Goal: Task Accomplishment & Management: Manage account settings

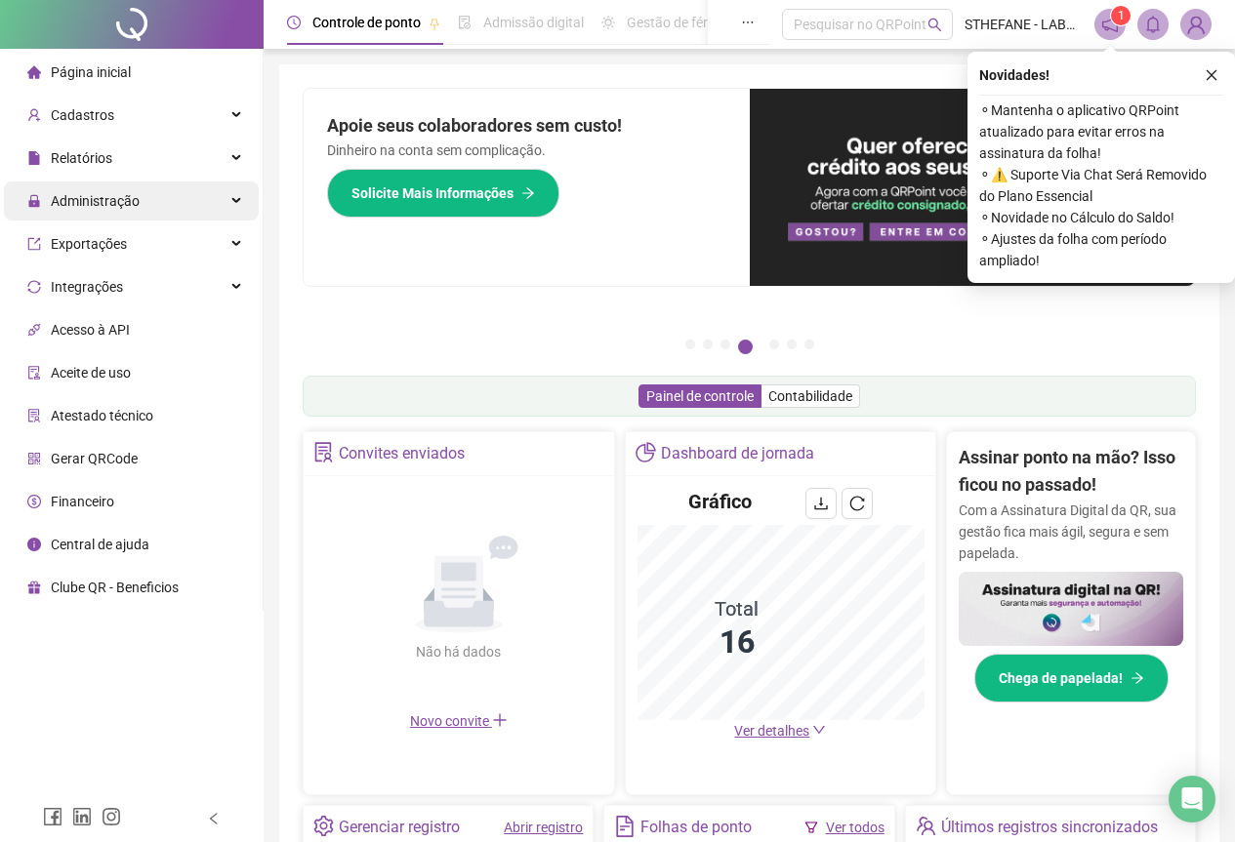
click at [153, 205] on div "Administração" at bounding box center [131, 201] width 255 height 39
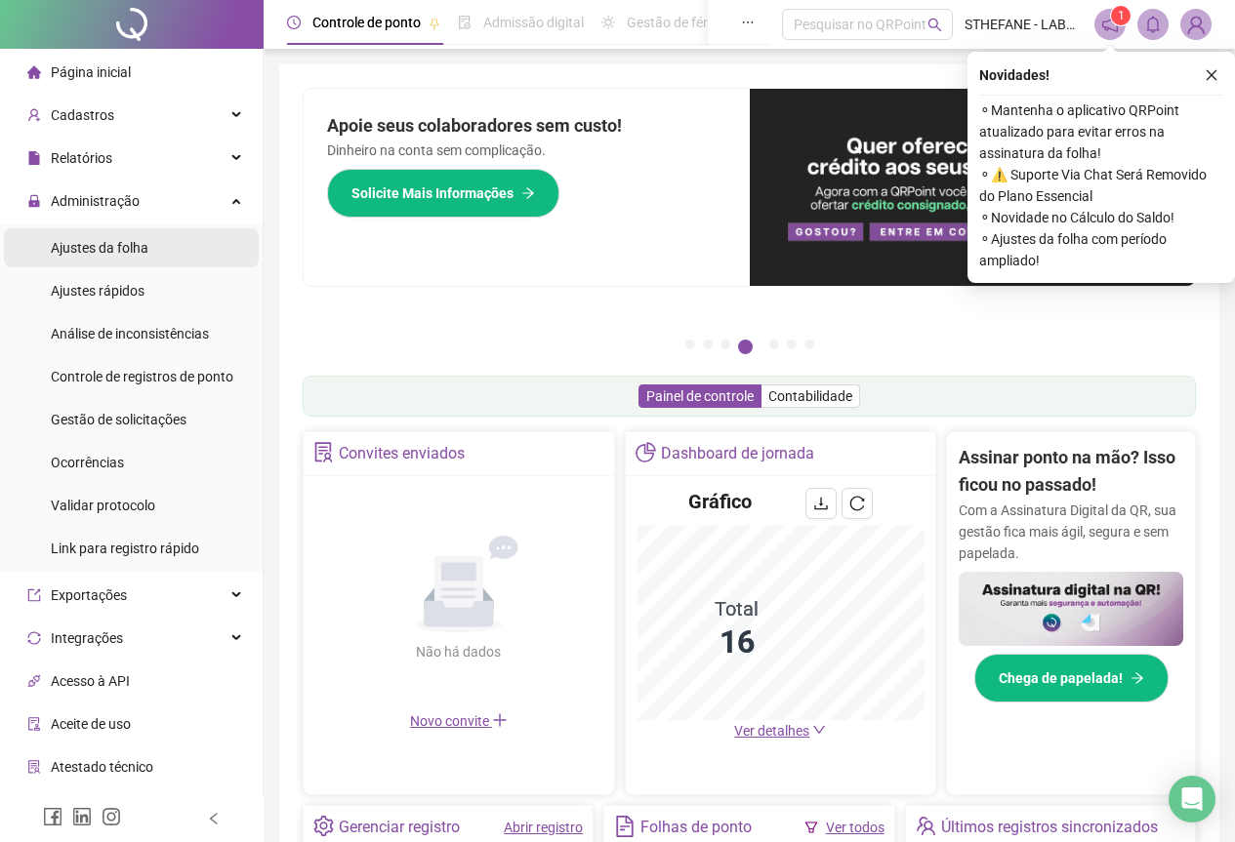
click at [131, 244] on span "Ajustes da folha" at bounding box center [100, 248] width 98 height 16
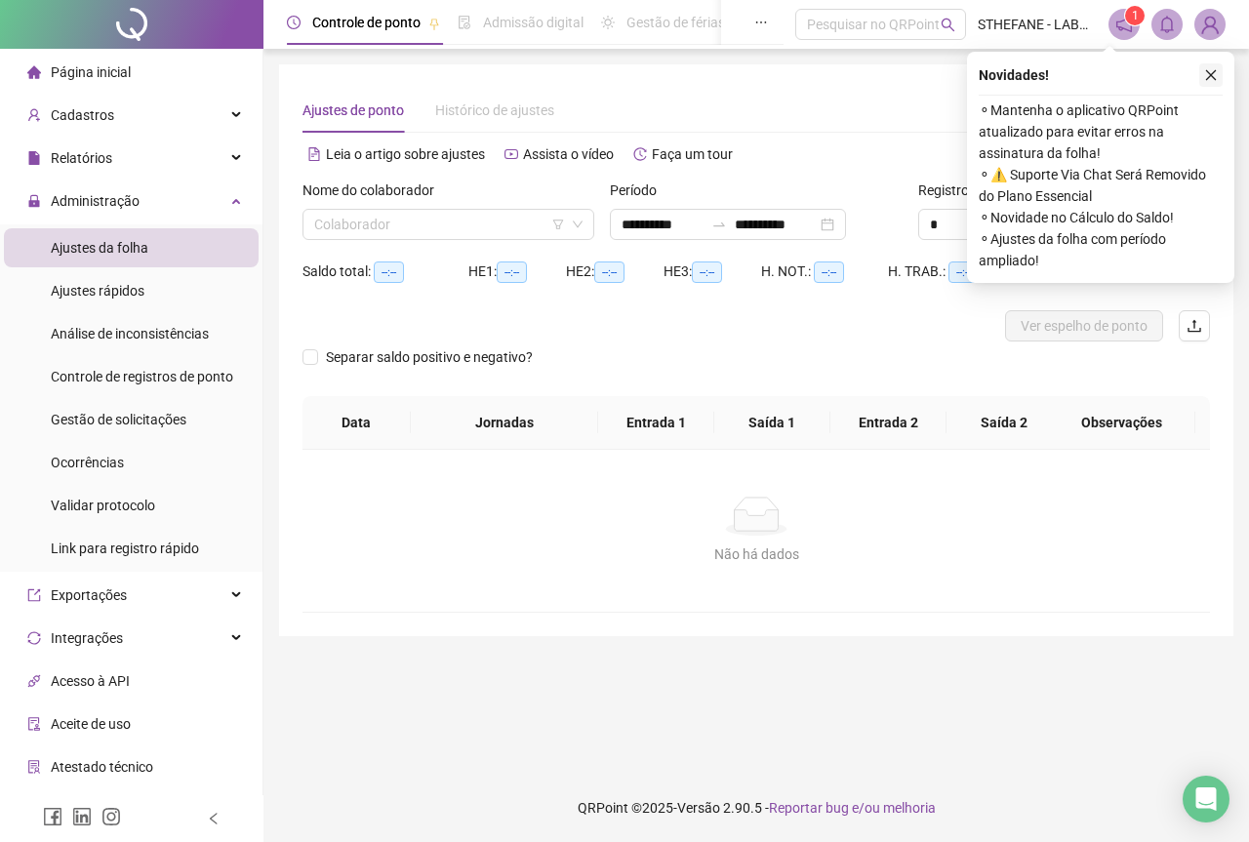
click at [1207, 73] on icon "close" at bounding box center [1211, 75] width 14 height 14
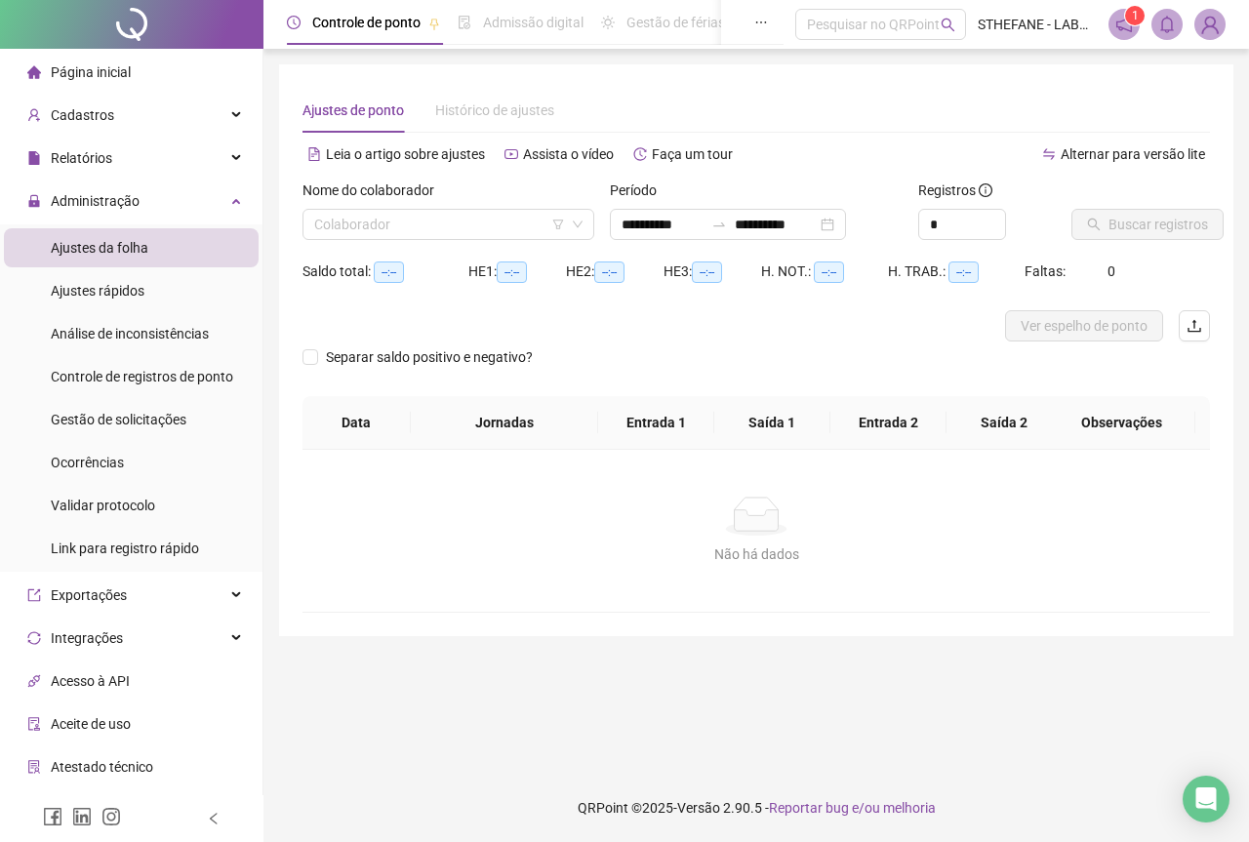
type input "**********"
click at [817, 226] on input "**********" at bounding box center [776, 224] width 82 height 21
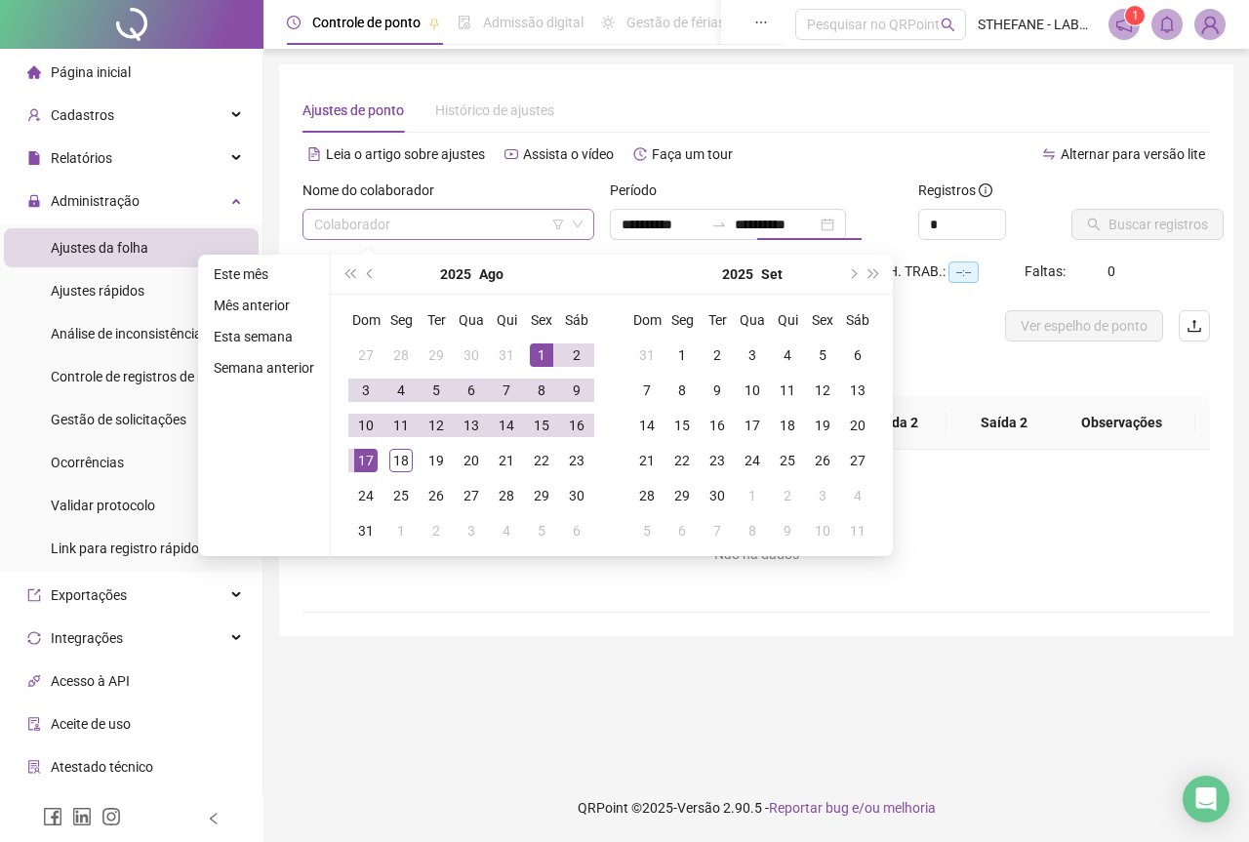
click at [485, 219] on input "search" at bounding box center [439, 224] width 251 height 29
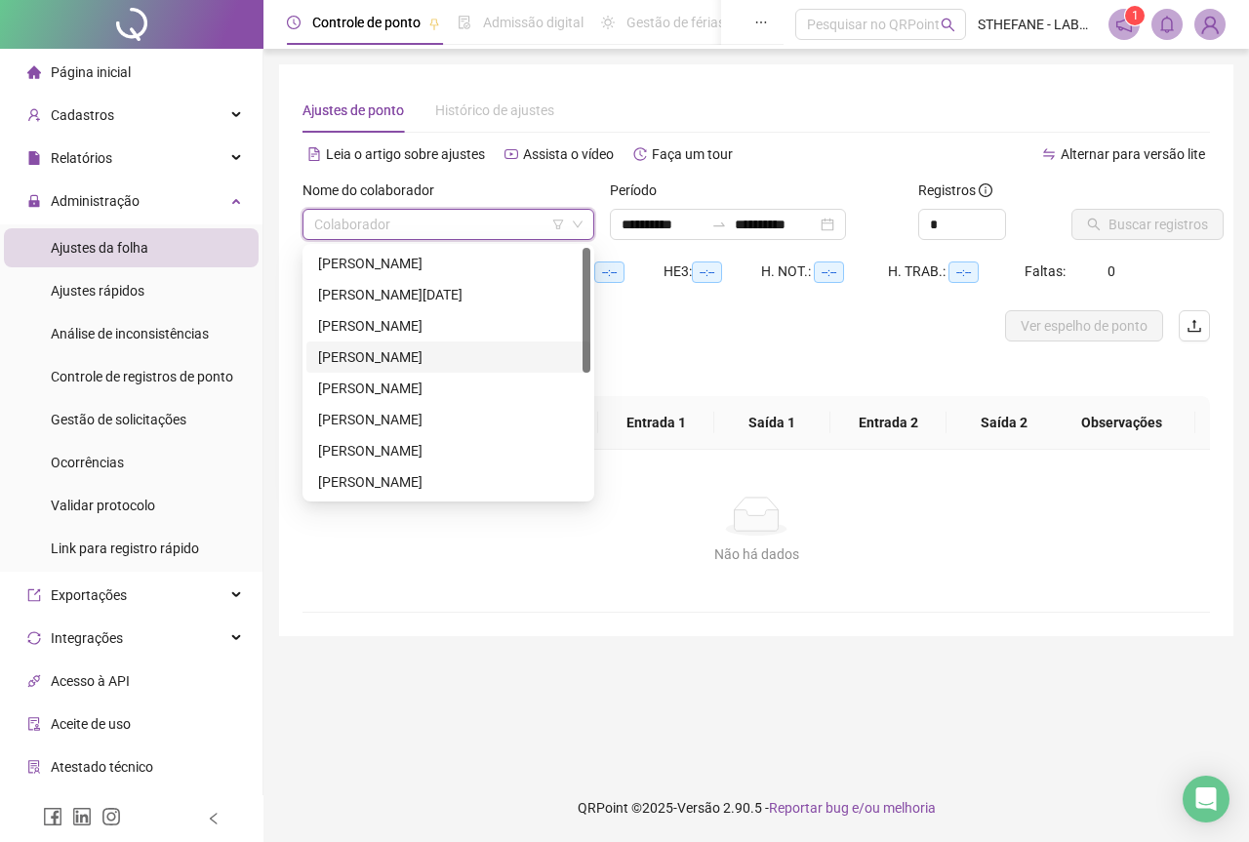
drag, startPoint x: 392, startPoint y: 355, endPoint x: 716, endPoint y: 318, distance: 326.2
click at [394, 355] on div "[PERSON_NAME]" at bounding box center [448, 356] width 261 height 21
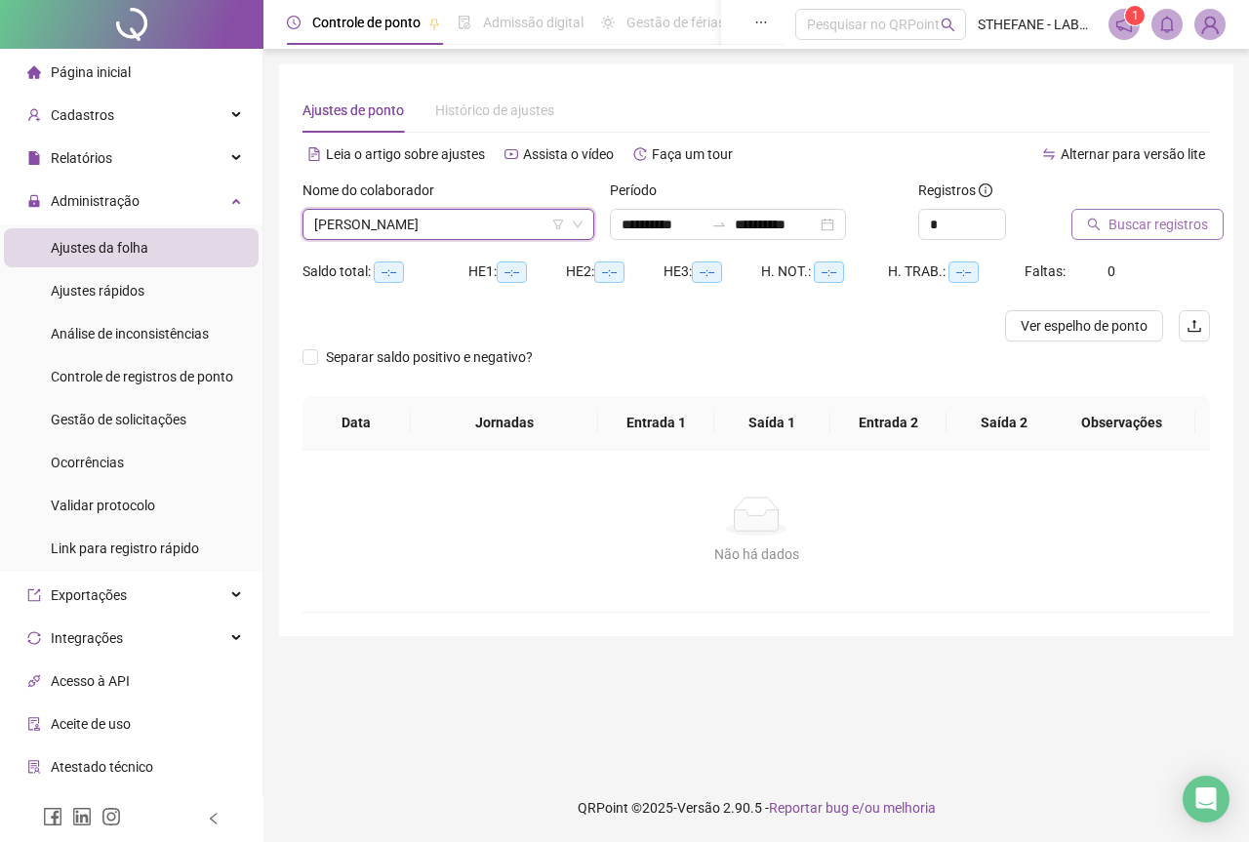
click at [1175, 220] on span "Buscar registros" at bounding box center [1159, 224] width 100 height 21
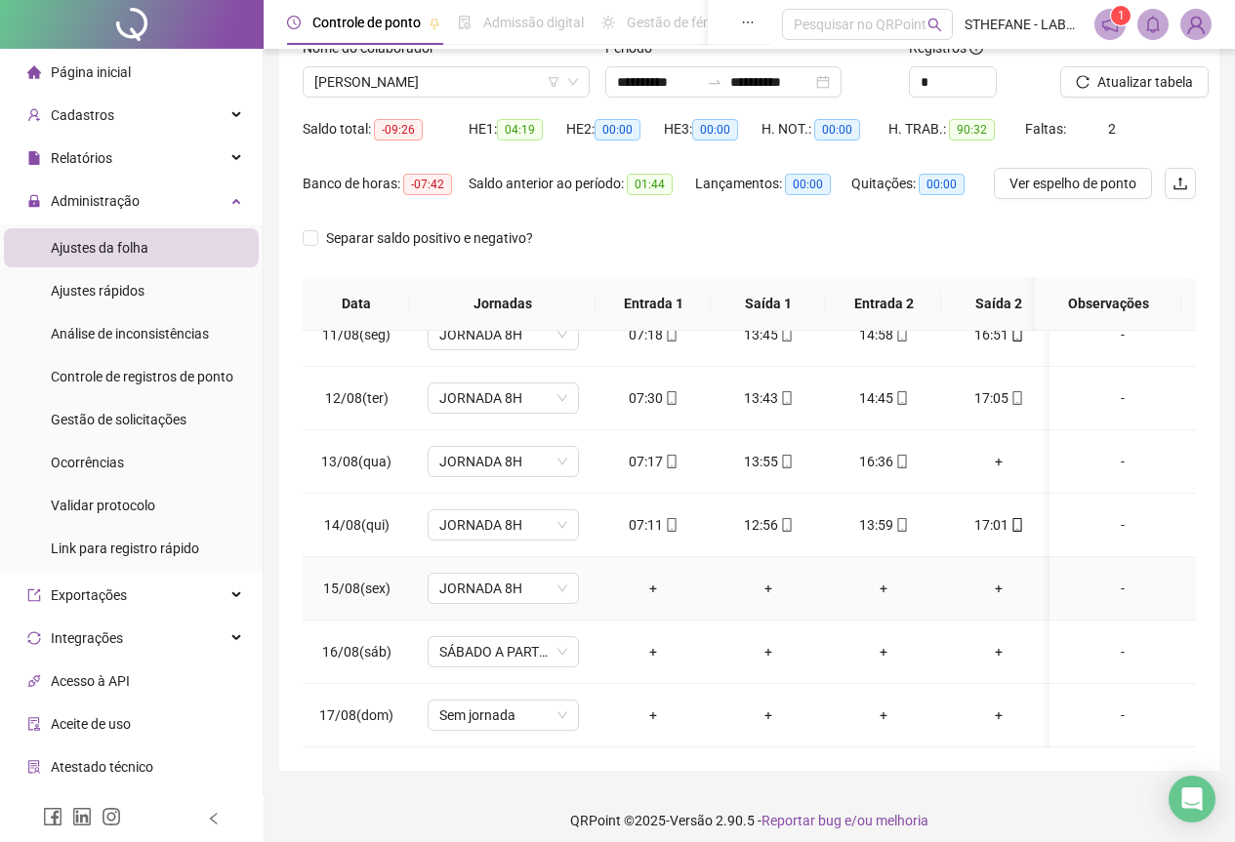
scroll to position [155, 0]
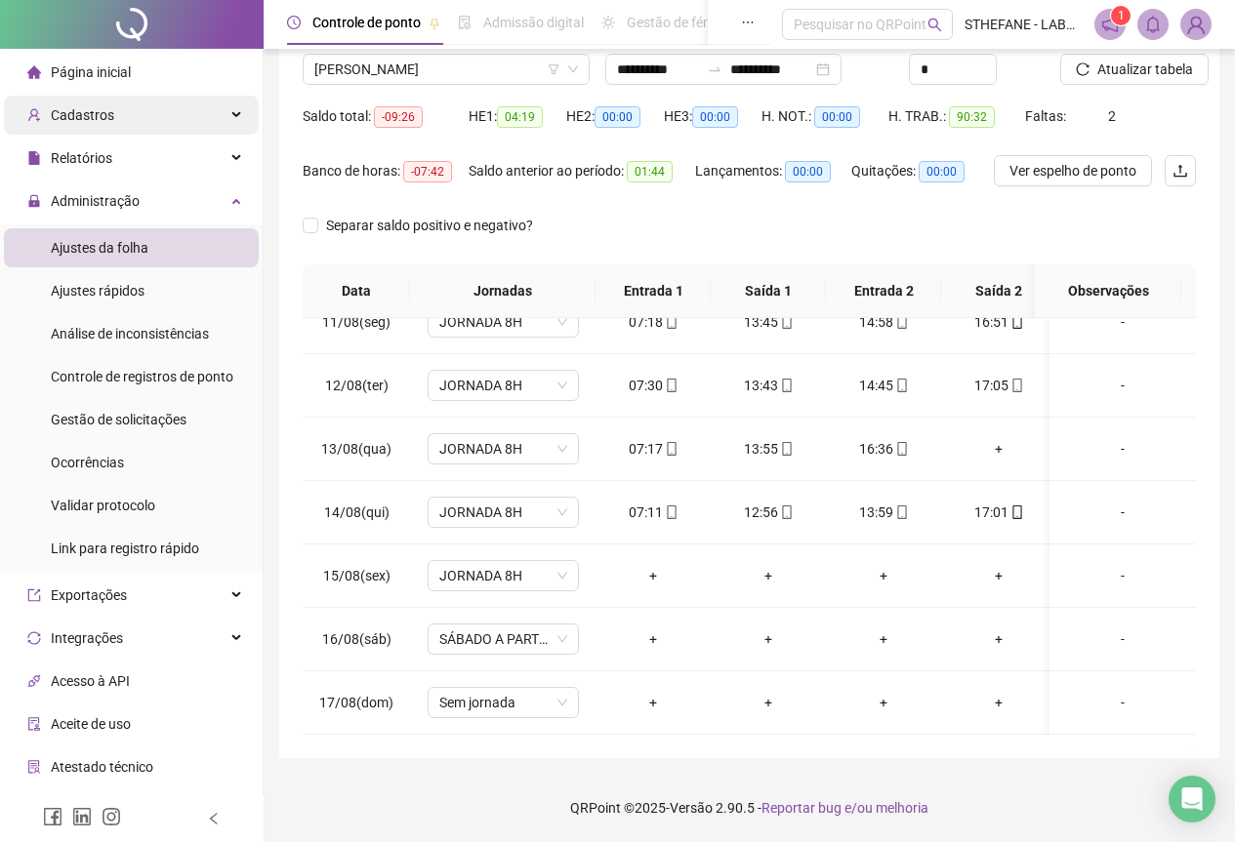
click at [127, 118] on div "Cadastros" at bounding box center [131, 115] width 255 height 39
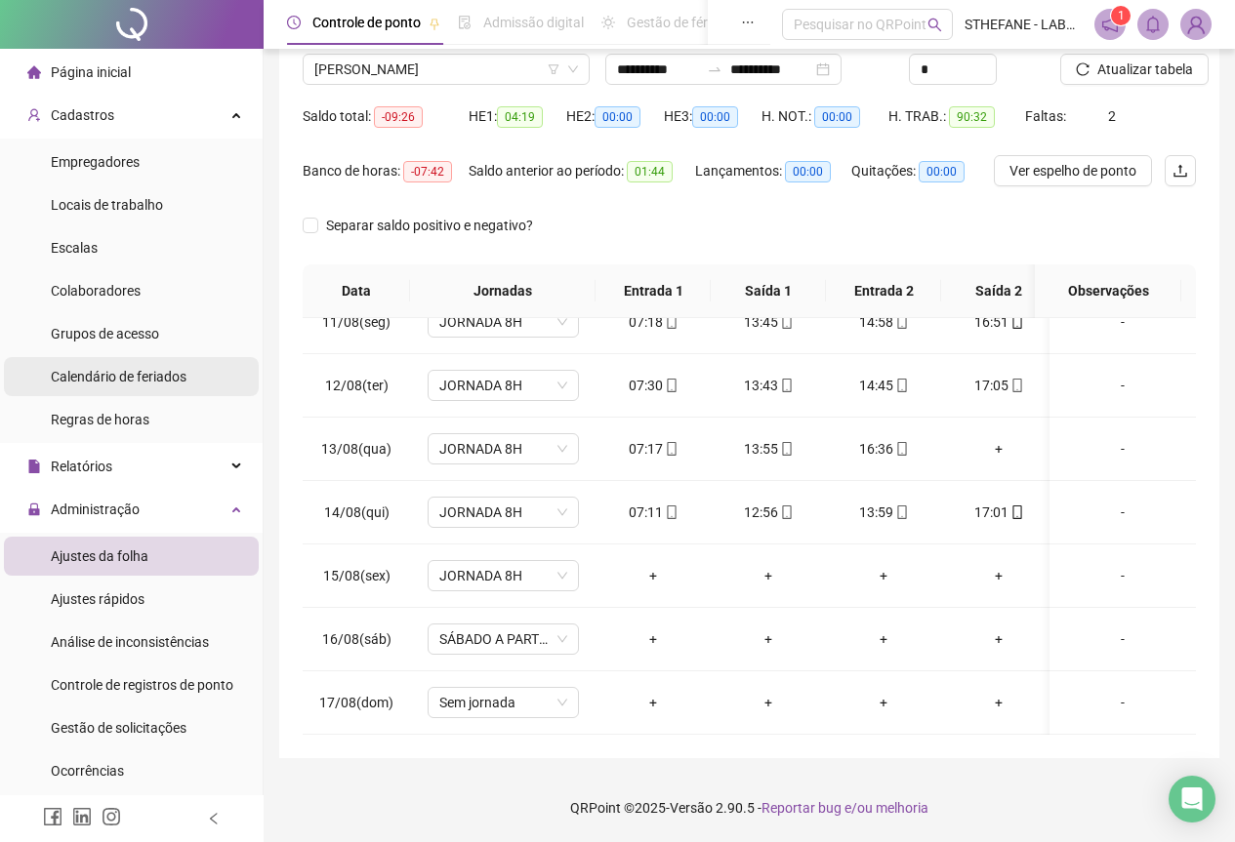
click at [137, 382] on span "Calendário de feriados" at bounding box center [119, 377] width 136 height 16
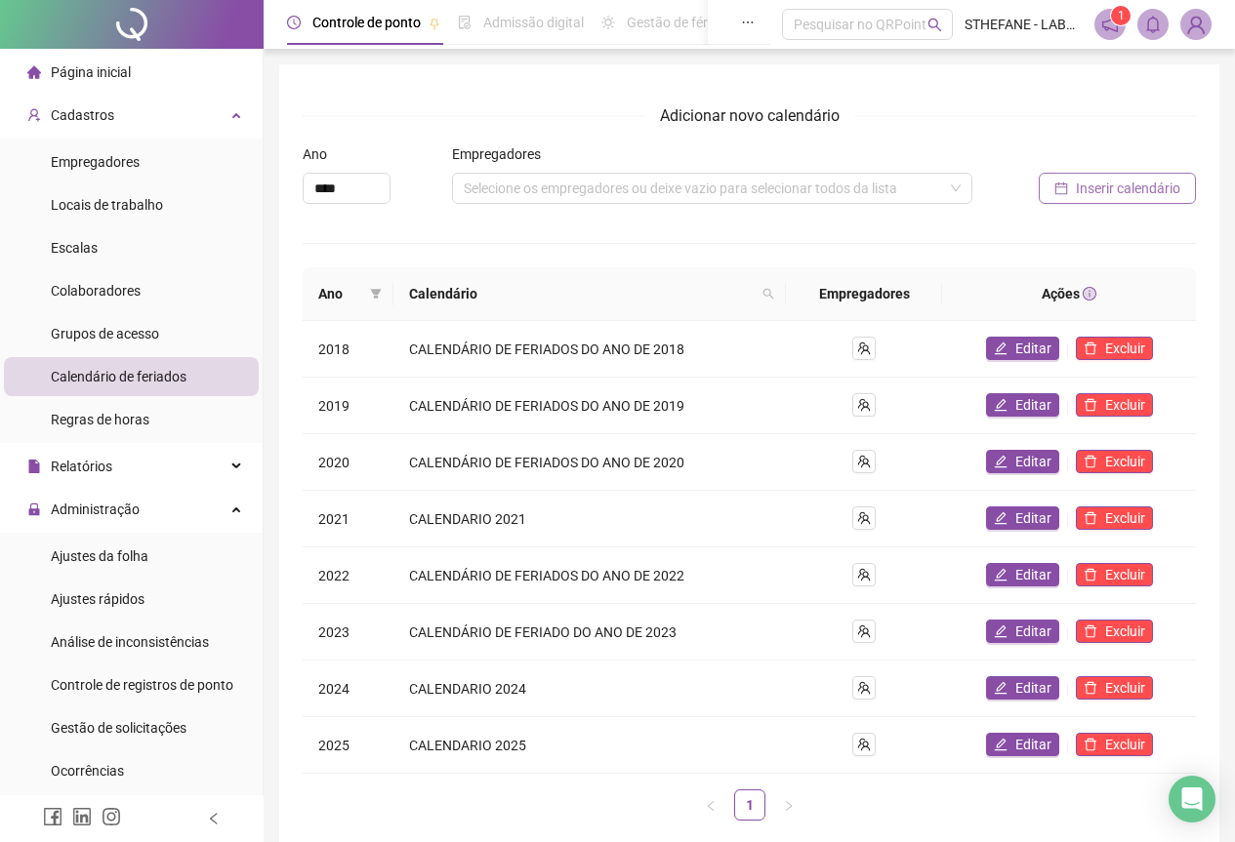
click at [1140, 186] on span "Inserir calendário" at bounding box center [1128, 188] width 104 height 21
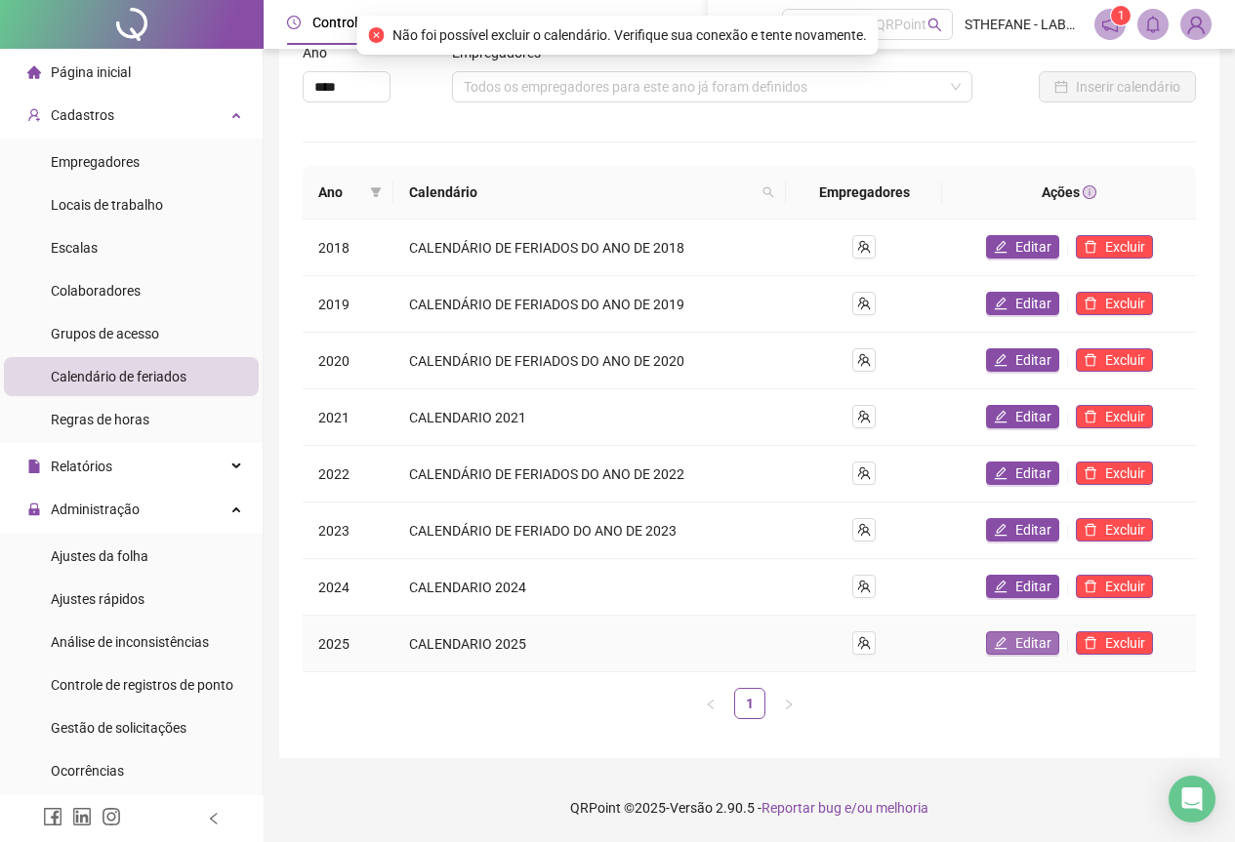
click at [1035, 641] on span "Editar" at bounding box center [1033, 642] width 36 height 21
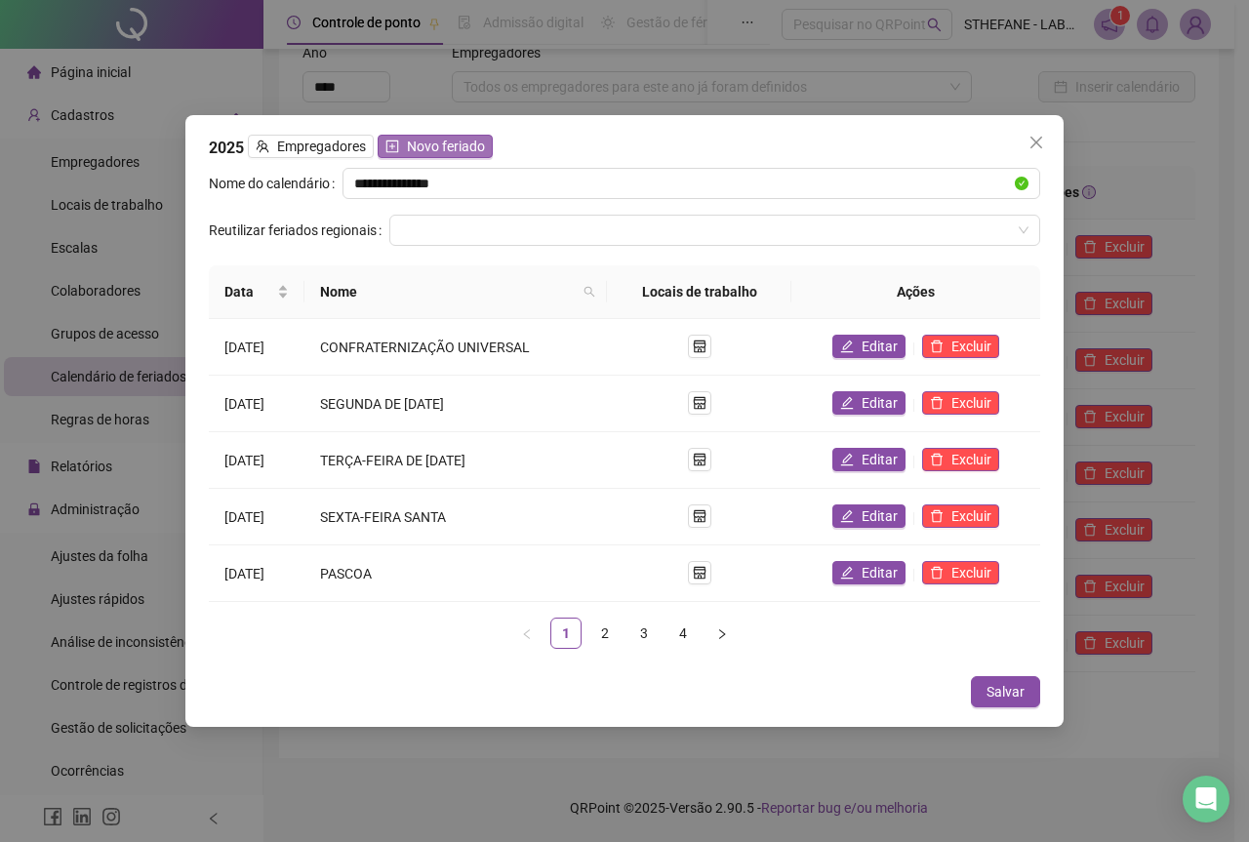
click at [441, 146] on span "Novo feriado" at bounding box center [446, 146] width 78 height 21
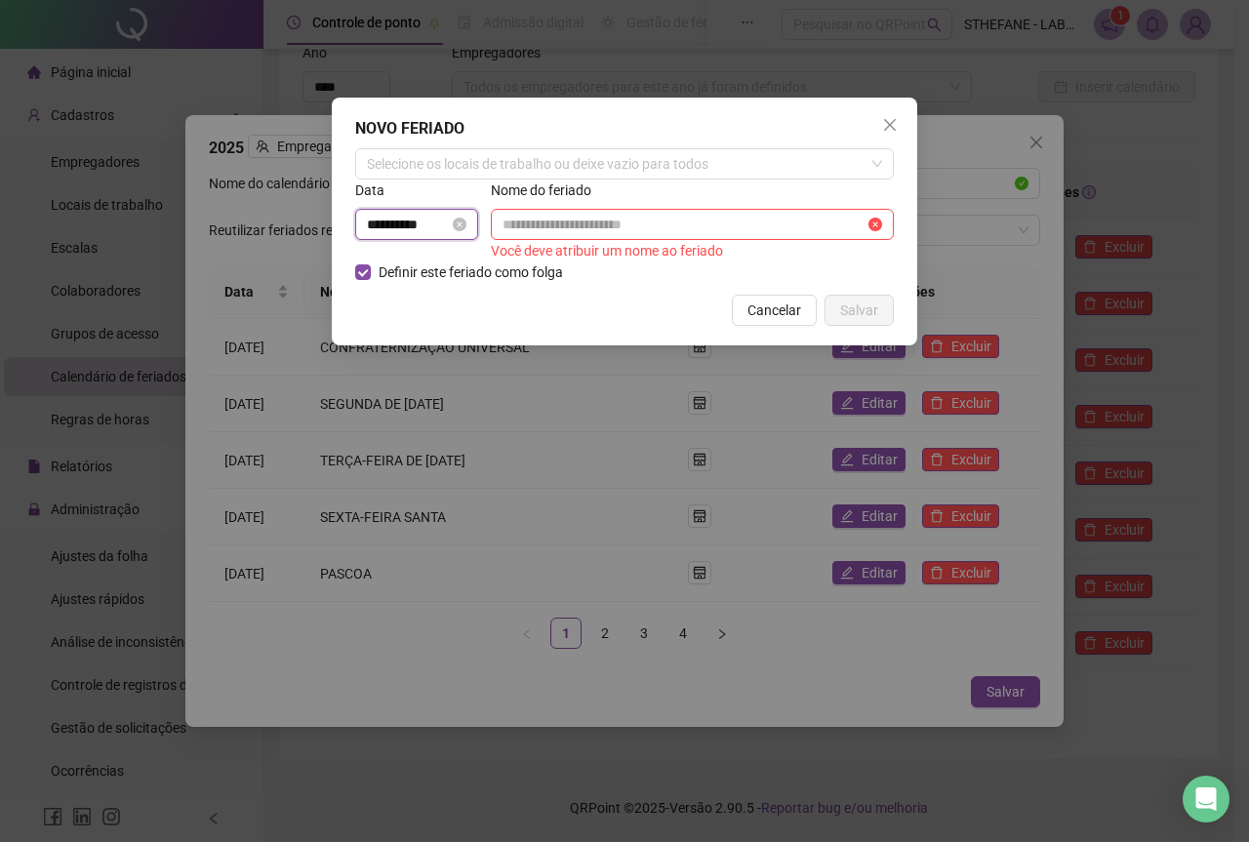
click at [426, 218] on input "**********" at bounding box center [408, 224] width 82 height 21
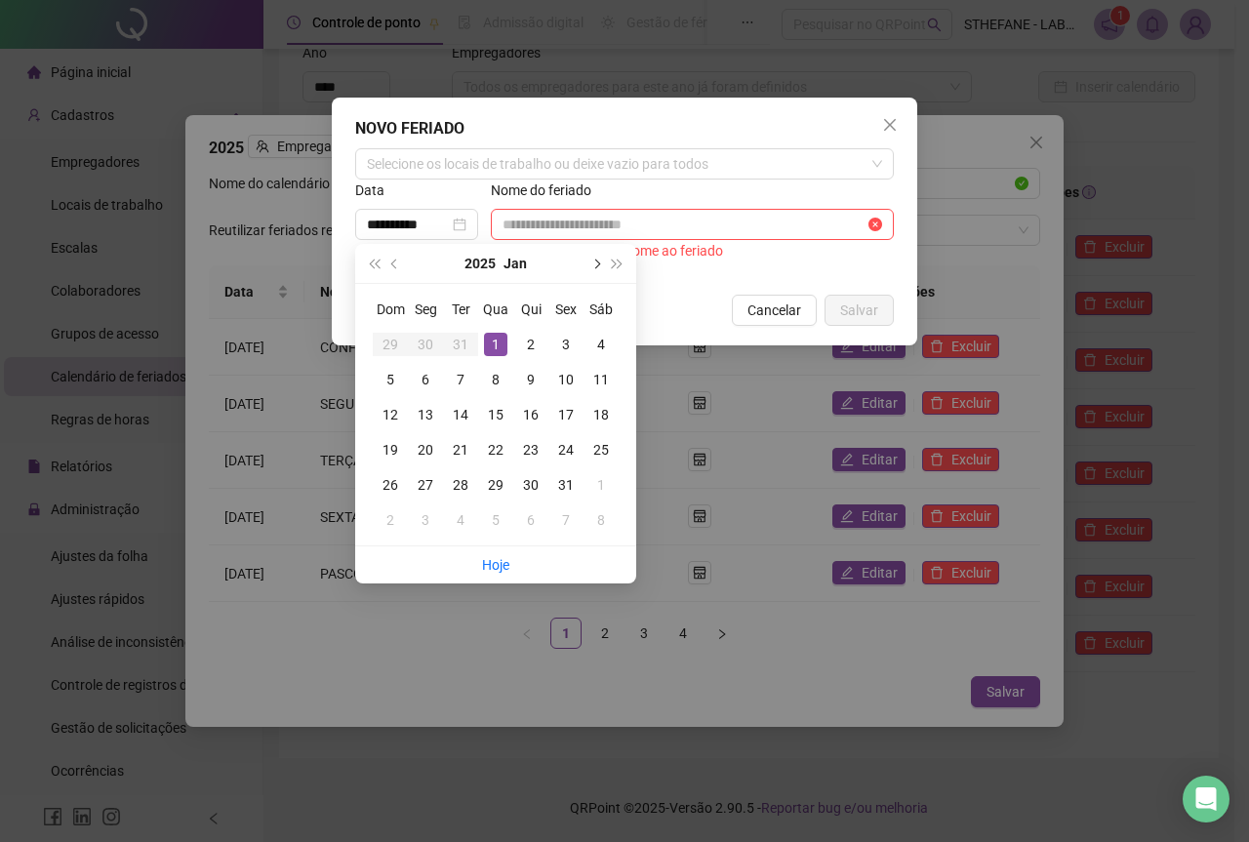
click at [596, 265] on span "next-year" at bounding box center [596, 264] width 10 height 10
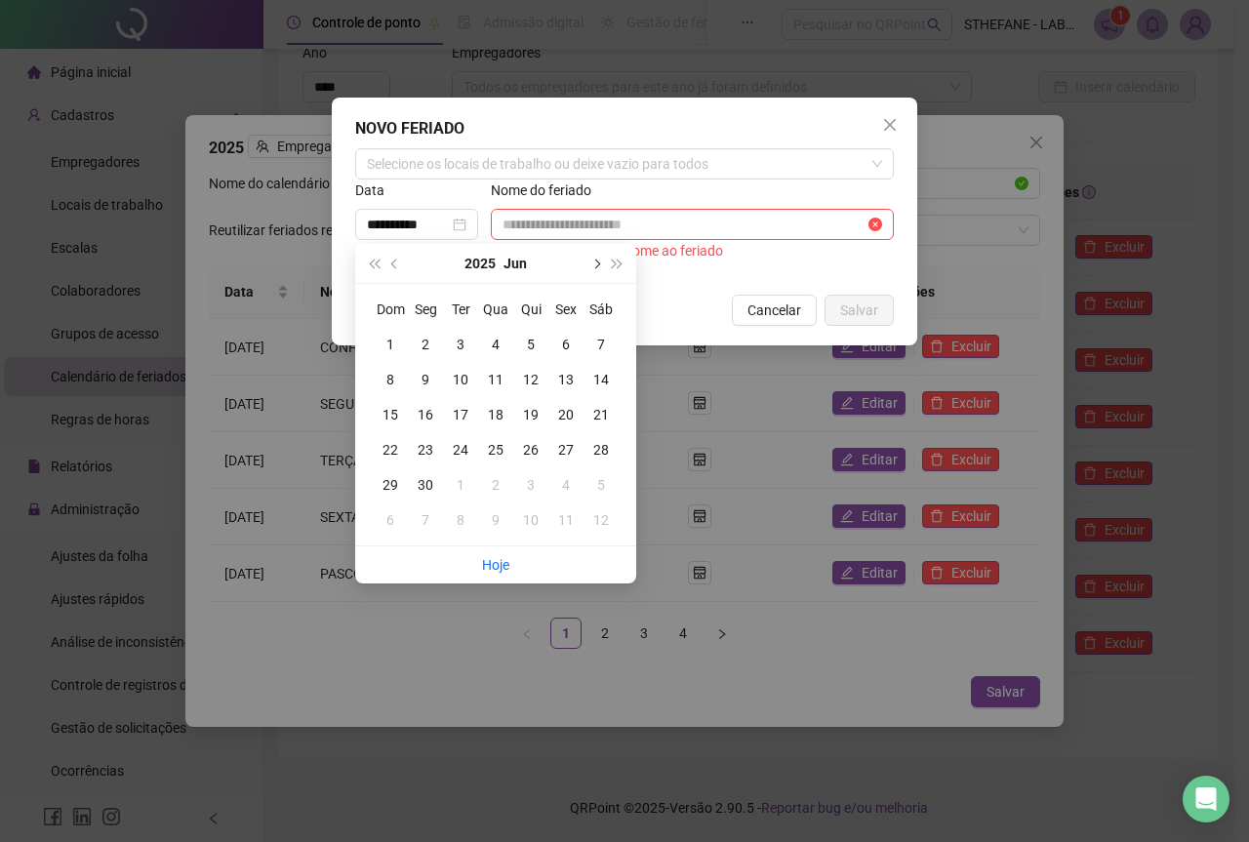
click at [596, 265] on span "next-year" at bounding box center [596, 264] width 10 height 10
type input "**********"
click at [567, 414] on div "15" at bounding box center [565, 414] width 23 height 23
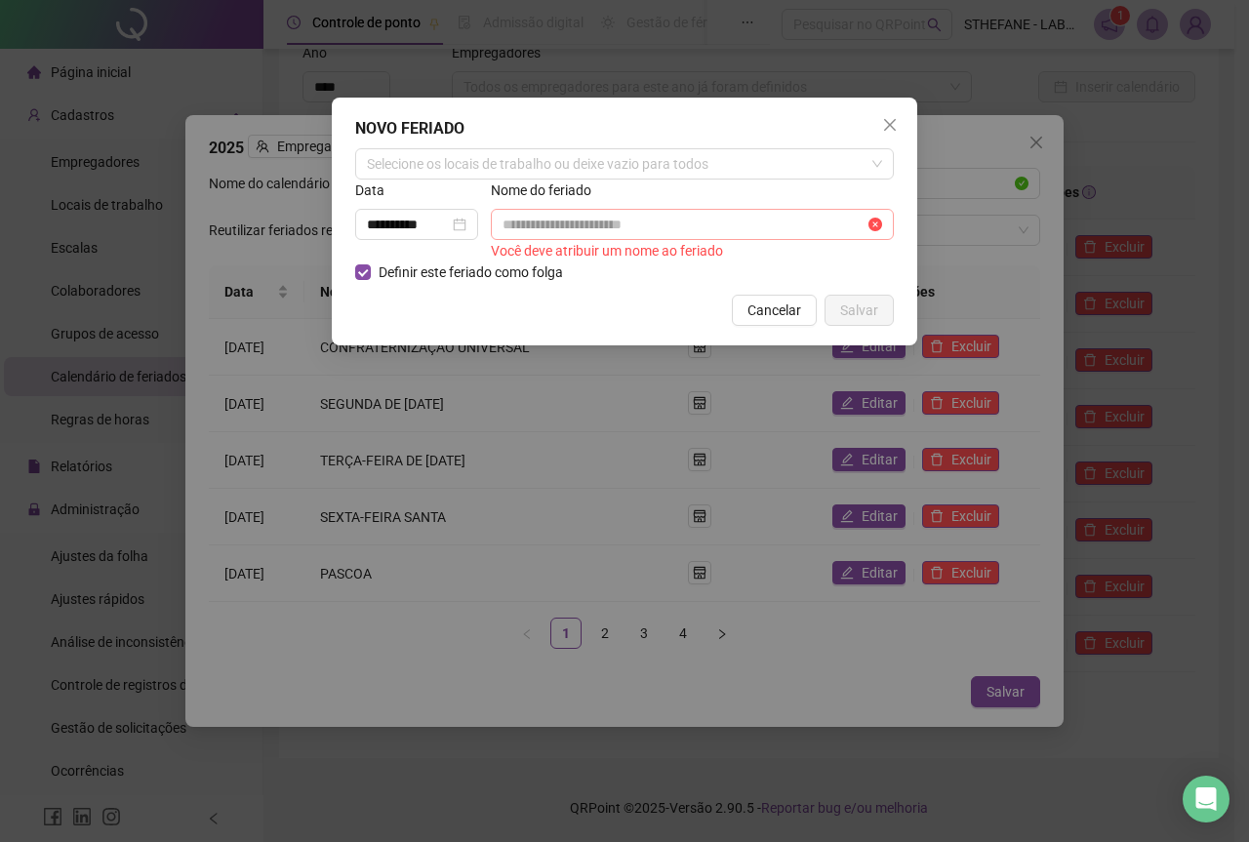
click at [537, 211] on span at bounding box center [692, 224] width 403 height 31
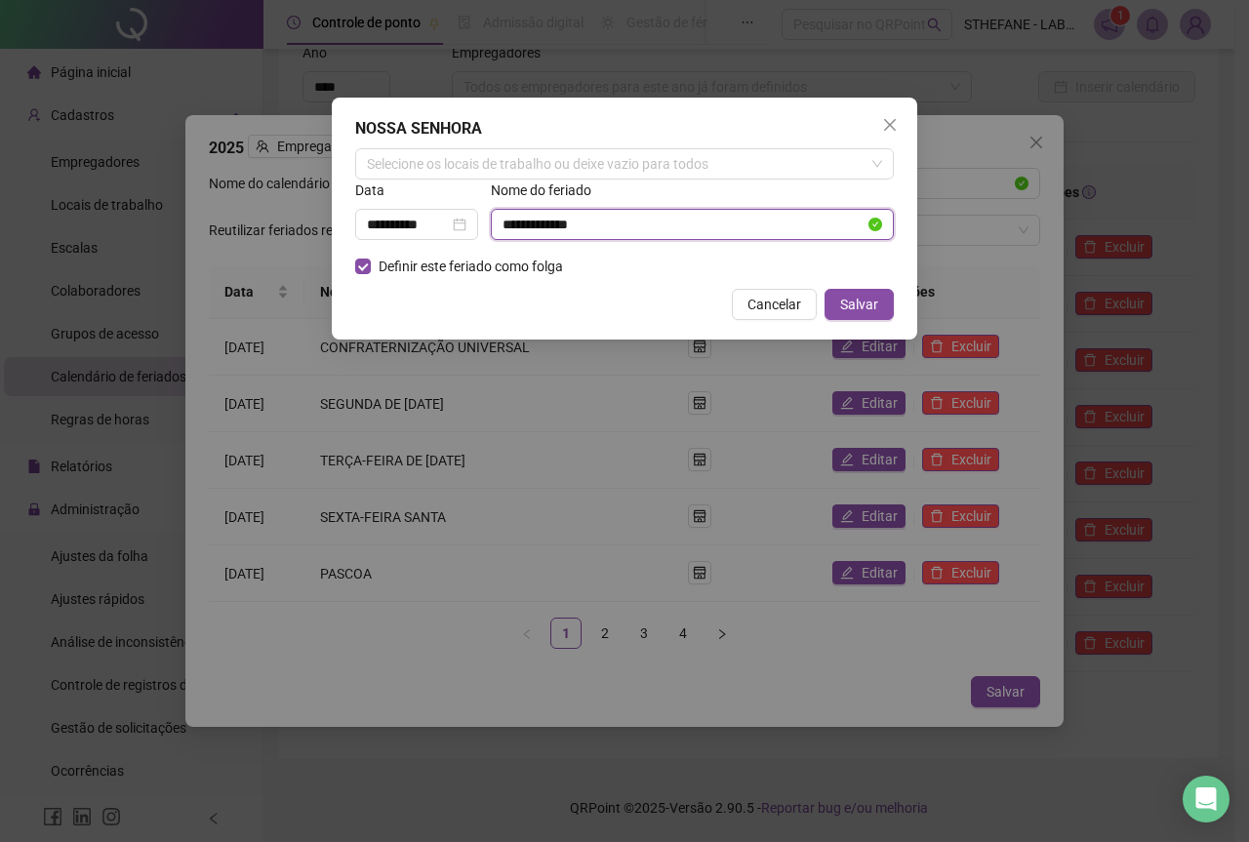
drag, startPoint x: 641, startPoint y: 225, endPoint x: 307, endPoint y: 213, distance: 334.0
click at [313, 224] on div "**********" at bounding box center [624, 421] width 1249 height 842
type input "*"
type input "*********"
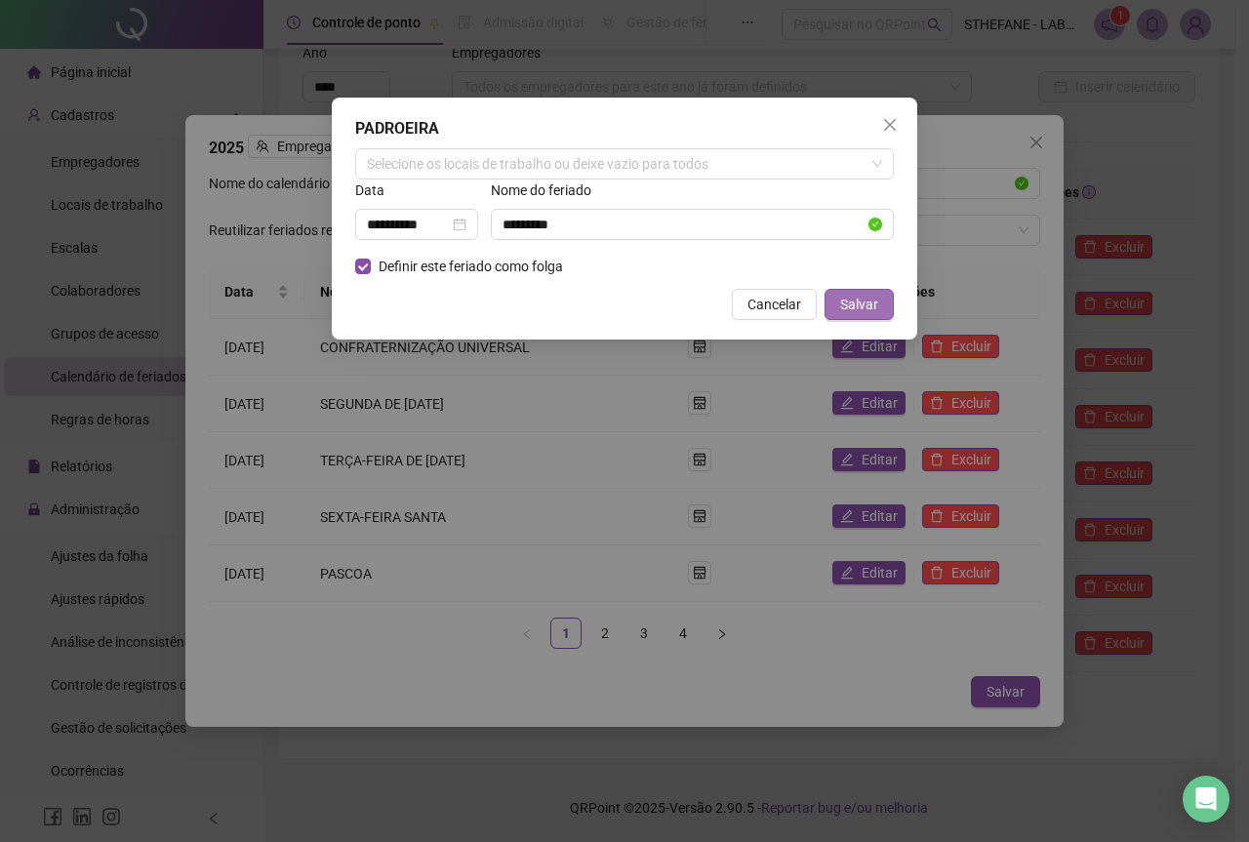
click at [866, 300] on span "Salvar" at bounding box center [859, 304] width 38 height 21
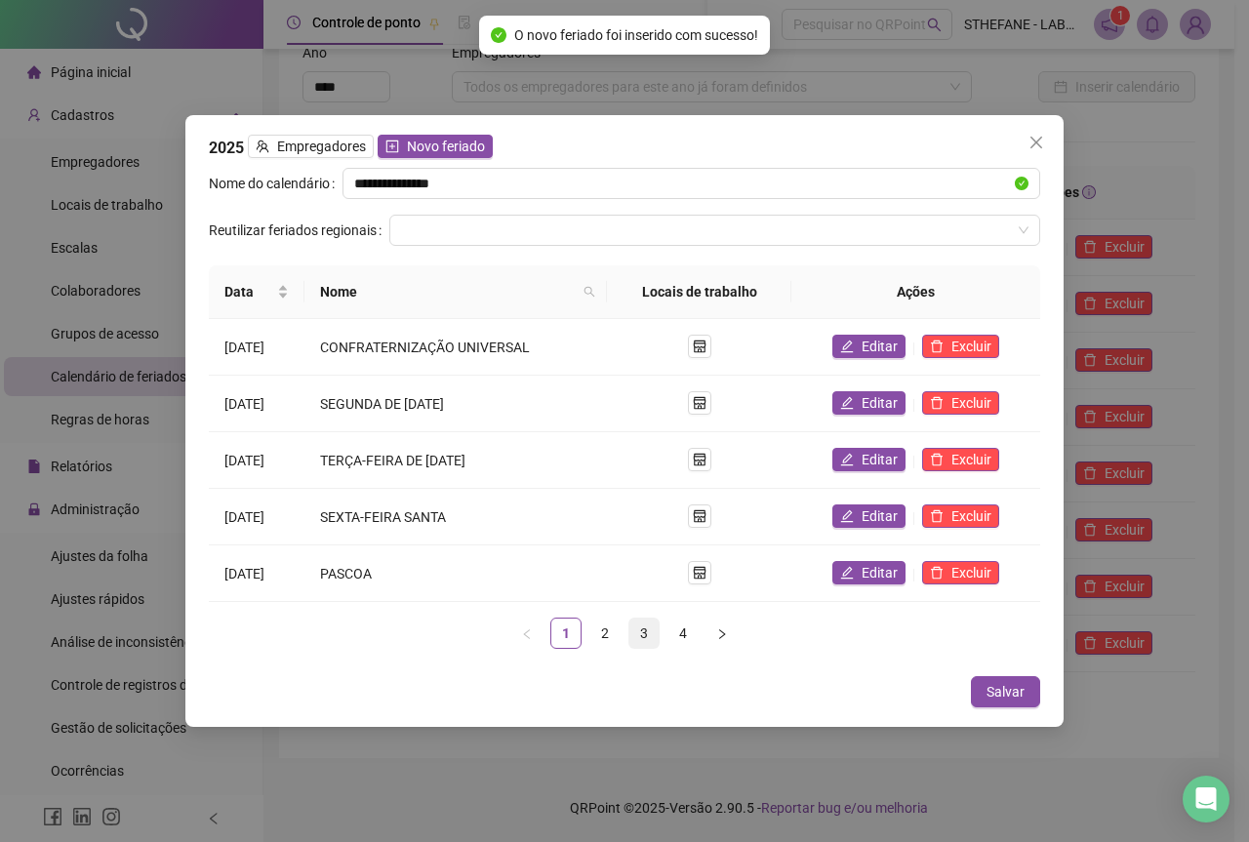
click at [647, 639] on link "3" at bounding box center [644, 633] width 29 height 29
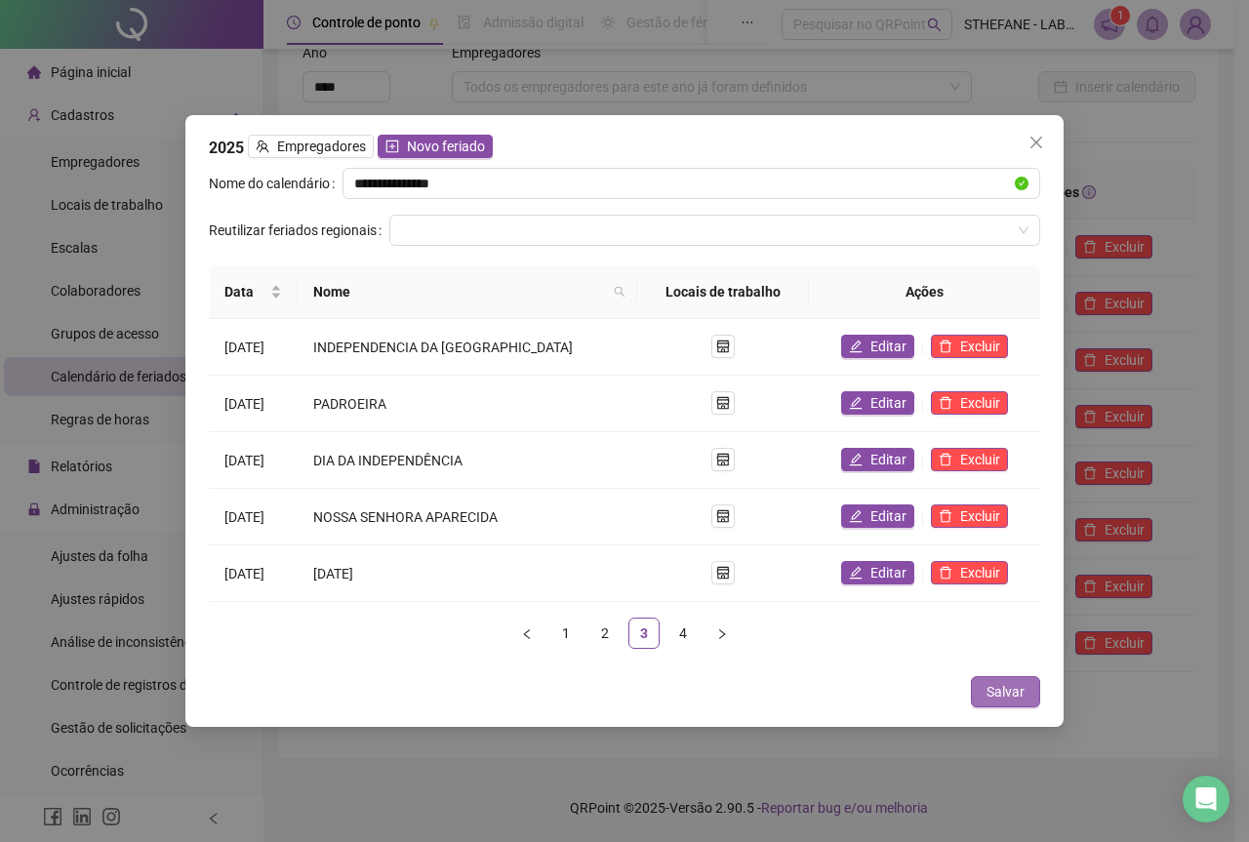
click at [1005, 695] on span "Salvar" at bounding box center [1006, 691] width 38 height 21
click at [1034, 694] on button "Salvar" at bounding box center [1005, 691] width 69 height 31
click at [1039, 139] on icon "close" at bounding box center [1037, 143] width 16 height 16
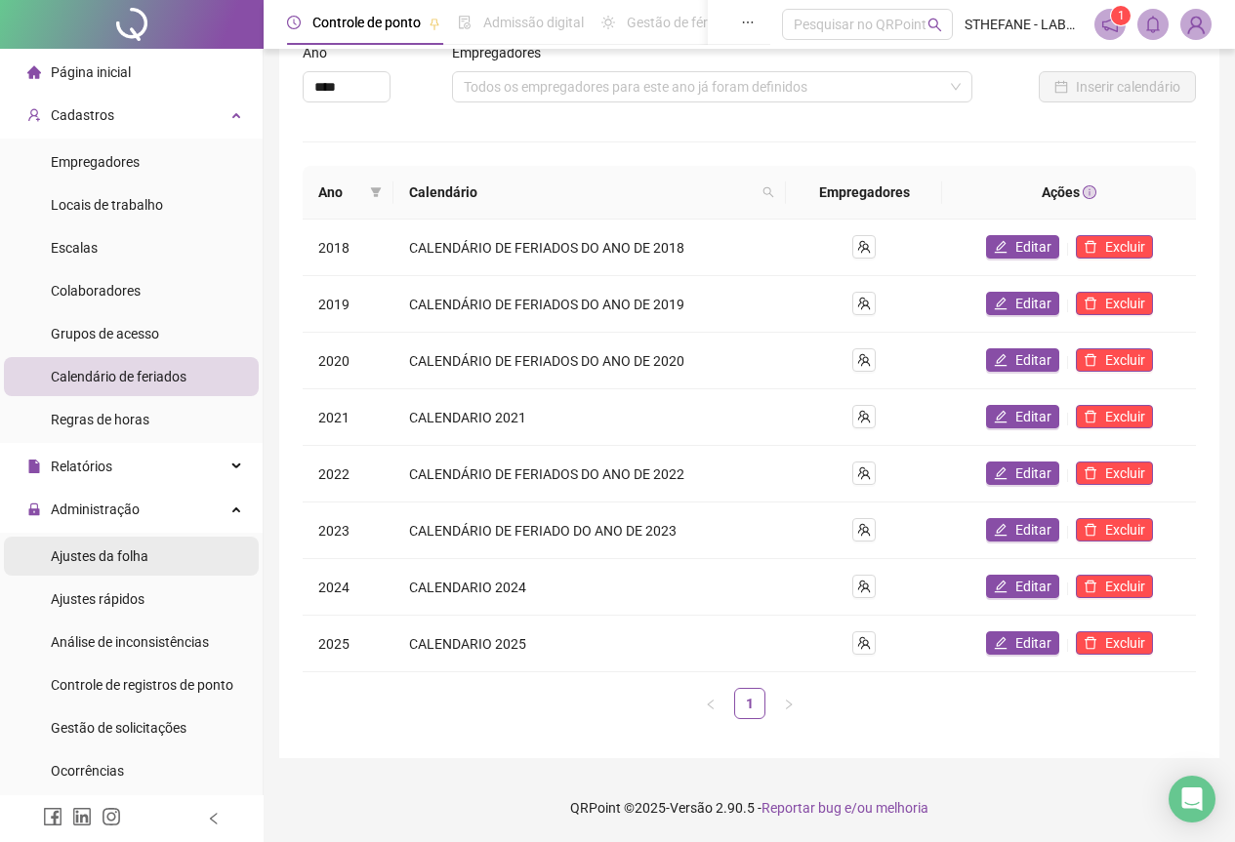
click at [113, 545] on div "Ajustes da folha" at bounding box center [100, 556] width 98 height 39
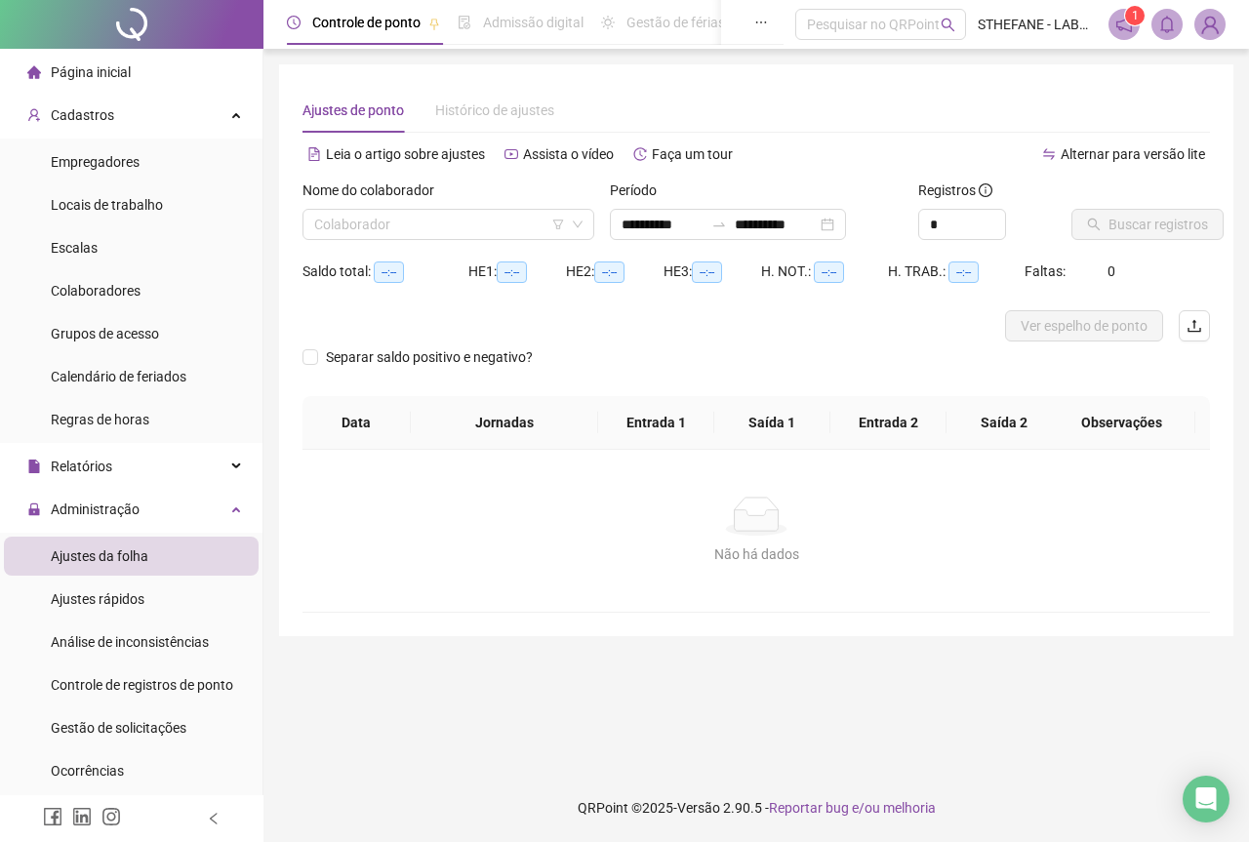
type input "**********"
click at [477, 220] on input "search" at bounding box center [439, 224] width 251 height 29
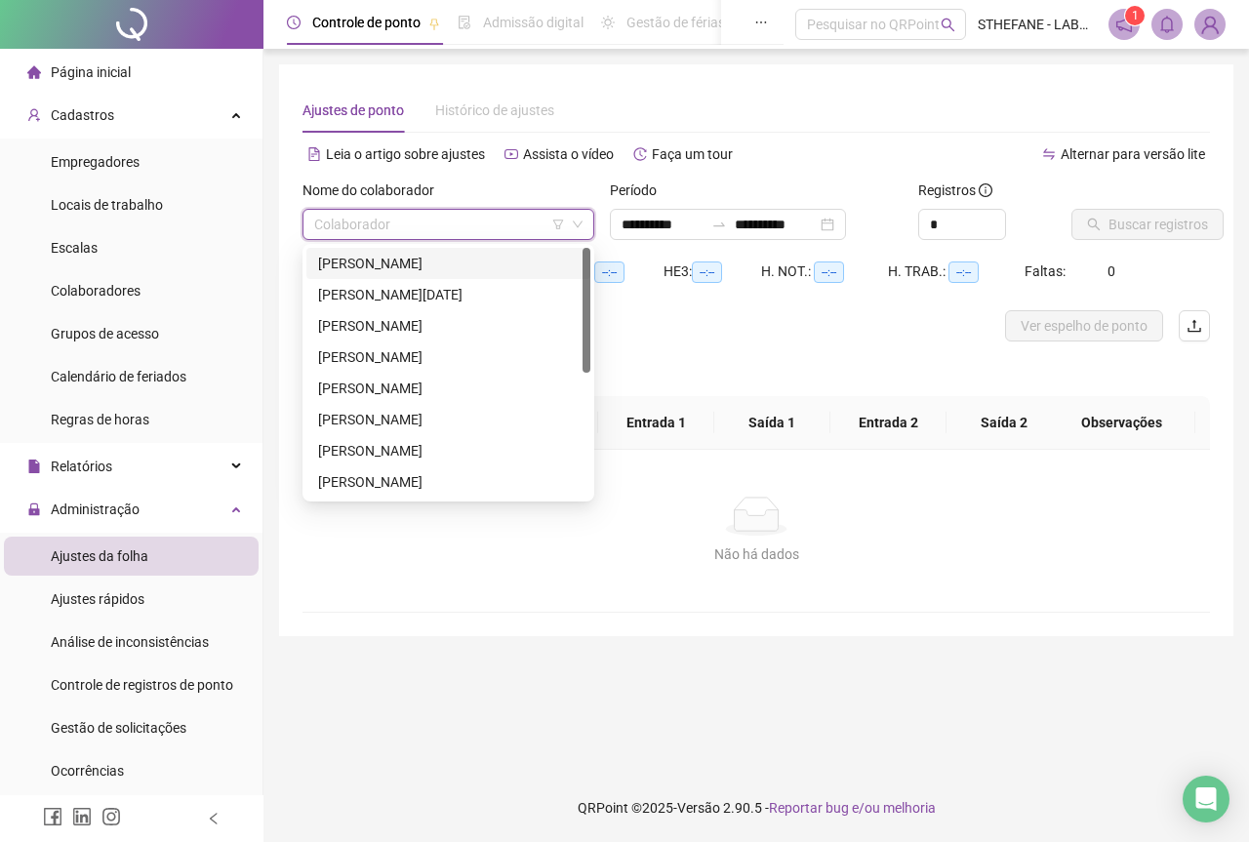
click at [407, 259] on div "[PERSON_NAME]" at bounding box center [448, 263] width 261 height 21
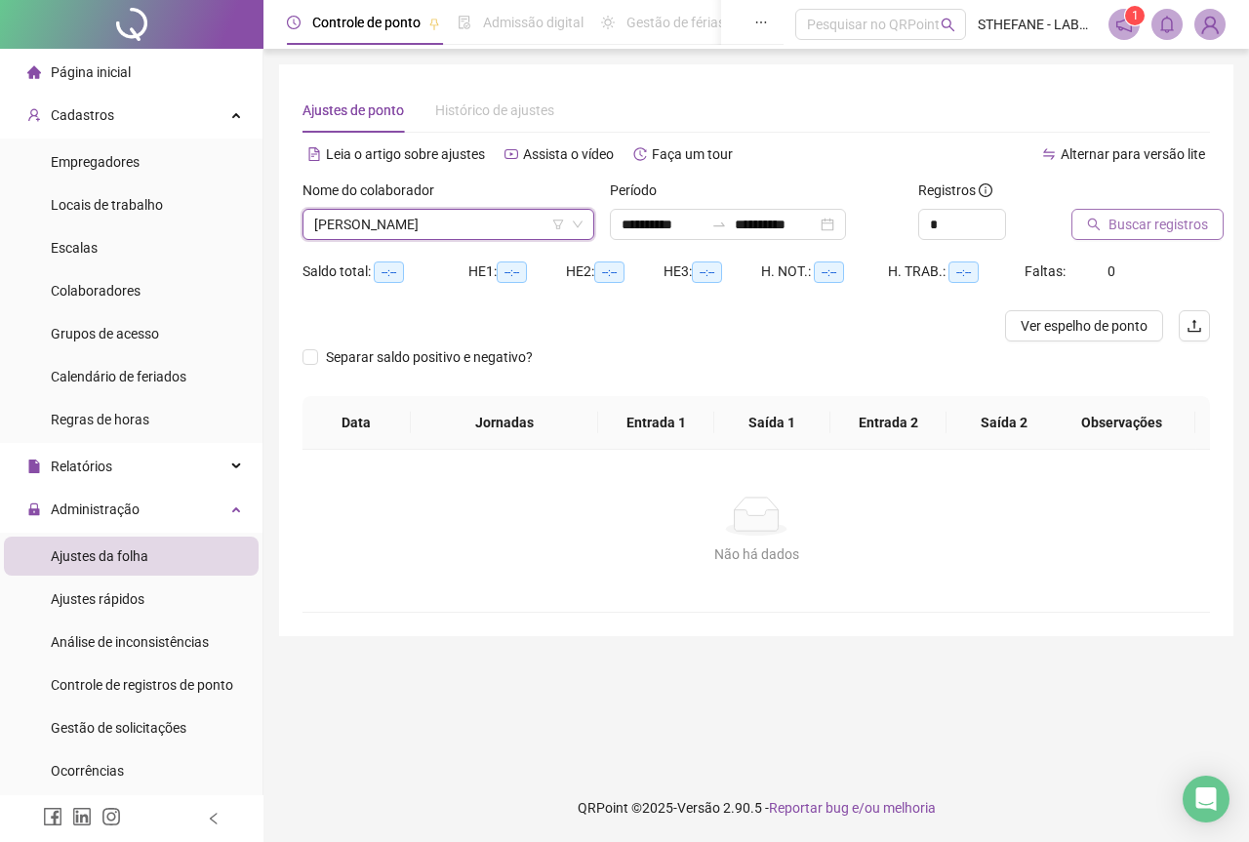
click at [1173, 232] on span "Buscar registros" at bounding box center [1159, 224] width 100 height 21
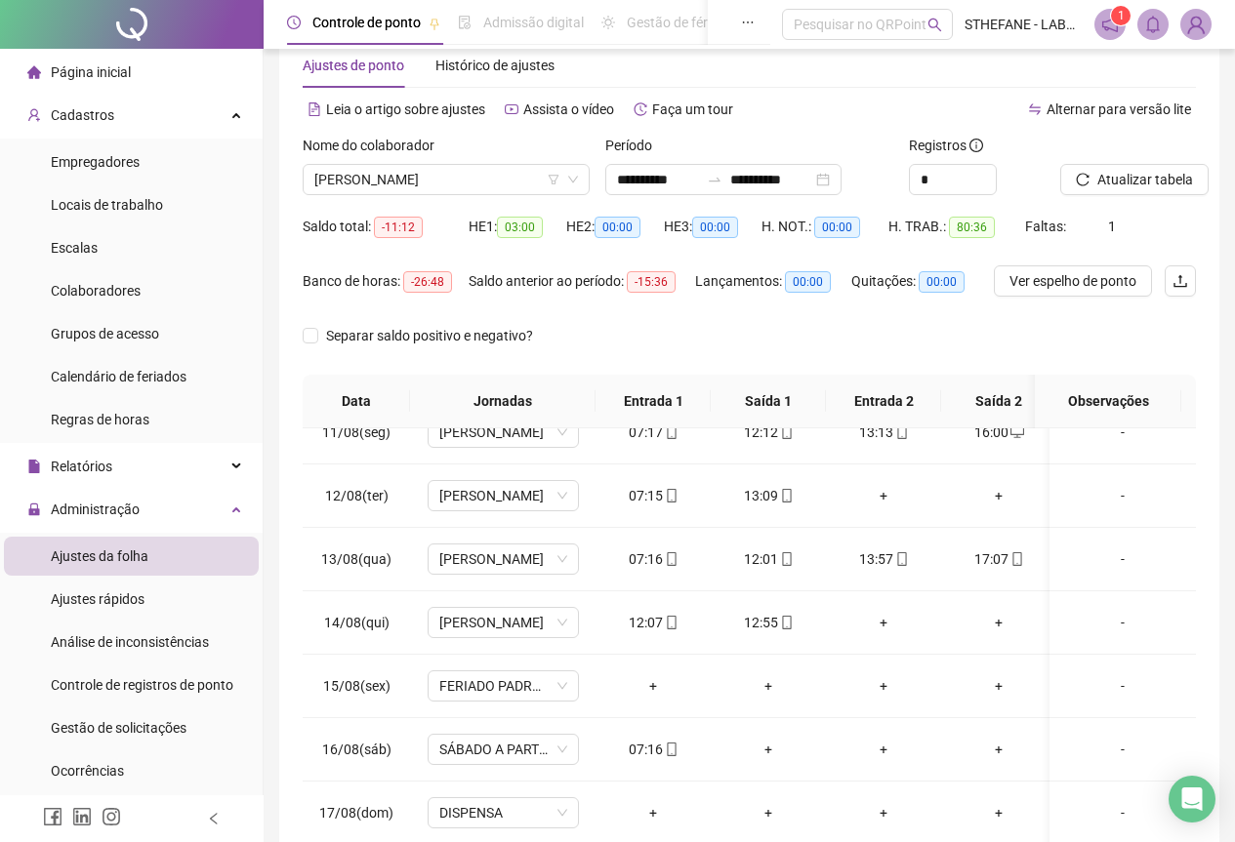
scroll to position [155, 0]
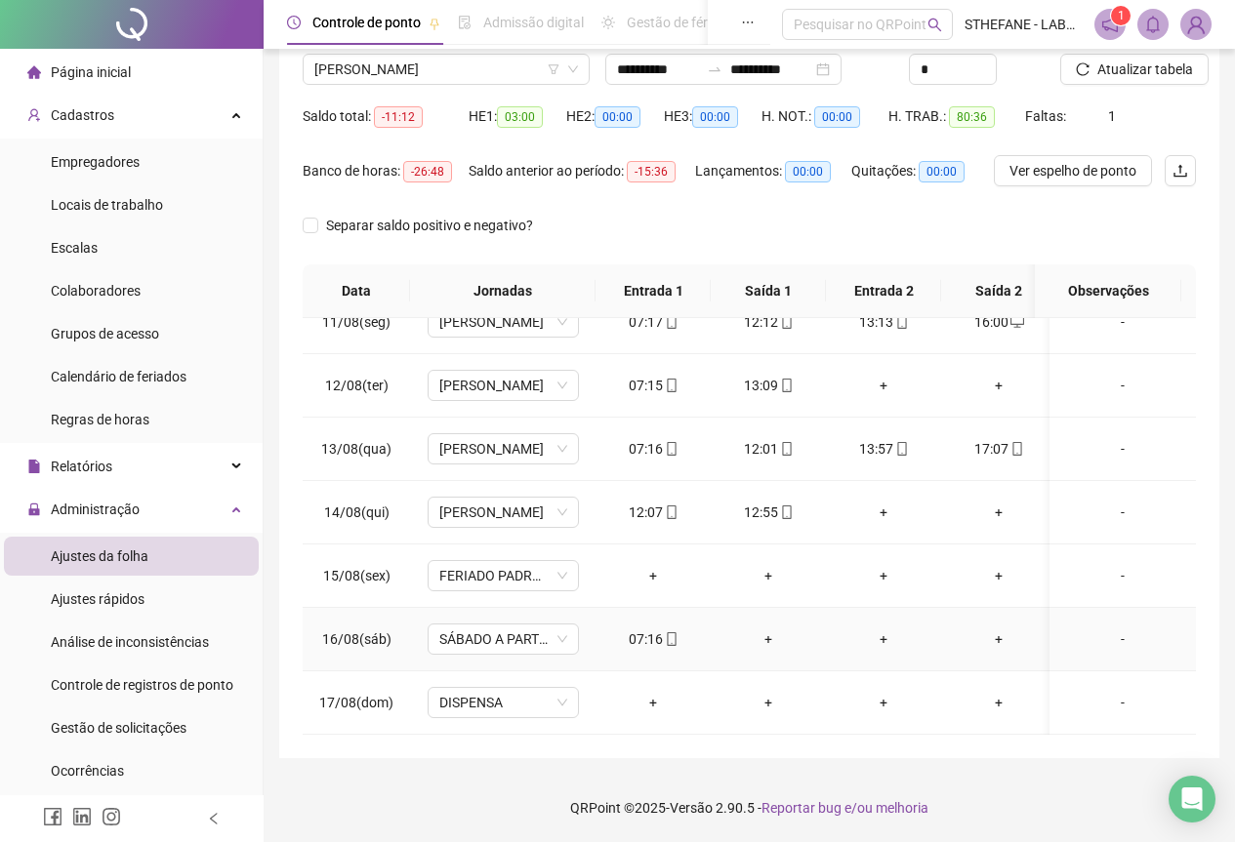
click at [765, 629] on div "+" at bounding box center [768, 639] width 84 height 21
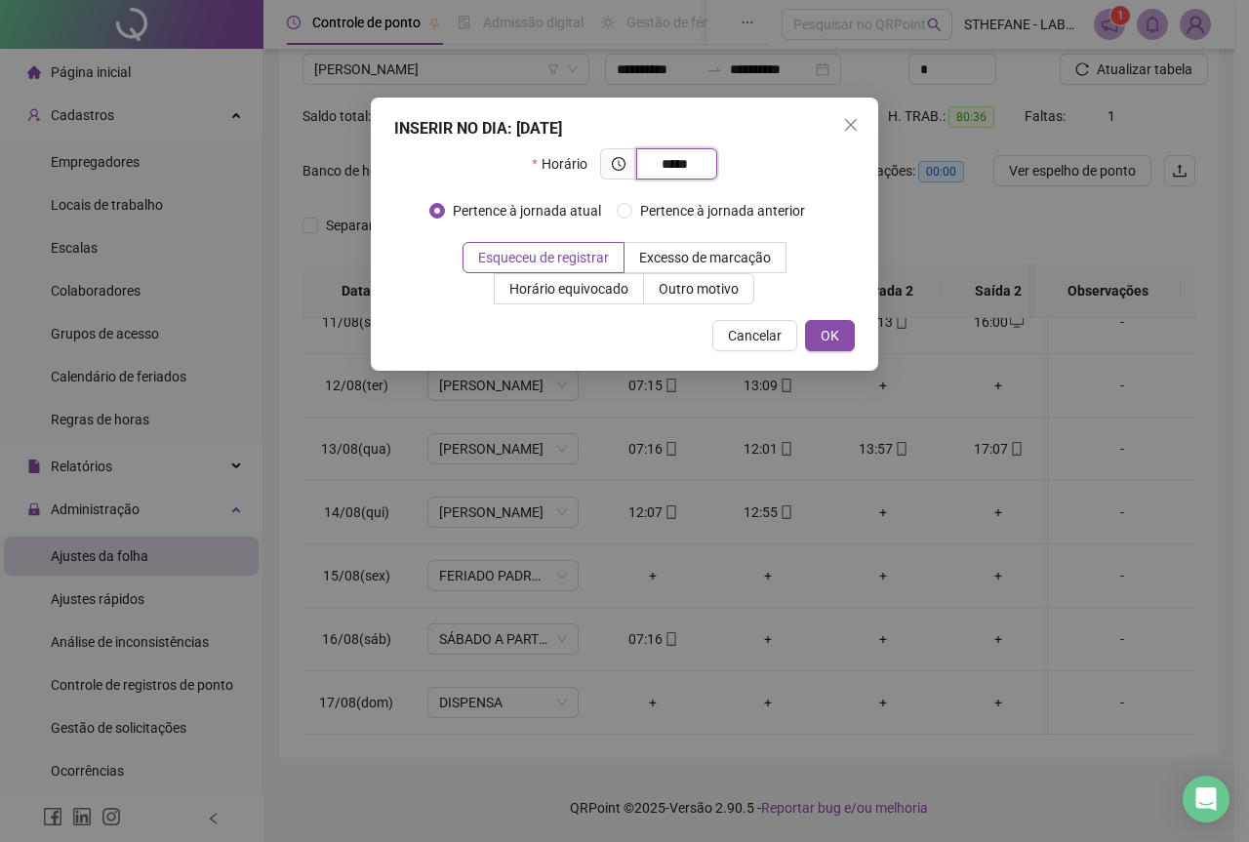
type input "*****"
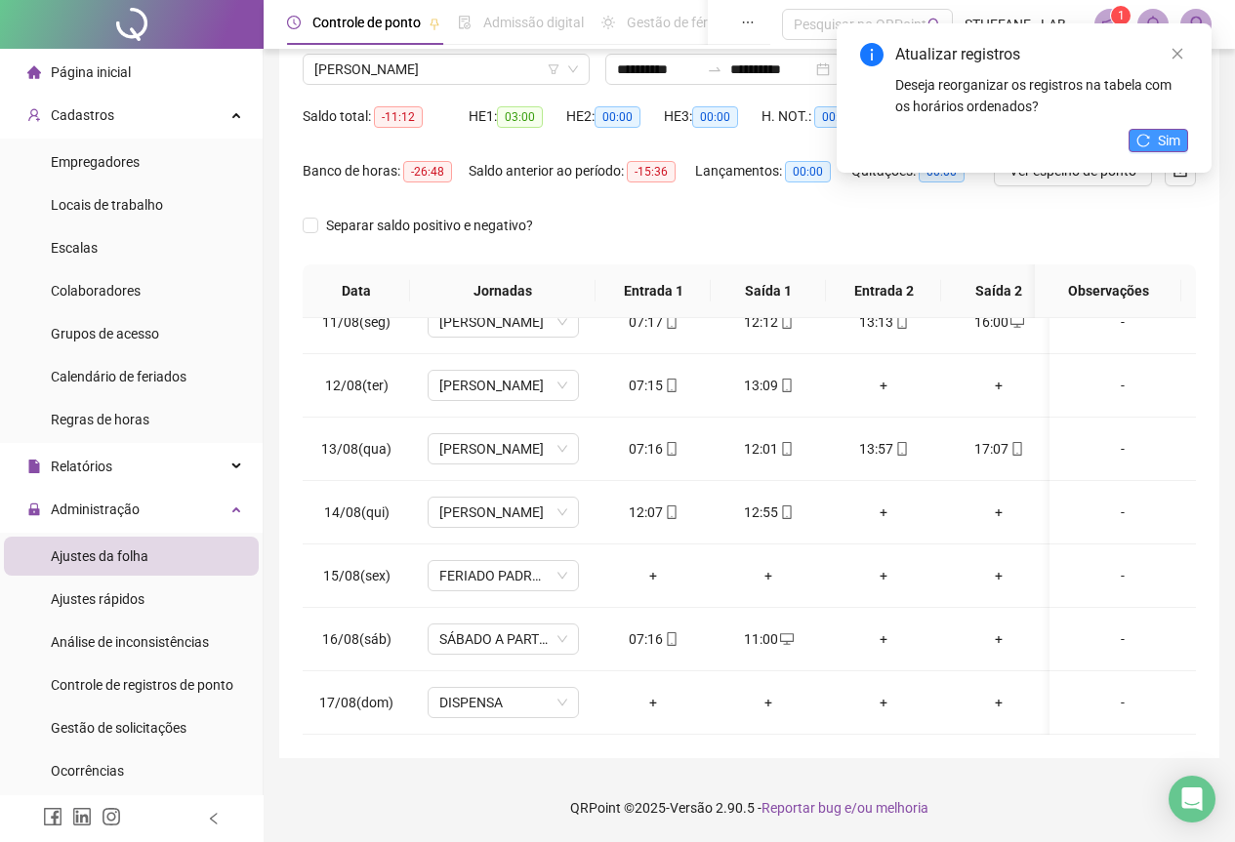
click at [1173, 146] on span "Sim" at bounding box center [1169, 140] width 22 height 21
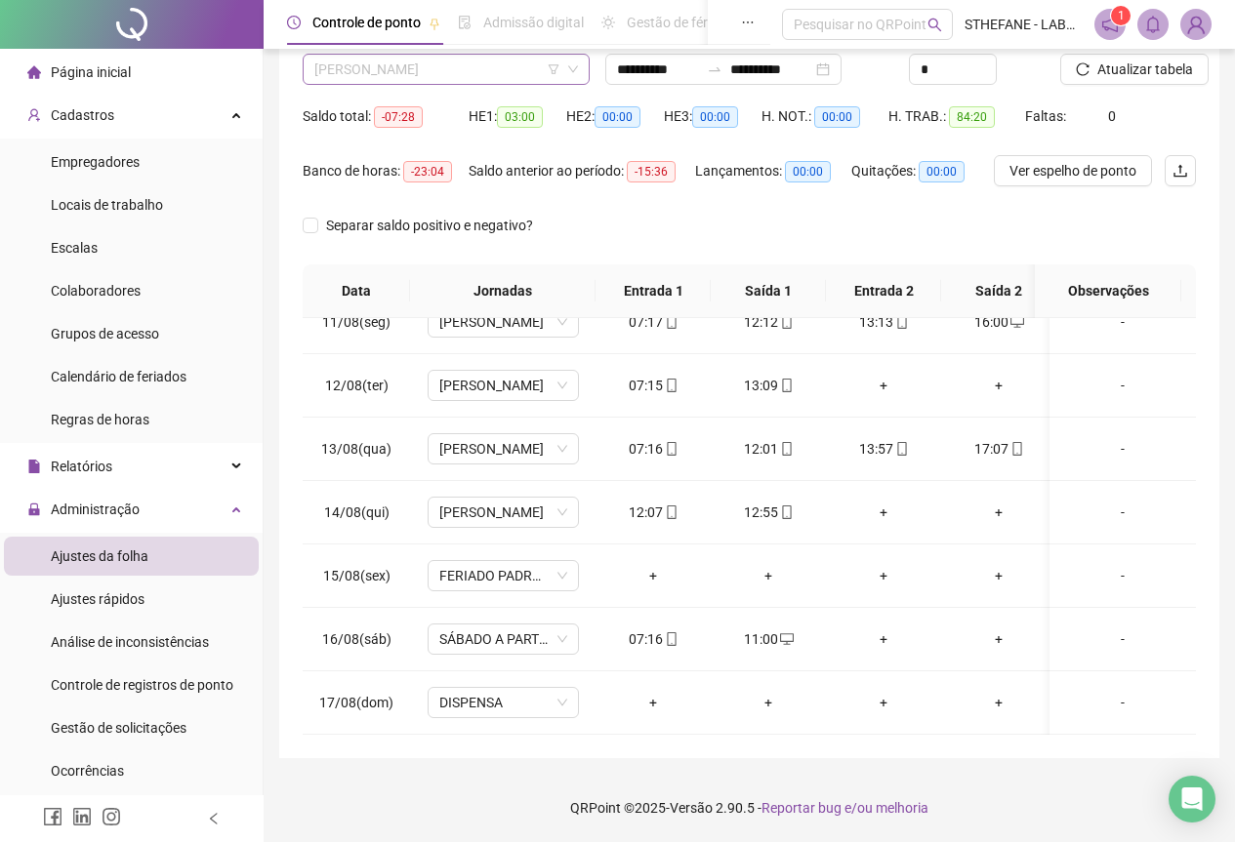
click at [516, 75] on span "[PERSON_NAME]" at bounding box center [446, 69] width 264 height 29
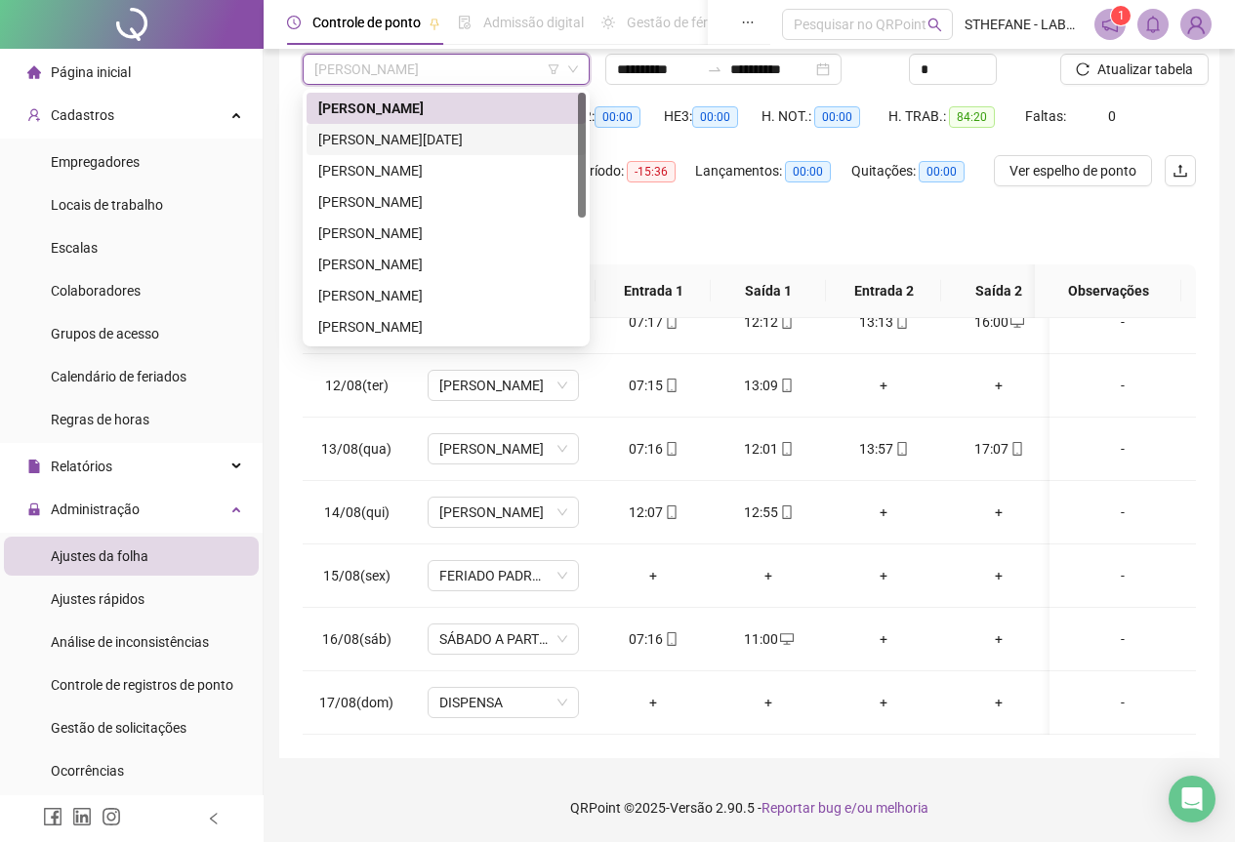
click at [428, 139] on div "[PERSON_NAME][DATE]" at bounding box center [446, 139] width 256 height 21
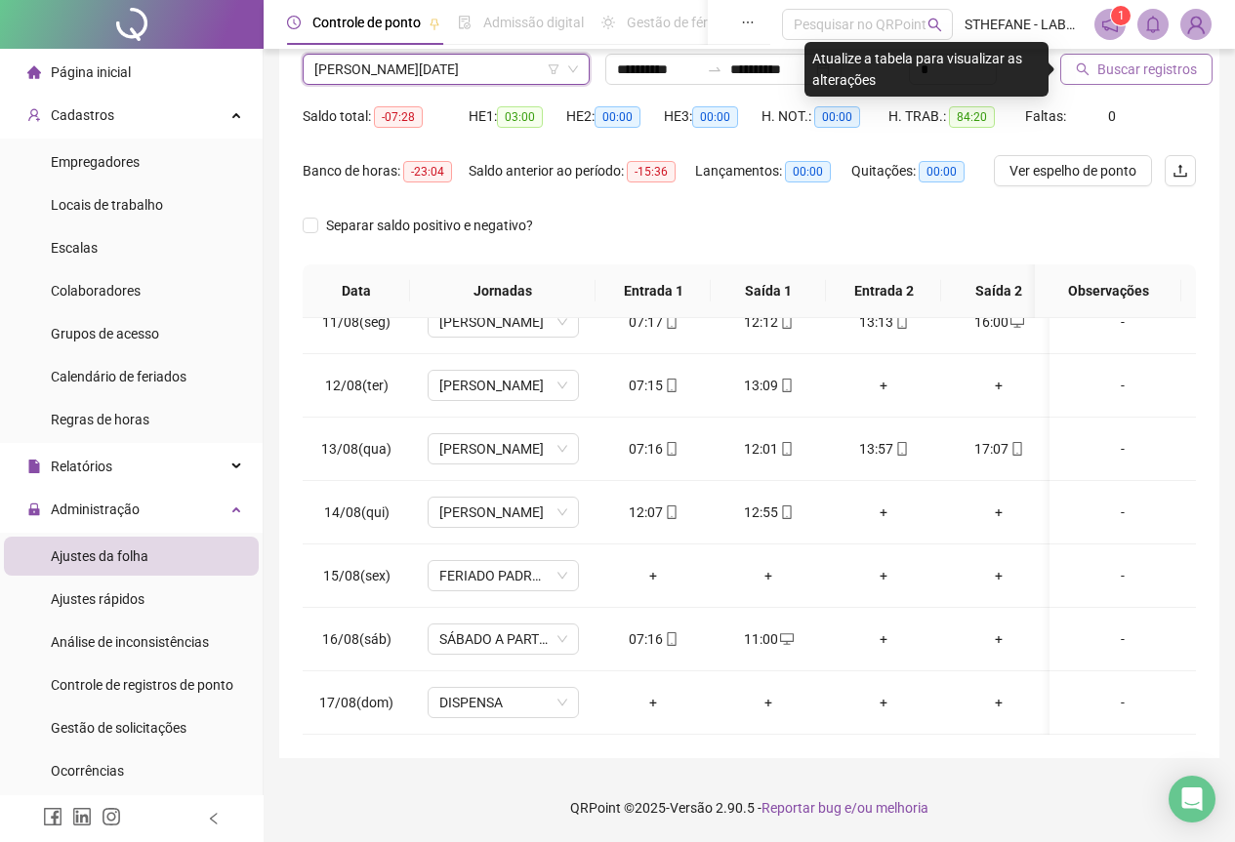
click at [1153, 65] on span "Buscar registros" at bounding box center [1147, 69] width 100 height 21
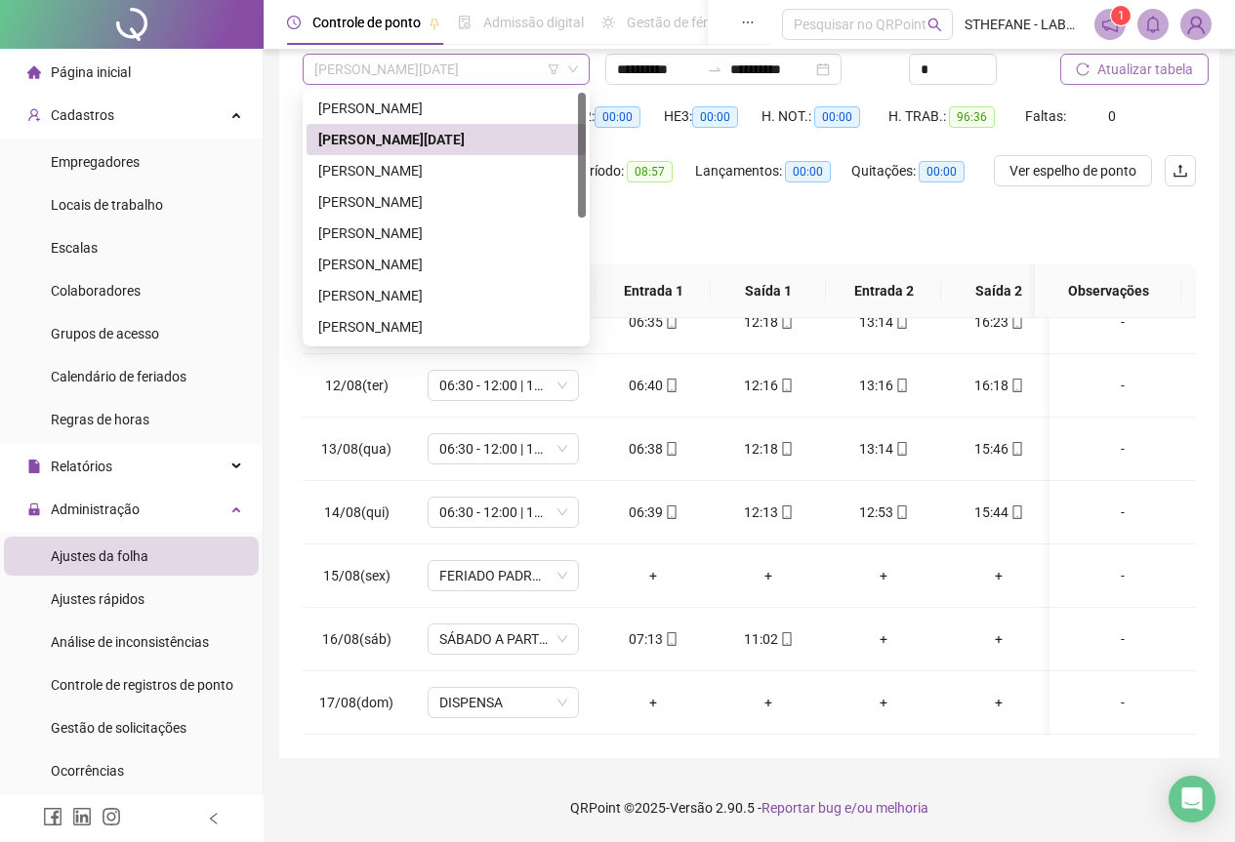
click at [461, 71] on span "[PERSON_NAME][DATE]" at bounding box center [446, 69] width 264 height 29
click at [385, 166] on div "[PERSON_NAME]" at bounding box center [446, 170] width 256 height 21
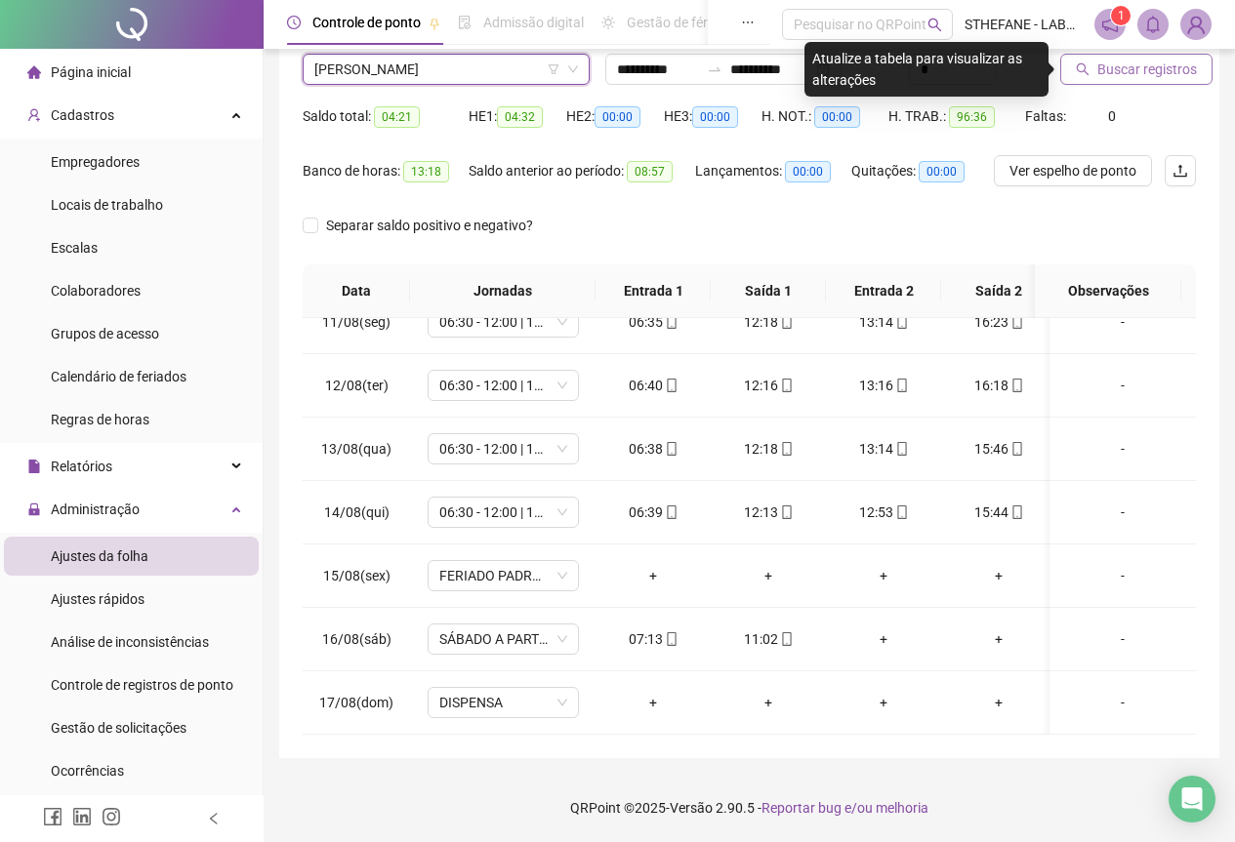
click at [1146, 77] on span "Buscar registros" at bounding box center [1147, 69] width 100 height 21
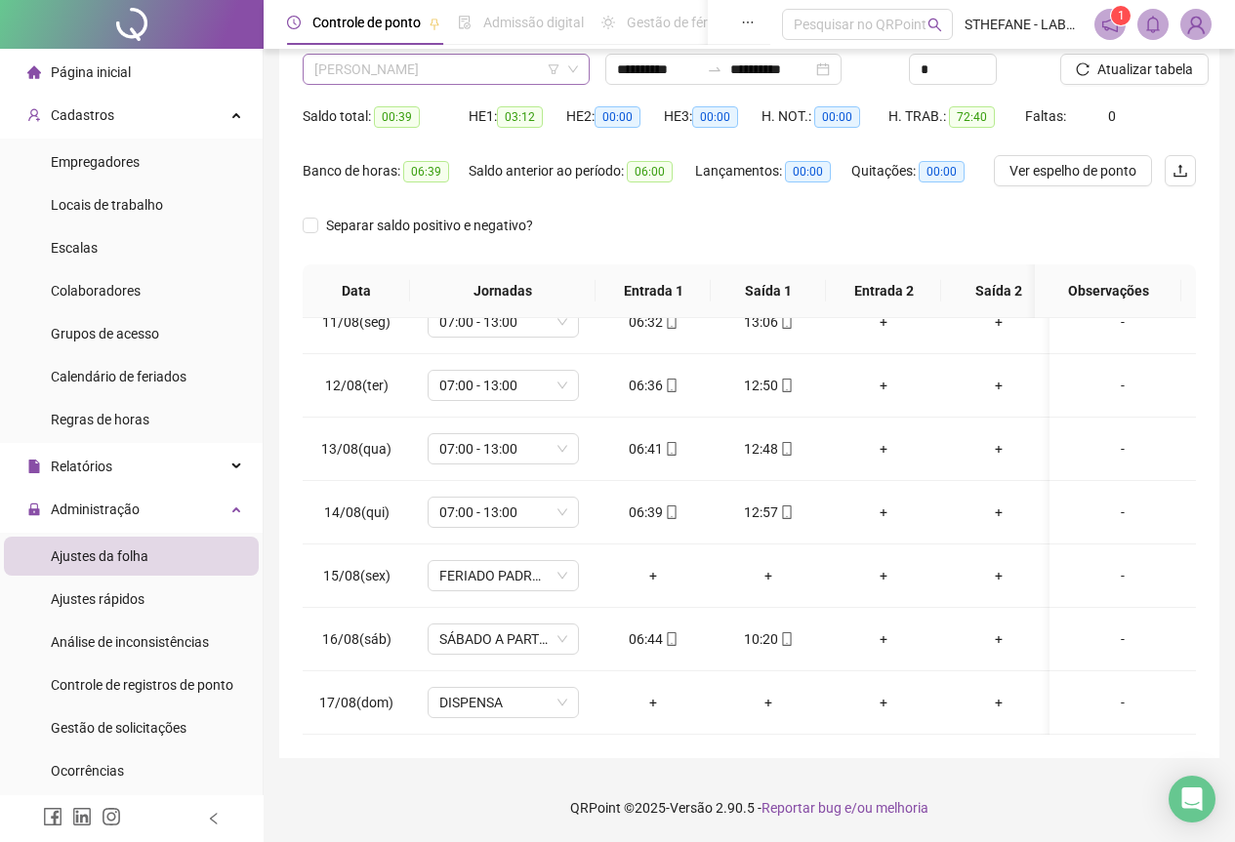
click at [493, 67] on span "[PERSON_NAME]" at bounding box center [446, 69] width 264 height 29
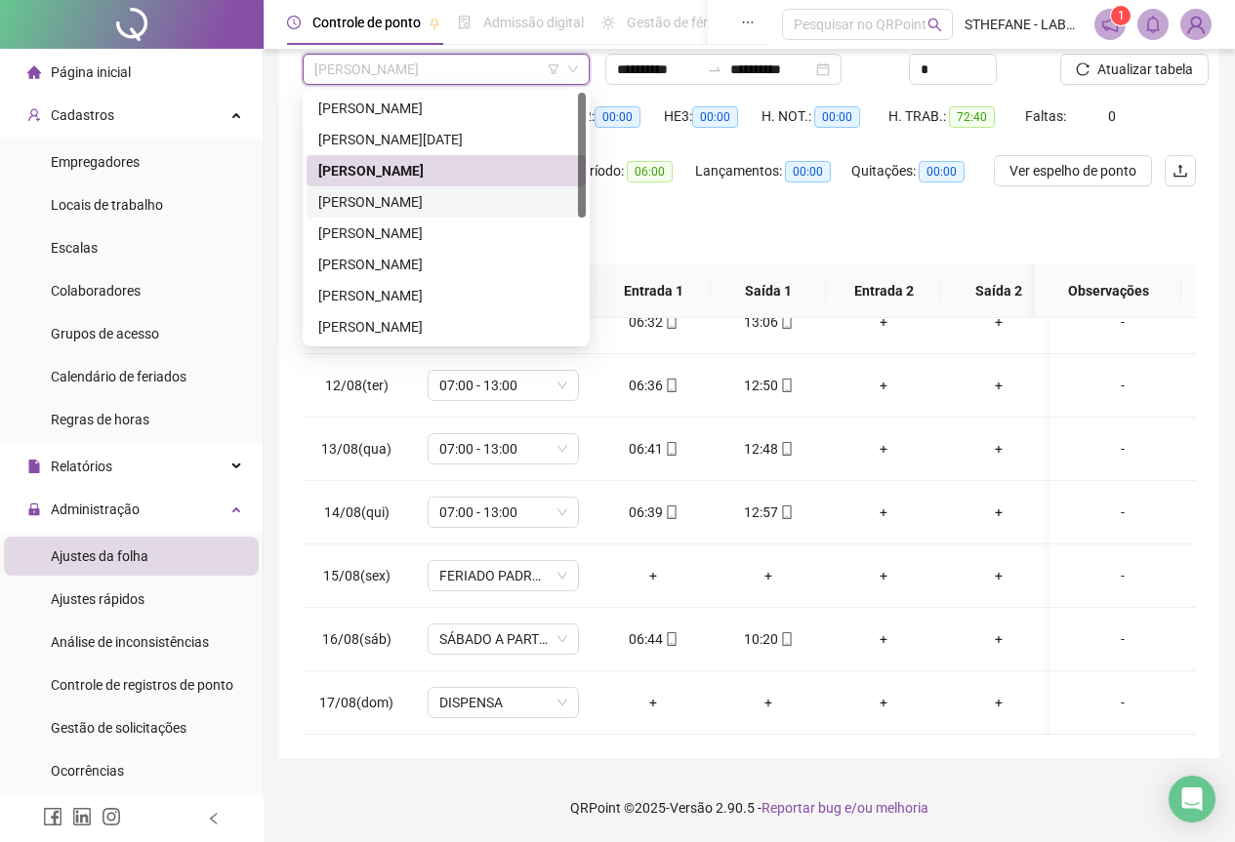
drag, startPoint x: 411, startPoint y: 207, endPoint x: 643, endPoint y: 202, distance: 232.4
click at [410, 206] on div "[PERSON_NAME]" at bounding box center [446, 201] width 256 height 21
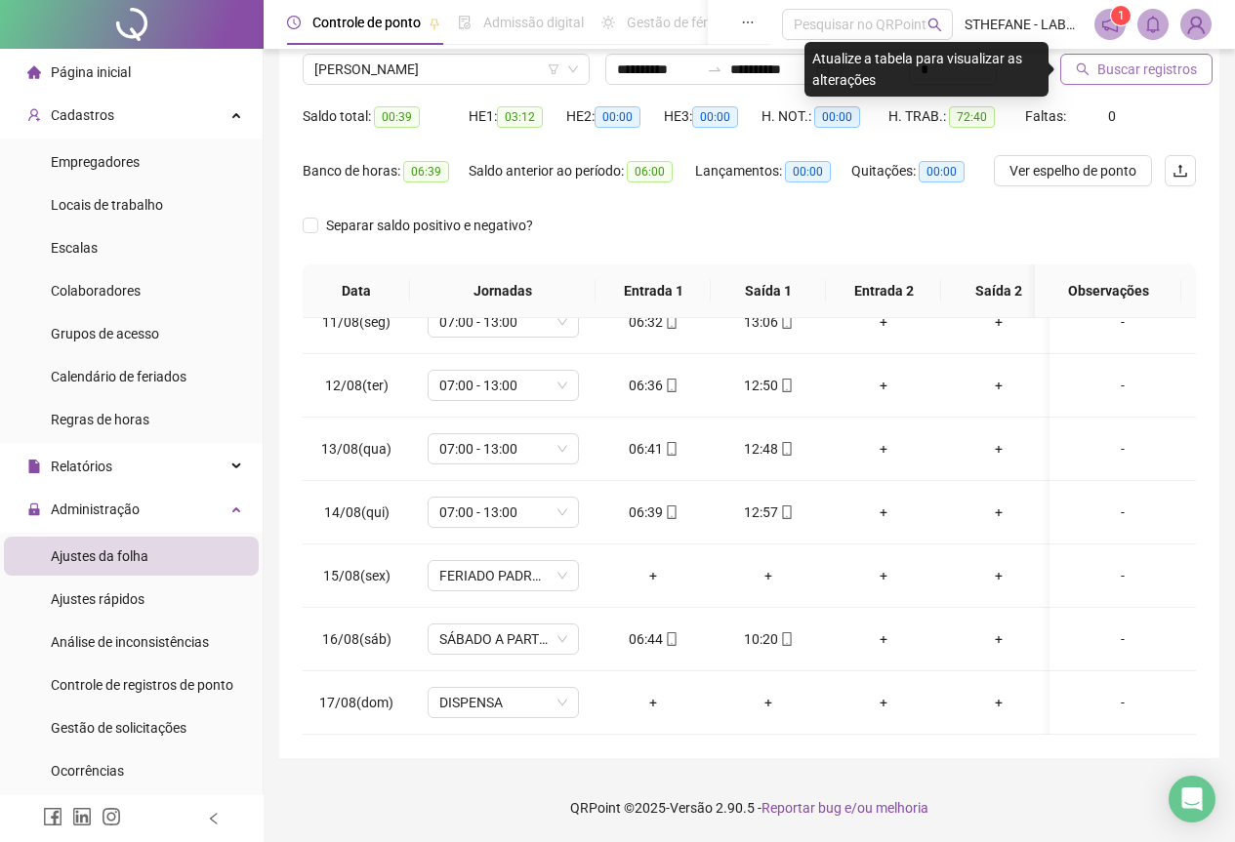
click at [1172, 78] on span "Buscar registros" at bounding box center [1147, 69] width 100 height 21
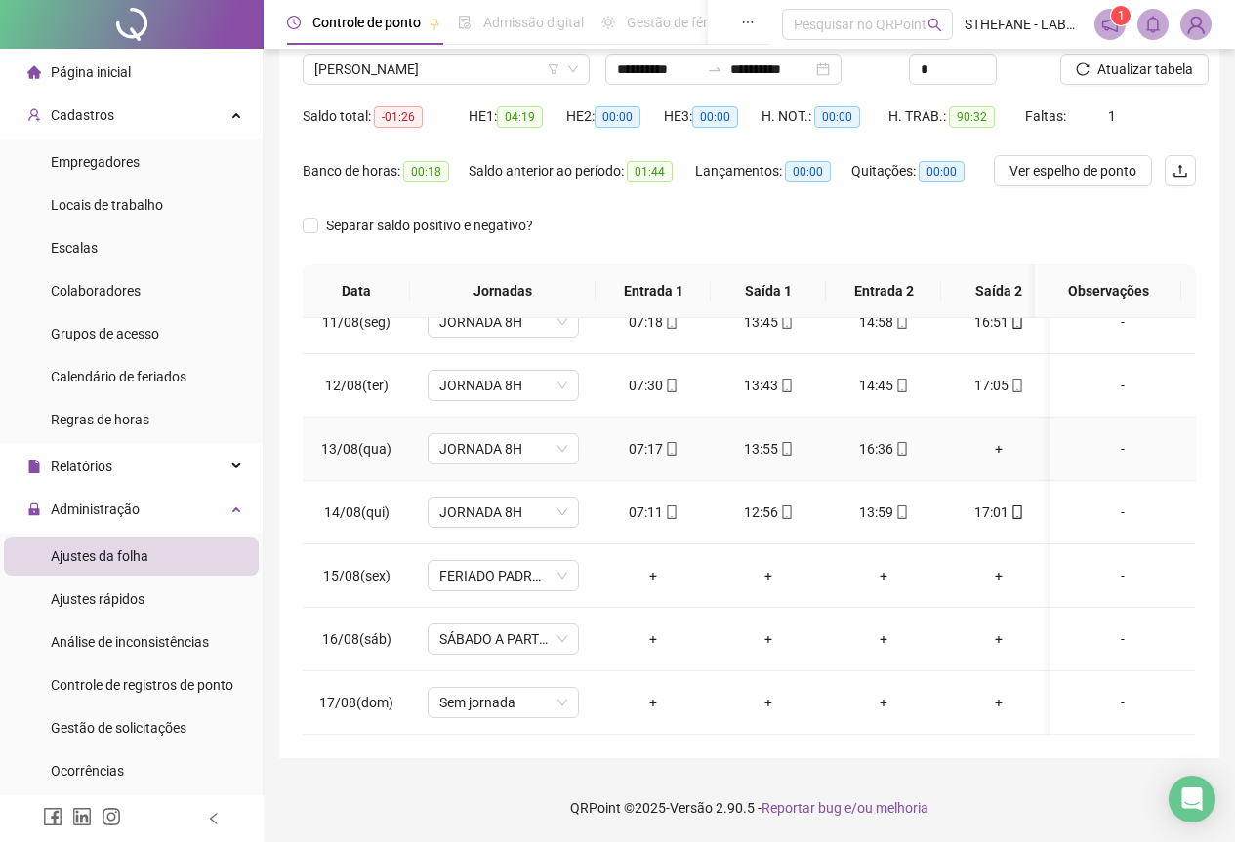
click at [998, 438] on div "+" at bounding box center [999, 448] width 84 height 21
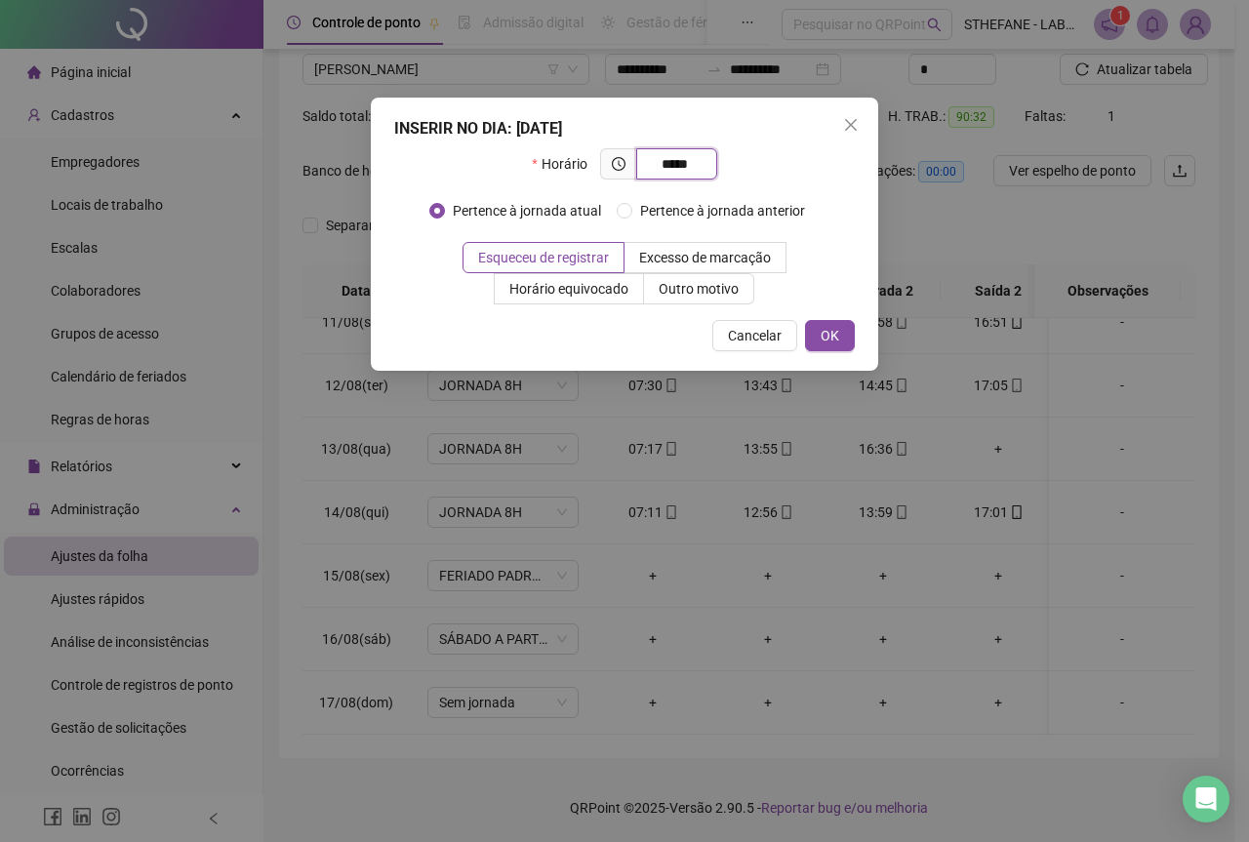
type input "*****"
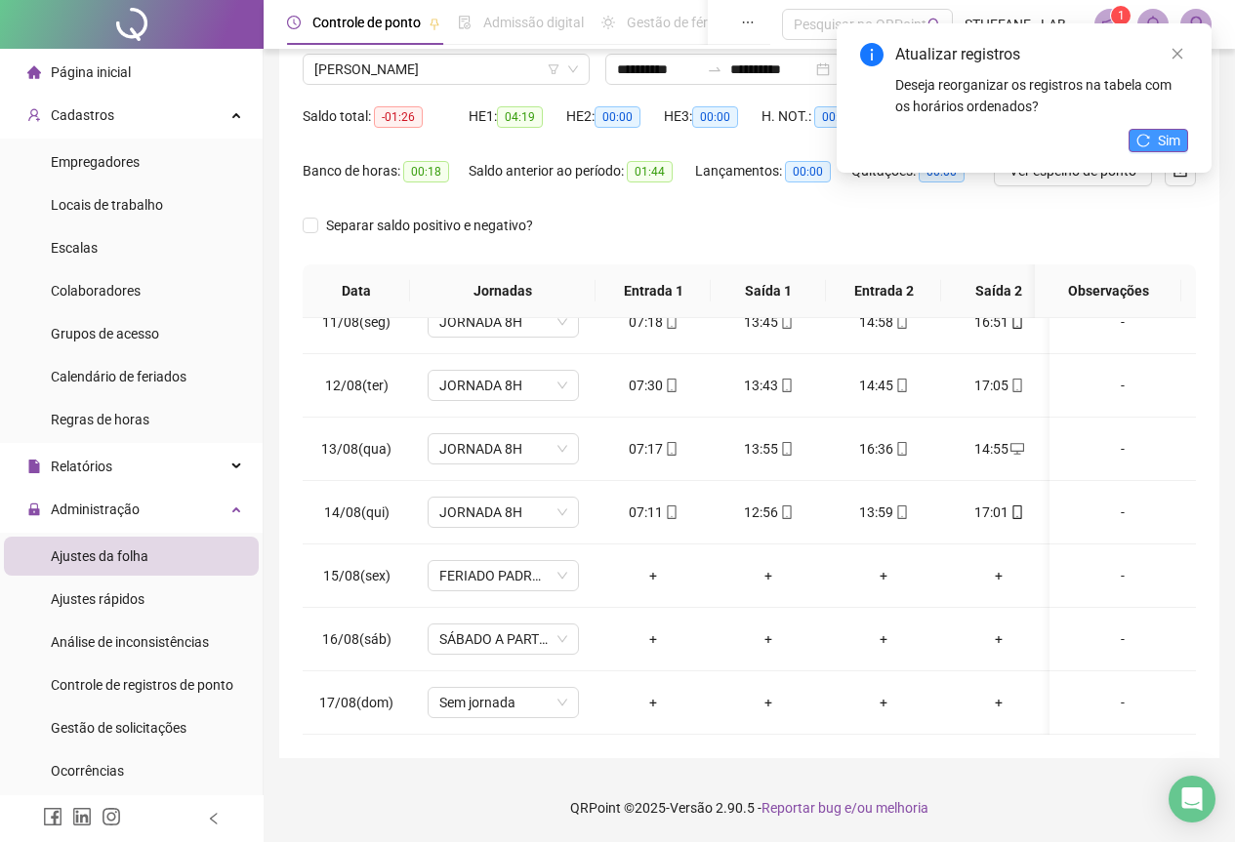
click at [1171, 143] on span "Sim" at bounding box center [1169, 140] width 22 height 21
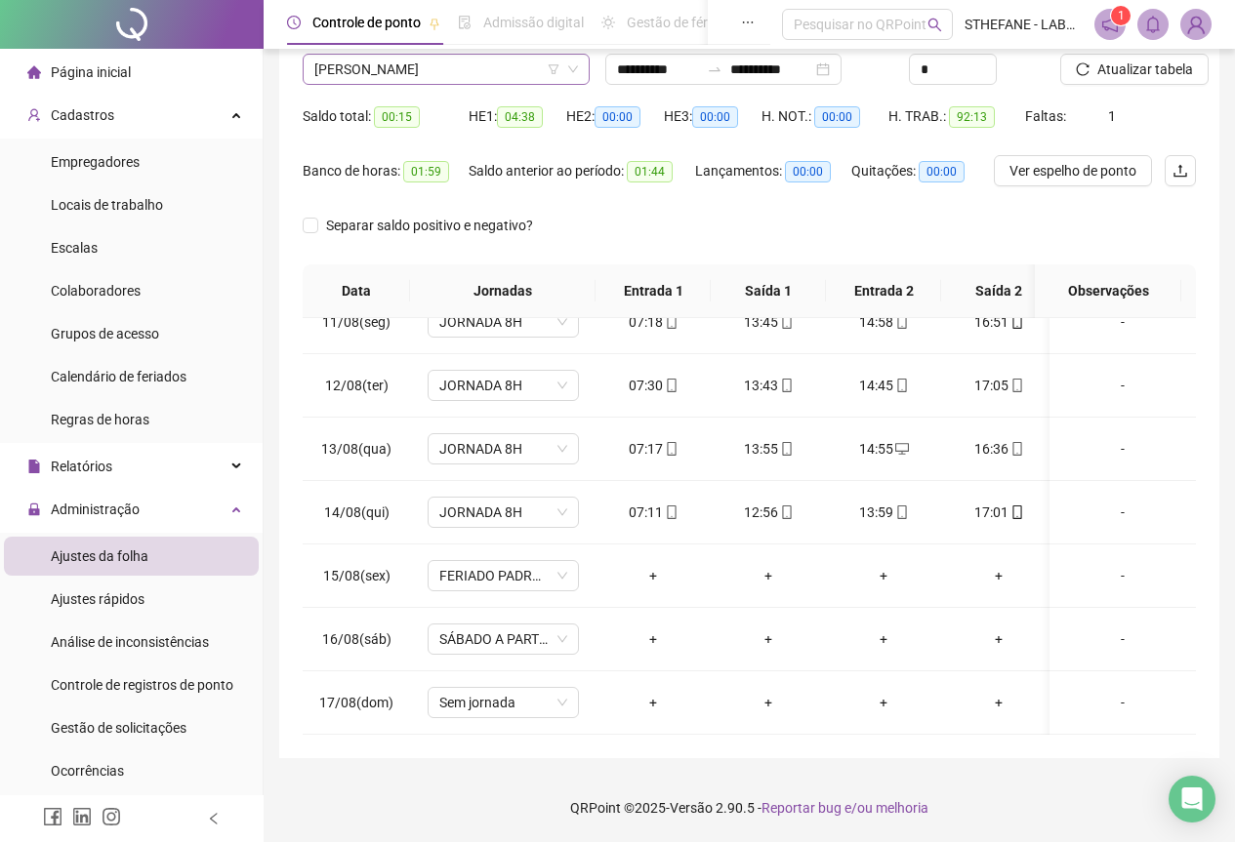
click at [485, 75] on span "[PERSON_NAME]" at bounding box center [446, 69] width 264 height 29
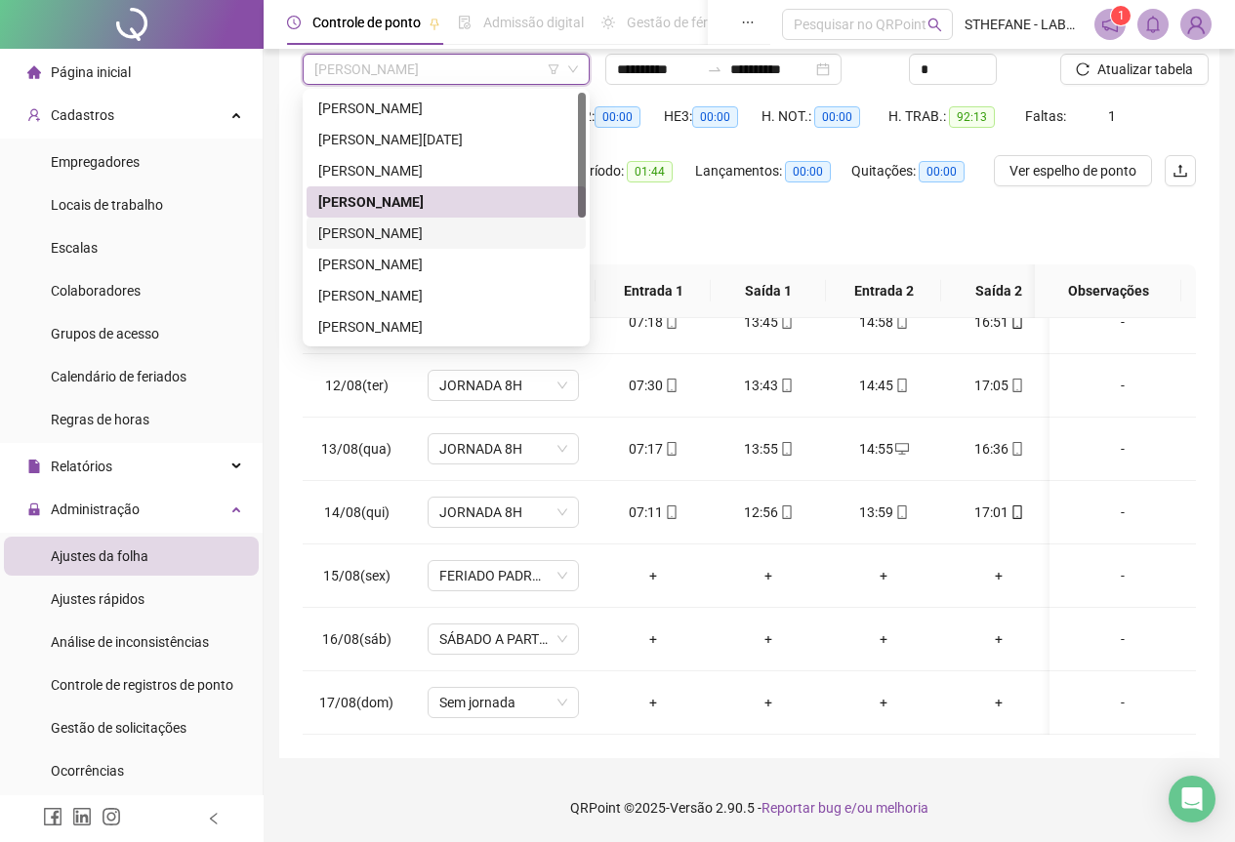
click at [406, 230] on div "[PERSON_NAME]" at bounding box center [446, 233] width 256 height 21
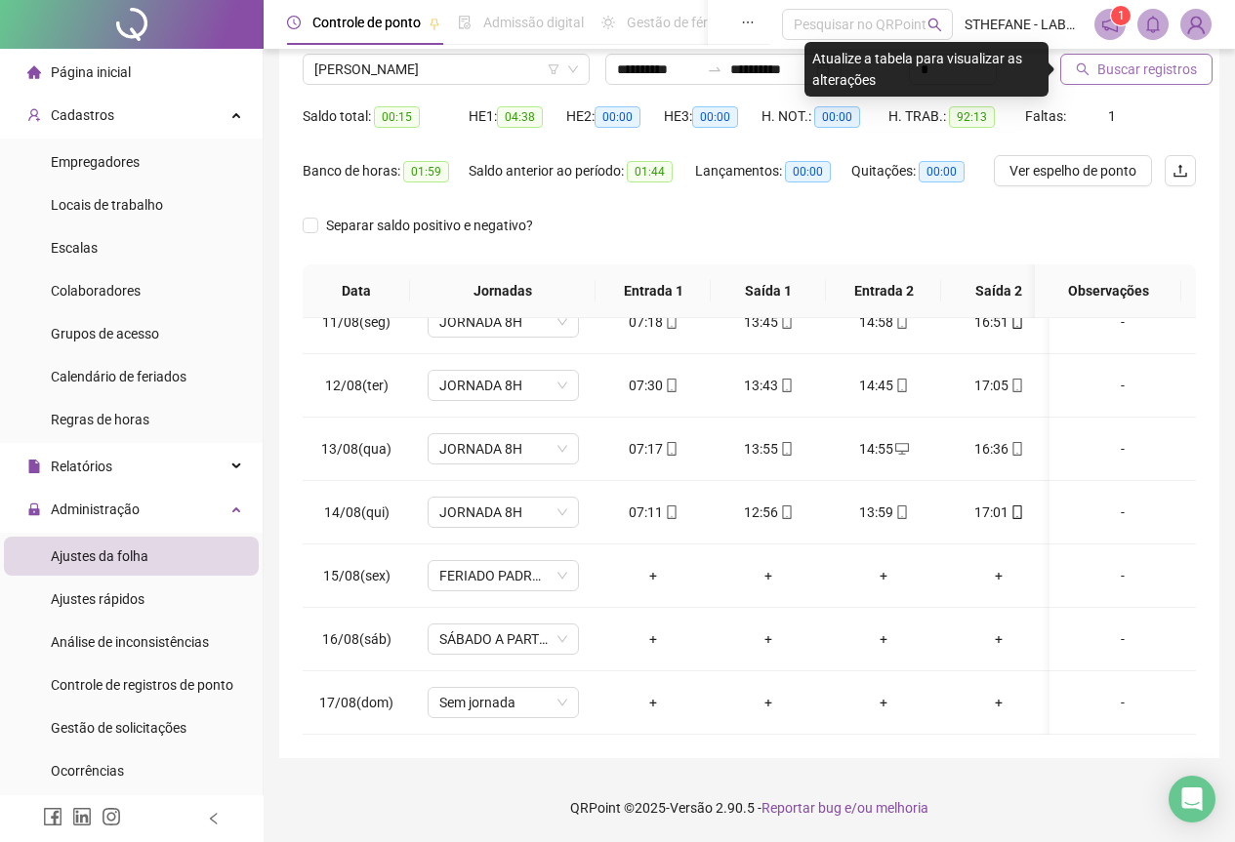
click at [1145, 70] on span "Buscar registros" at bounding box center [1147, 69] width 100 height 21
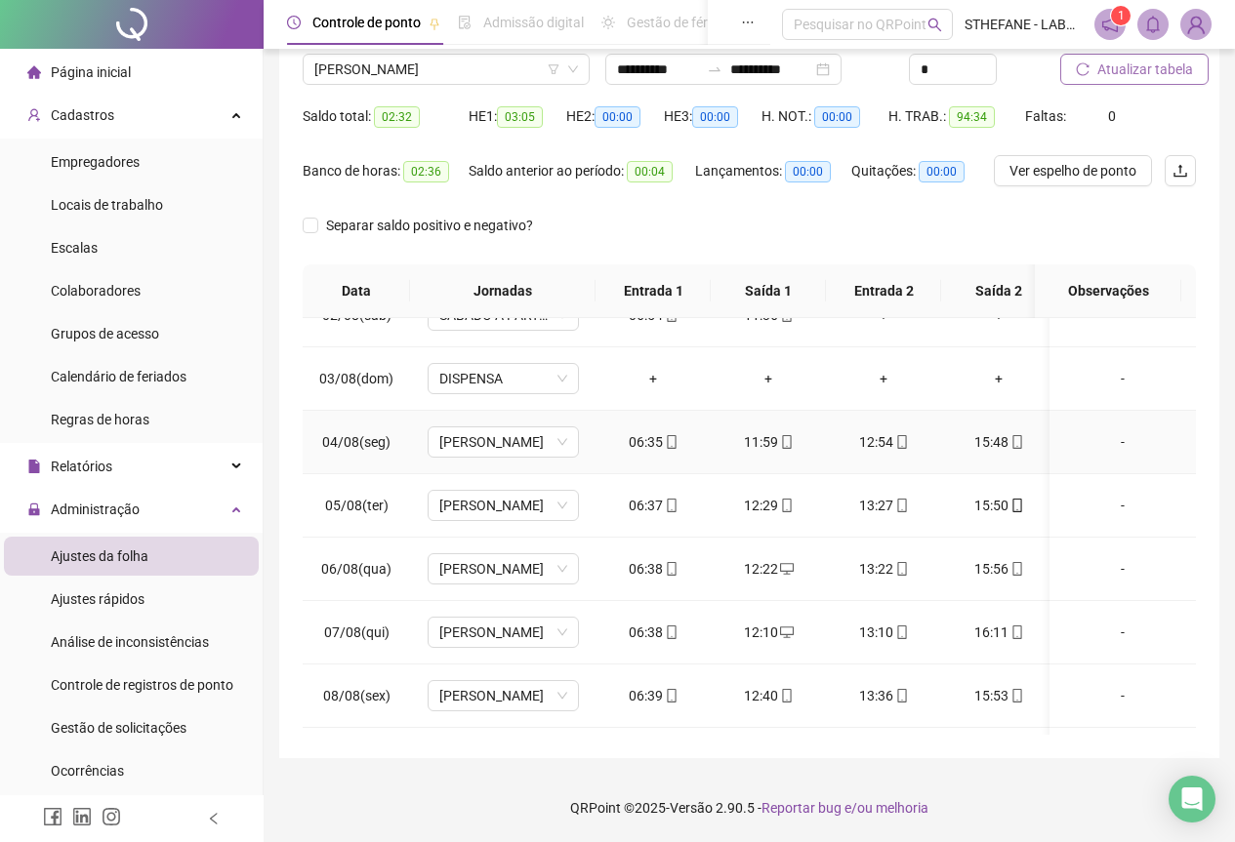
scroll to position [676, 0]
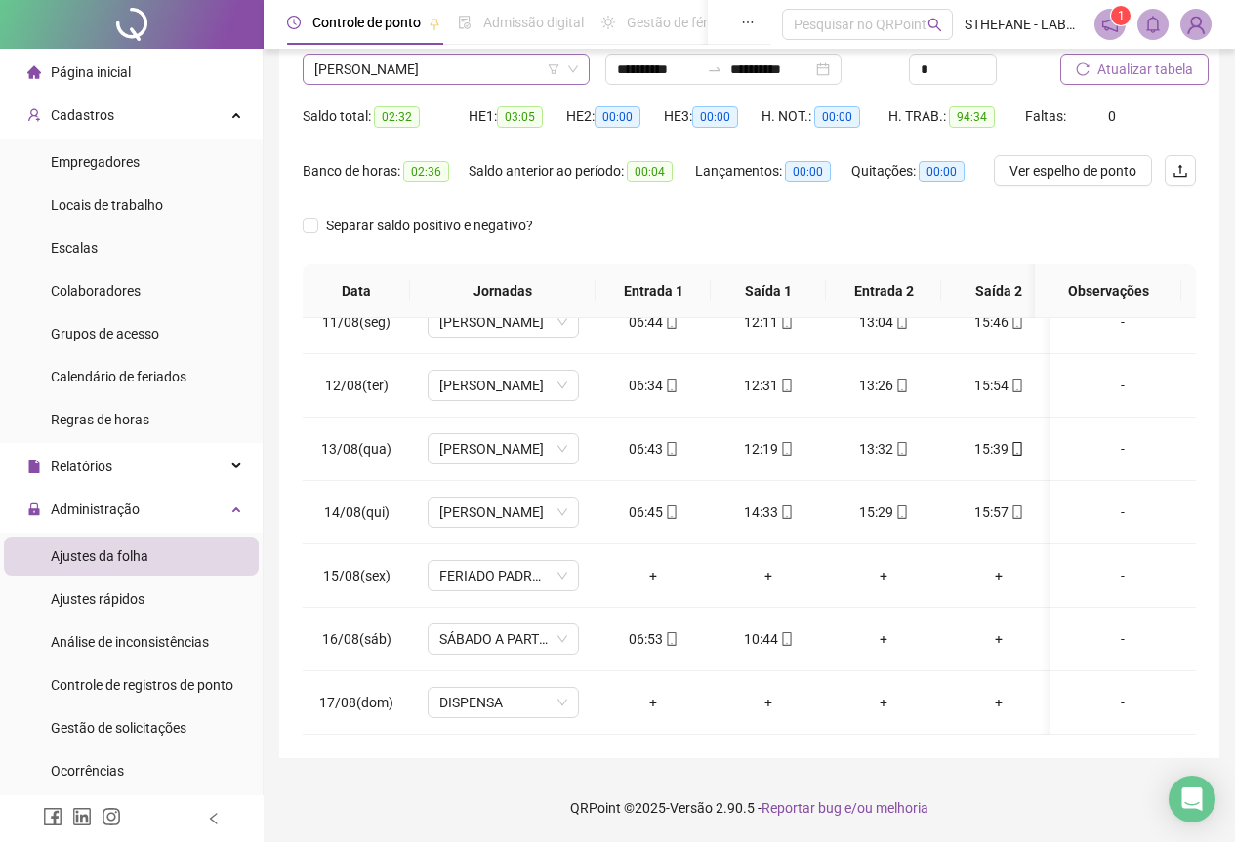
click at [464, 72] on span "[PERSON_NAME]" at bounding box center [446, 69] width 264 height 29
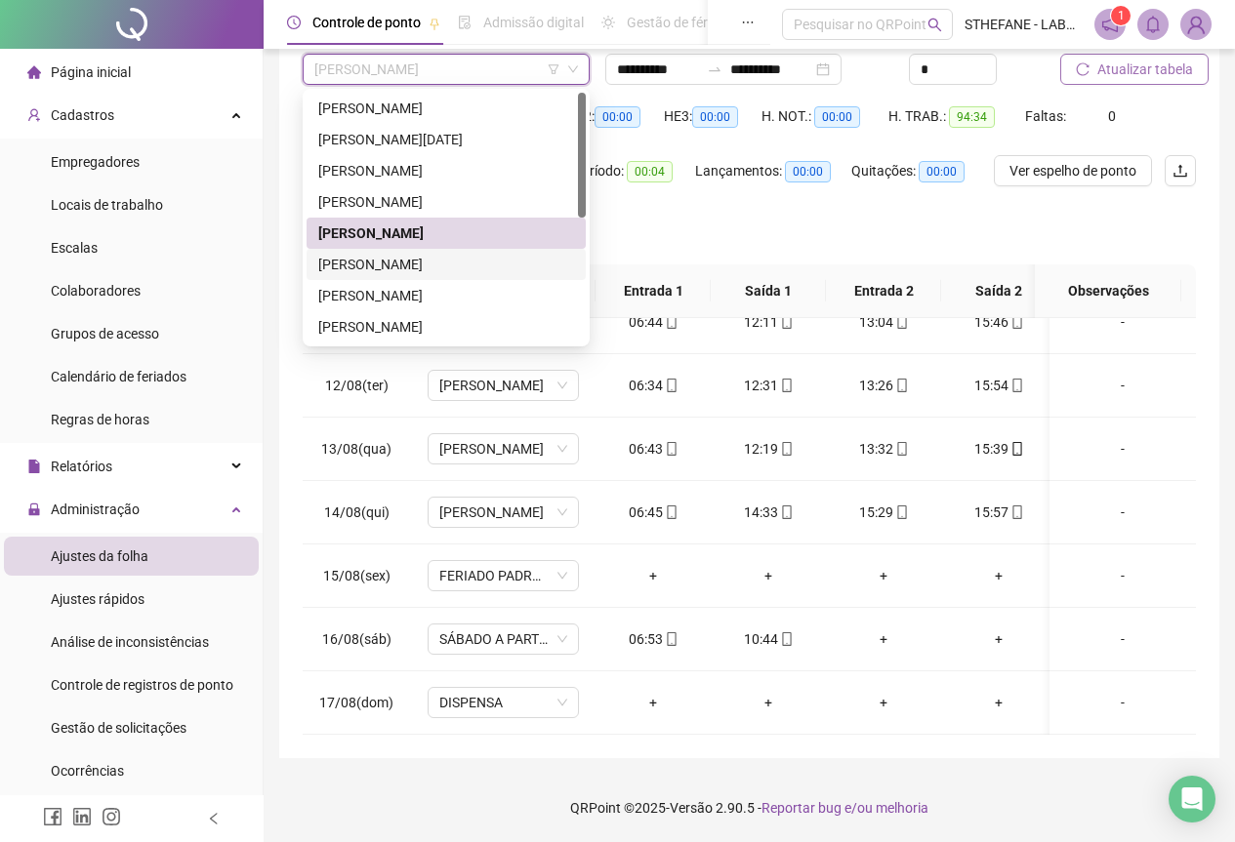
click at [392, 263] on div "[PERSON_NAME]" at bounding box center [446, 264] width 256 height 21
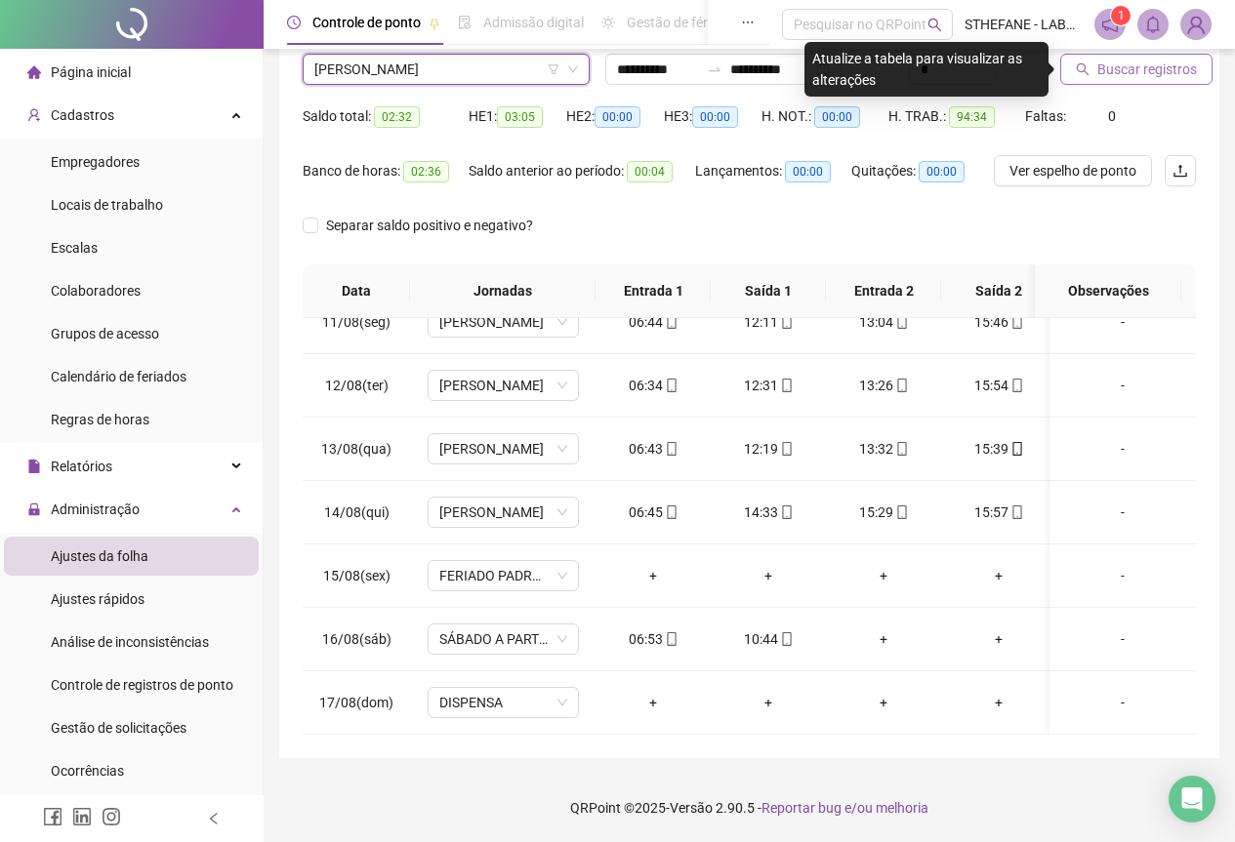
click at [1156, 52] on div "Buscar registros" at bounding box center [1128, 54] width 136 height 61
click at [1154, 72] on span "Buscar registros" at bounding box center [1147, 69] width 100 height 21
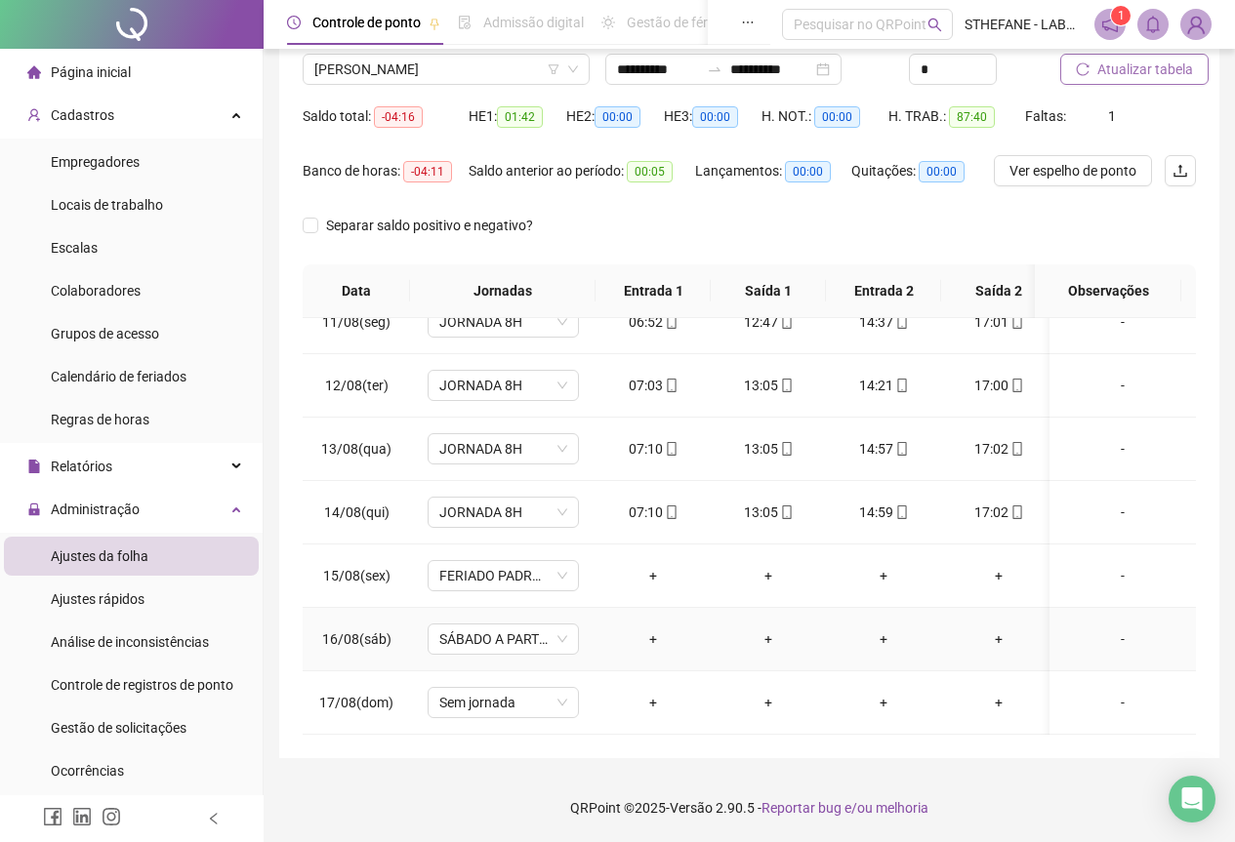
click at [1108, 630] on div "-" at bounding box center [1122, 639] width 115 height 21
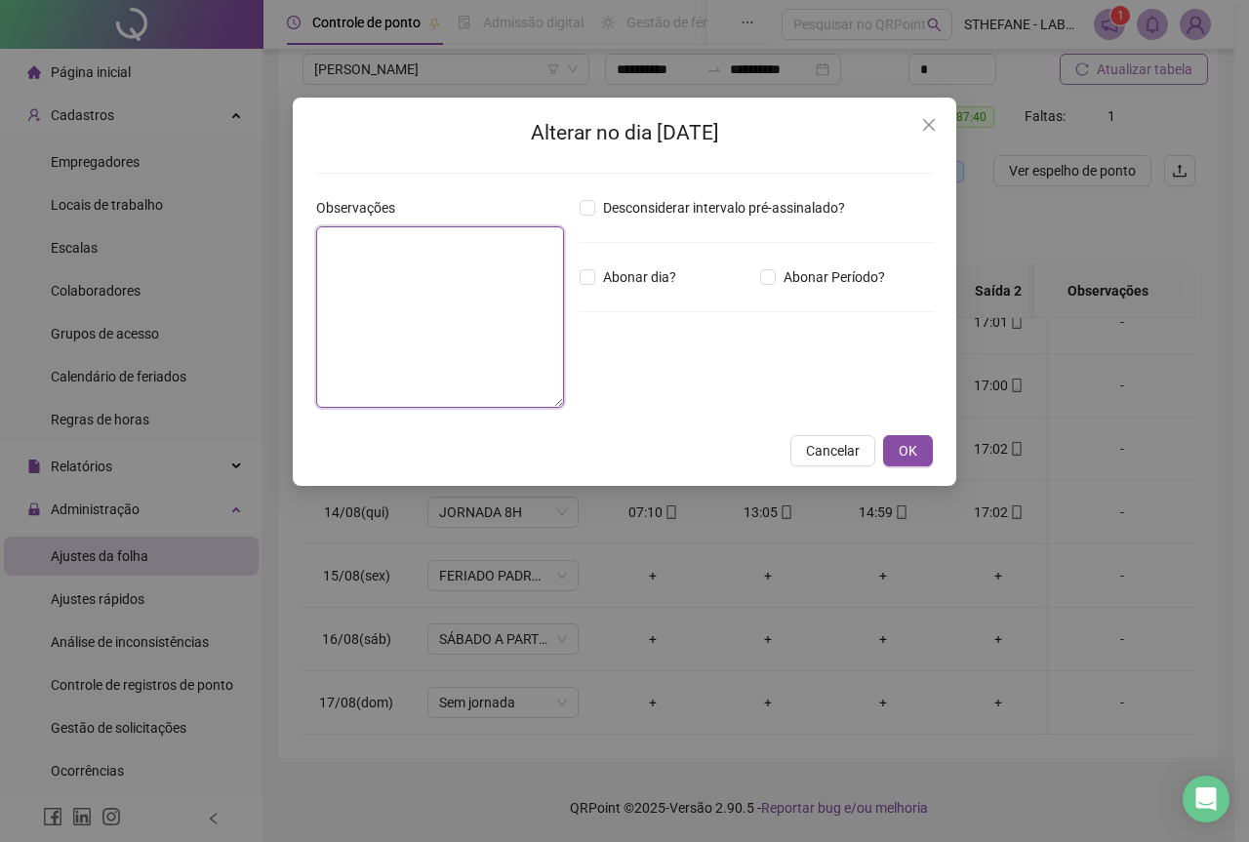
click at [491, 313] on textarea at bounding box center [440, 317] width 248 height 182
type textarea "****"
drag, startPoint x: 649, startPoint y: 276, endPoint x: 1013, endPoint y: 456, distance: 406.0
click at [659, 277] on span "Abonar dia?" at bounding box center [639, 276] width 89 height 21
click at [576, 277] on div "Desconsiderar intervalo pré-assinalado? Abonar dia? Abonar Período? Horas a abo…" at bounding box center [756, 310] width 369 height 226
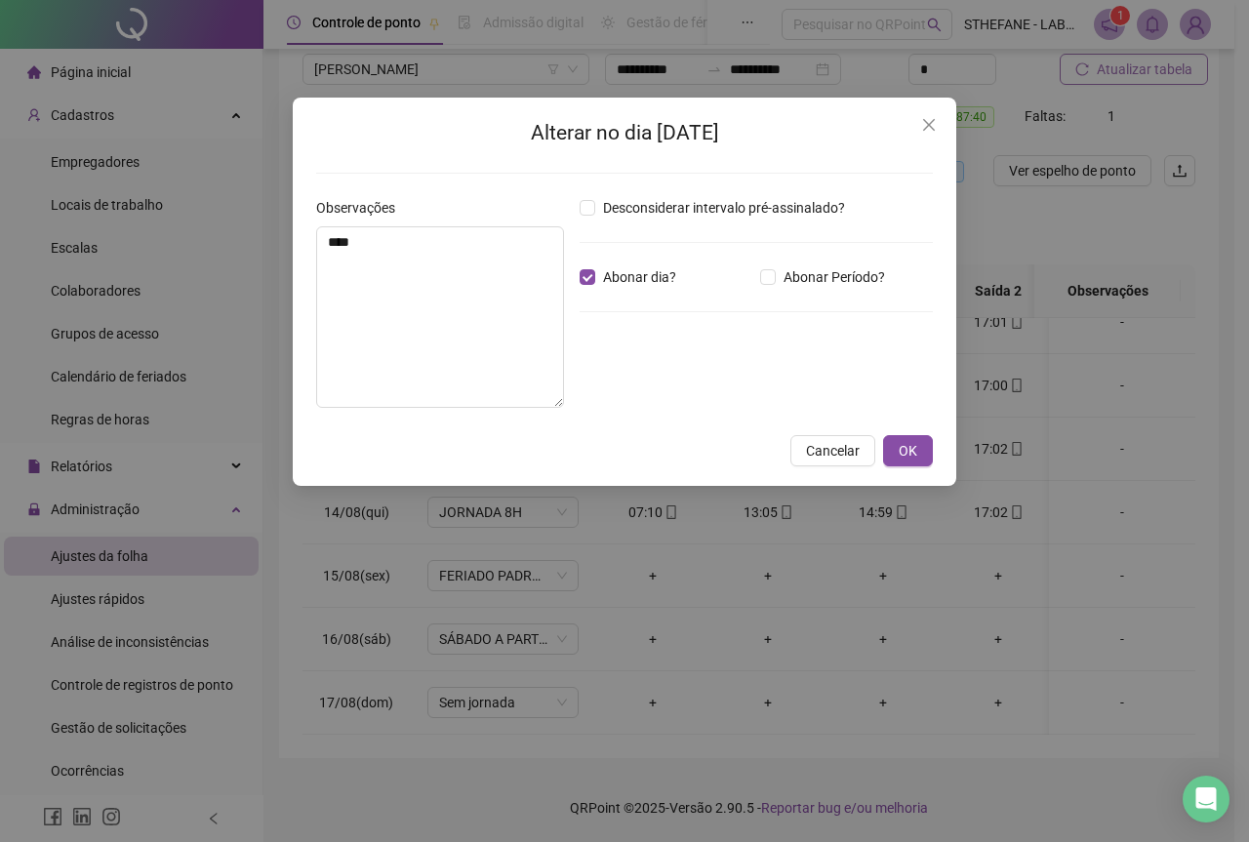
drag, startPoint x: 913, startPoint y: 448, endPoint x: 1030, endPoint y: 186, distance: 286.6
click at [917, 445] on span "OK" at bounding box center [908, 450] width 19 height 21
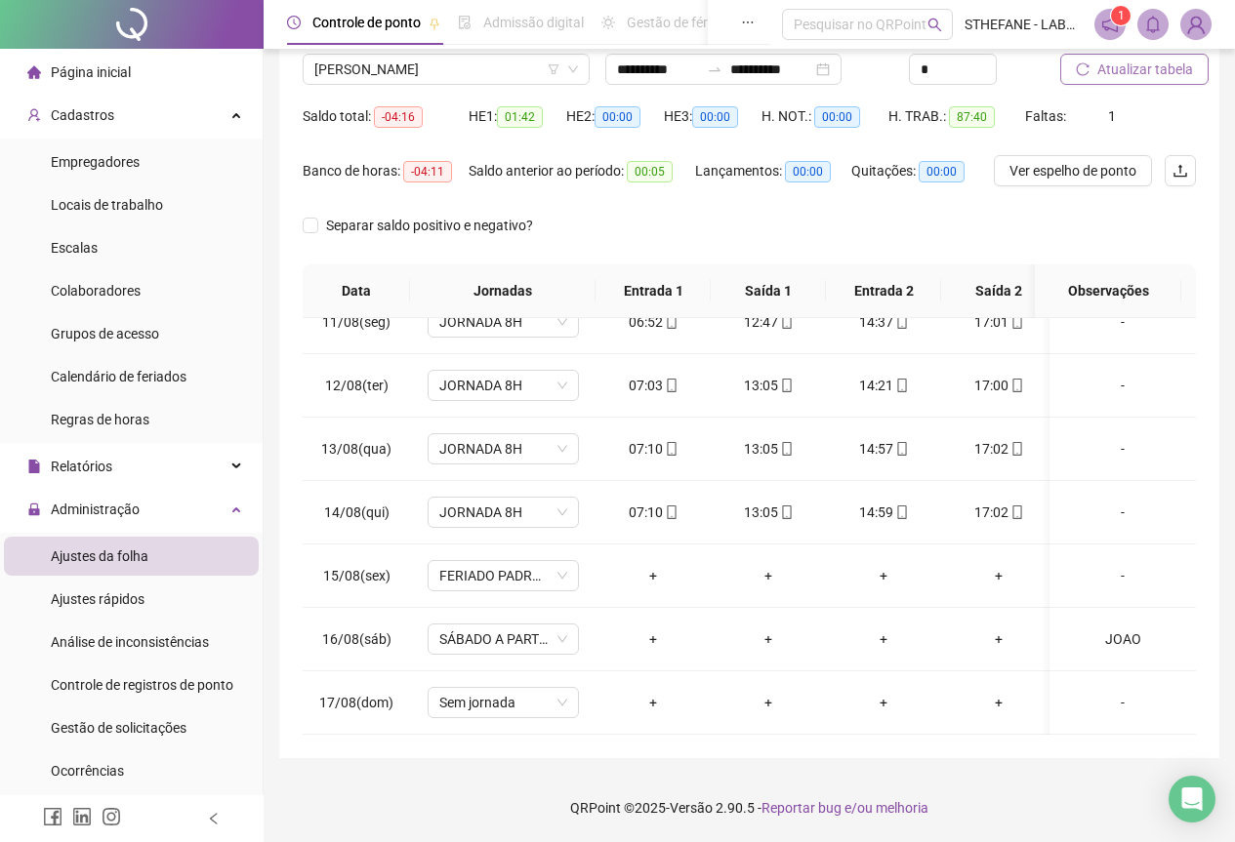
click at [1161, 78] on span "Atualizar tabela" at bounding box center [1145, 69] width 96 height 21
click at [476, 70] on span "[PERSON_NAME]" at bounding box center [446, 69] width 264 height 29
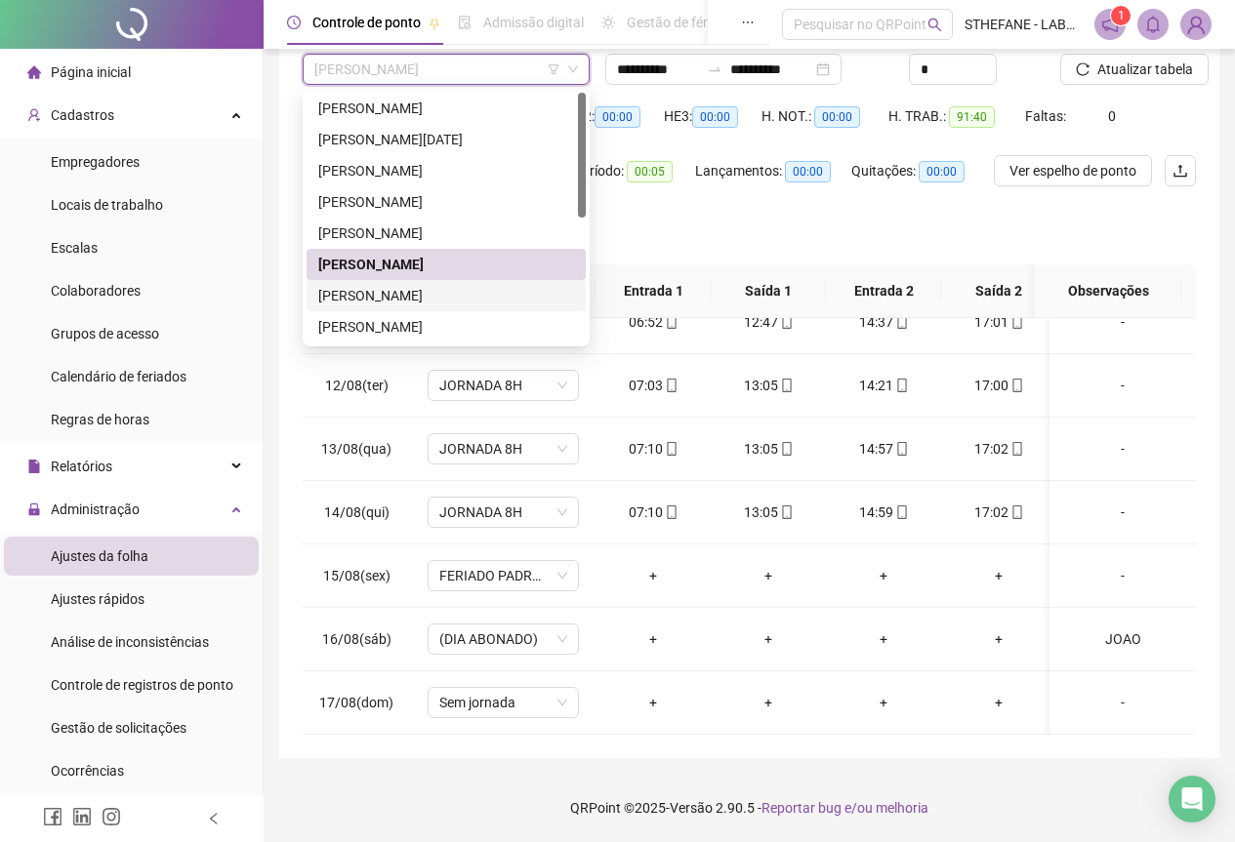
click at [404, 292] on div "[PERSON_NAME]" at bounding box center [446, 295] width 256 height 21
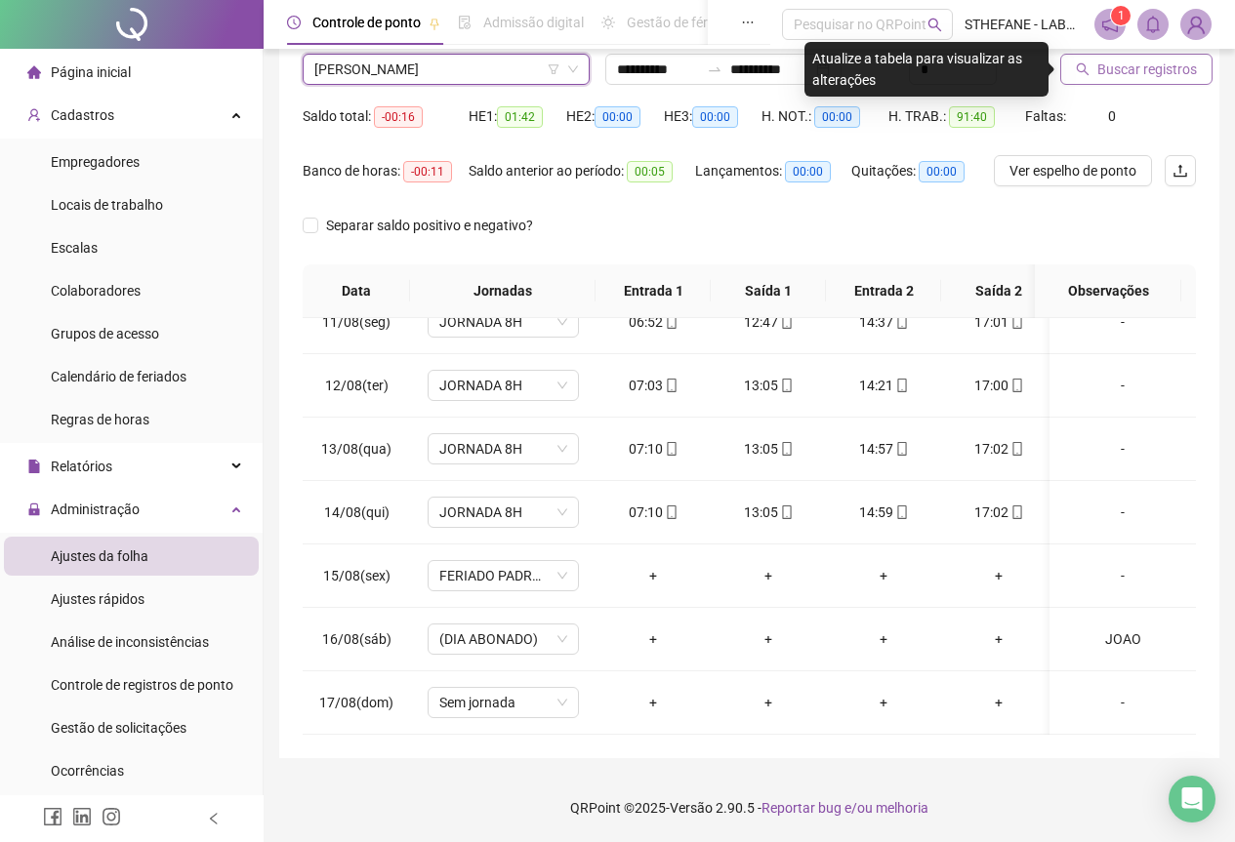
click at [1172, 72] on span "Buscar registros" at bounding box center [1147, 69] width 100 height 21
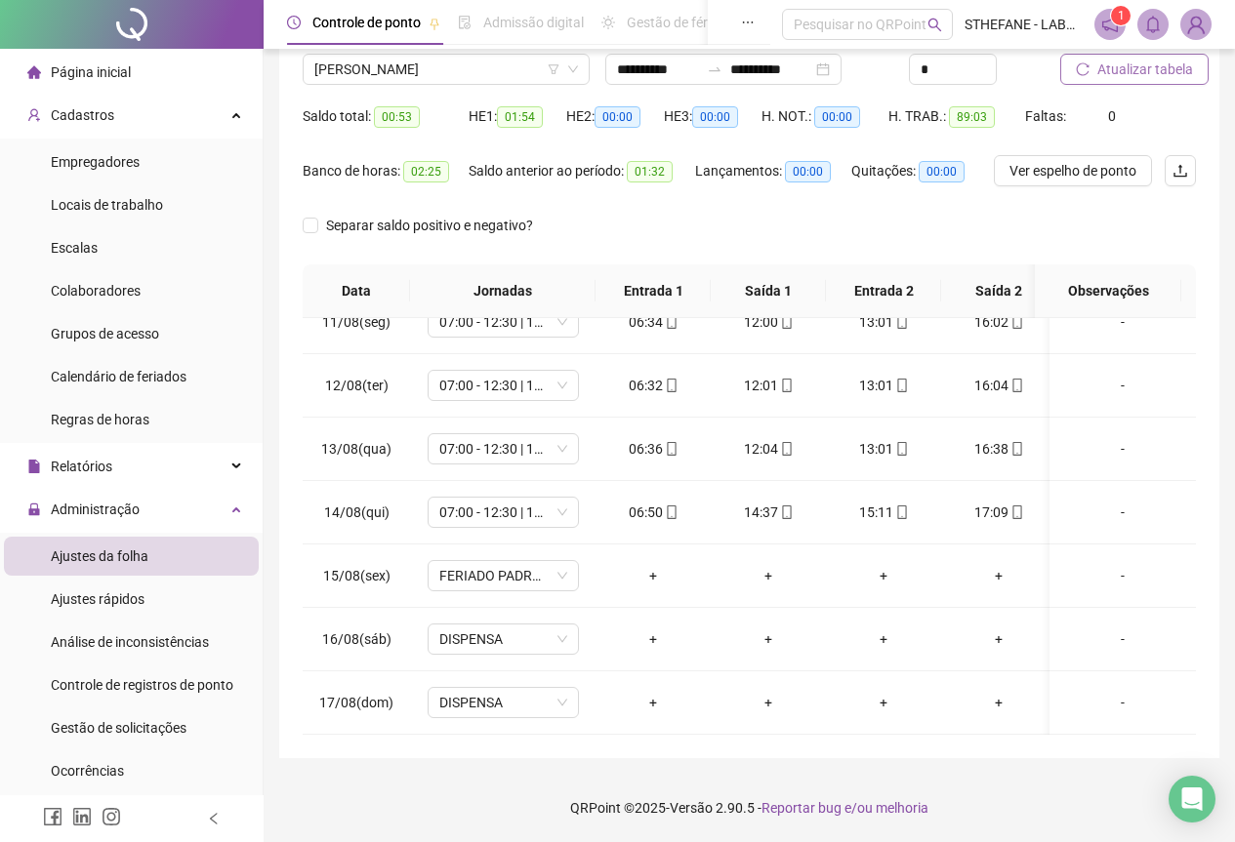
click at [500, 53] on div "Nome do colaborador" at bounding box center [446, 38] width 287 height 29
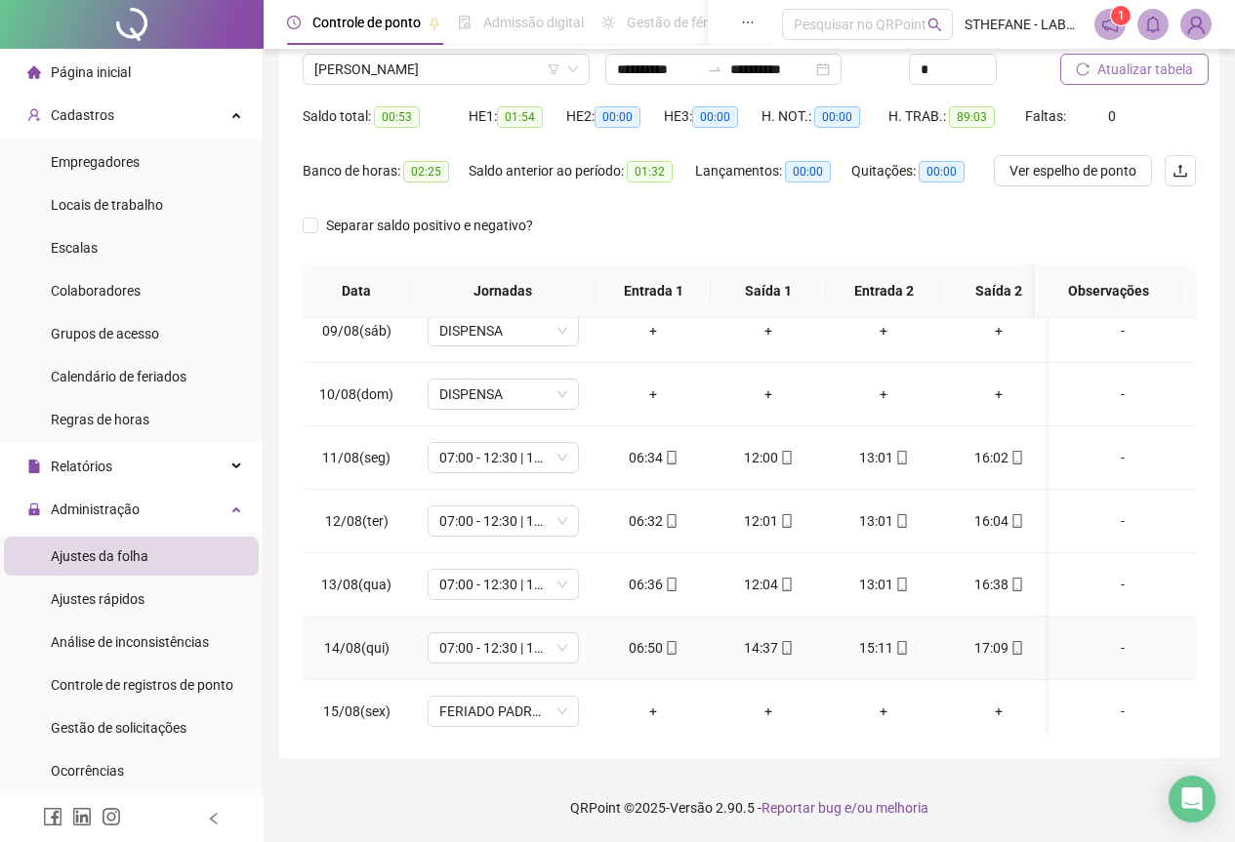
scroll to position [481, 0]
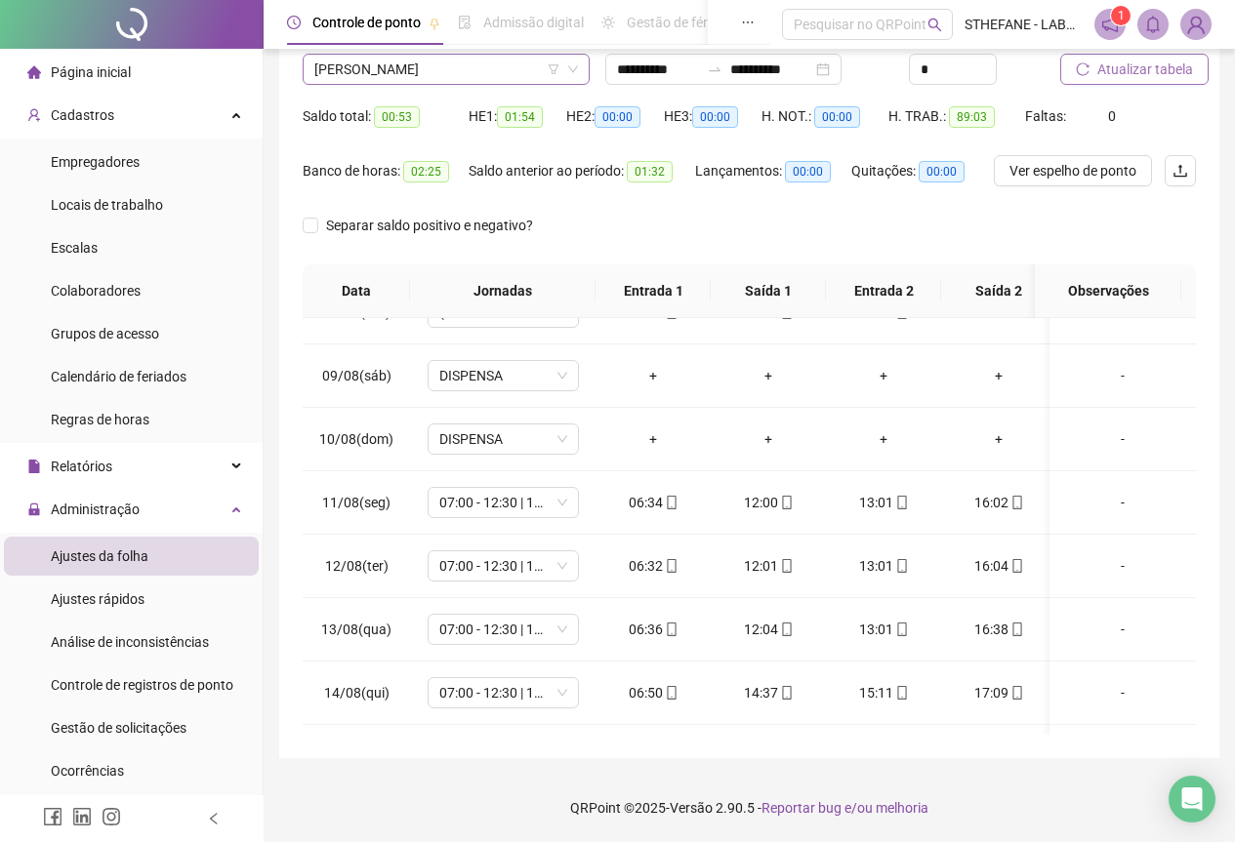
click at [473, 64] on span "[PERSON_NAME]" at bounding box center [446, 69] width 264 height 29
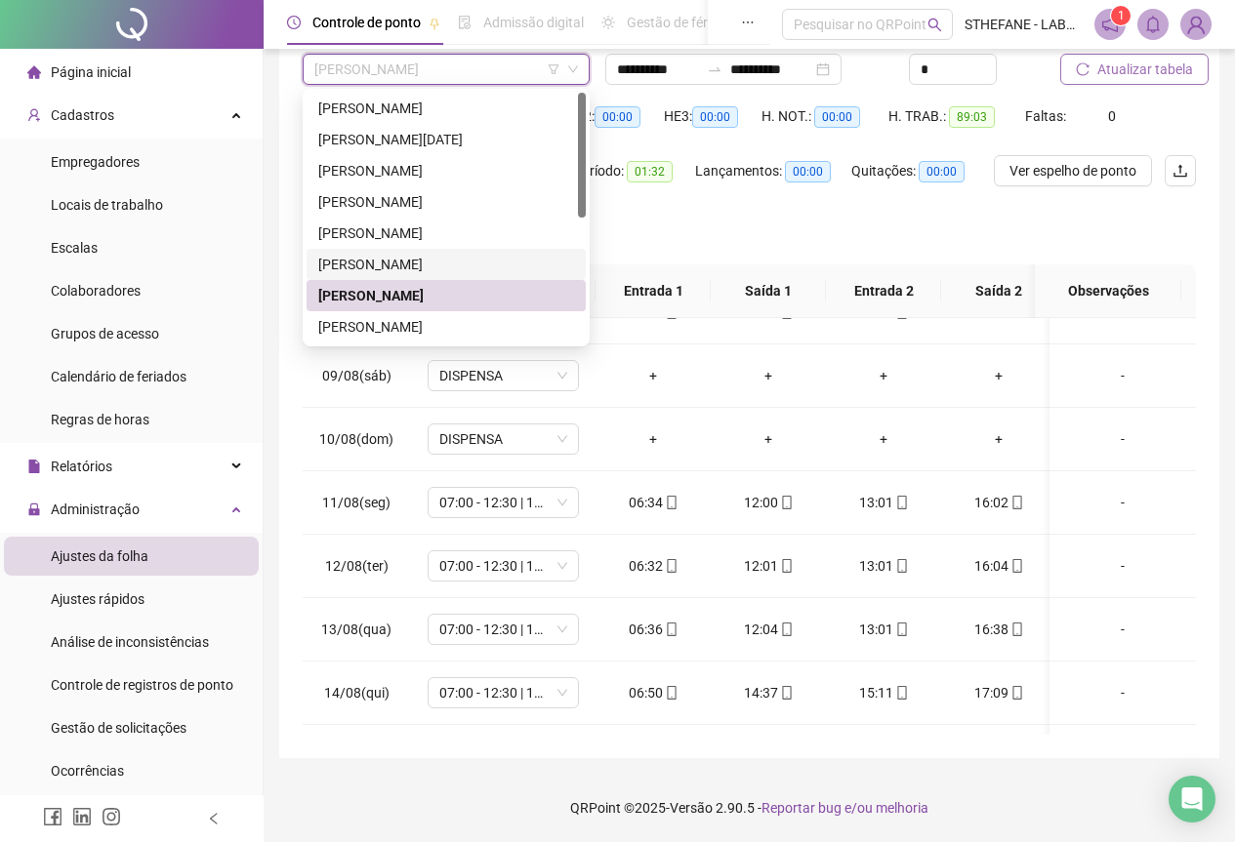
scroll to position [98, 0]
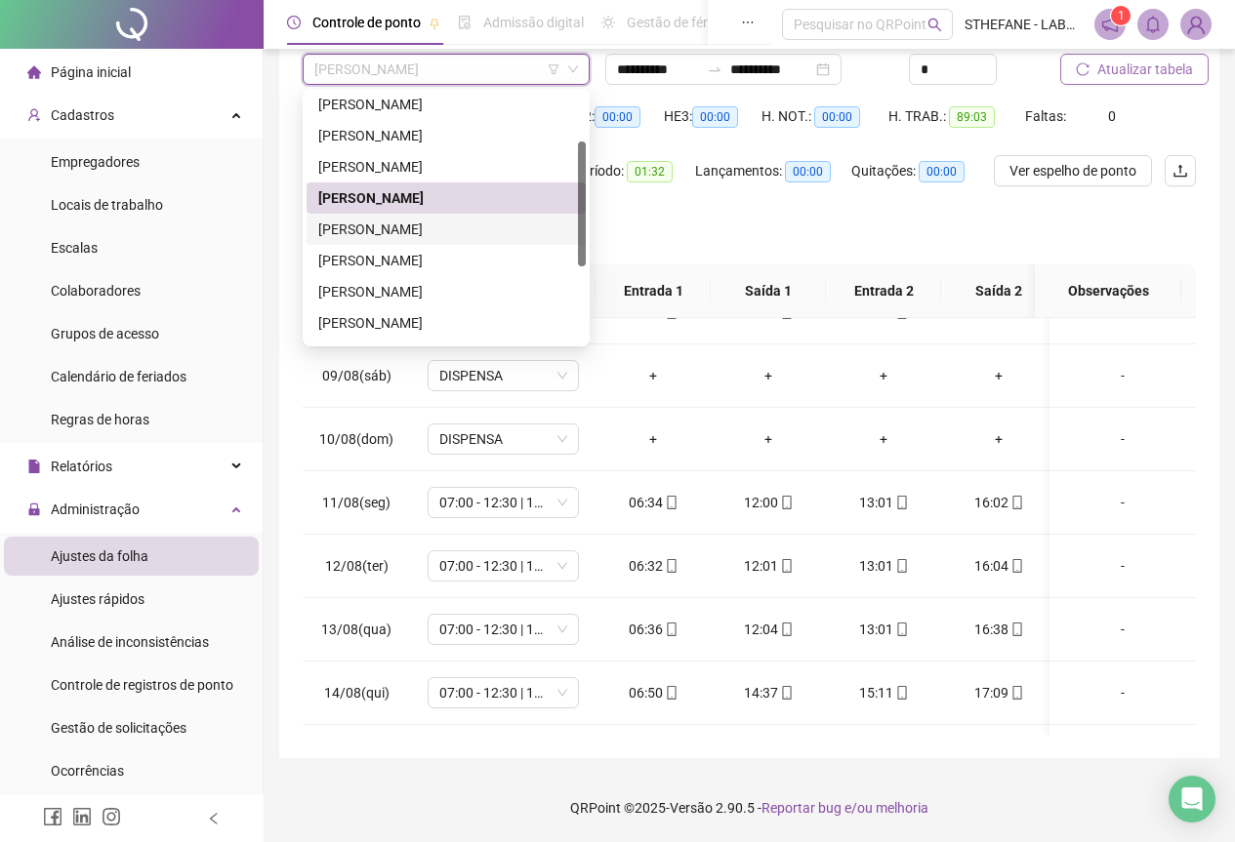
click at [412, 232] on div "[PERSON_NAME]" at bounding box center [446, 229] width 256 height 21
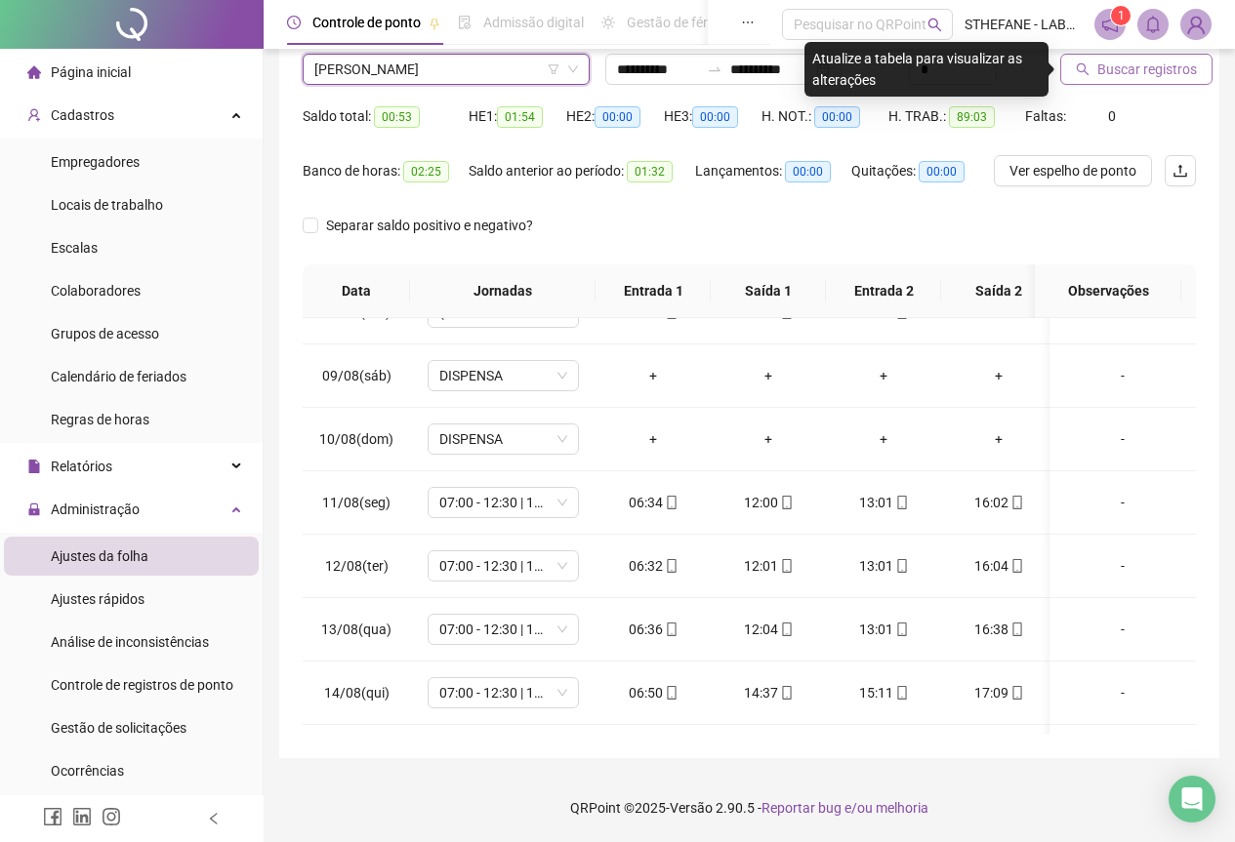
click at [1145, 75] on span "Buscar registros" at bounding box center [1147, 69] width 100 height 21
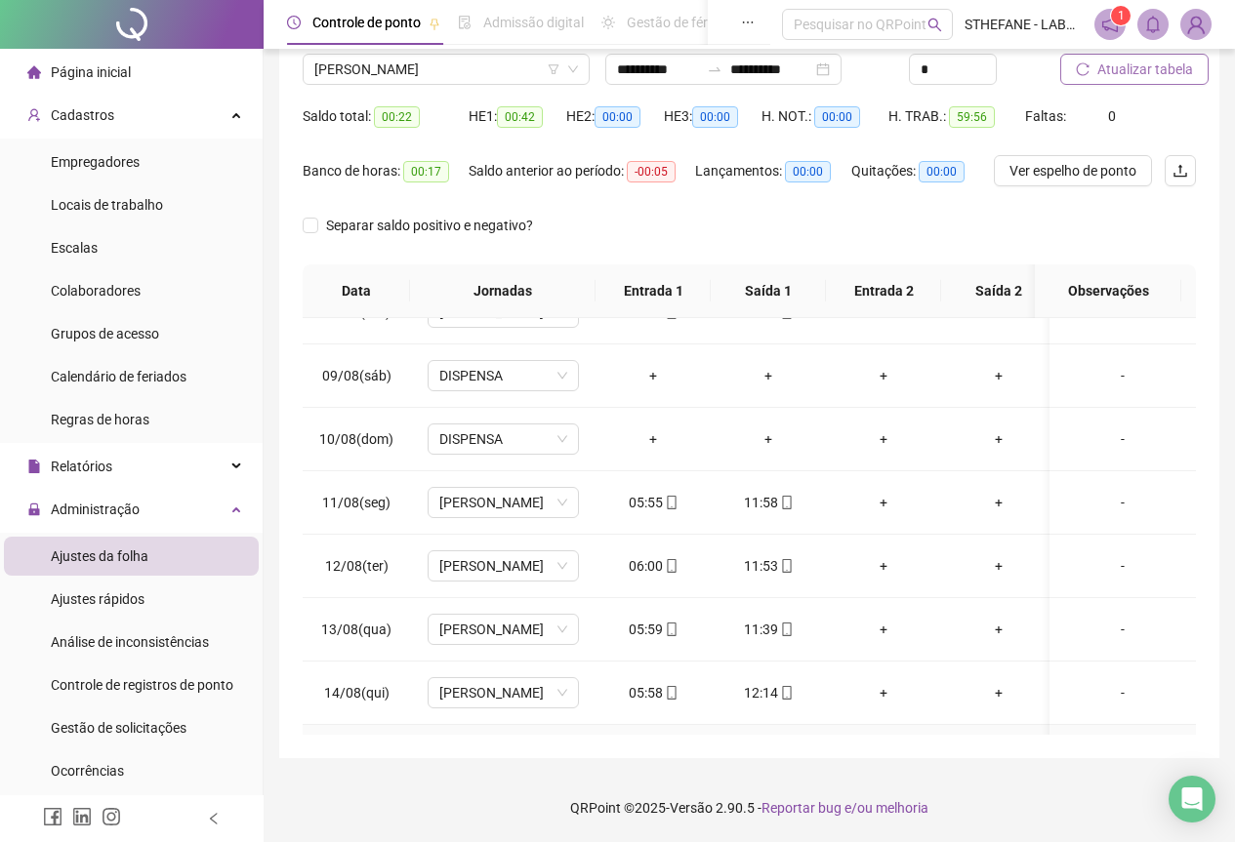
scroll to position [676, 0]
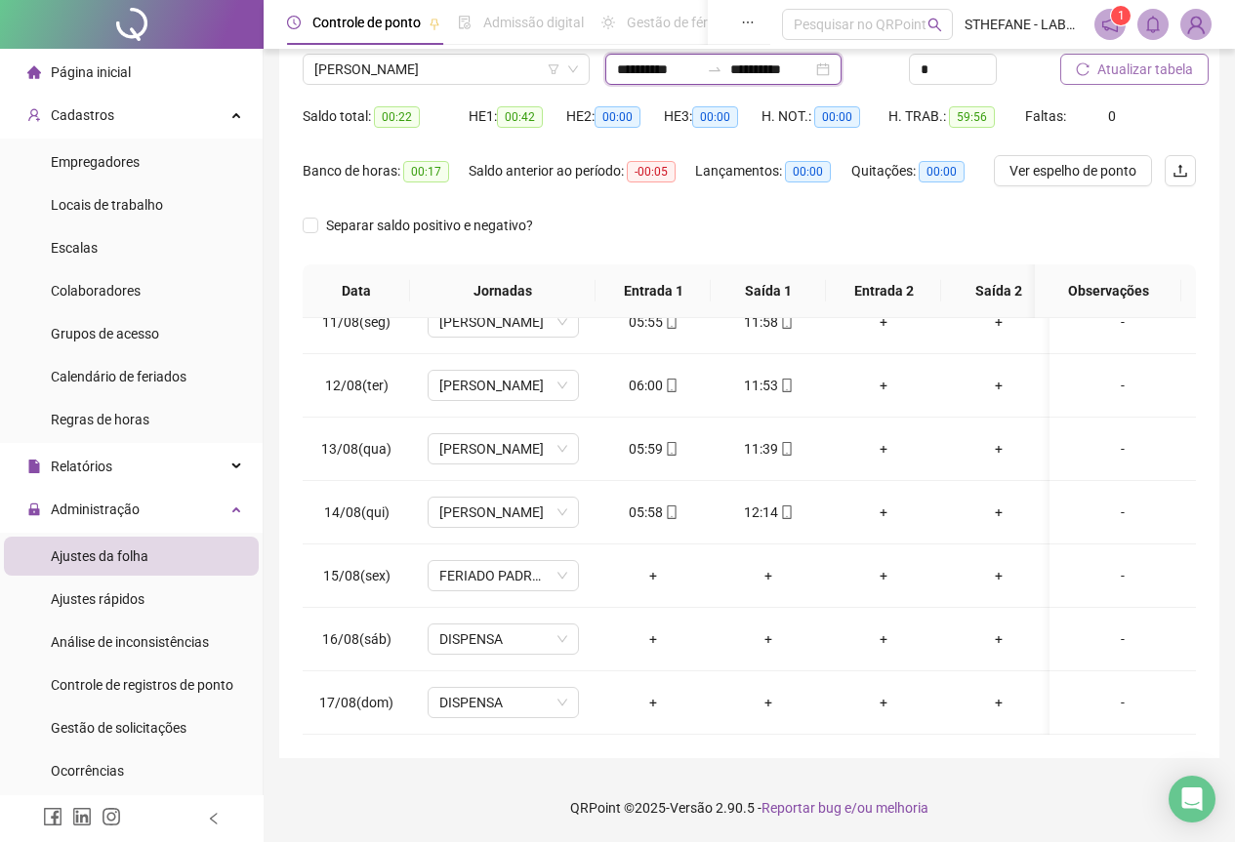
click at [812, 73] on input "**********" at bounding box center [771, 69] width 82 height 21
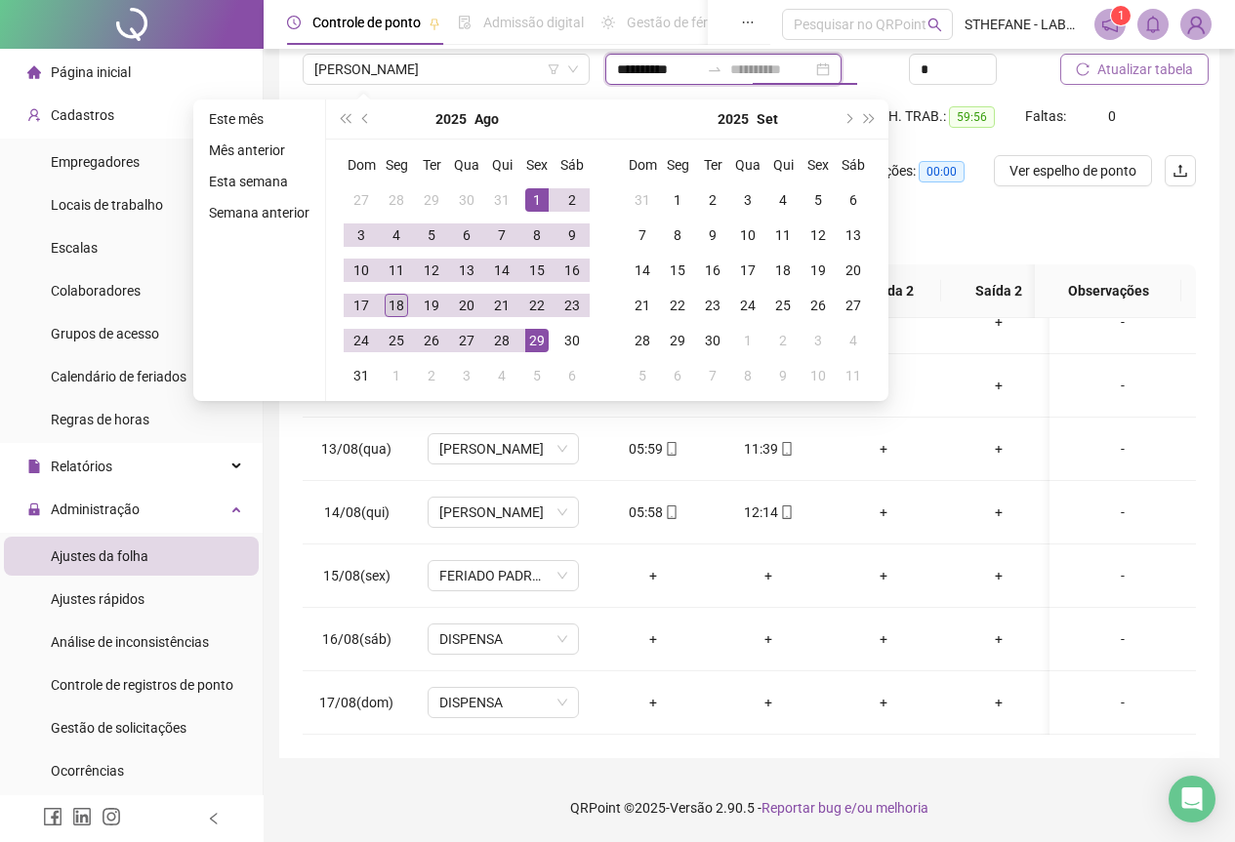
type input "**********"
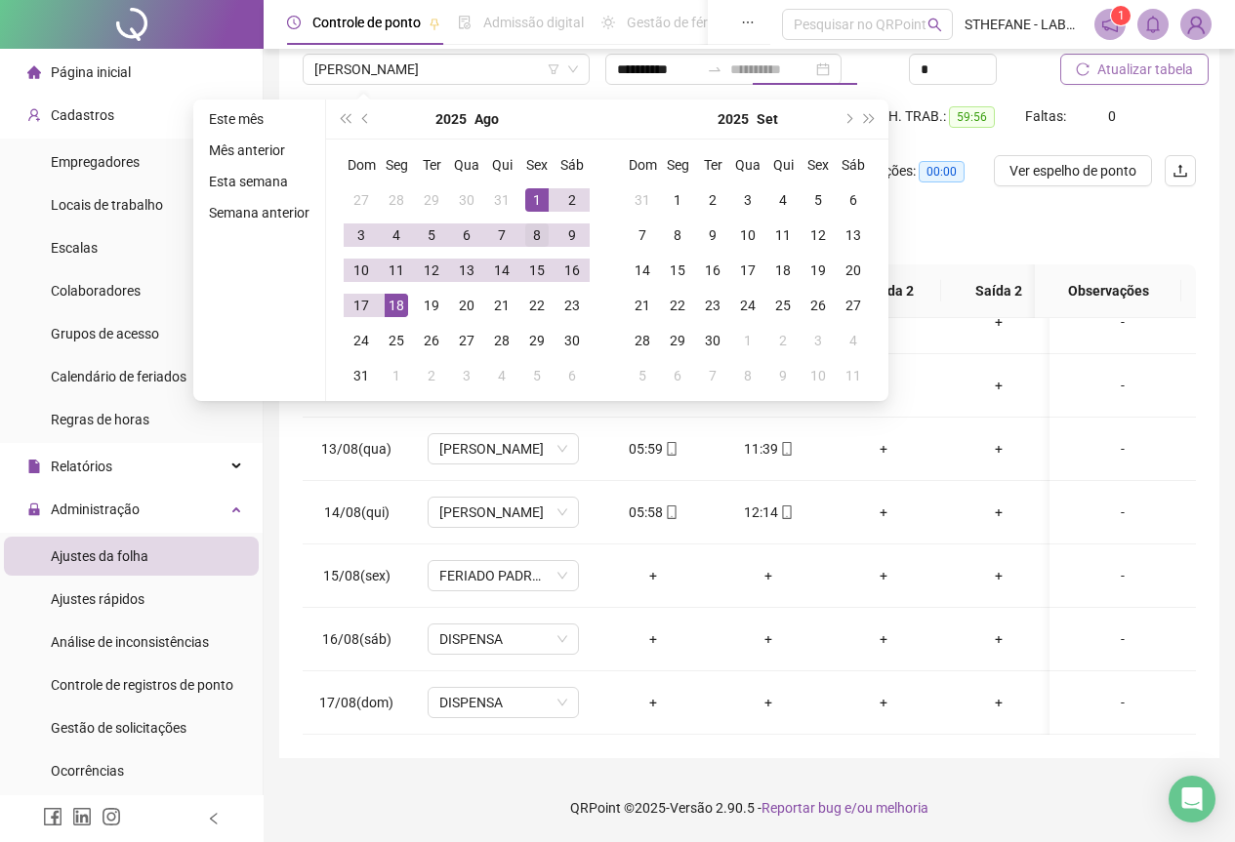
drag, startPoint x: 393, startPoint y: 303, endPoint x: 520, endPoint y: 222, distance: 150.5
click at [394, 301] on div "18" at bounding box center [396, 305] width 23 height 23
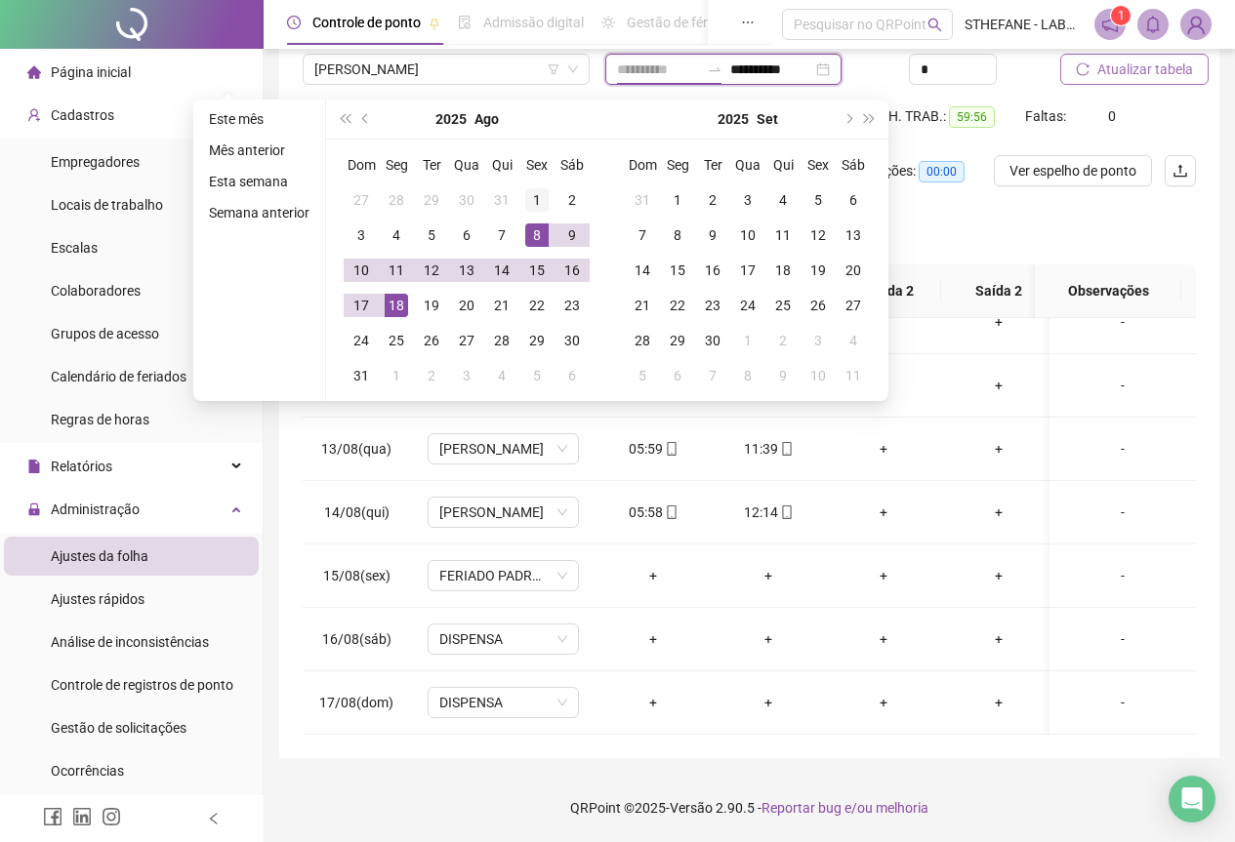
type input "**********"
click at [541, 198] on div "1" at bounding box center [536, 199] width 23 height 23
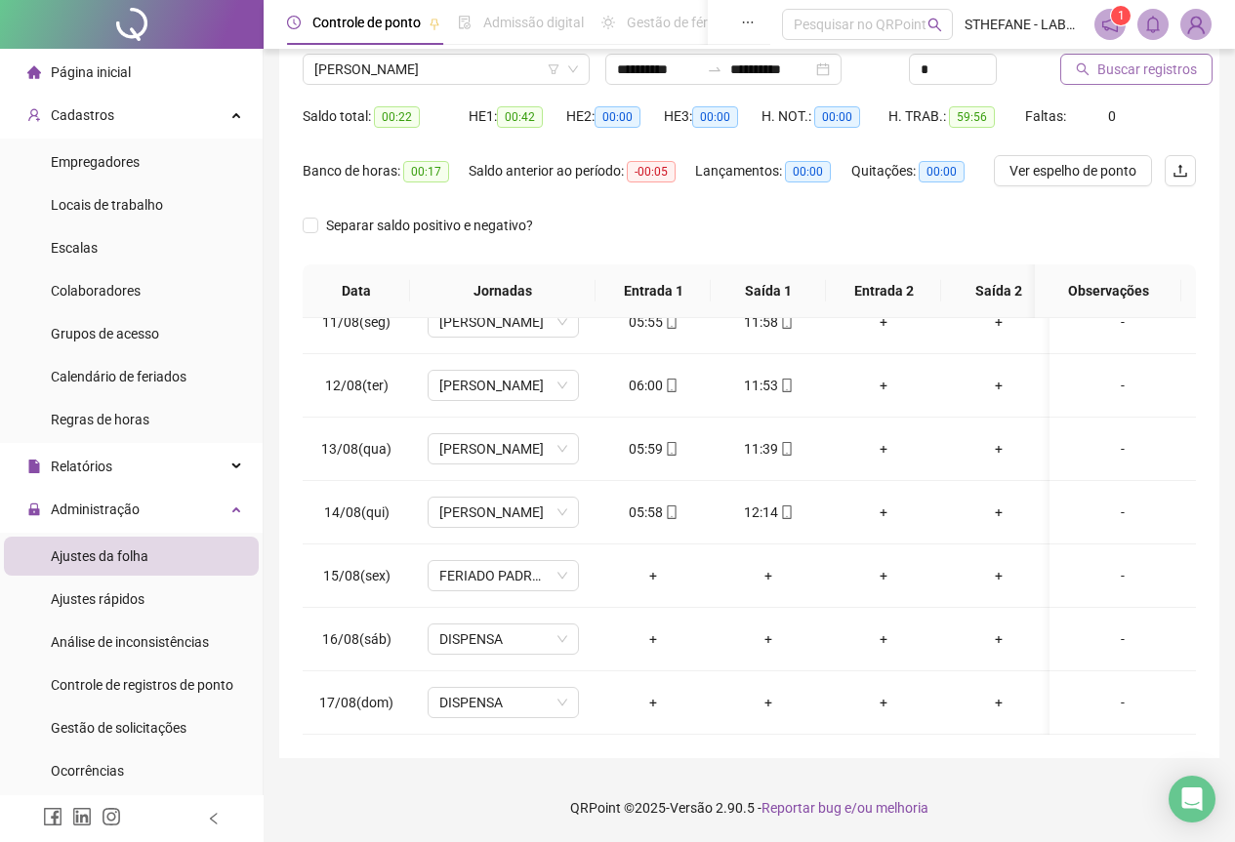
click at [1169, 75] on span "Buscar registros" at bounding box center [1147, 69] width 100 height 21
click at [507, 66] on span "[PERSON_NAME]" at bounding box center [446, 69] width 264 height 29
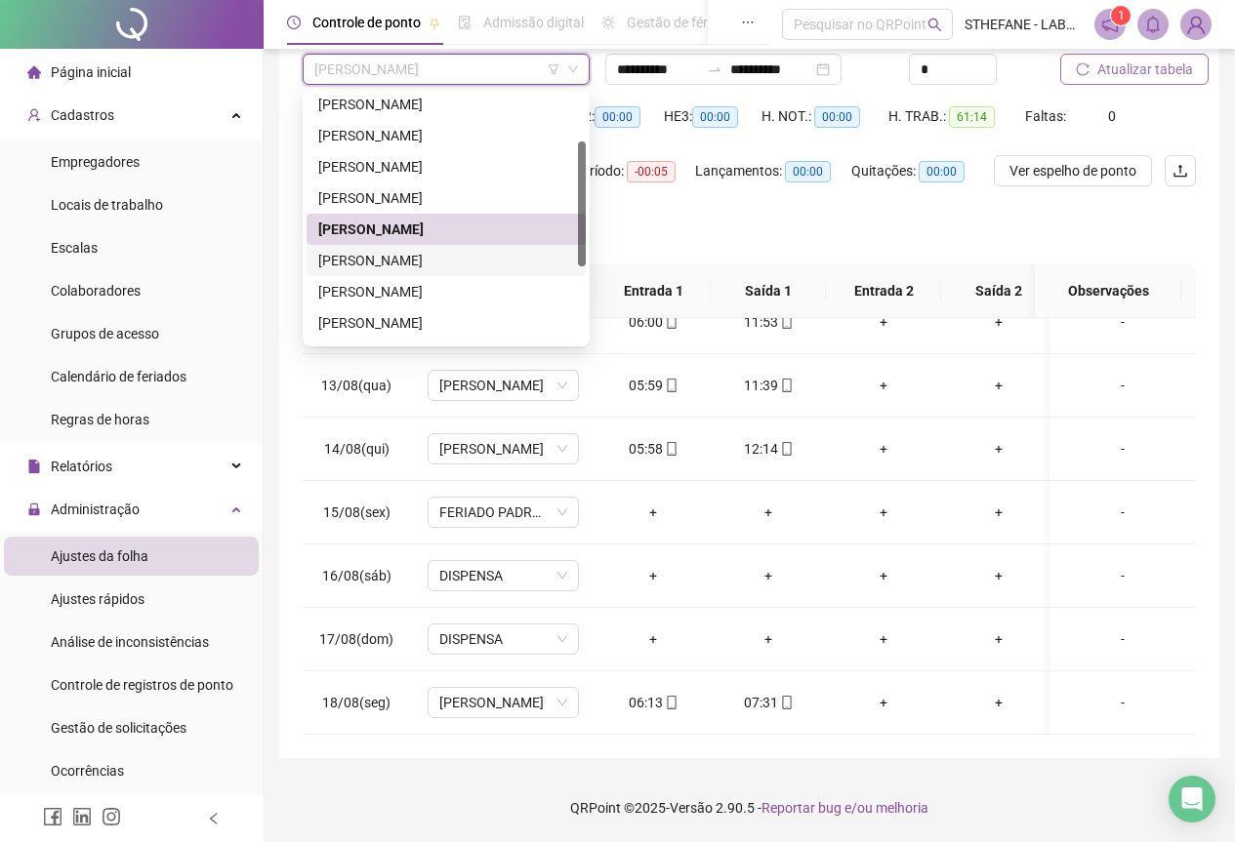
click at [426, 259] on div "[PERSON_NAME]" at bounding box center [446, 260] width 256 height 21
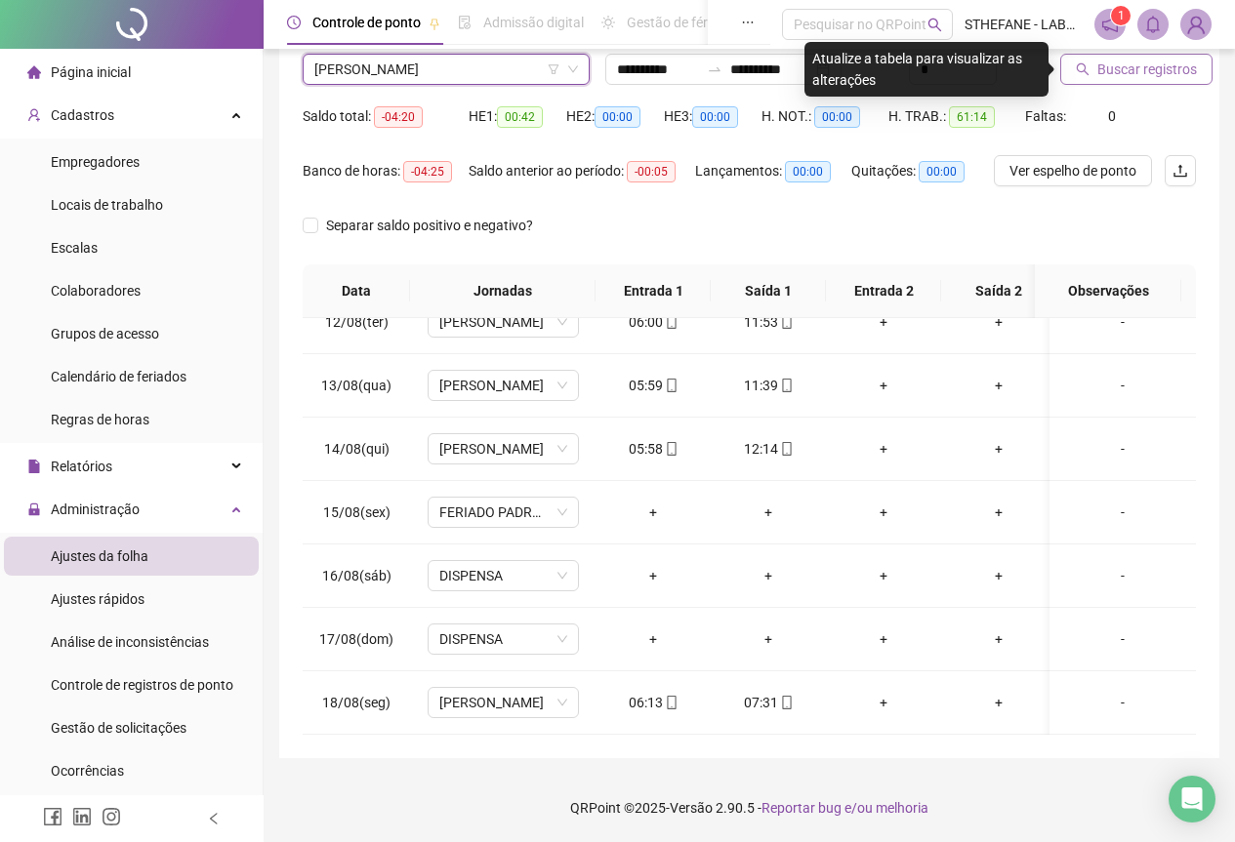
click at [1134, 69] on span "Buscar registros" at bounding box center [1147, 69] width 100 height 21
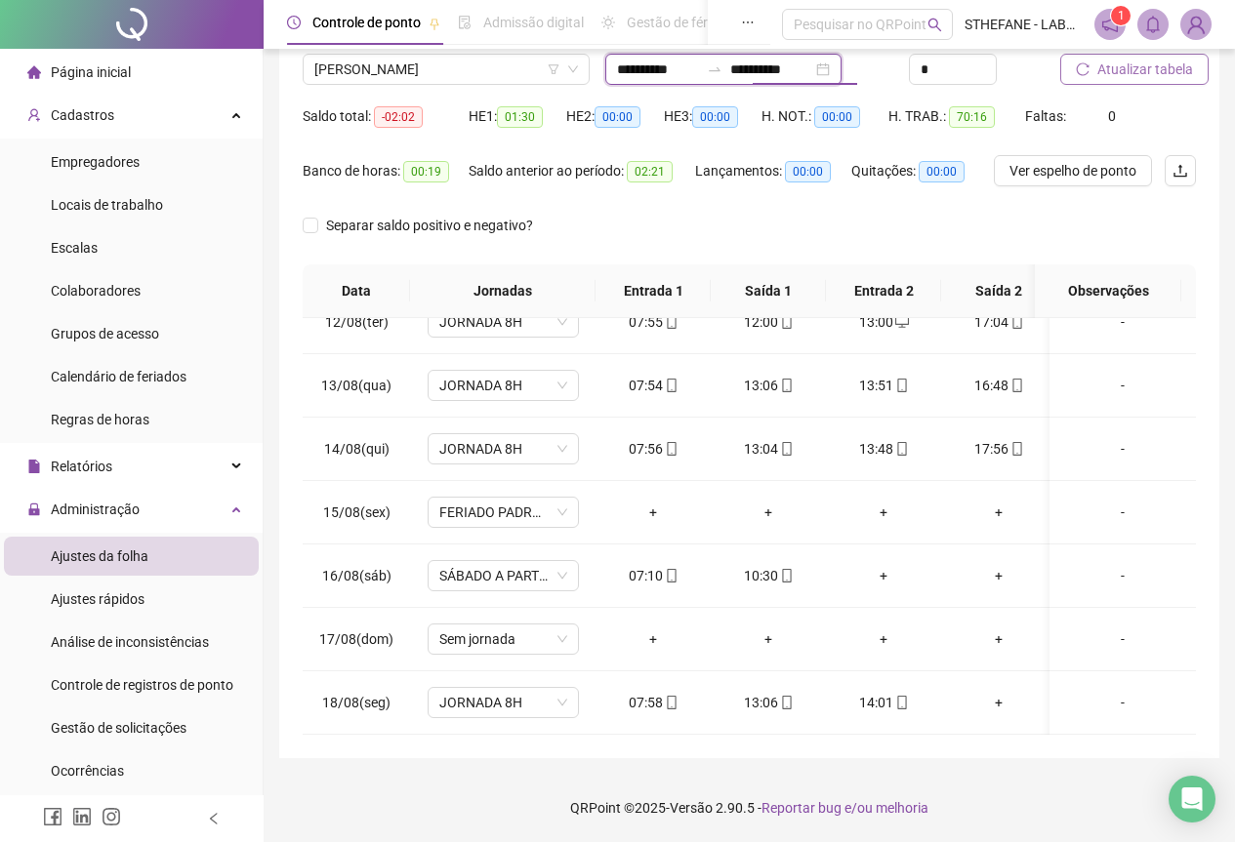
click at [812, 69] on input "**********" at bounding box center [771, 69] width 82 height 21
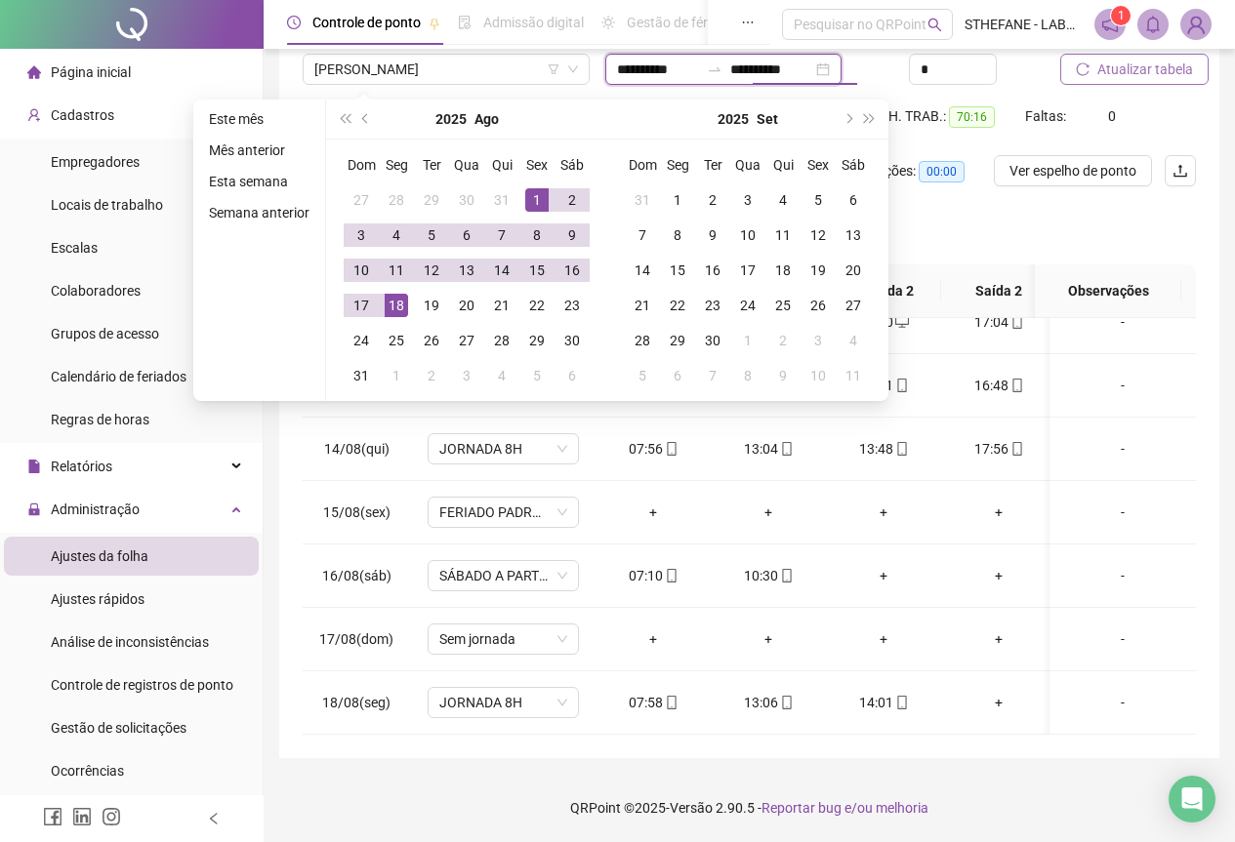
type input "**********"
click at [490, 68] on span "[PERSON_NAME]" at bounding box center [446, 69] width 264 height 29
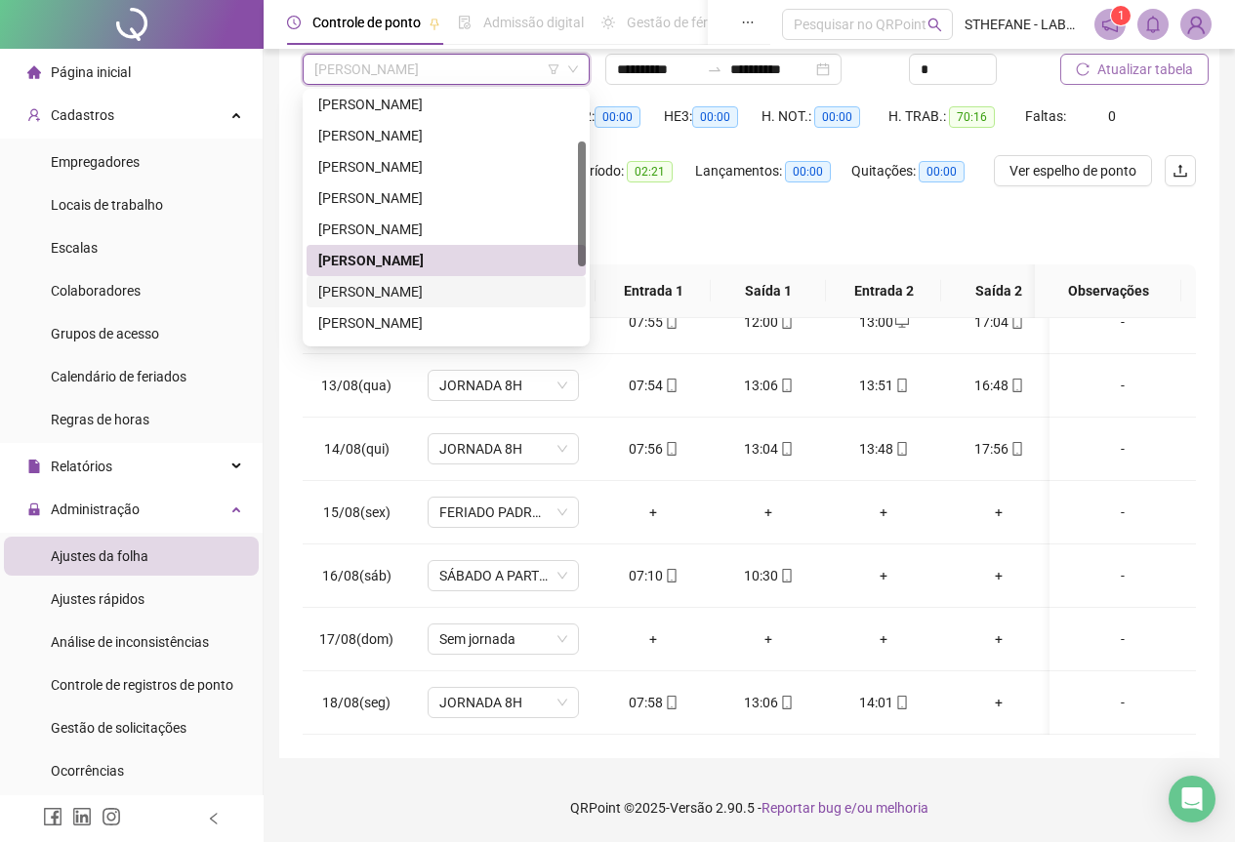
click at [389, 296] on div "[PERSON_NAME]" at bounding box center [446, 291] width 256 height 21
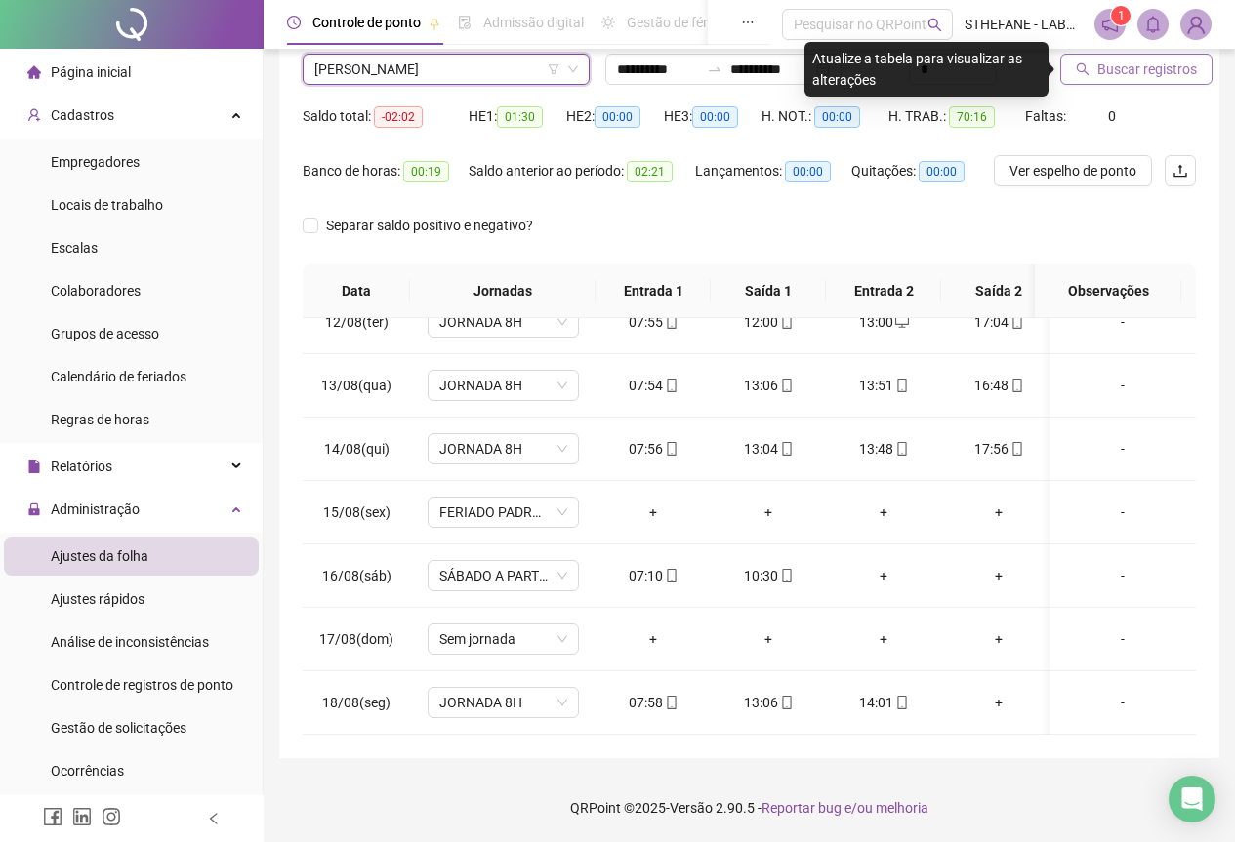
click at [1124, 70] on span "Buscar registros" at bounding box center [1147, 69] width 100 height 21
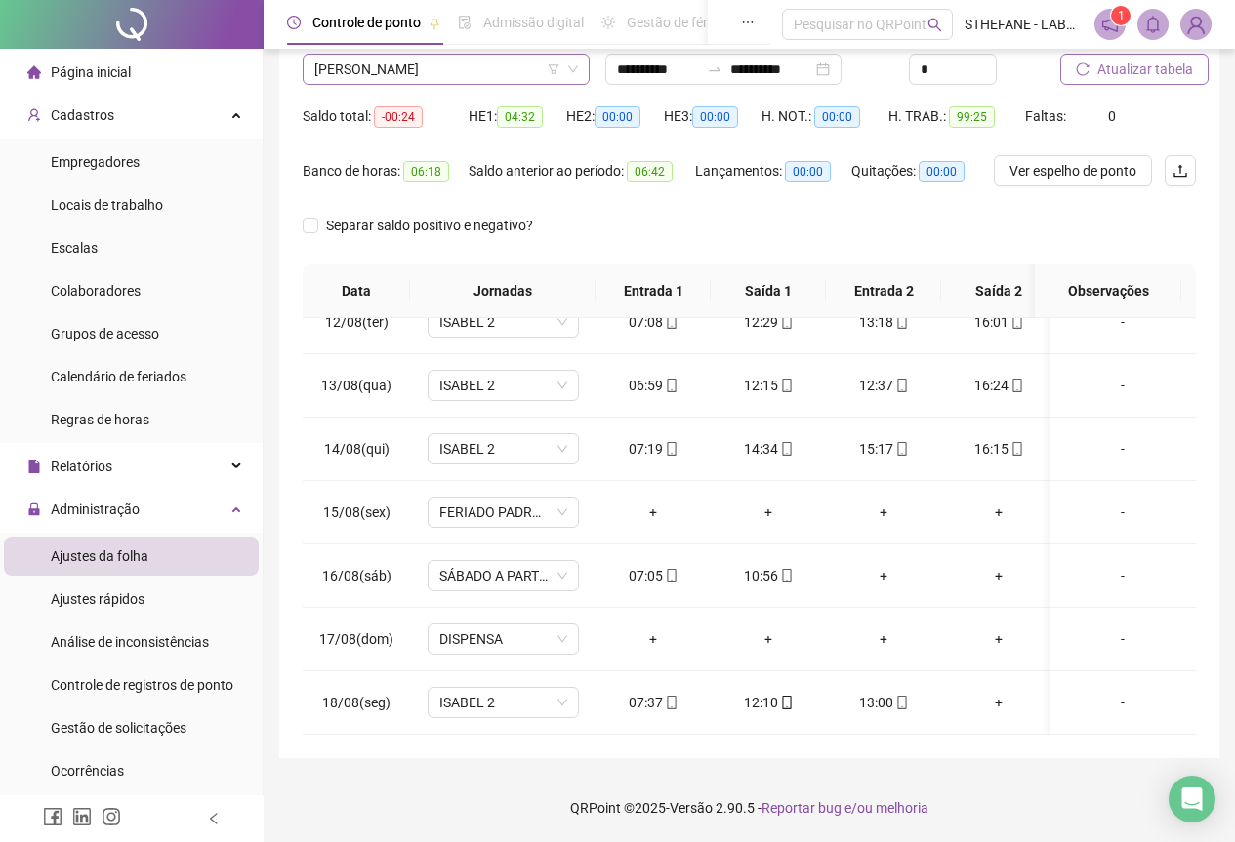
click at [465, 68] on span "[PERSON_NAME]" at bounding box center [446, 69] width 264 height 29
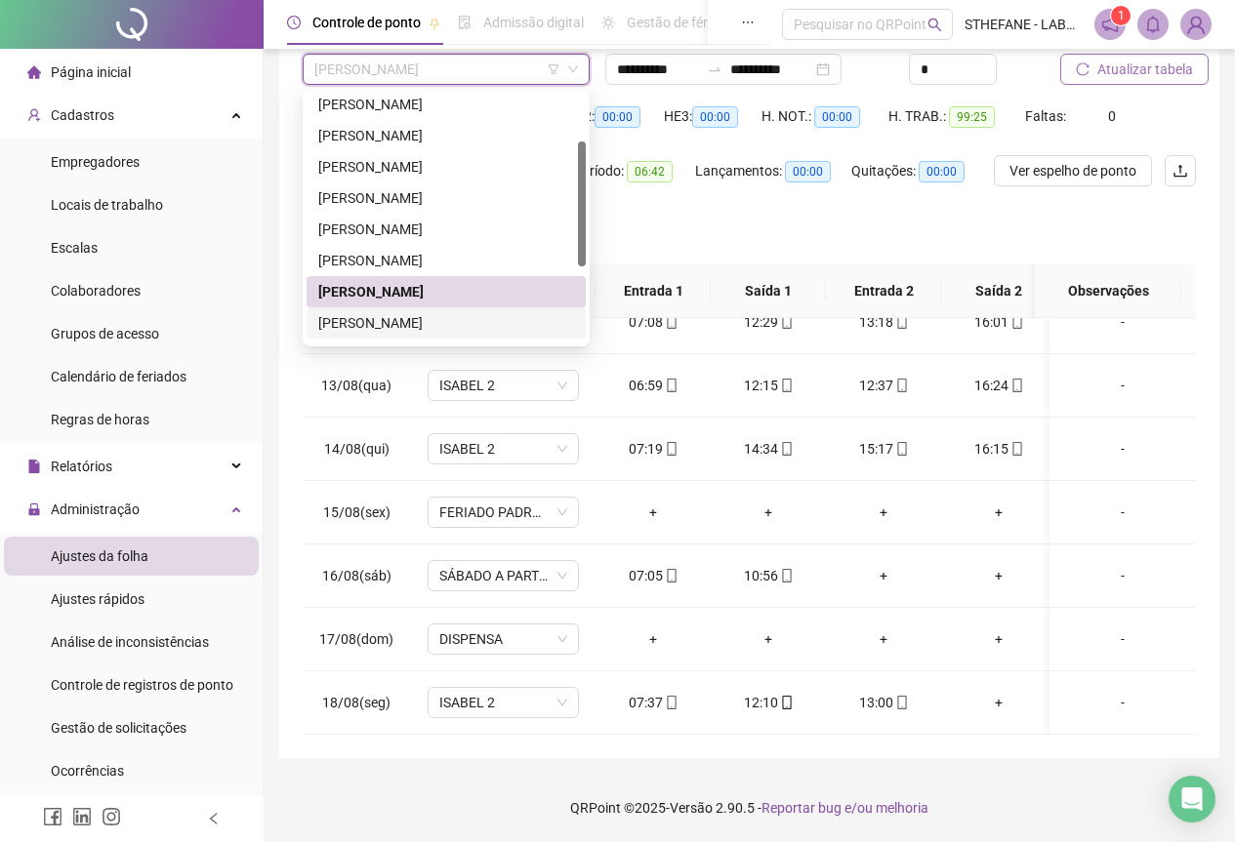
scroll to position [195, 0]
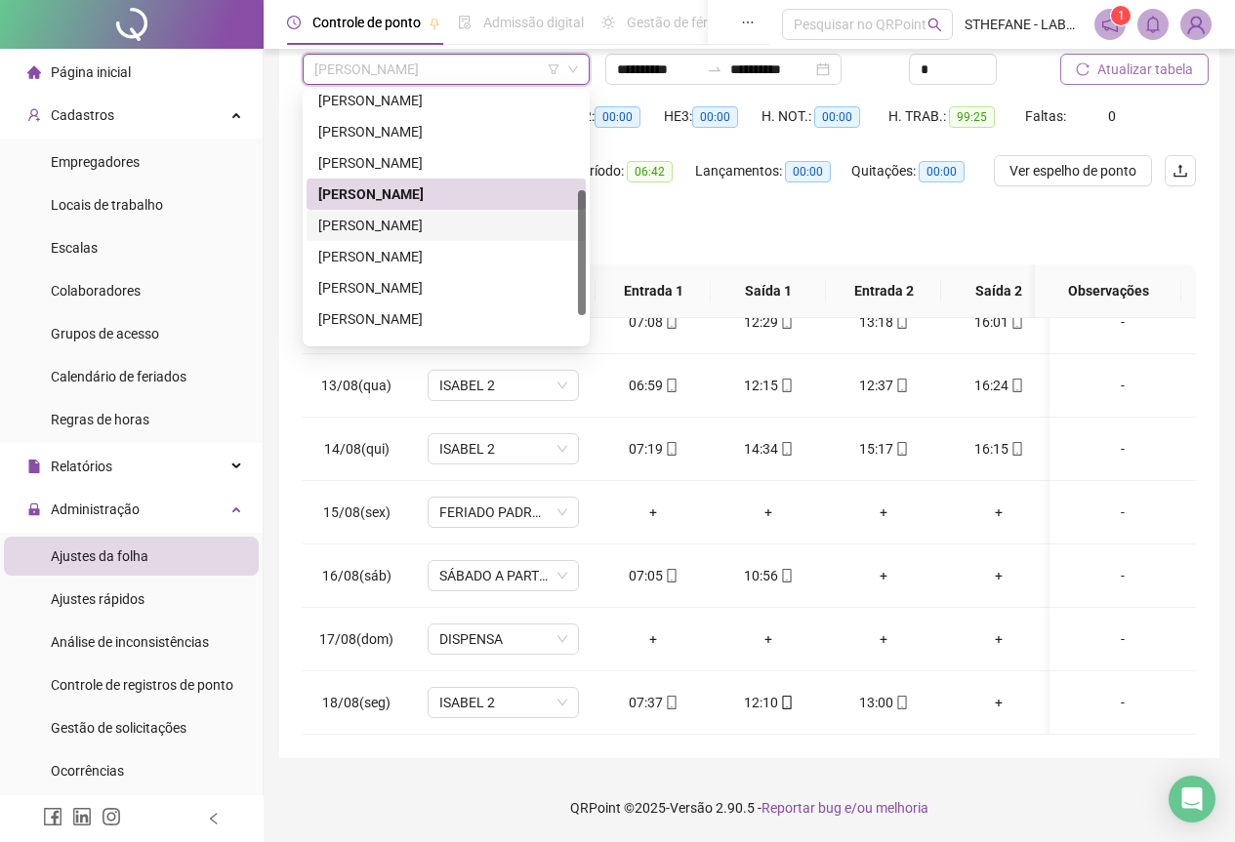
click at [402, 225] on div "[PERSON_NAME]" at bounding box center [446, 225] width 256 height 21
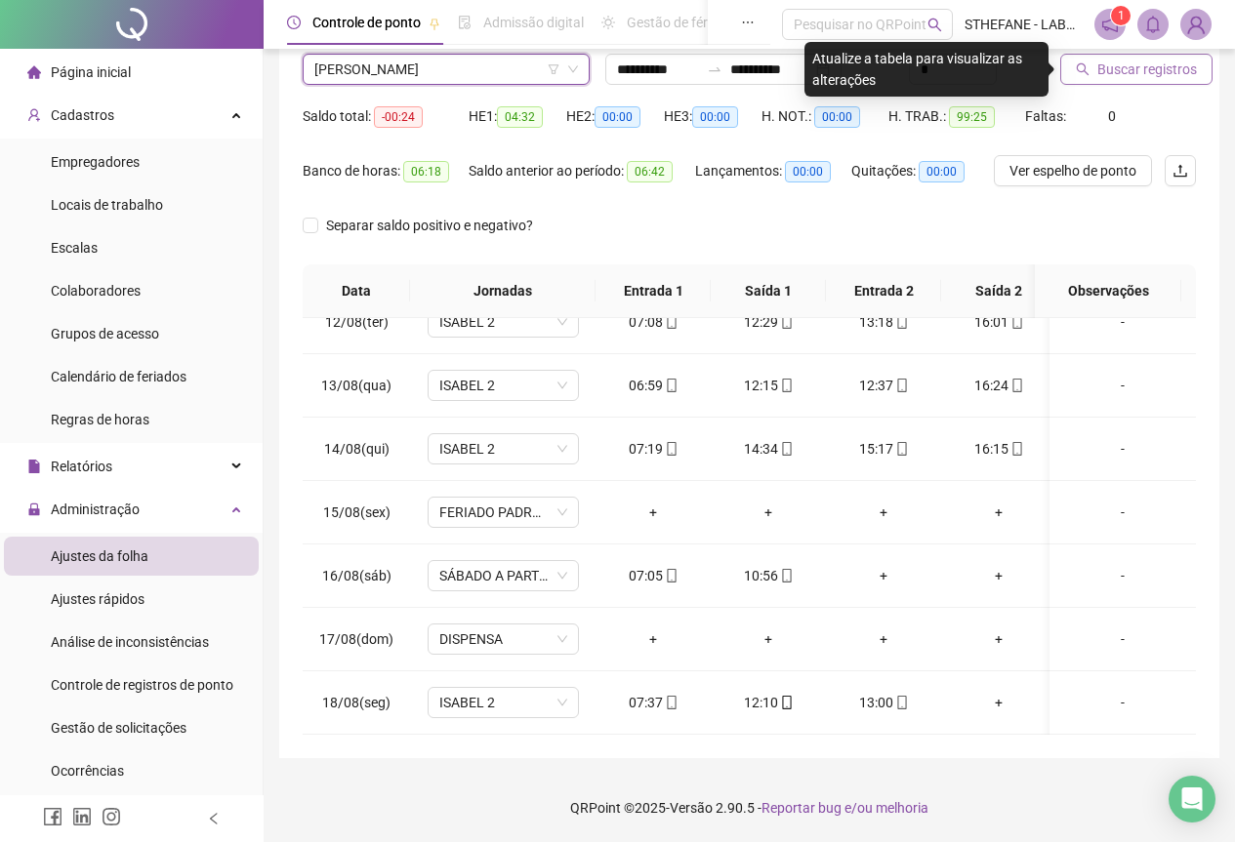
click at [1135, 65] on span "Buscar registros" at bounding box center [1147, 69] width 100 height 21
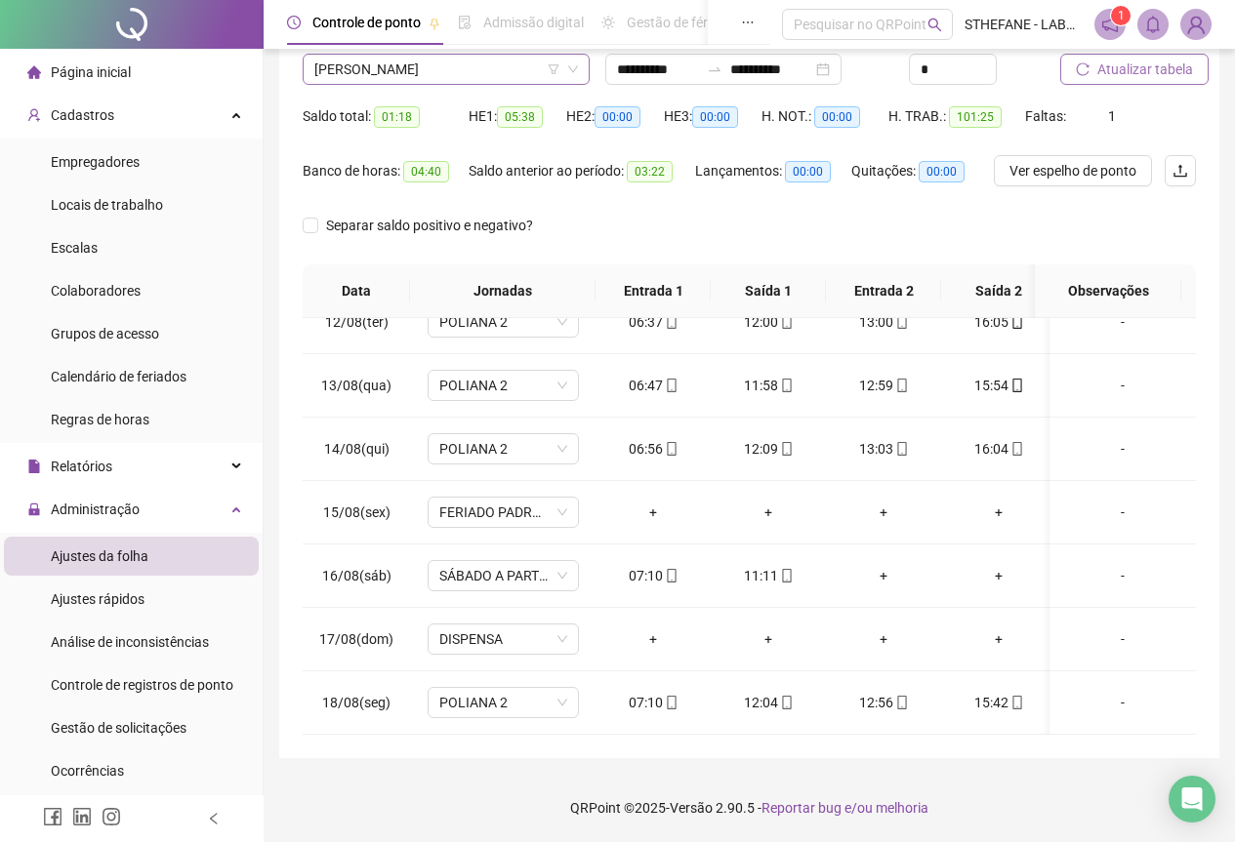
click at [472, 68] on span "[PERSON_NAME]" at bounding box center [446, 69] width 264 height 29
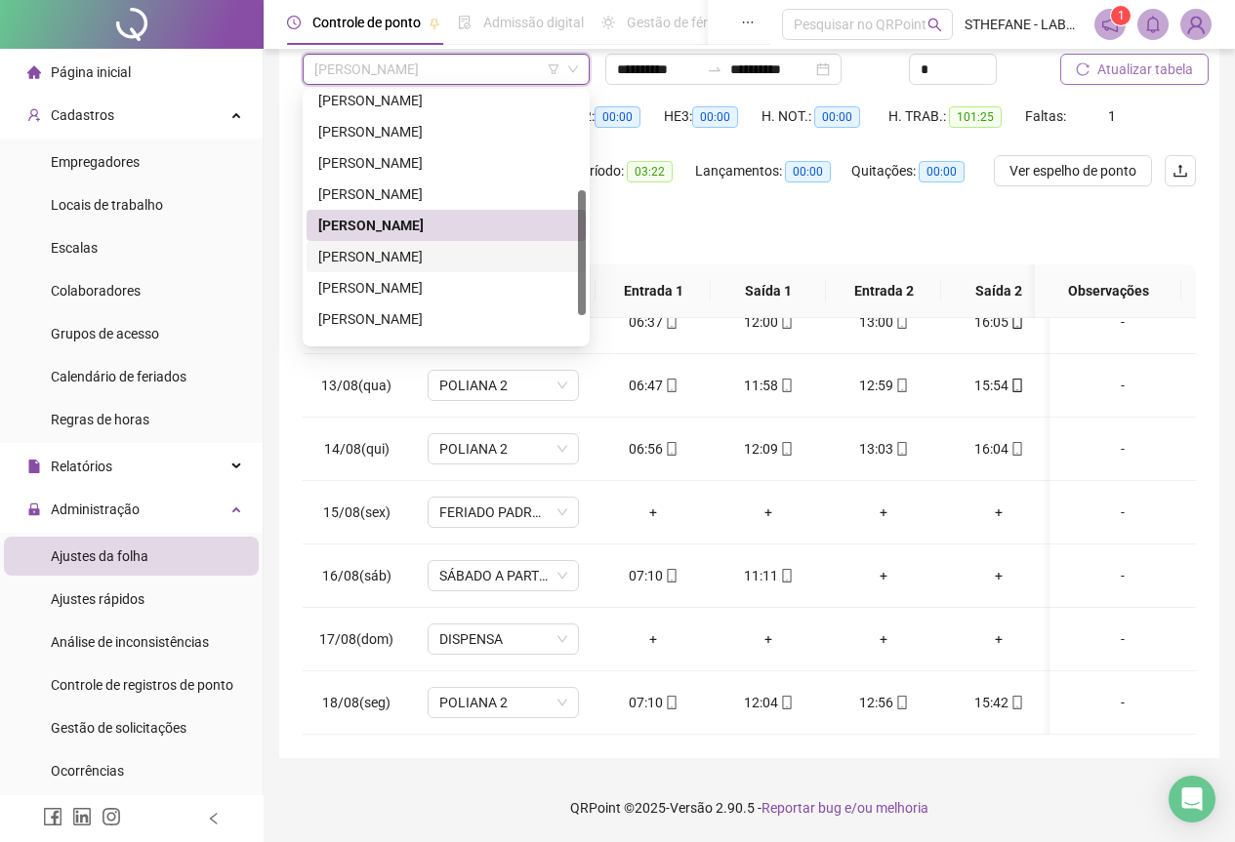
click at [407, 260] on div "[PERSON_NAME]" at bounding box center [446, 256] width 256 height 21
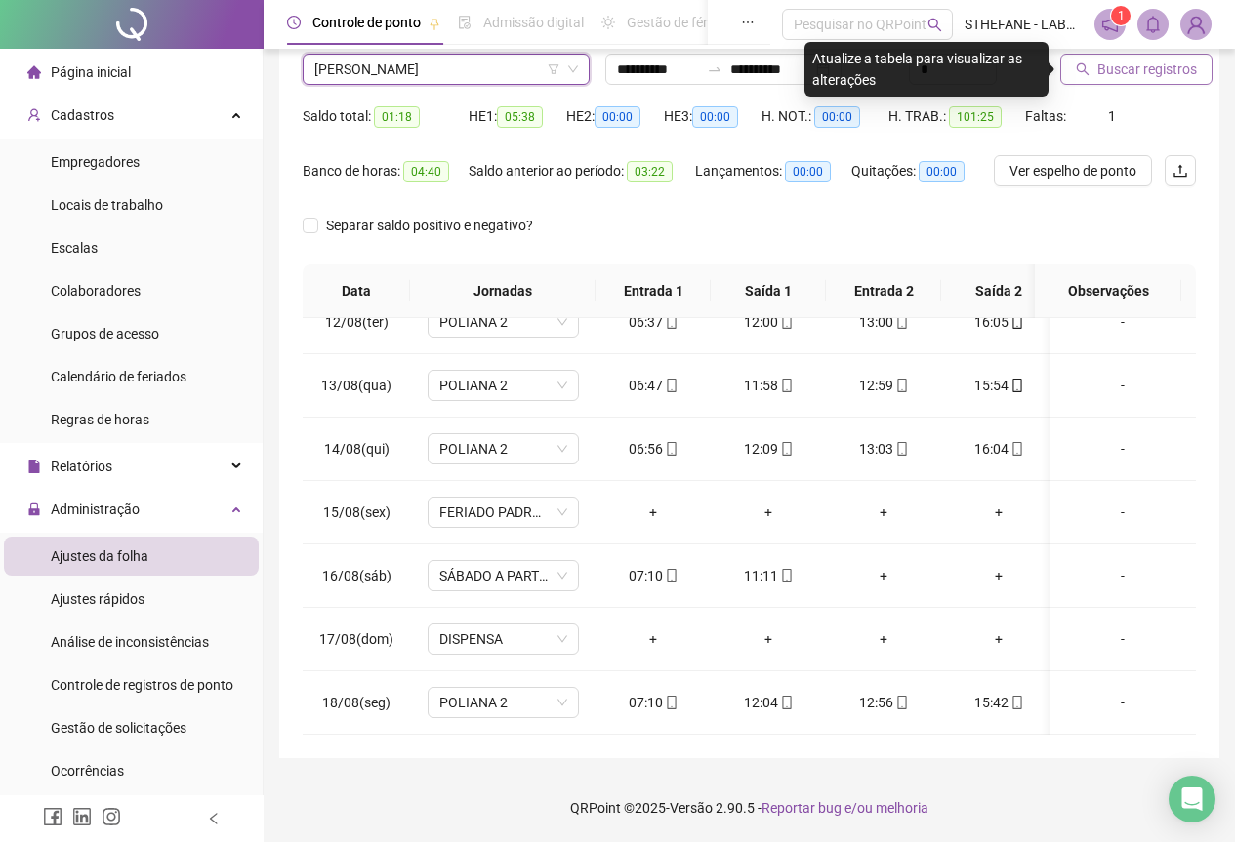
click at [1129, 77] on span "Buscar registros" at bounding box center [1147, 69] width 100 height 21
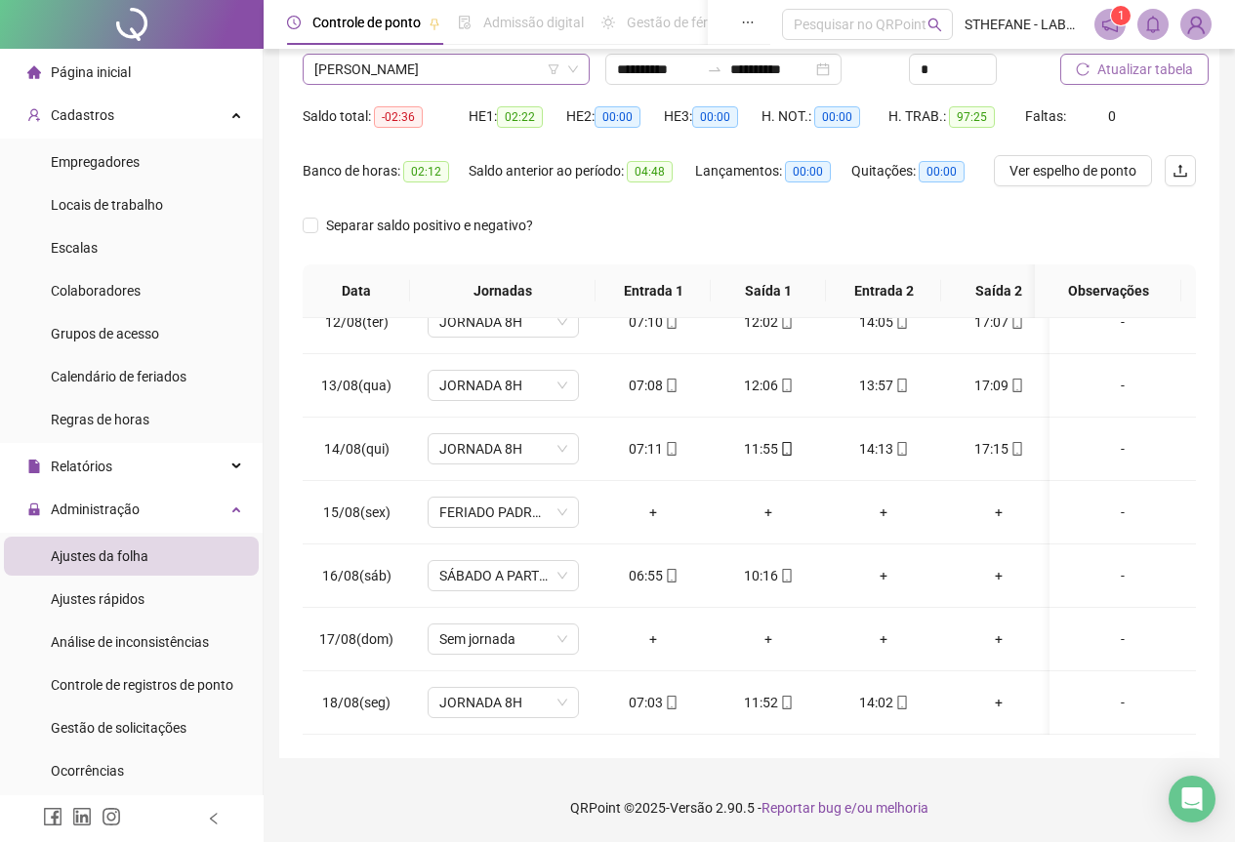
click at [509, 71] on span "[PERSON_NAME]" at bounding box center [446, 69] width 264 height 29
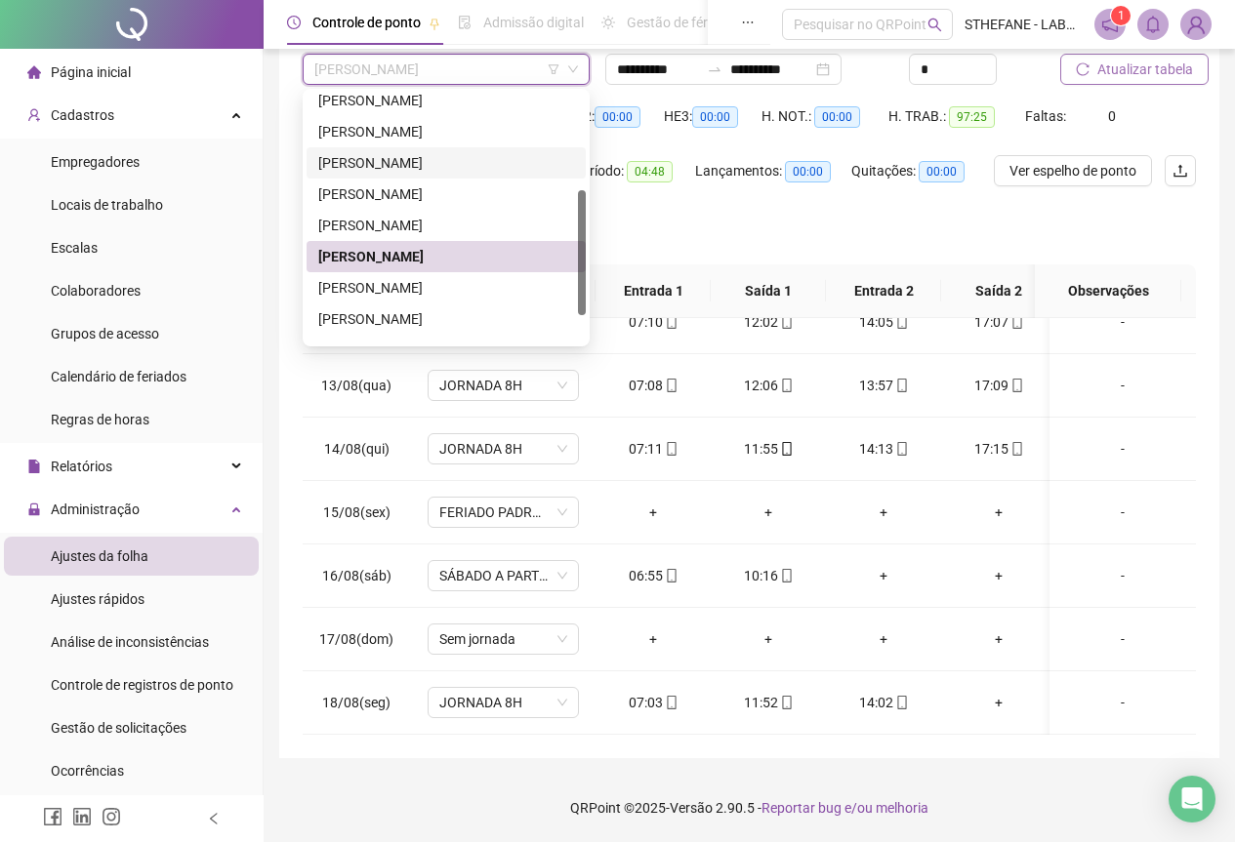
scroll to position [250, 0]
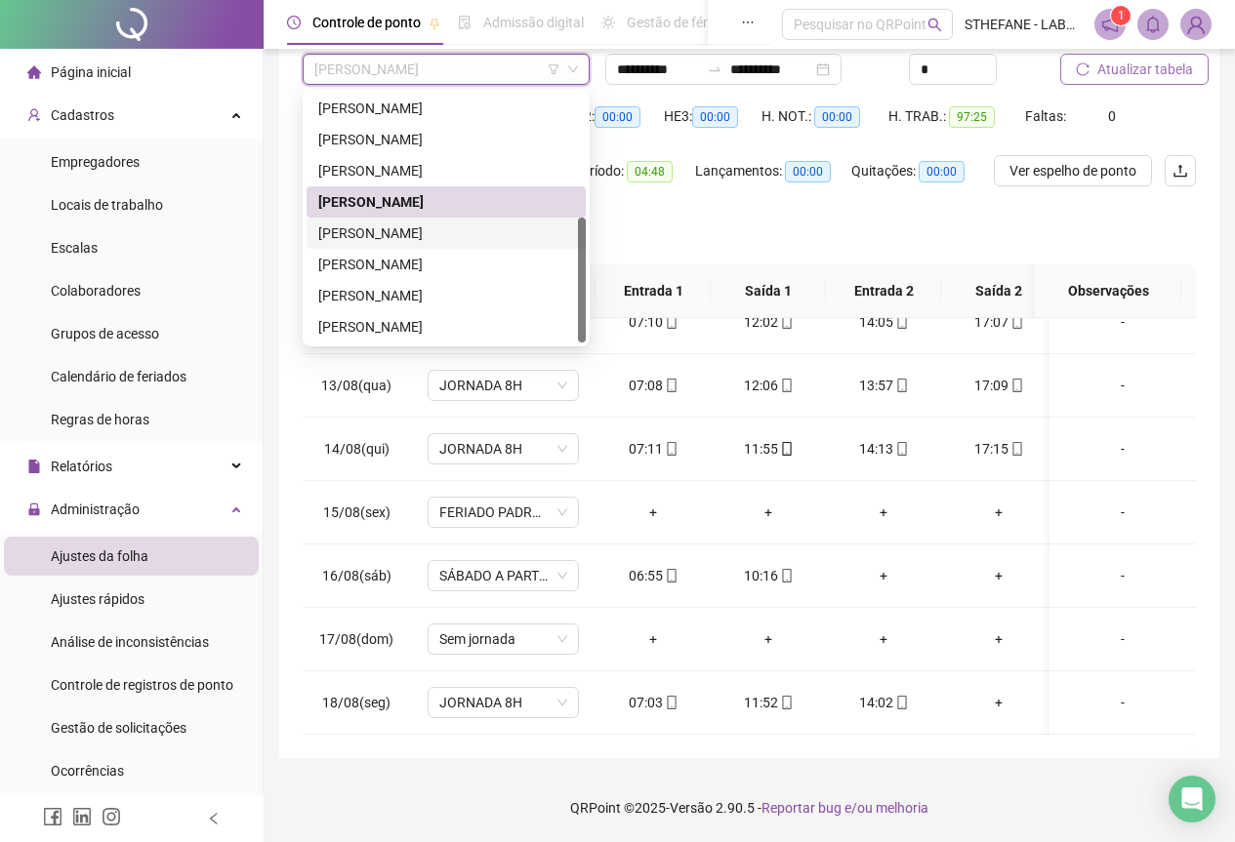
click at [408, 222] on div "[PERSON_NAME]" at bounding box center [445, 233] width 279 height 31
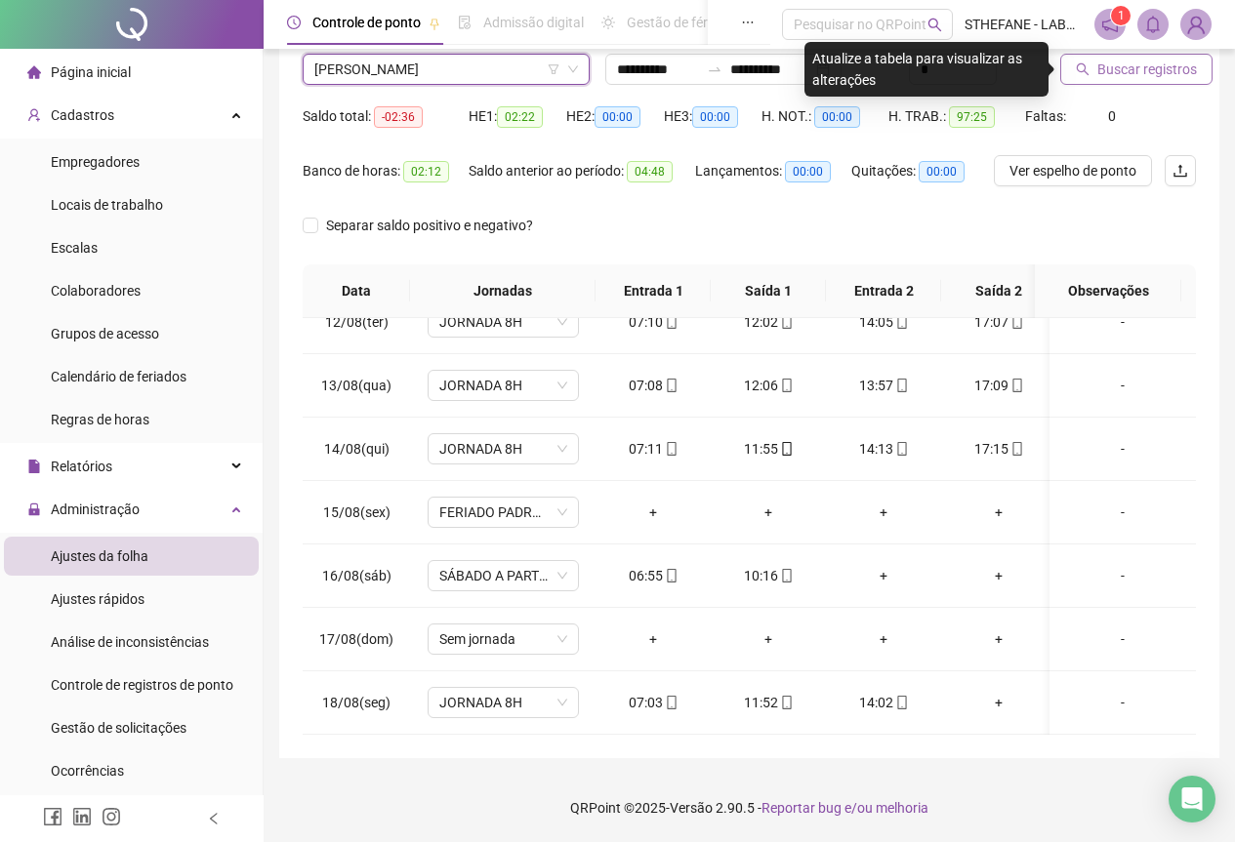
click at [1126, 67] on span "Buscar registros" at bounding box center [1147, 69] width 100 height 21
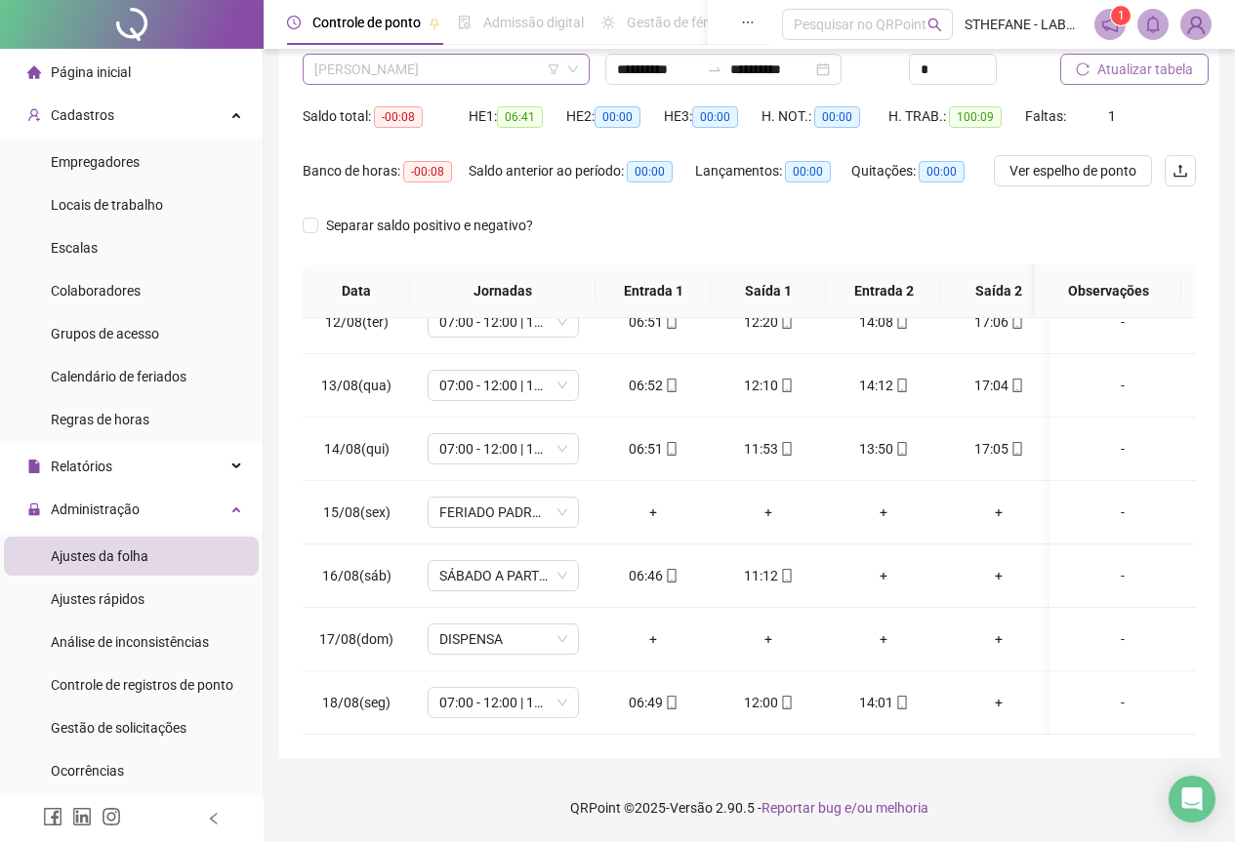
click at [445, 72] on span "[PERSON_NAME]" at bounding box center [446, 69] width 264 height 29
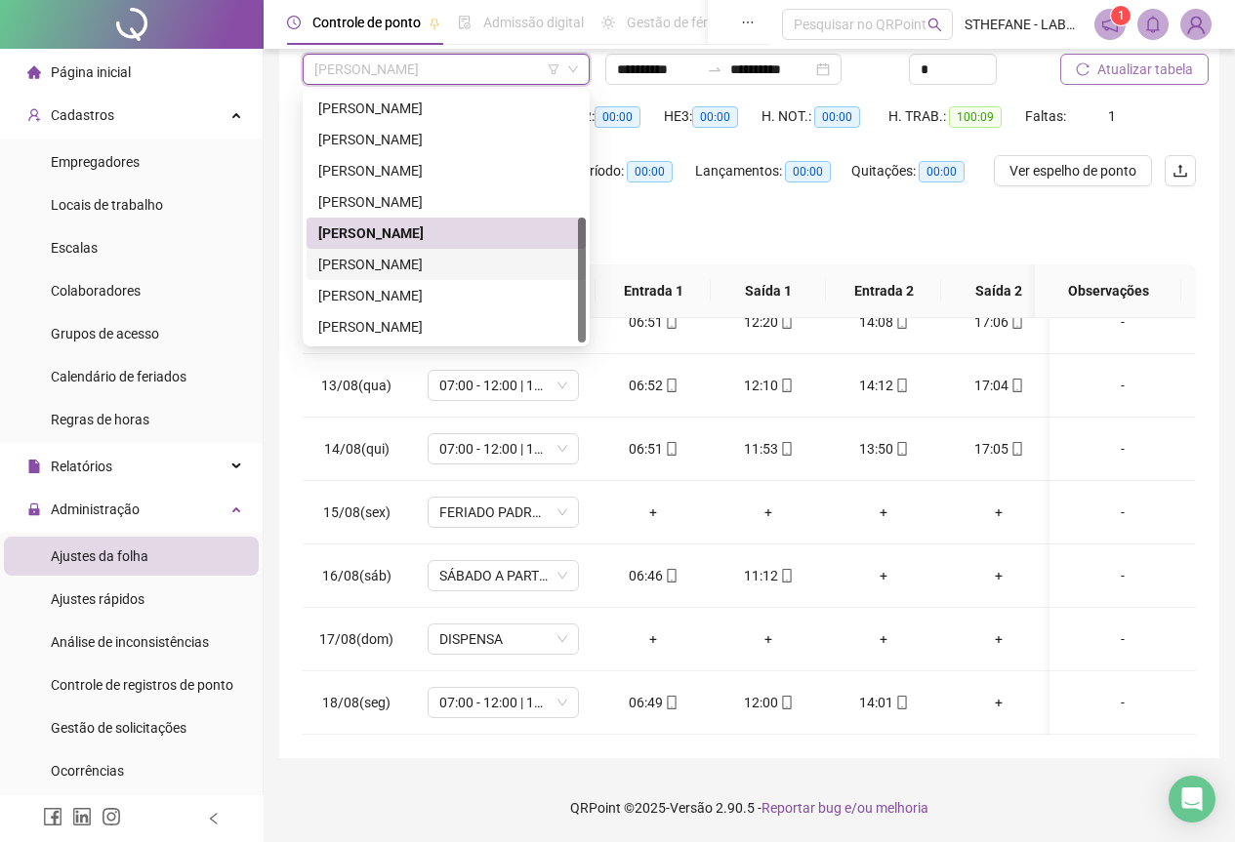
drag, startPoint x: 393, startPoint y: 270, endPoint x: 786, endPoint y: 260, distance: 392.5
click at [393, 271] on div "[PERSON_NAME]" at bounding box center [446, 264] width 256 height 21
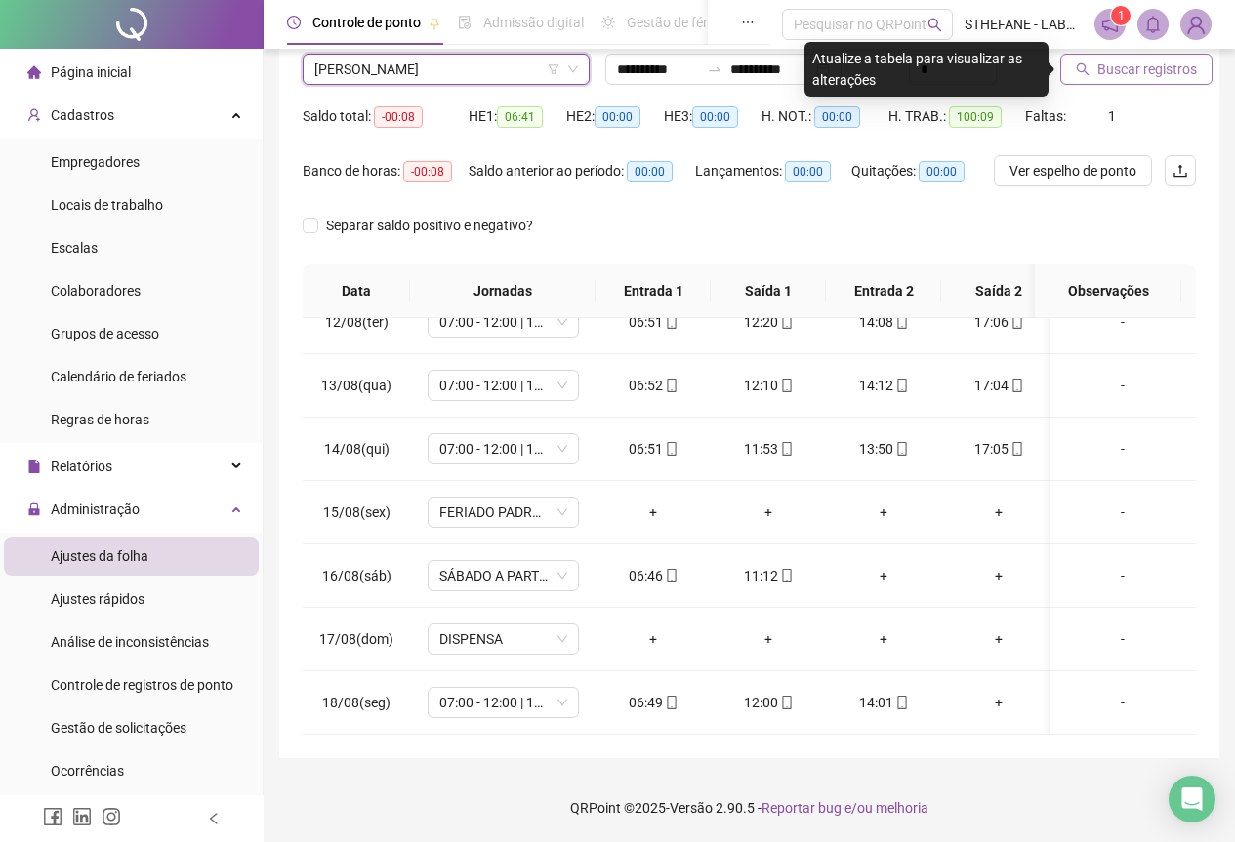
click at [1141, 77] on span "Buscar registros" at bounding box center [1147, 69] width 100 height 21
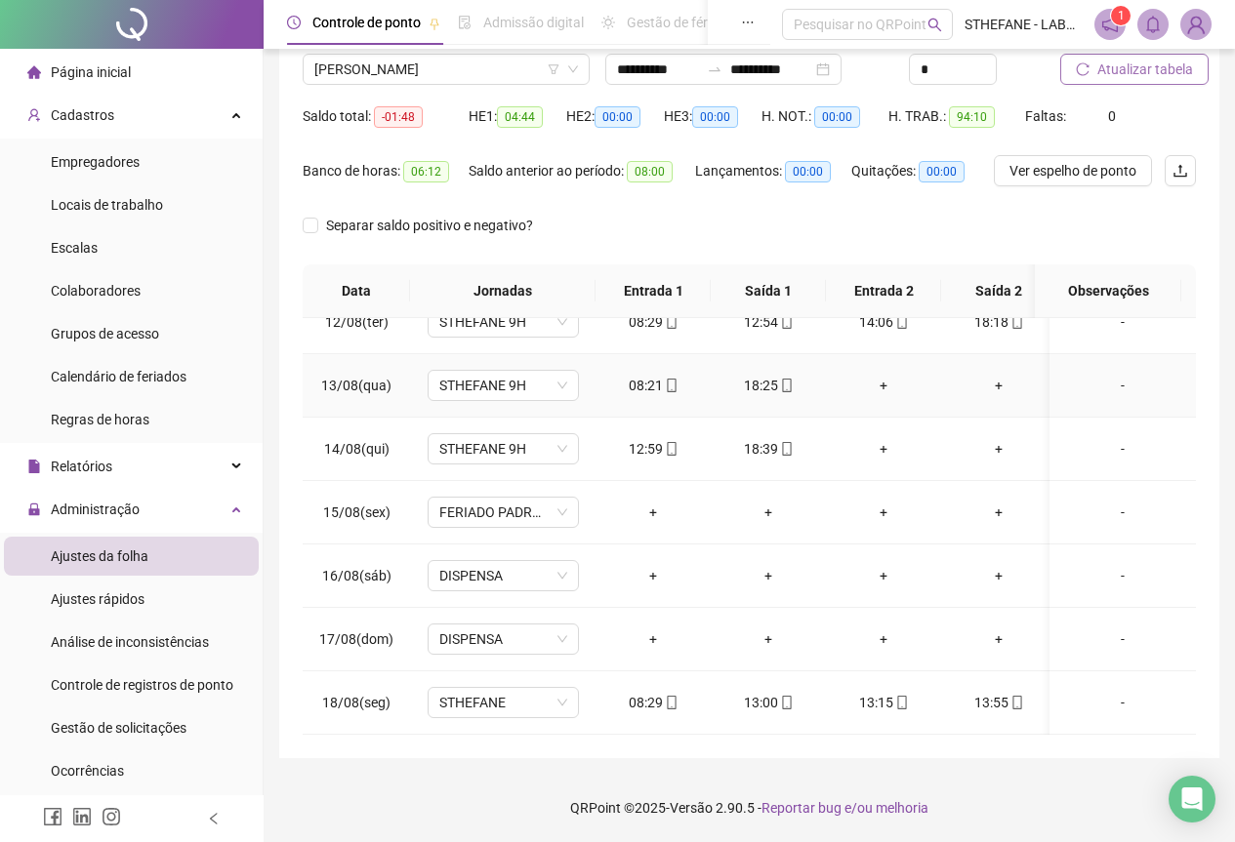
drag, startPoint x: 885, startPoint y: 368, endPoint x: 999, endPoint y: 380, distance: 114.8
click at [888, 375] on div "+" at bounding box center [883, 385] width 84 height 21
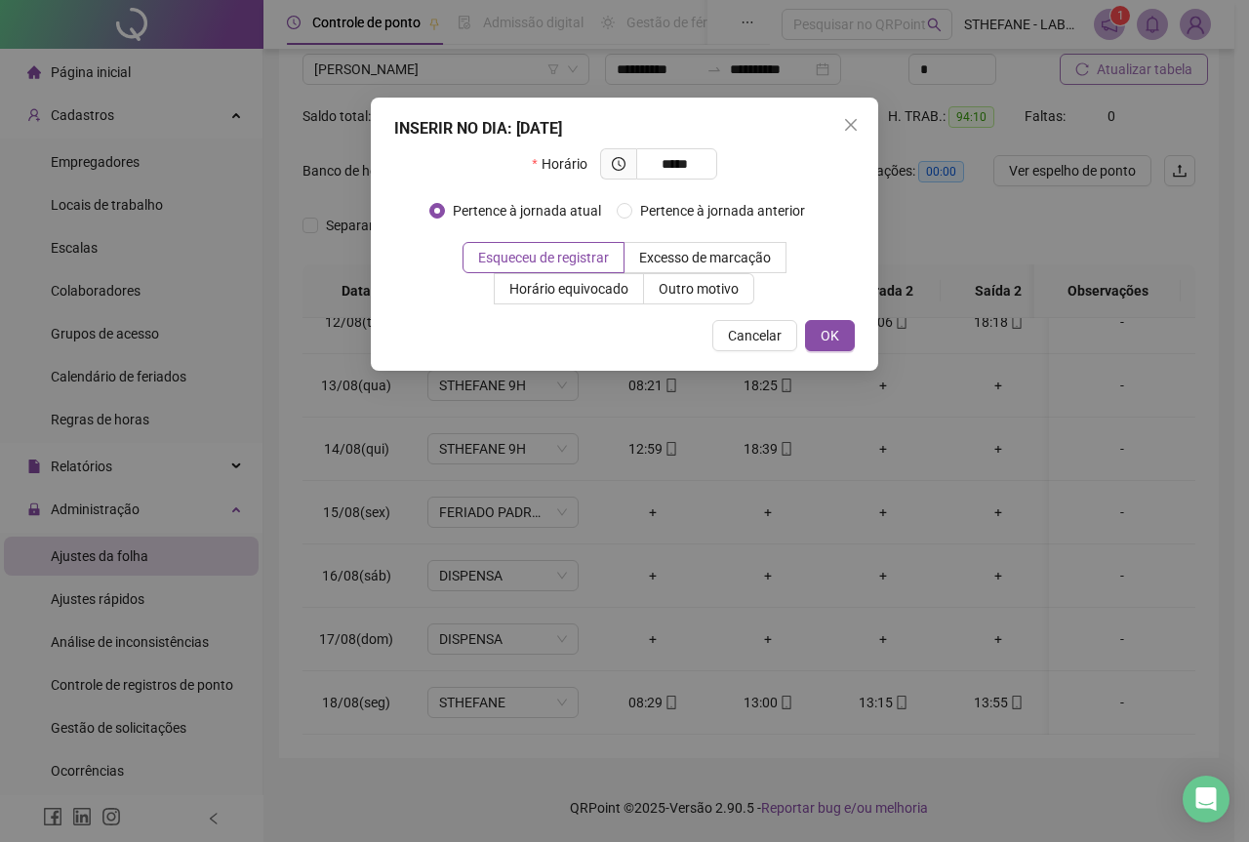
type input "*****"
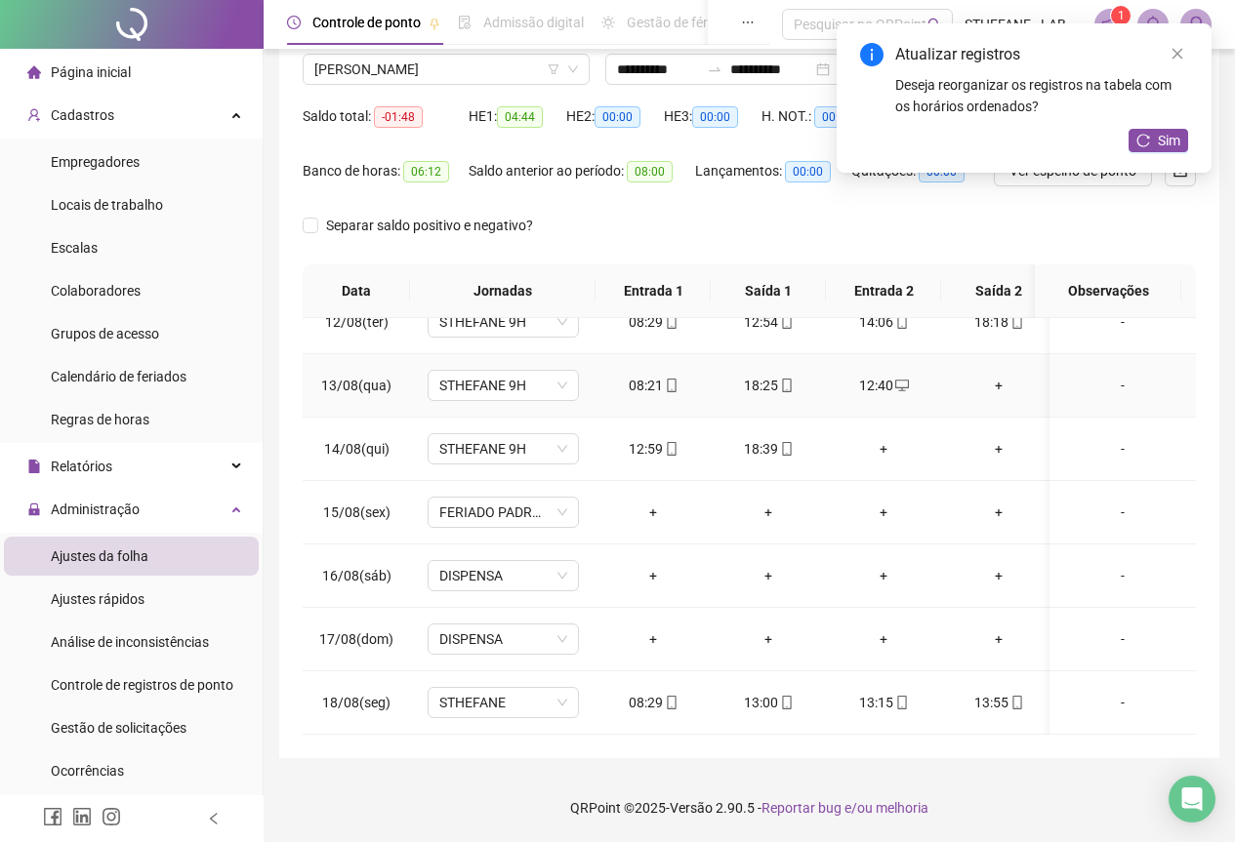
click at [996, 375] on div "+" at bounding box center [999, 385] width 84 height 21
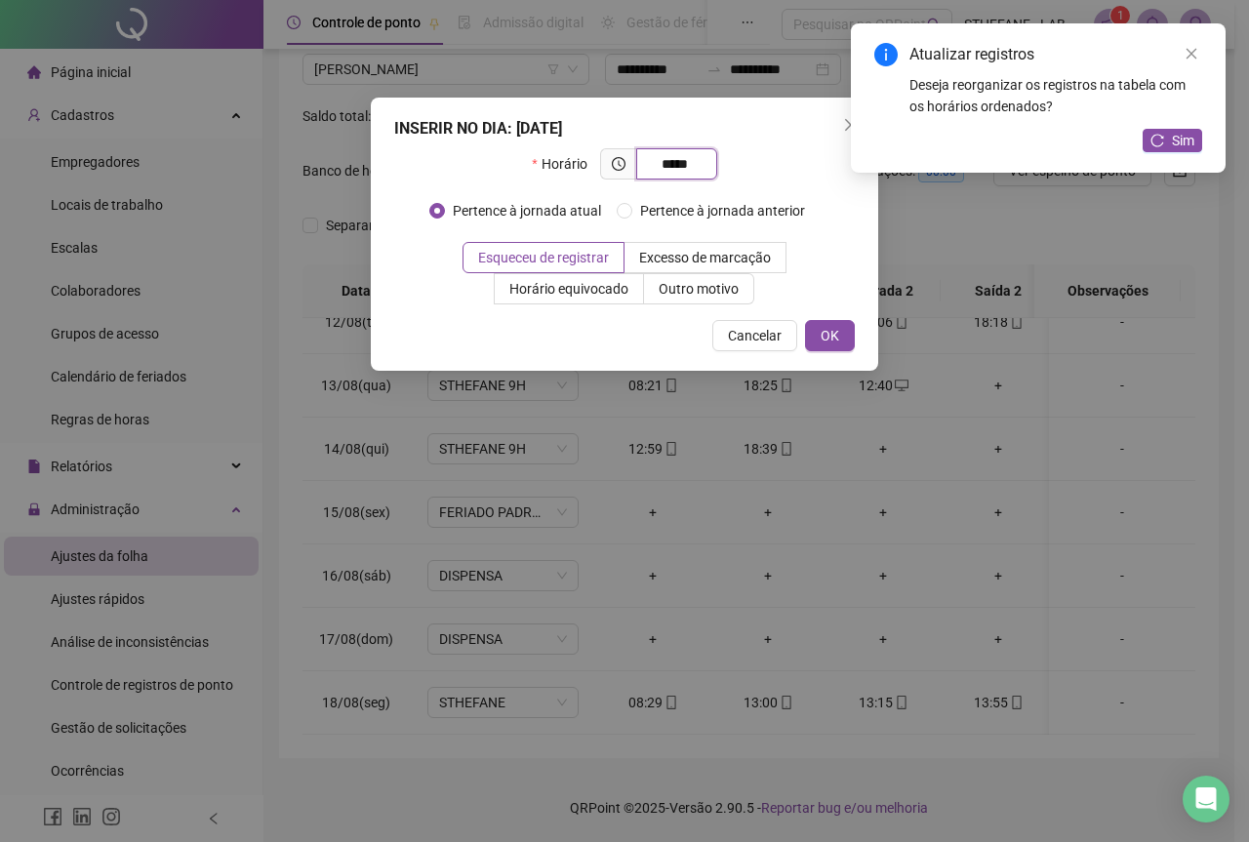
type input "*****"
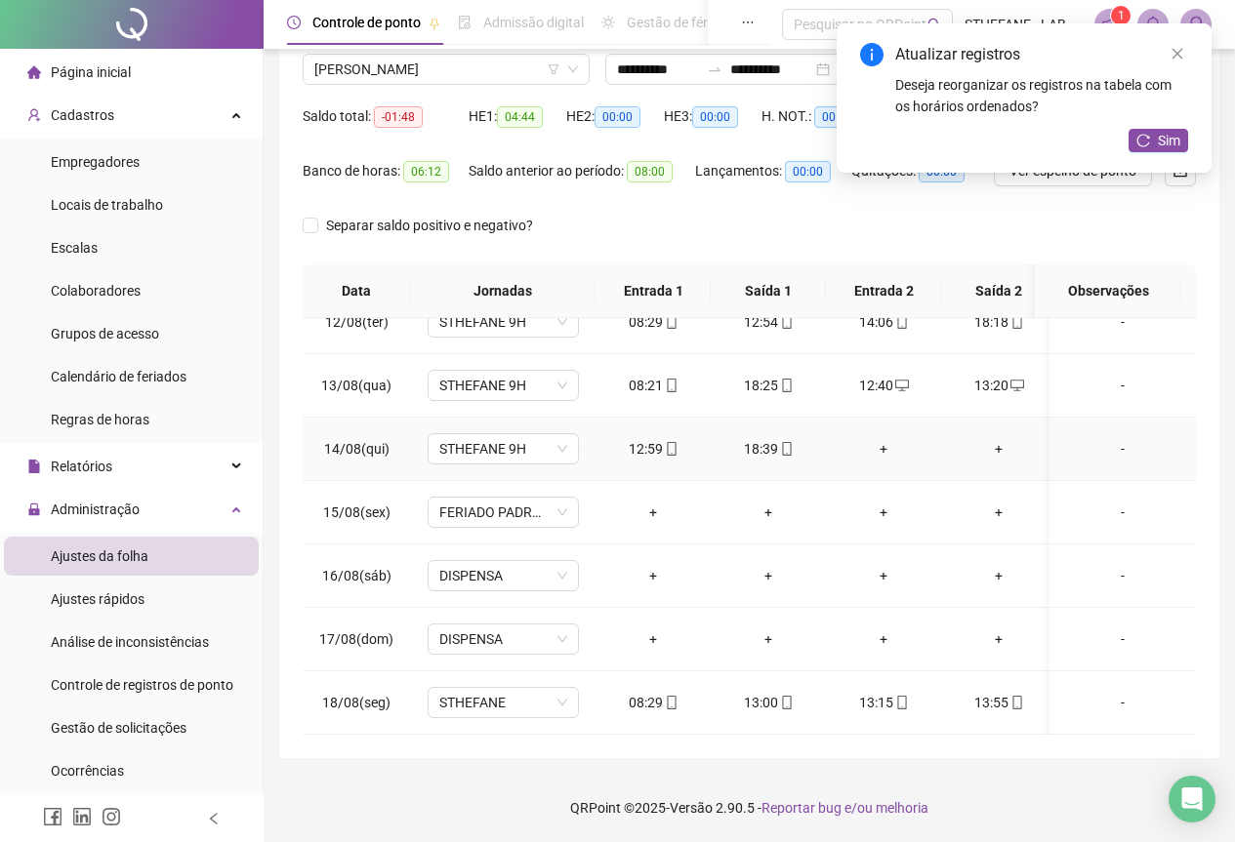
click at [891, 438] on div "+" at bounding box center [883, 448] width 84 height 21
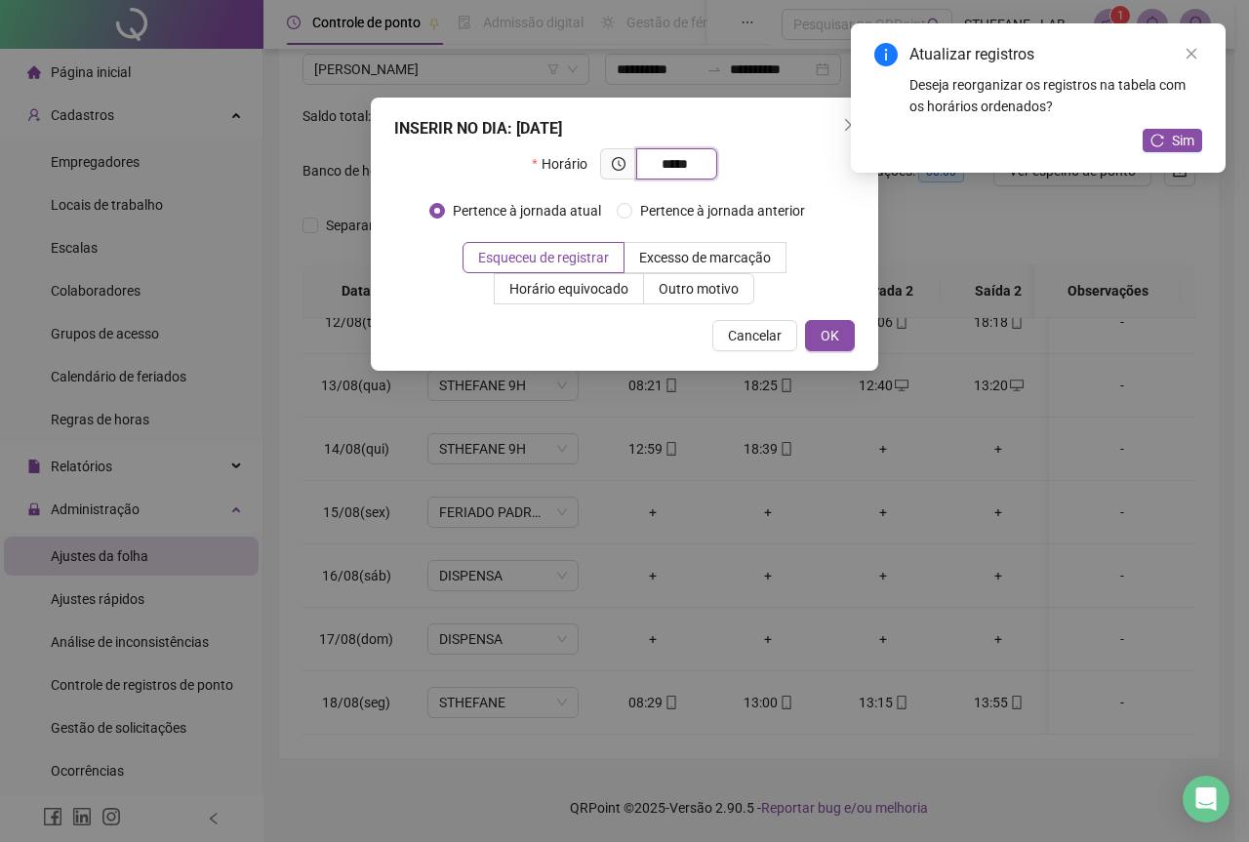
type input "*****"
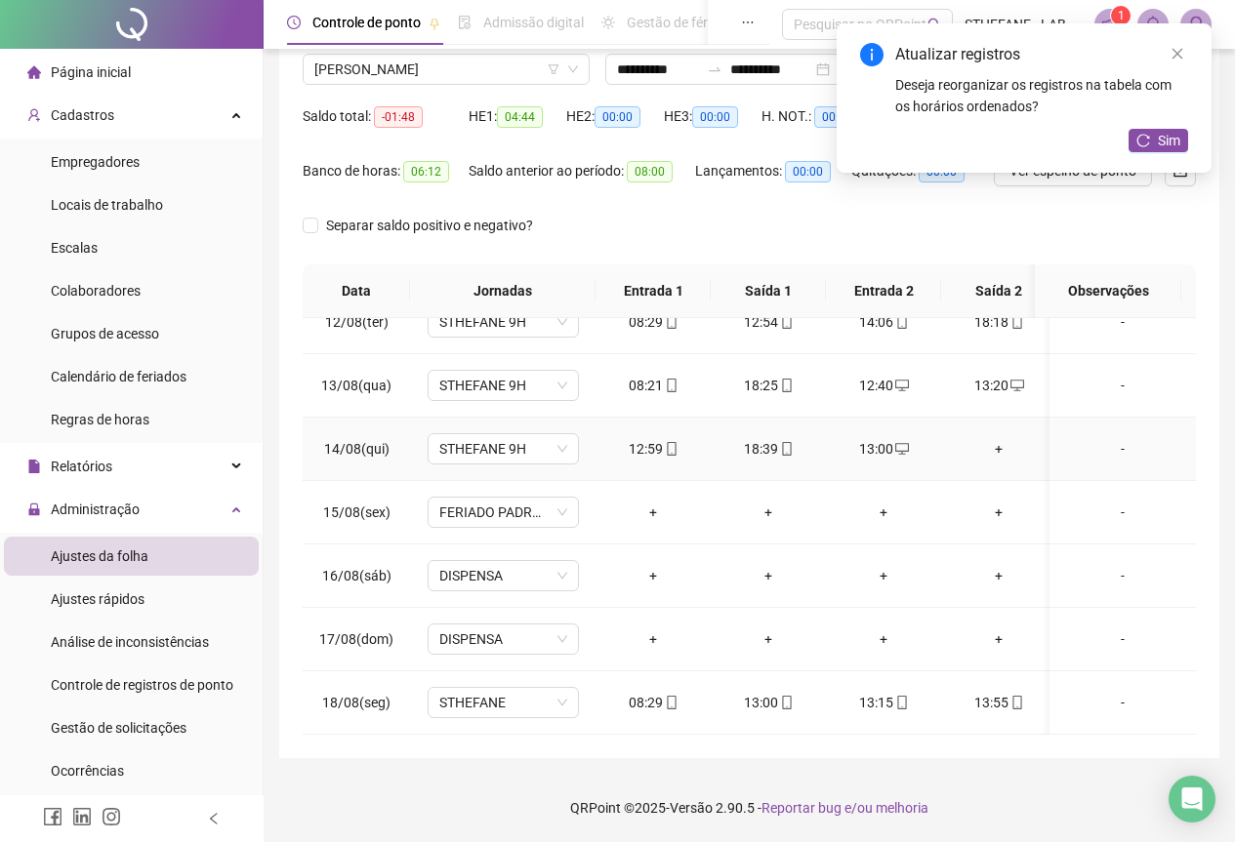
click at [999, 438] on div "+" at bounding box center [999, 448] width 84 height 21
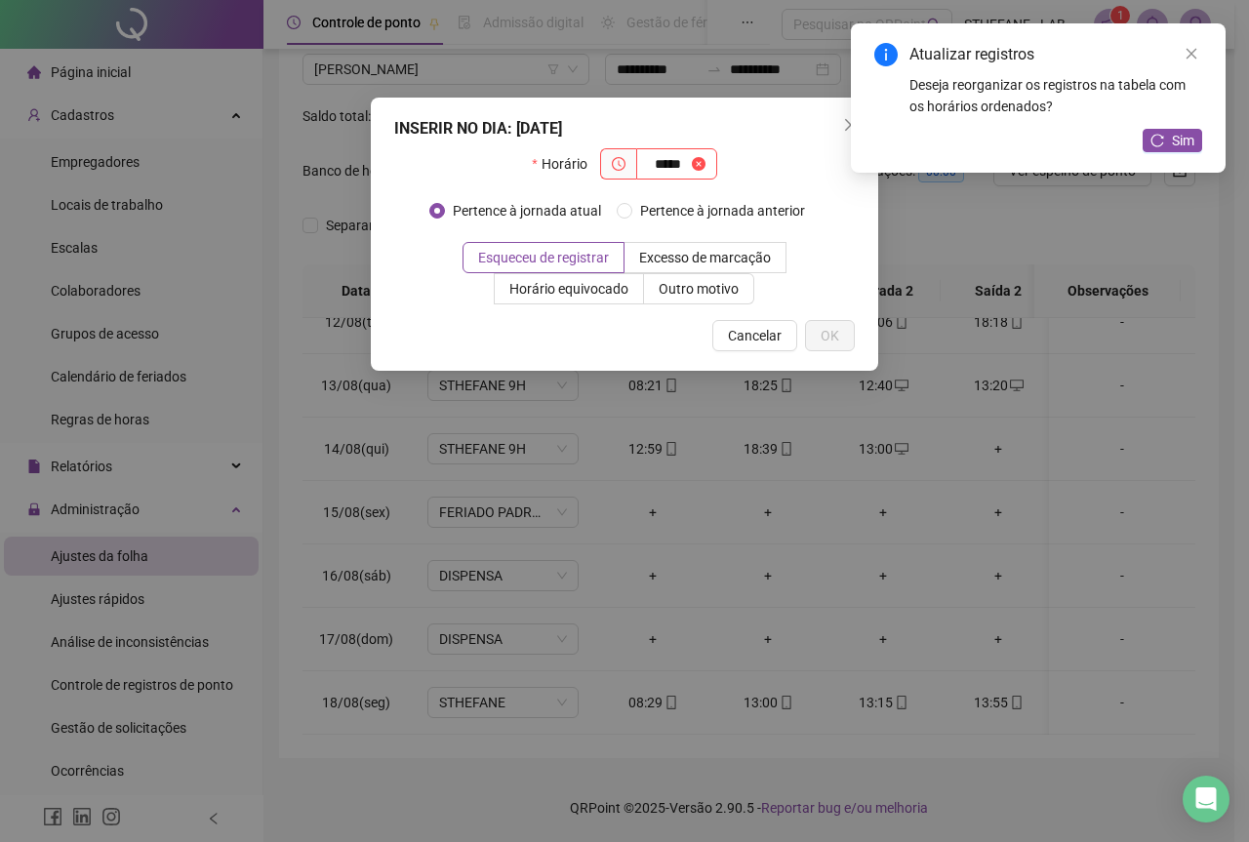
type input "*****"
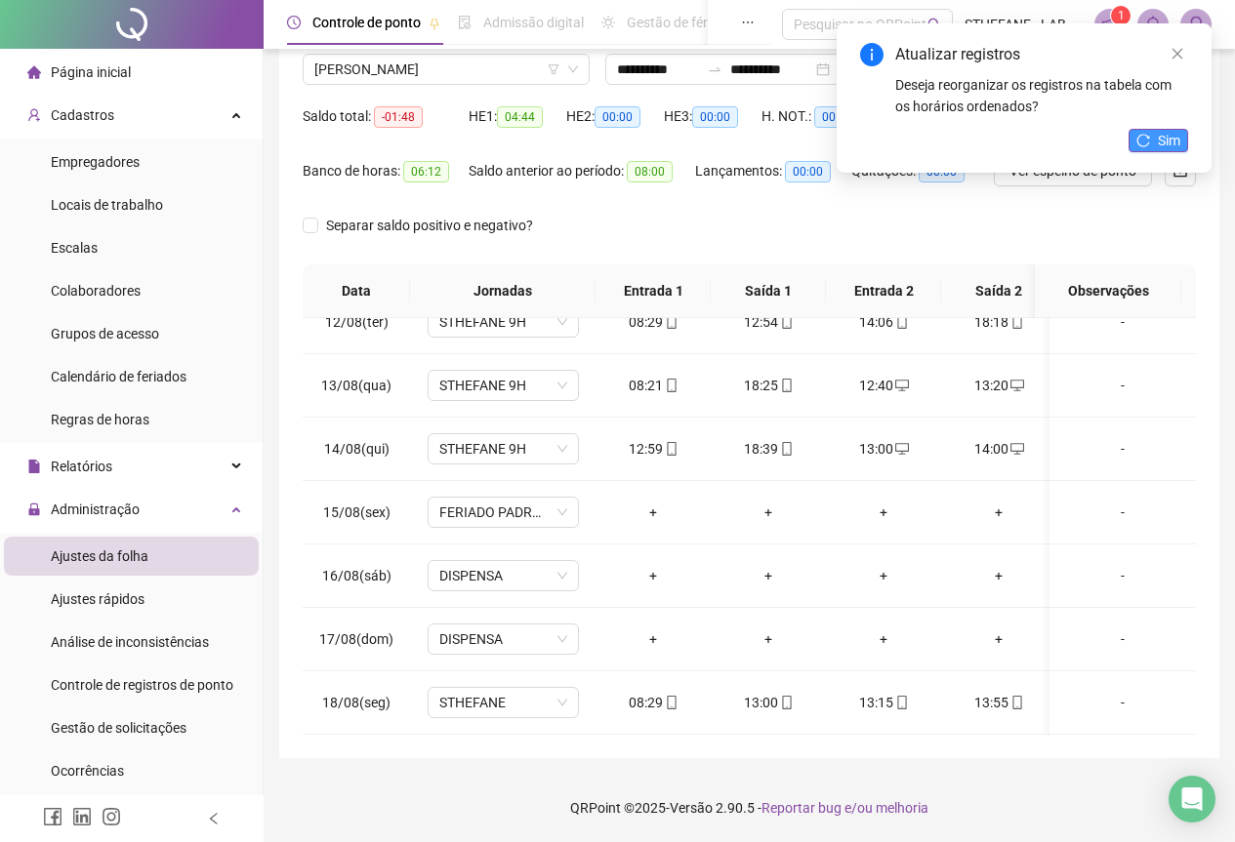
click at [1170, 138] on span "Sim" at bounding box center [1169, 140] width 22 height 21
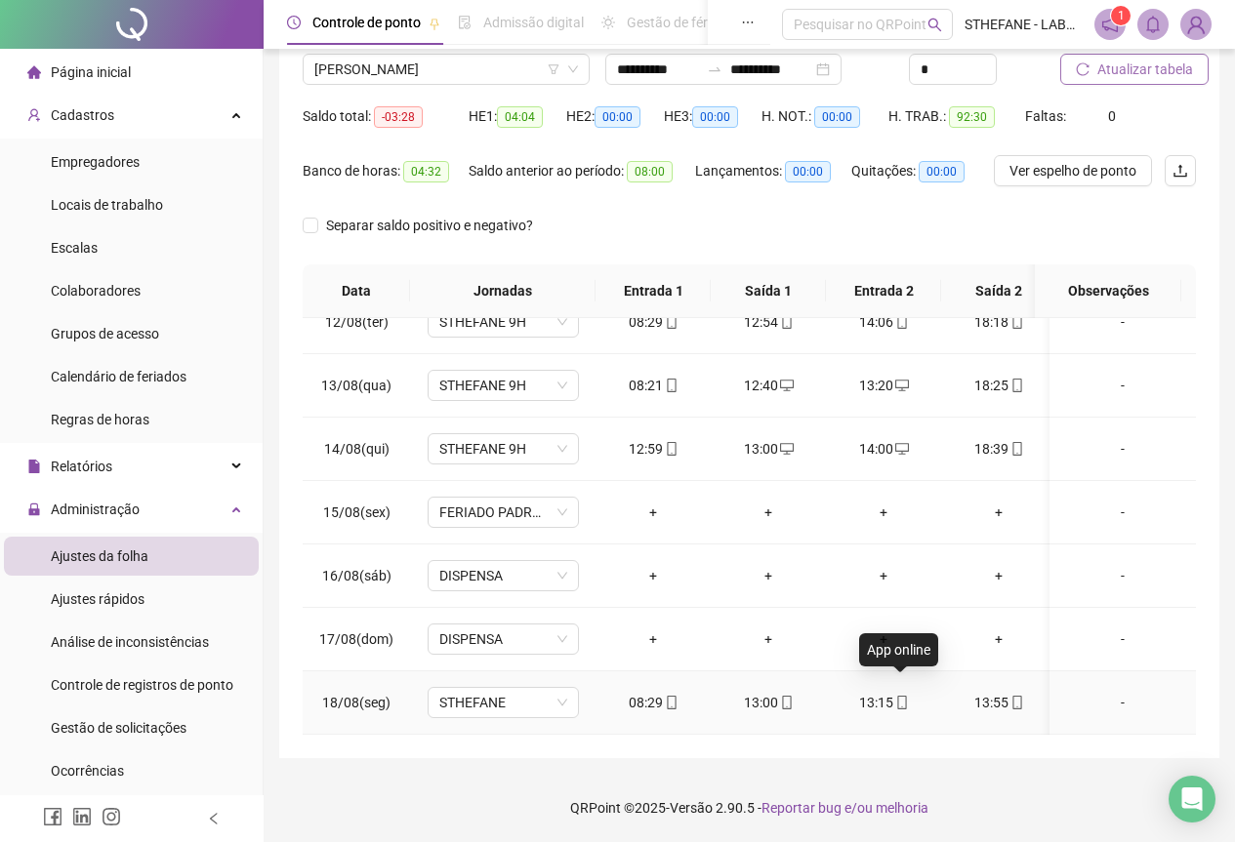
click at [895, 696] on icon "mobile" at bounding box center [902, 703] width 14 height 14
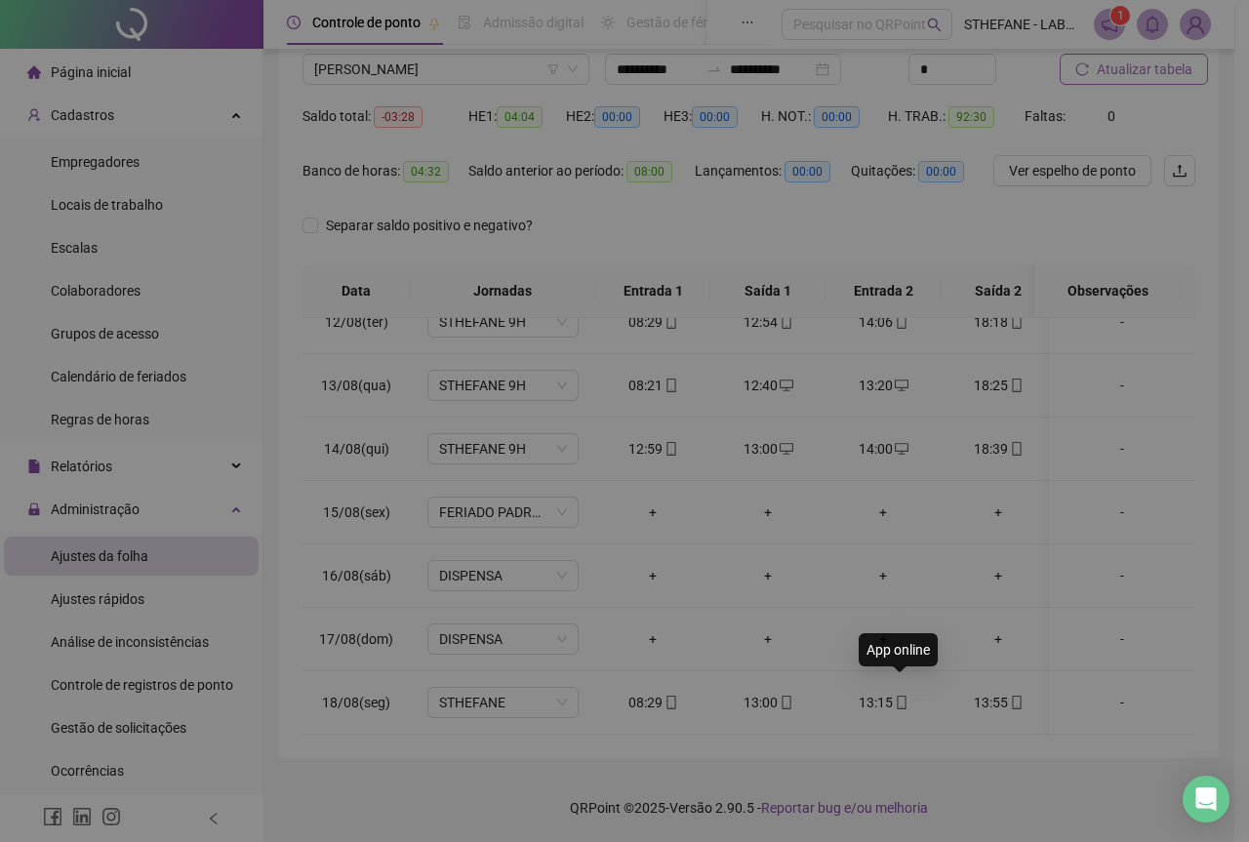
type input "**********"
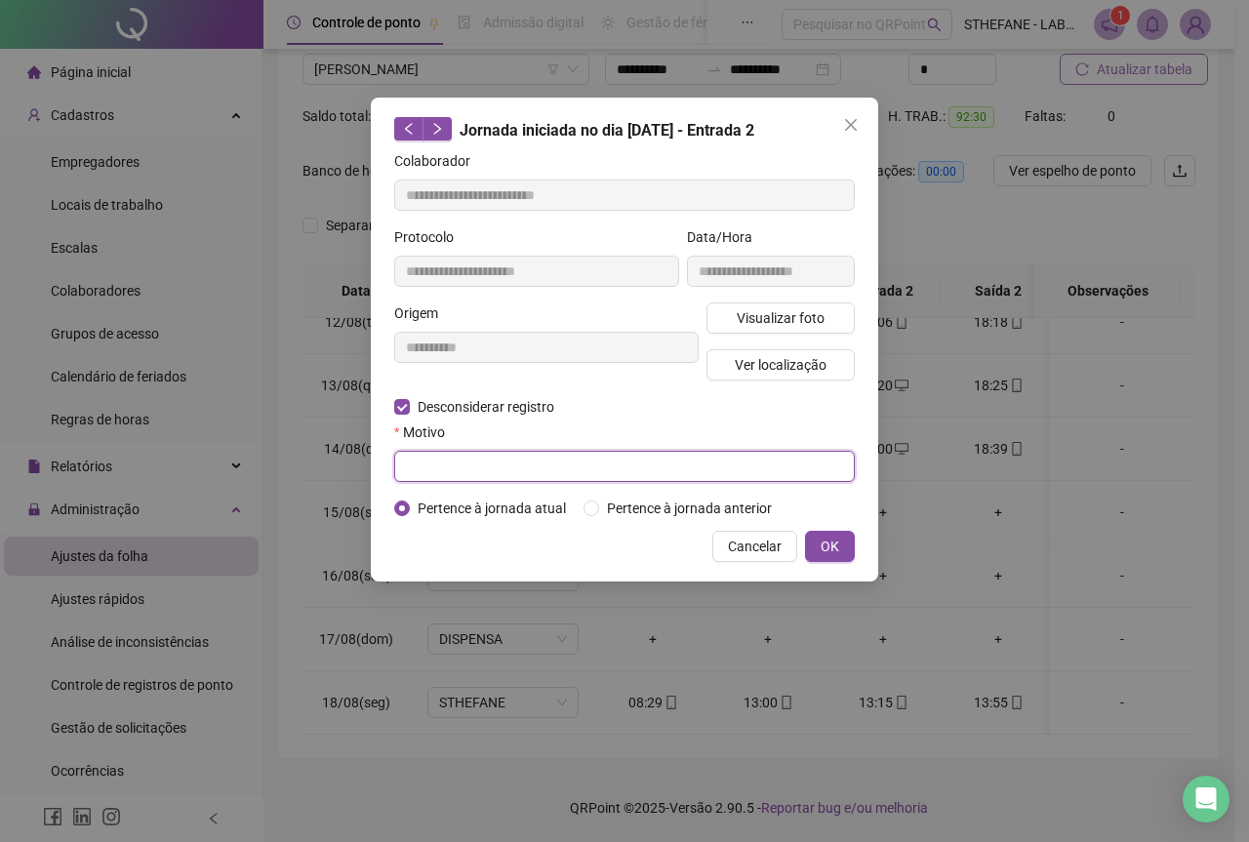
click at [457, 463] on input "text" at bounding box center [624, 466] width 461 height 31
type input "***"
click at [760, 546] on span "Cancelar" at bounding box center [755, 546] width 54 height 21
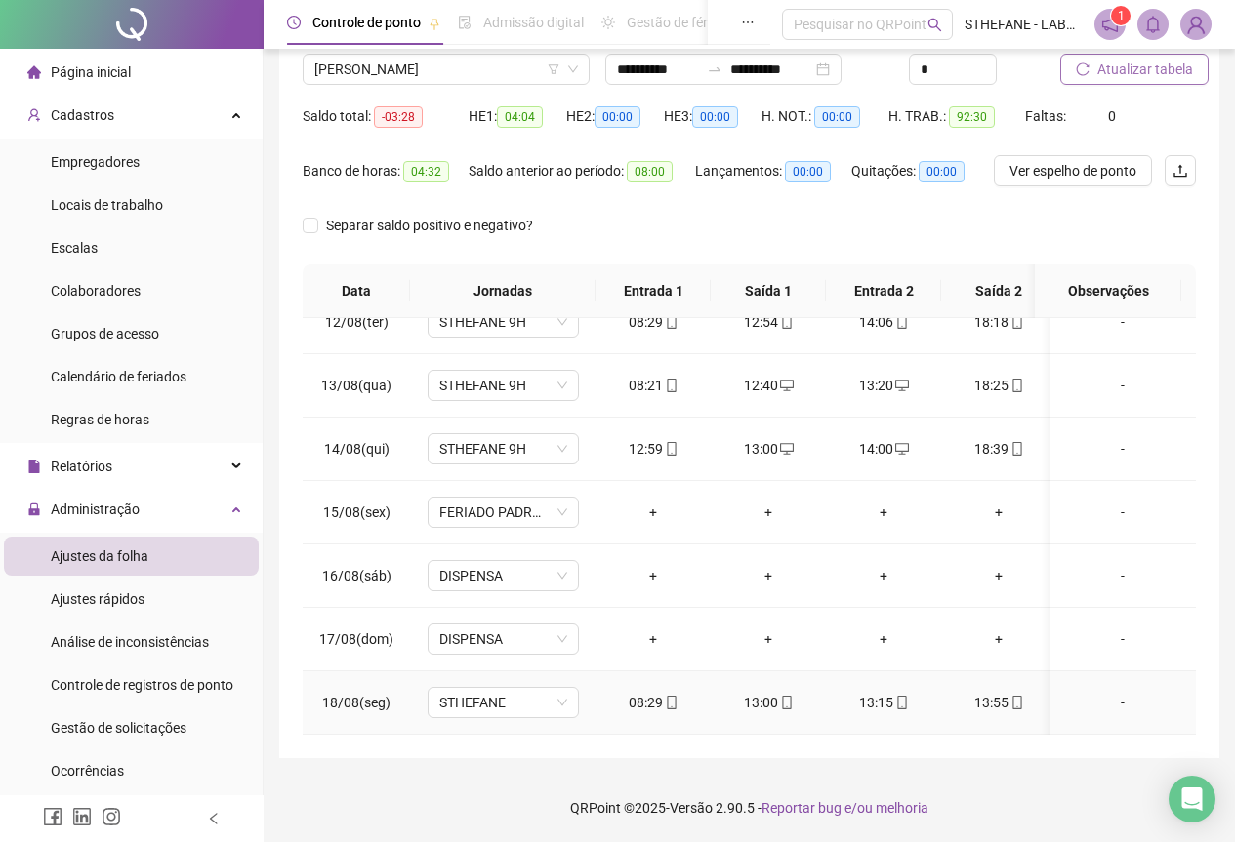
click at [782, 696] on icon "mobile" at bounding box center [786, 703] width 9 height 14
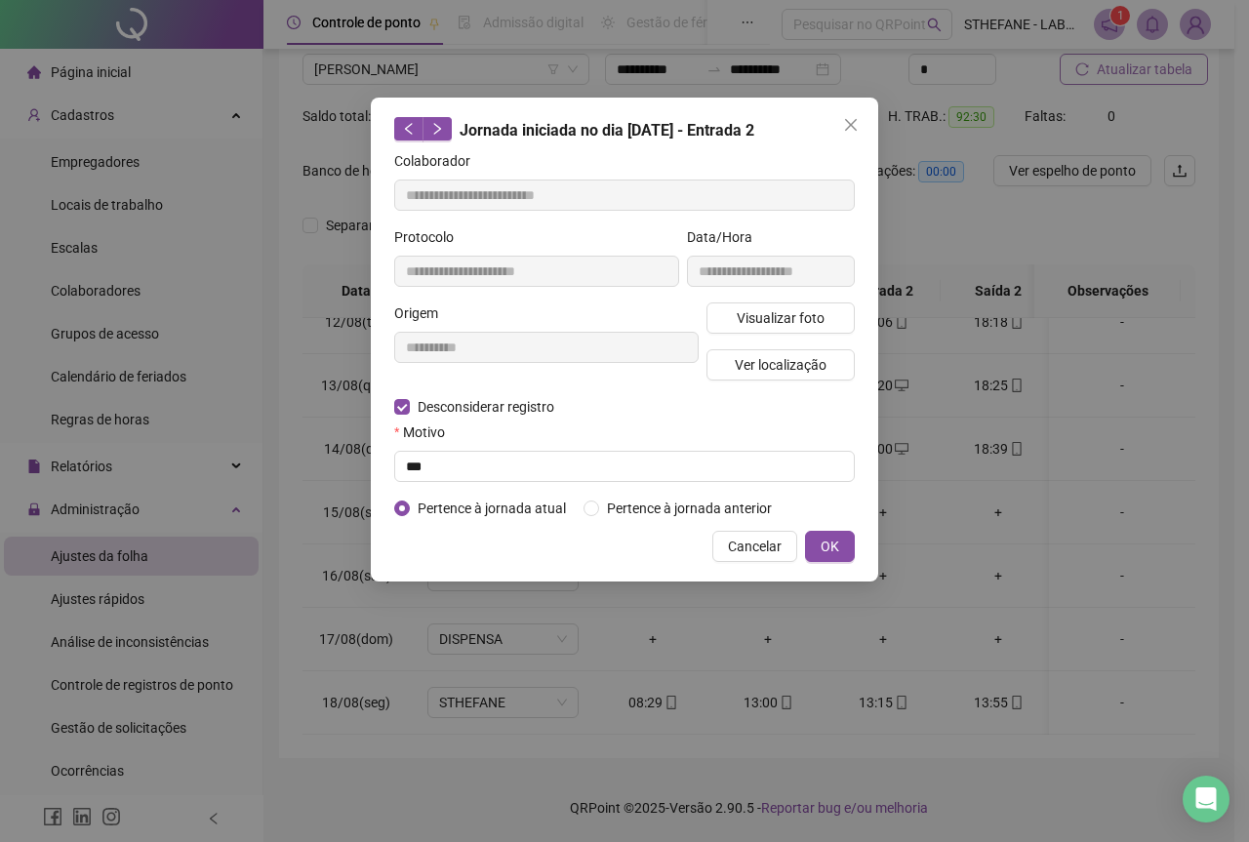
type input "**********"
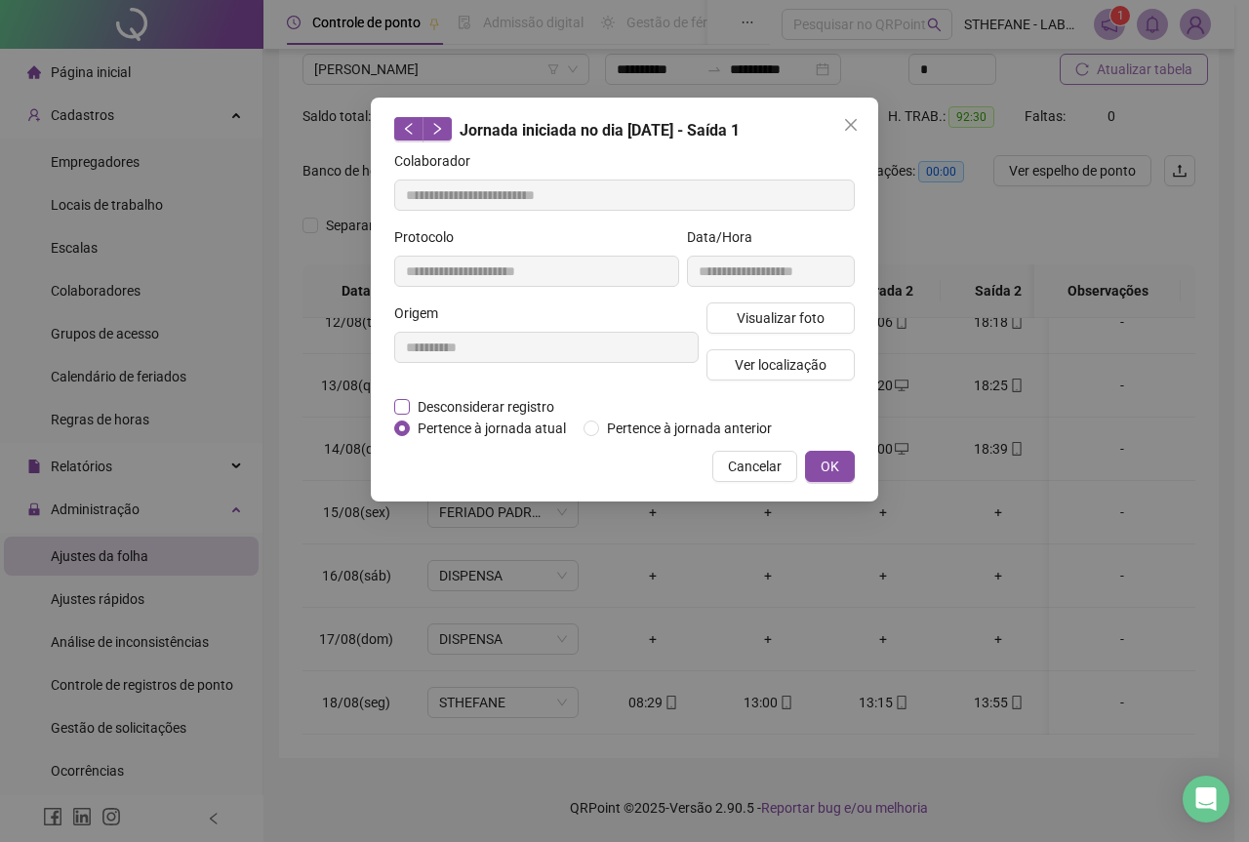
click at [416, 409] on span "Desconsiderar registro" at bounding box center [486, 406] width 152 height 21
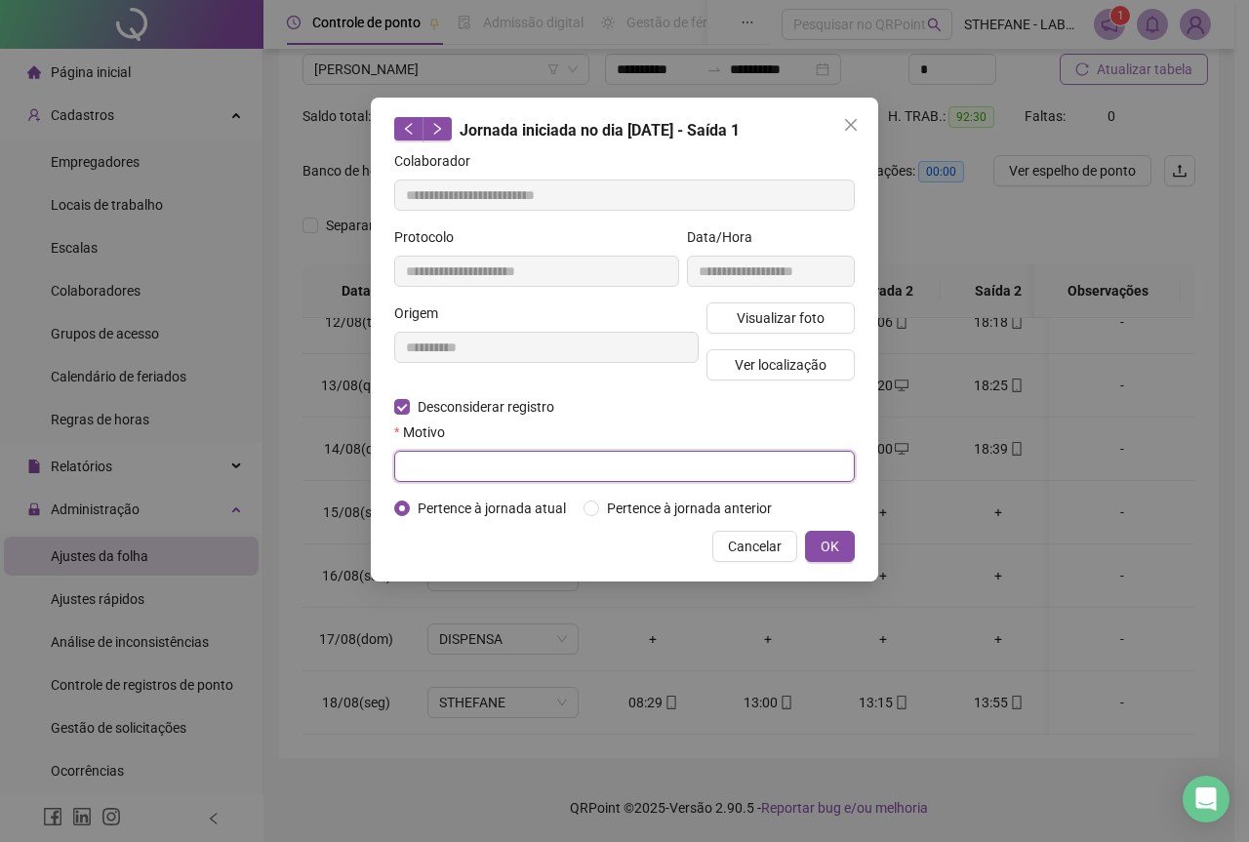
click at [459, 455] on input "text" at bounding box center [624, 466] width 461 height 31
type input "****"
click at [838, 551] on span "OK" at bounding box center [830, 546] width 19 height 21
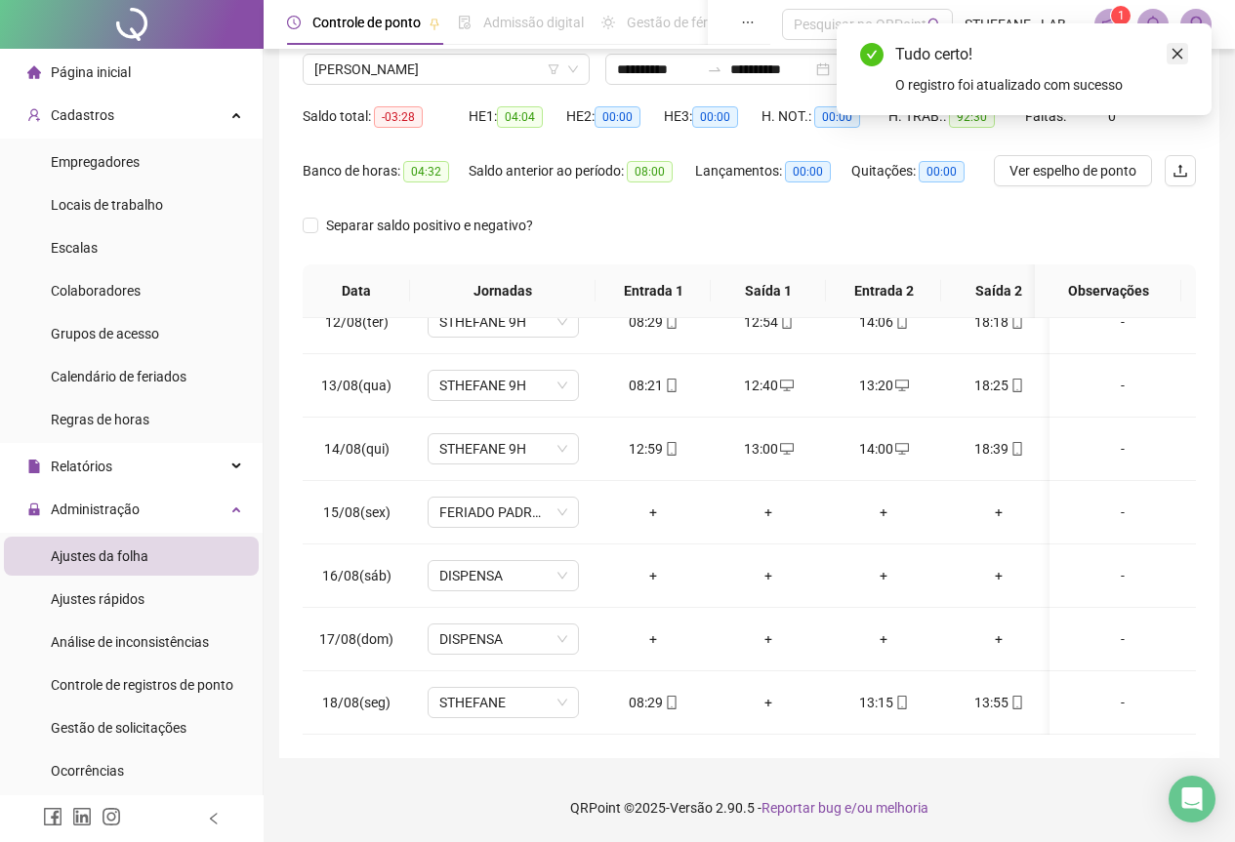
click at [1180, 52] on icon "close" at bounding box center [1177, 54] width 14 height 14
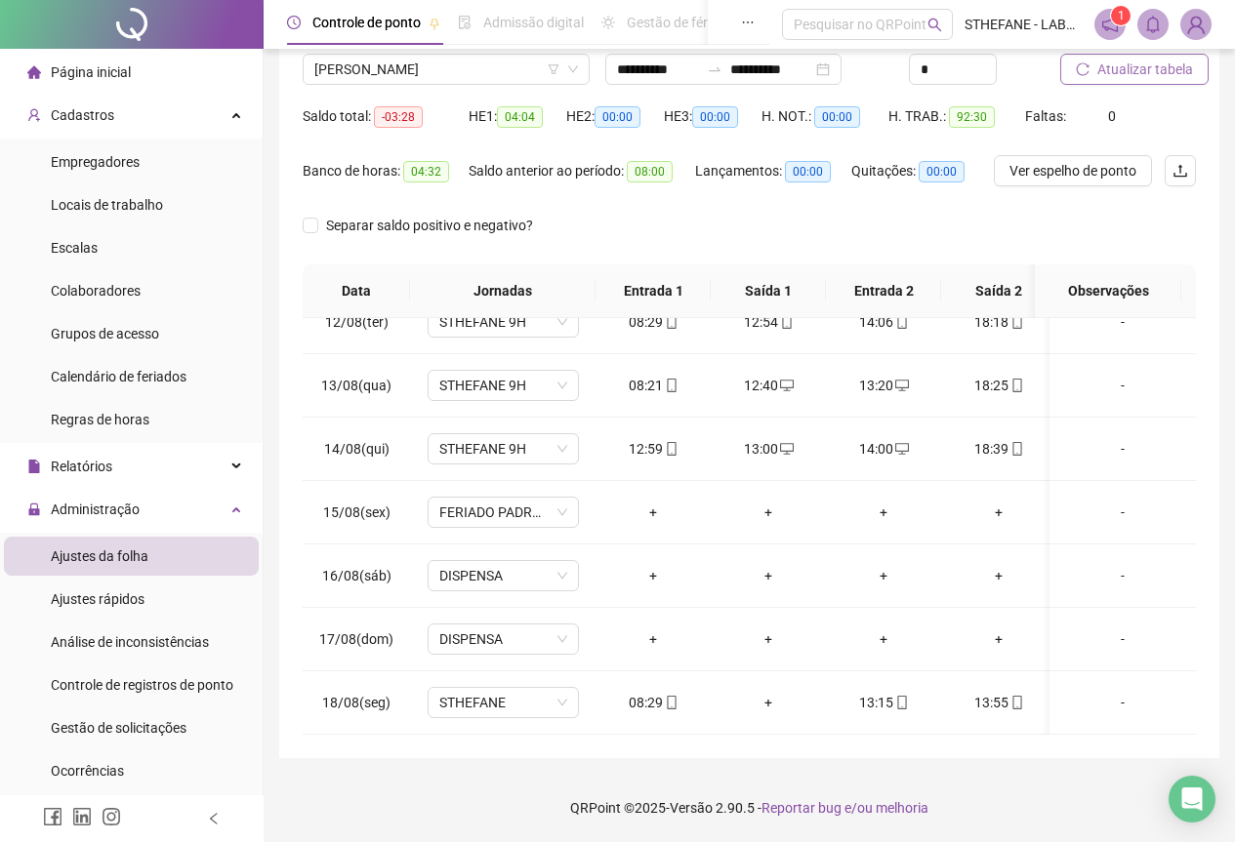
click at [1144, 69] on span "Atualizar tabela" at bounding box center [1145, 69] width 96 height 21
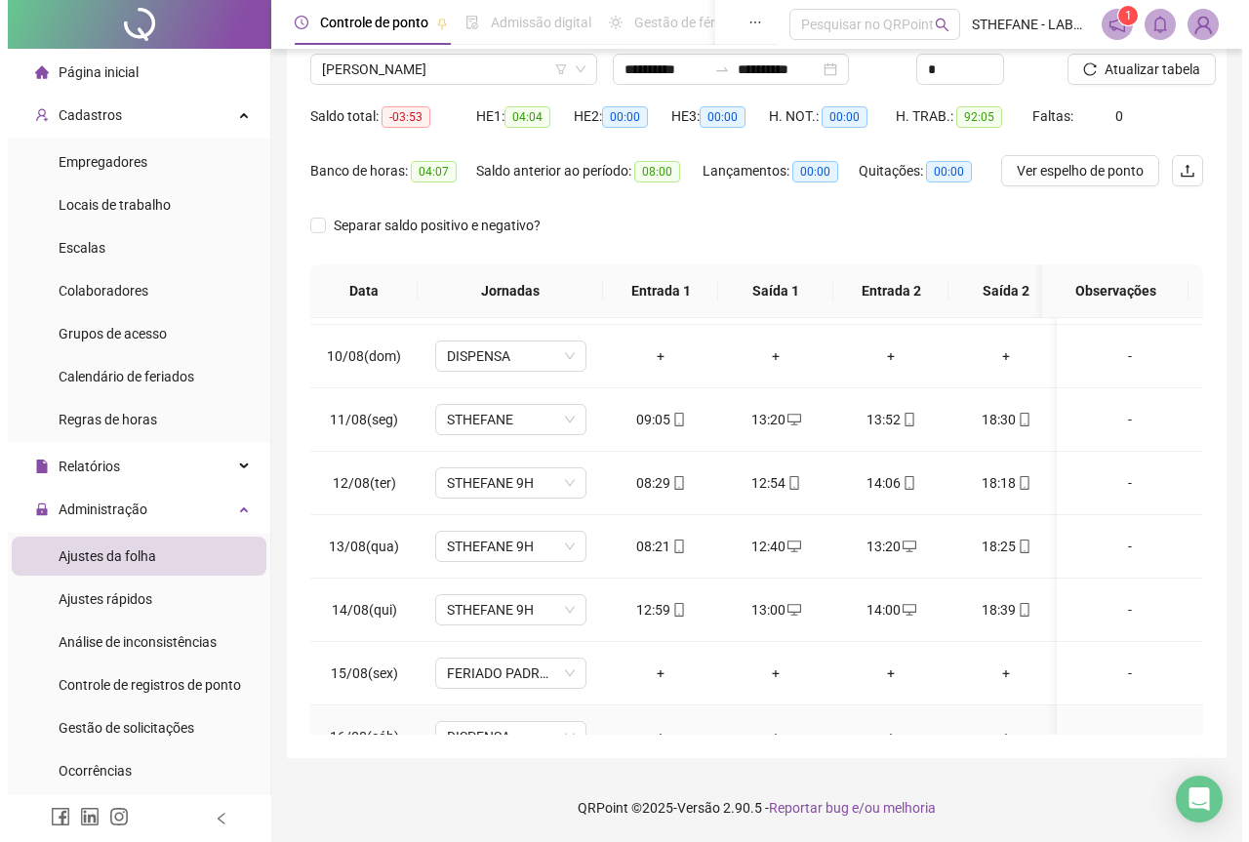
scroll to position [740, 0]
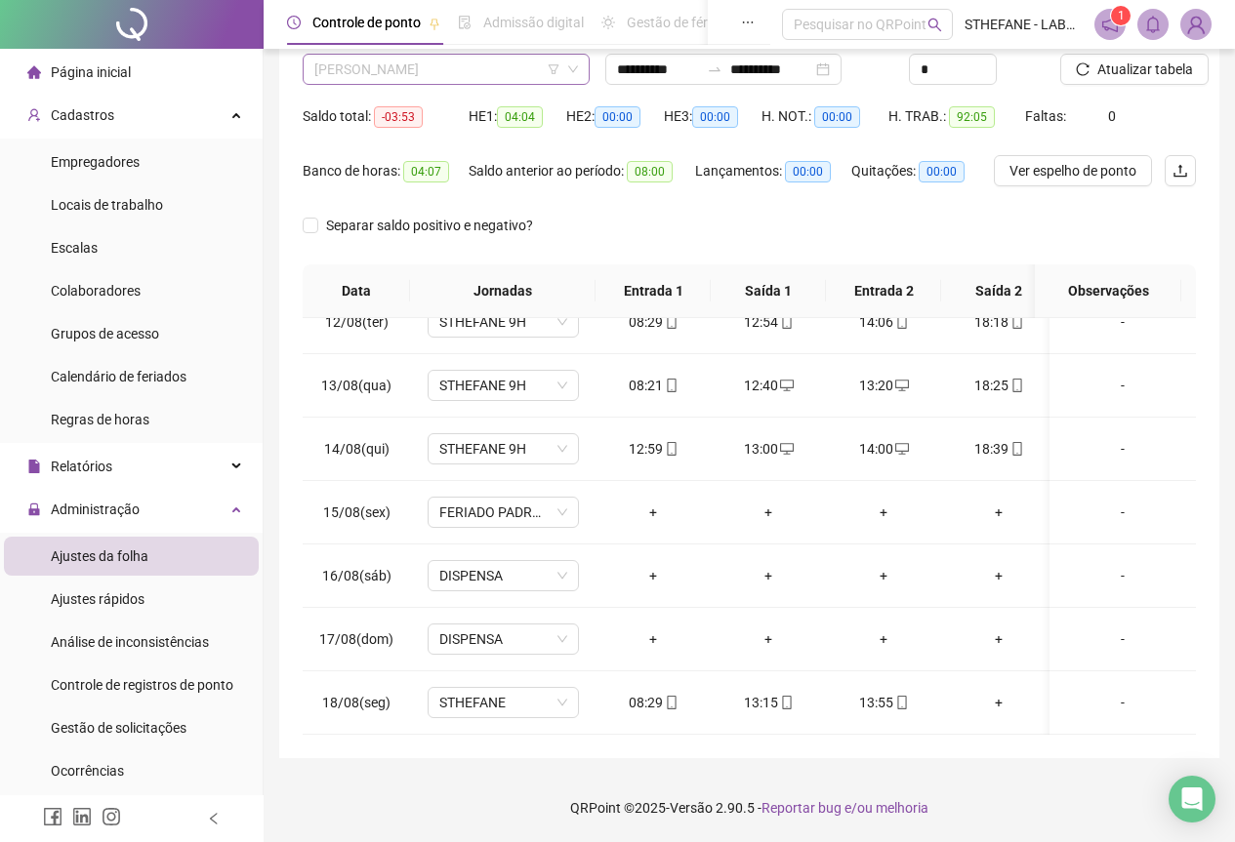
click at [514, 70] on span "[PERSON_NAME]" at bounding box center [446, 69] width 264 height 29
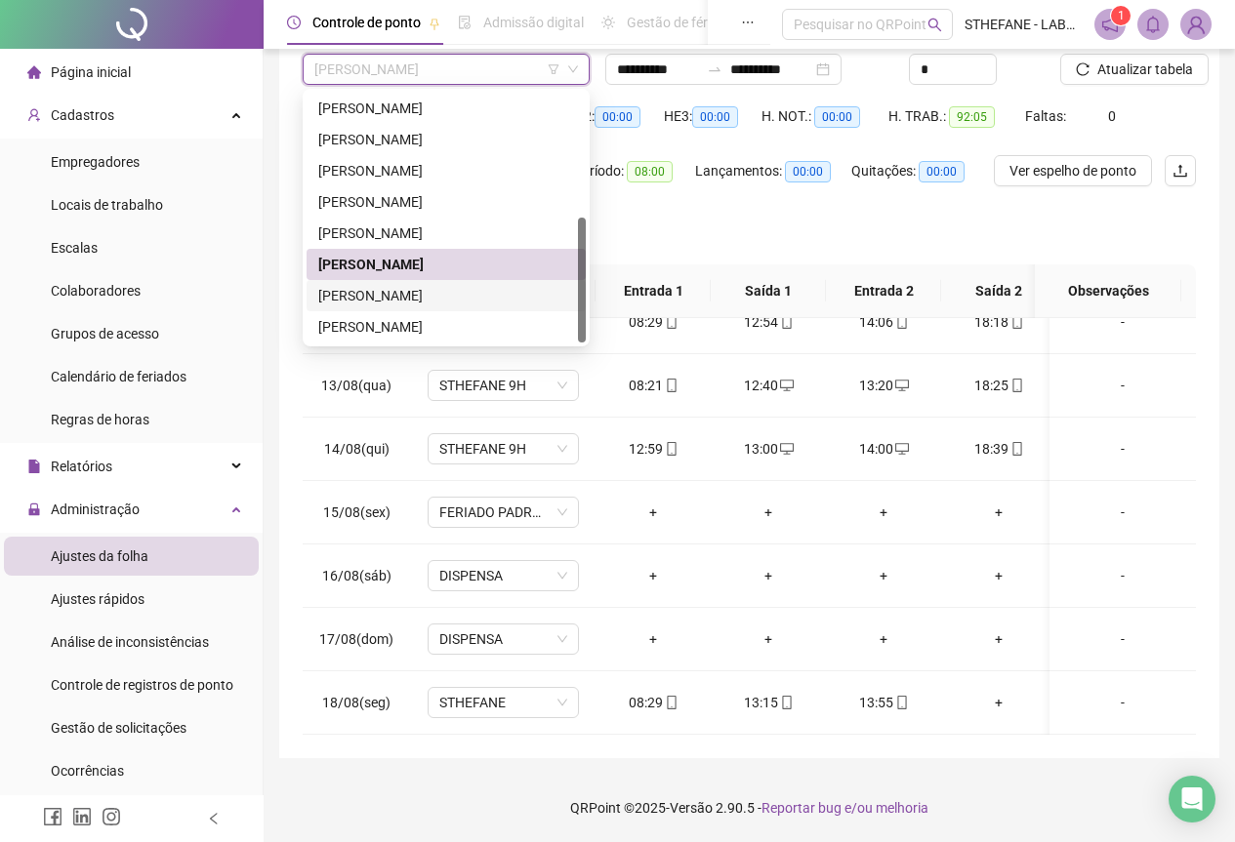
click at [421, 292] on div "[PERSON_NAME]" at bounding box center [446, 295] width 256 height 21
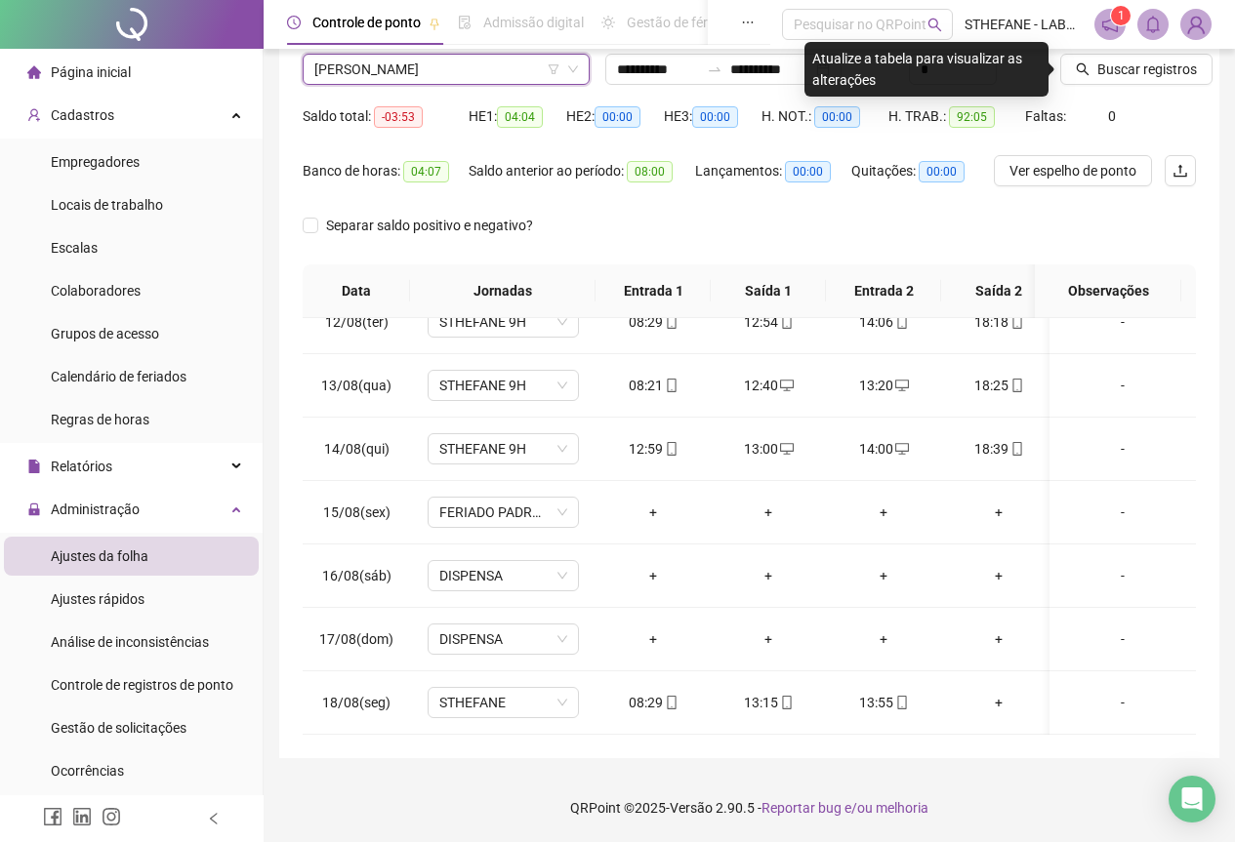
click at [1112, 74] on span "Buscar registros" at bounding box center [1147, 69] width 100 height 21
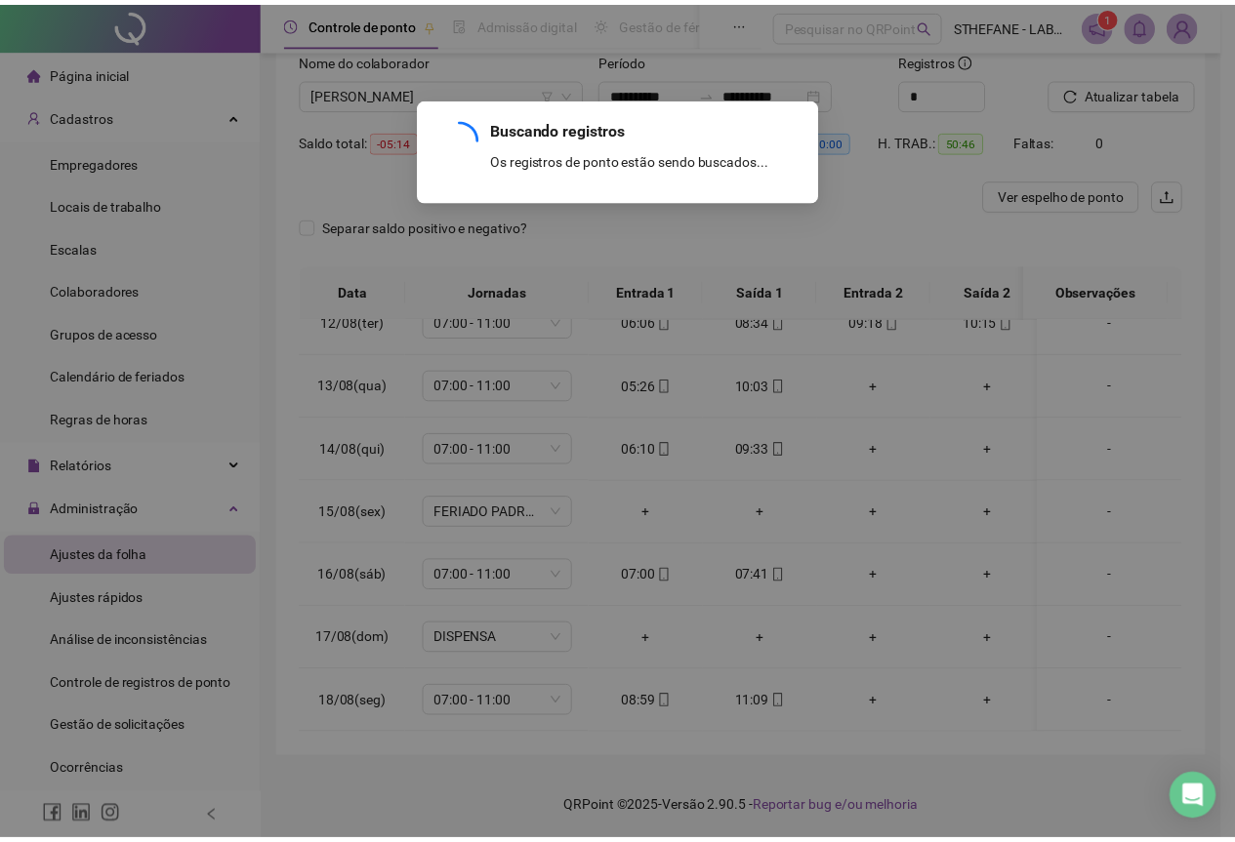
scroll to position [132, 0]
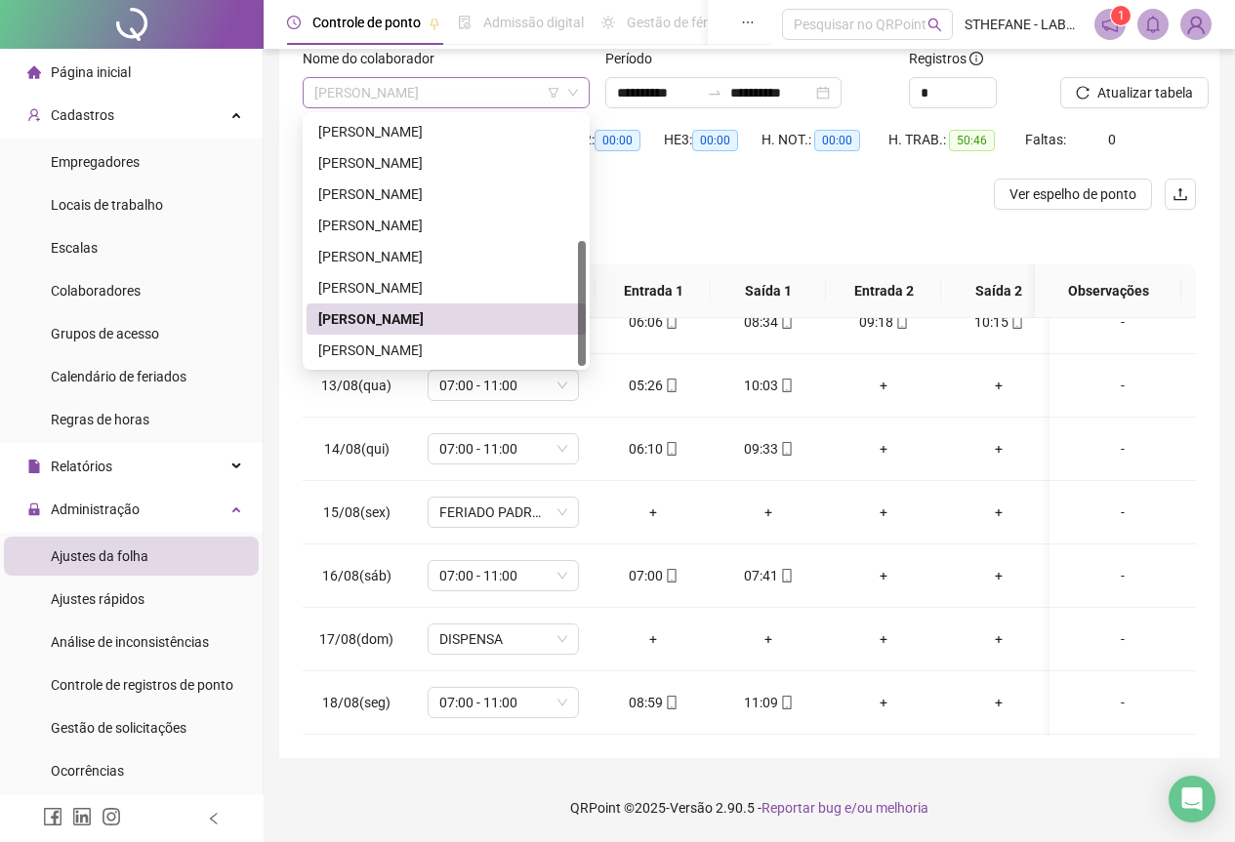
click at [514, 94] on span "[PERSON_NAME]" at bounding box center [446, 92] width 264 height 29
click at [417, 349] on div "[PERSON_NAME]" at bounding box center [446, 350] width 256 height 21
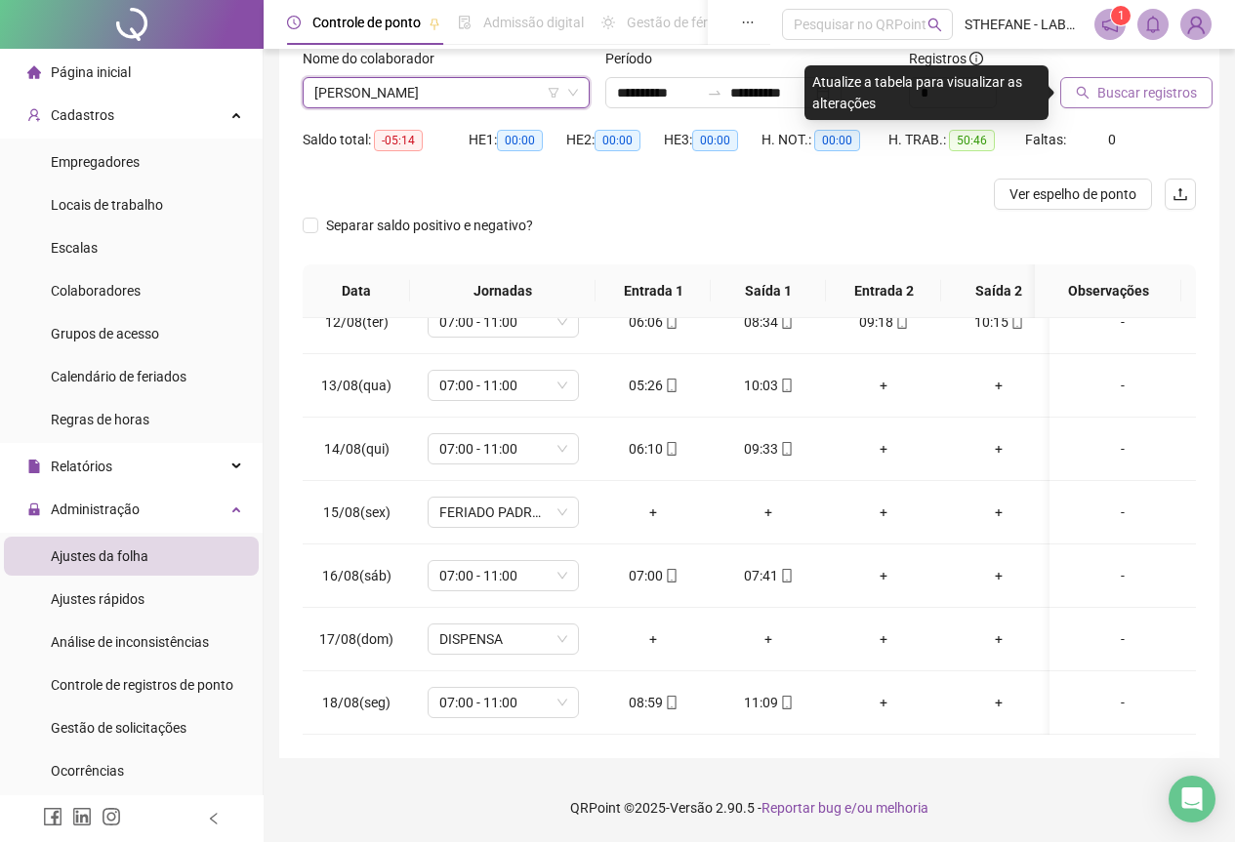
click at [1121, 100] on span "Buscar registros" at bounding box center [1147, 92] width 100 height 21
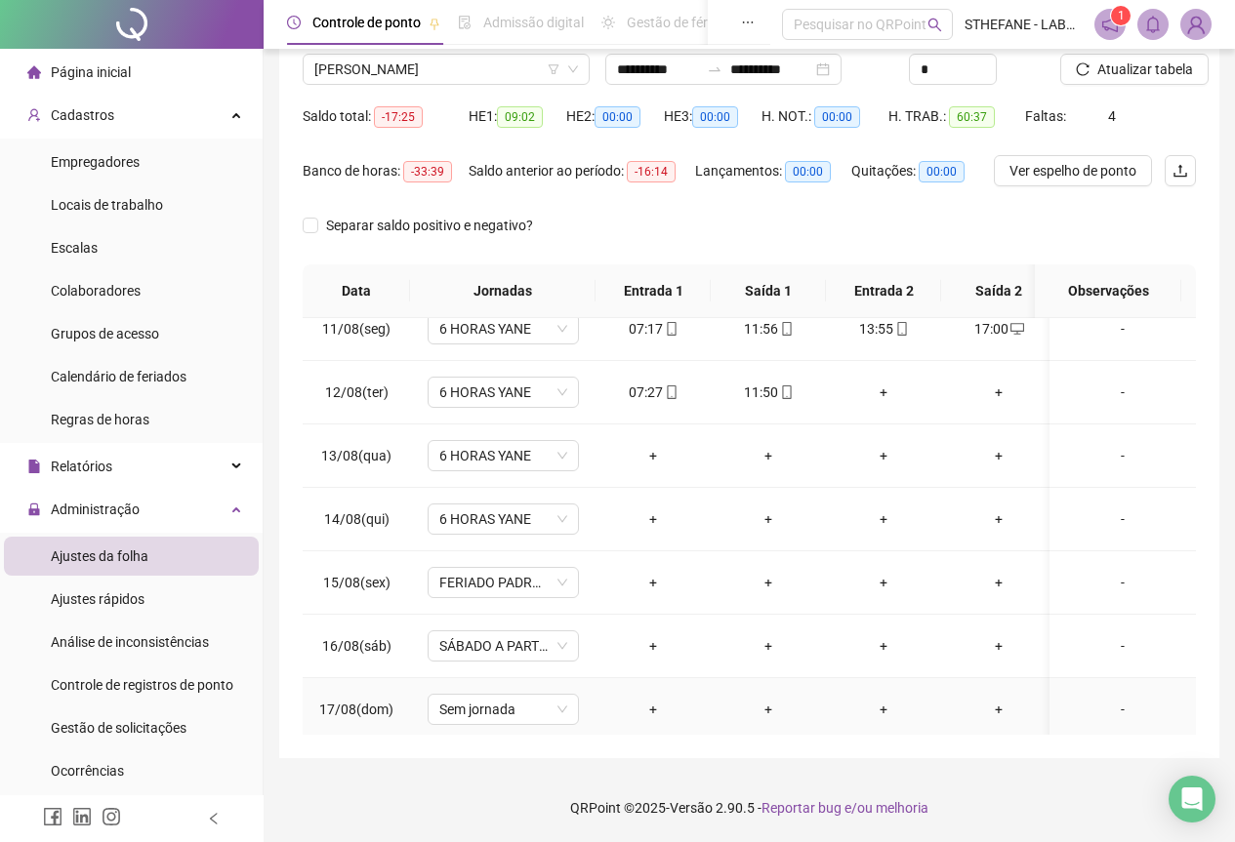
scroll to position [740, 0]
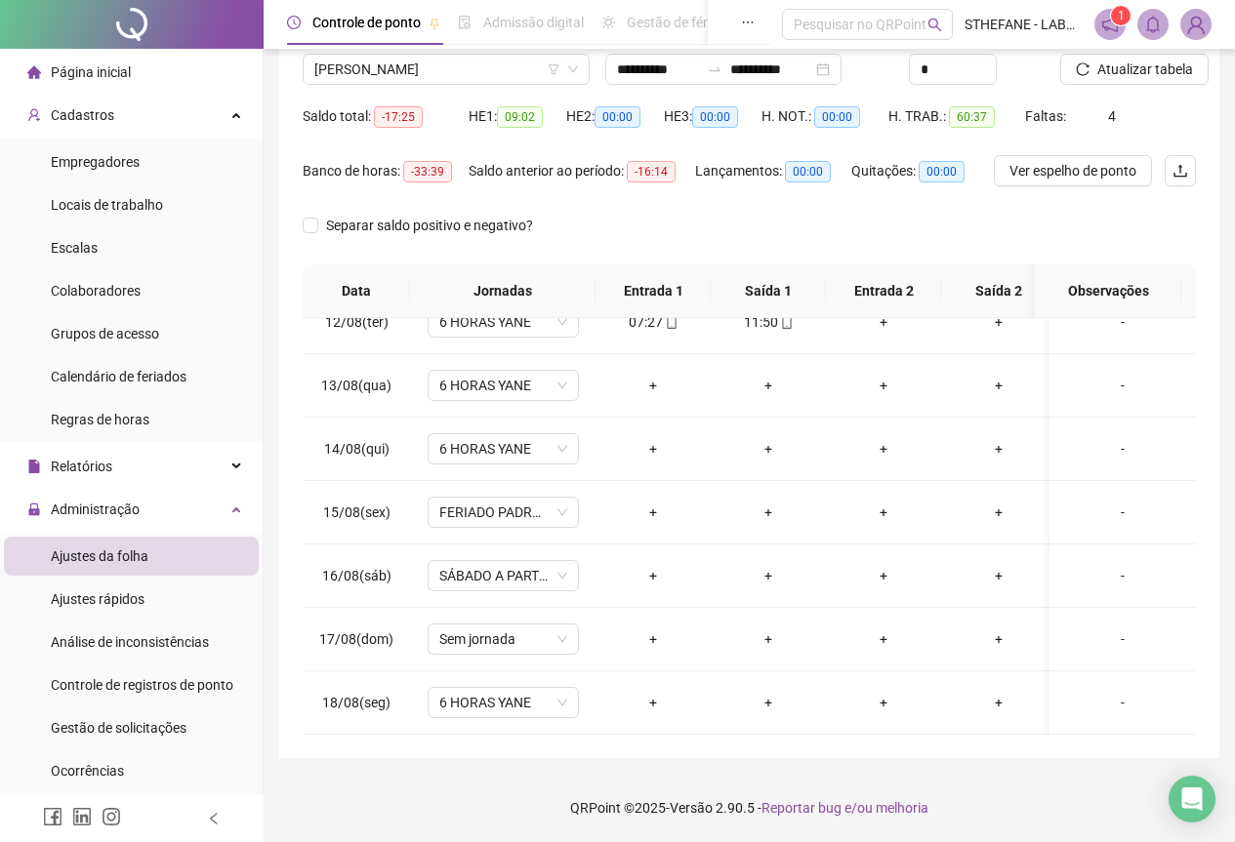
drag, startPoint x: 561, startPoint y: 252, endPoint x: 545, endPoint y: 240, distance: 20.3
click at [561, 247] on div "Separar saldo positivo e negativo?" at bounding box center [435, 237] width 264 height 55
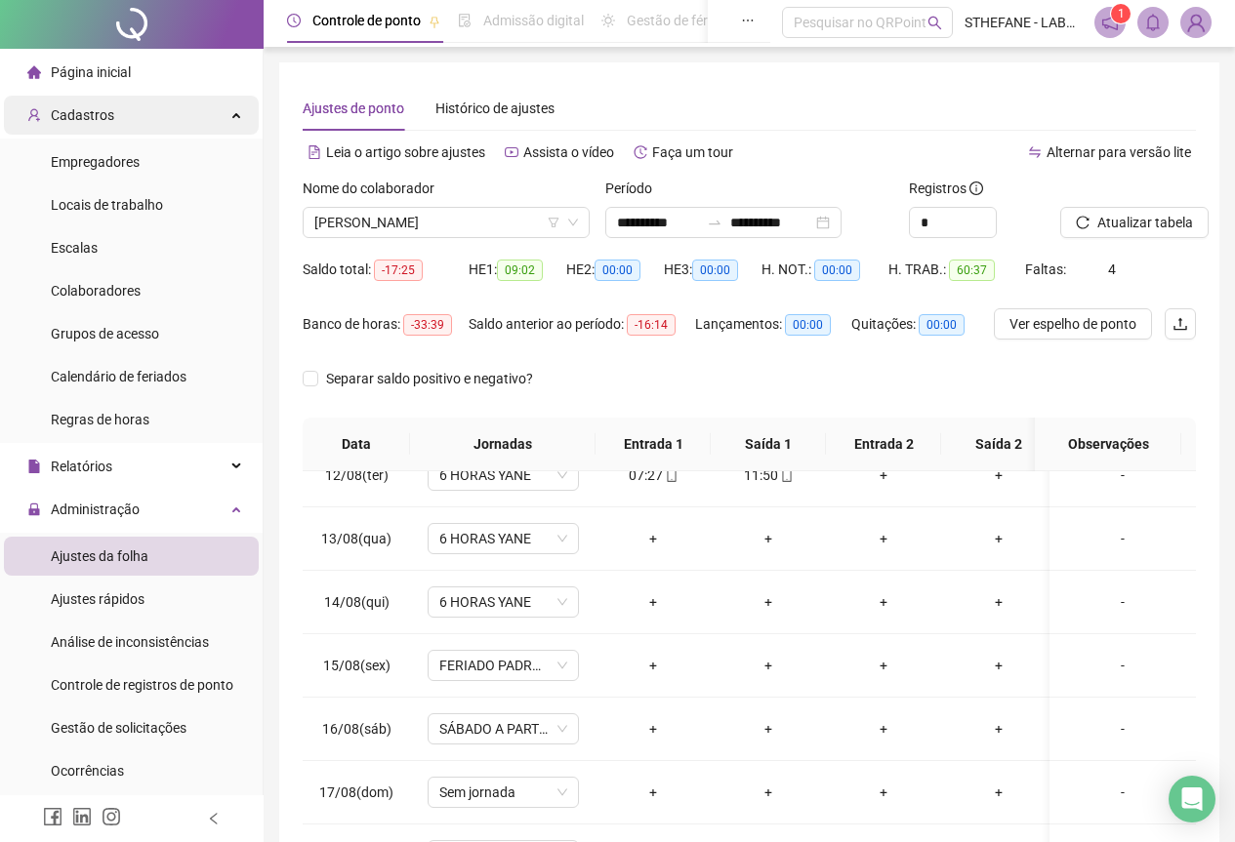
scroll to position [0, 0]
click at [154, 126] on div "Cadastros" at bounding box center [131, 115] width 255 height 39
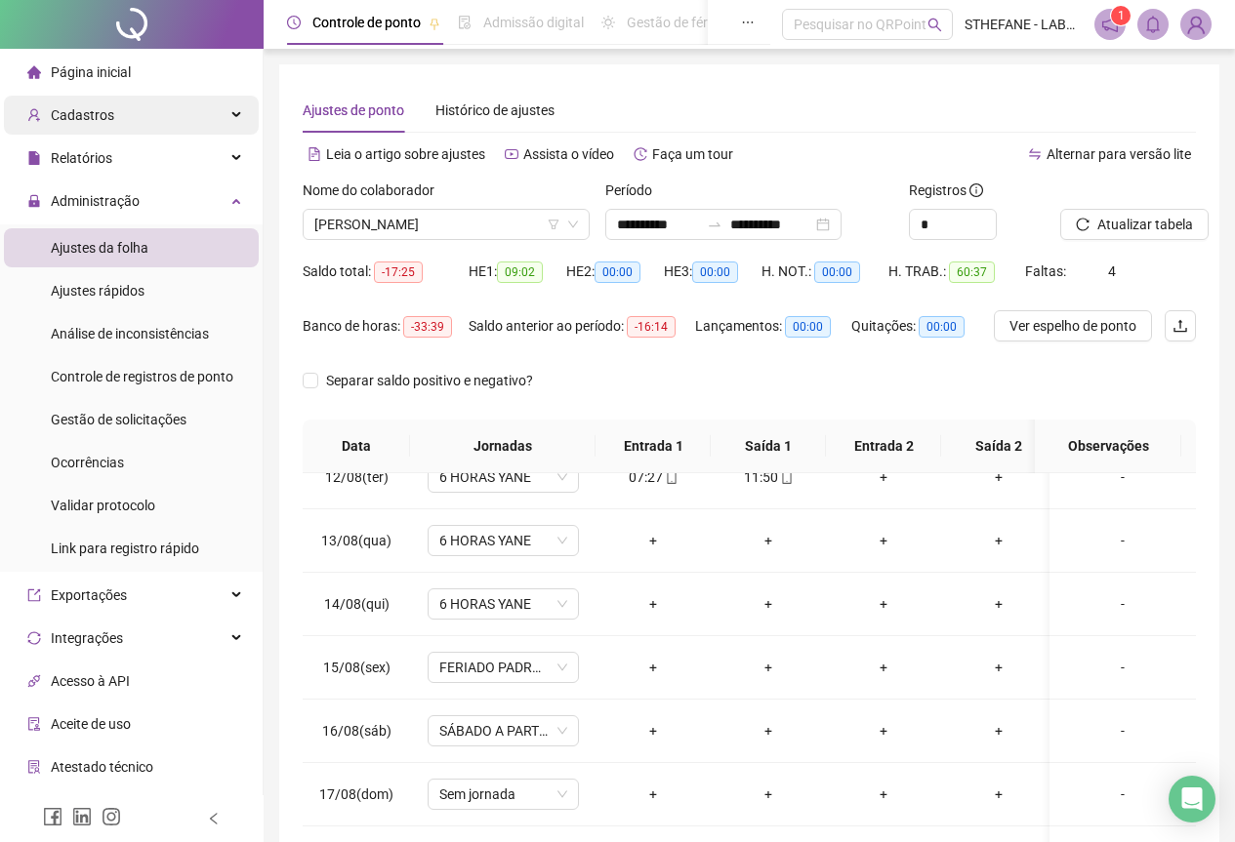
click at [130, 102] on div "Cadastros" at bounding box center [131, 115] width 255 height 39
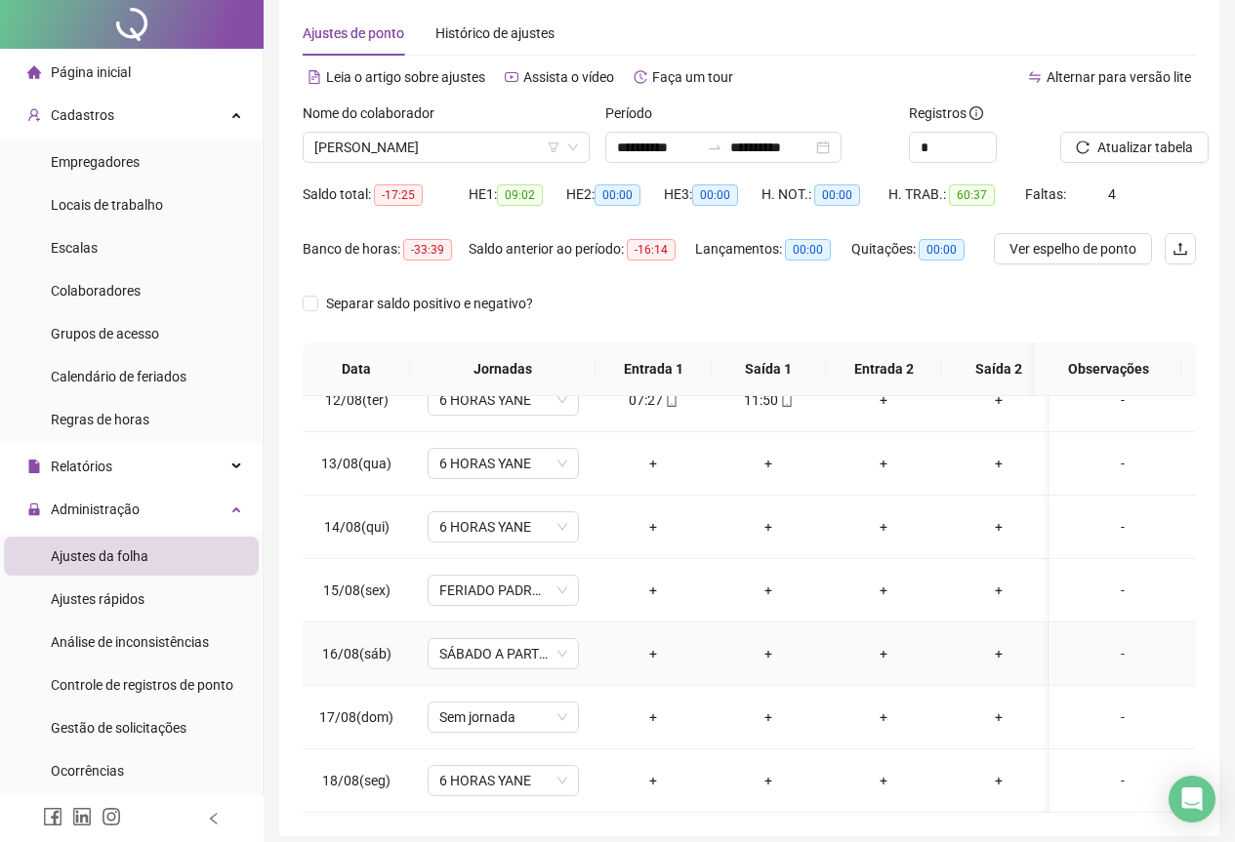
scroll to position [155, 0]
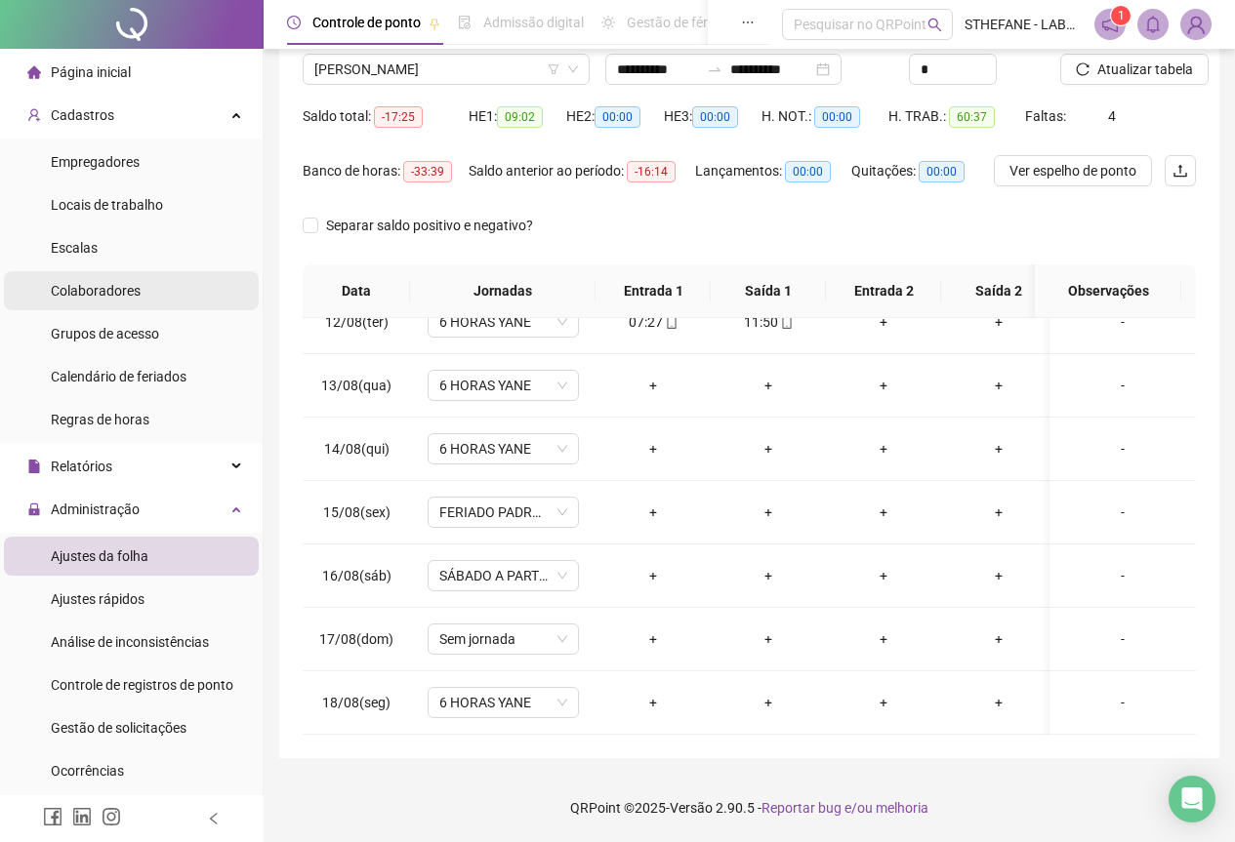
click at [122, 287] on span "Colaboradores" at bounding box center [96, 291] width 90 height 16
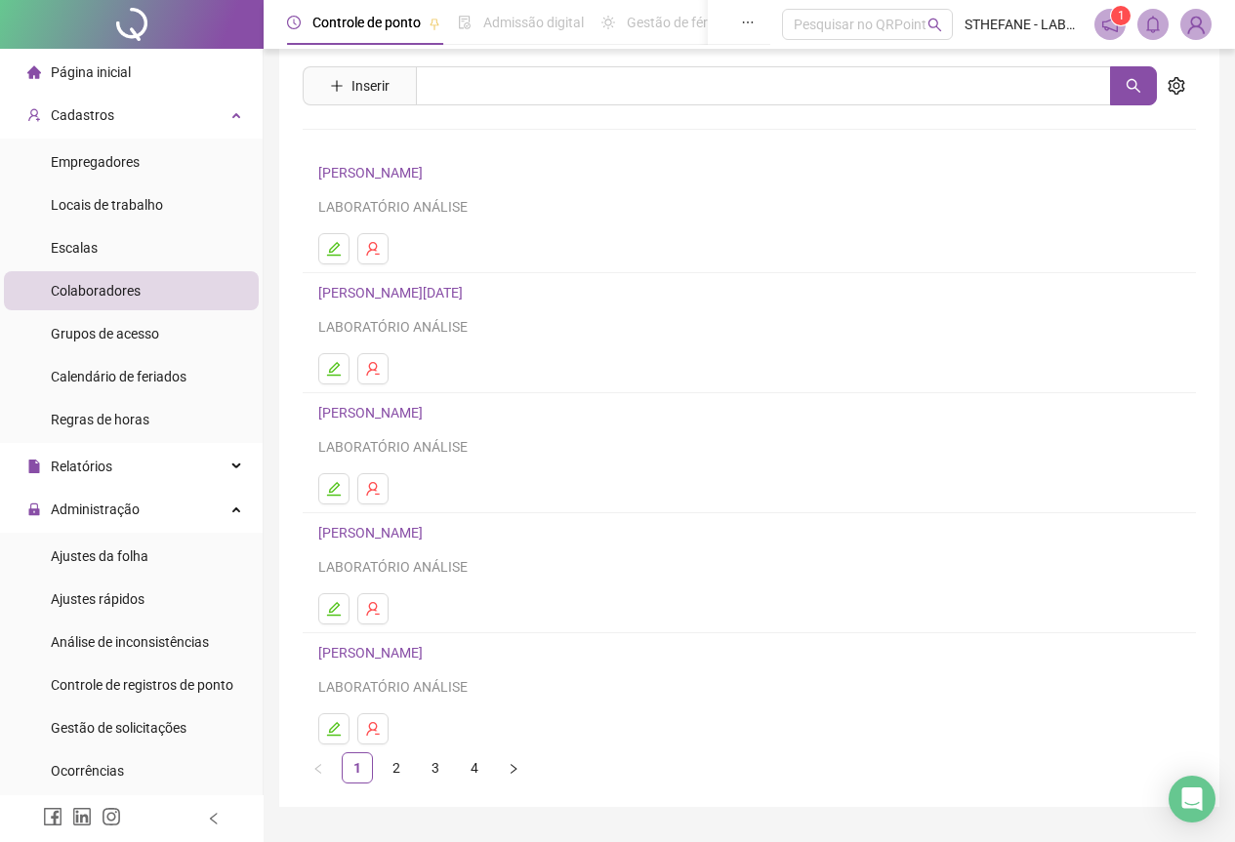
scroll to position [102, 0]
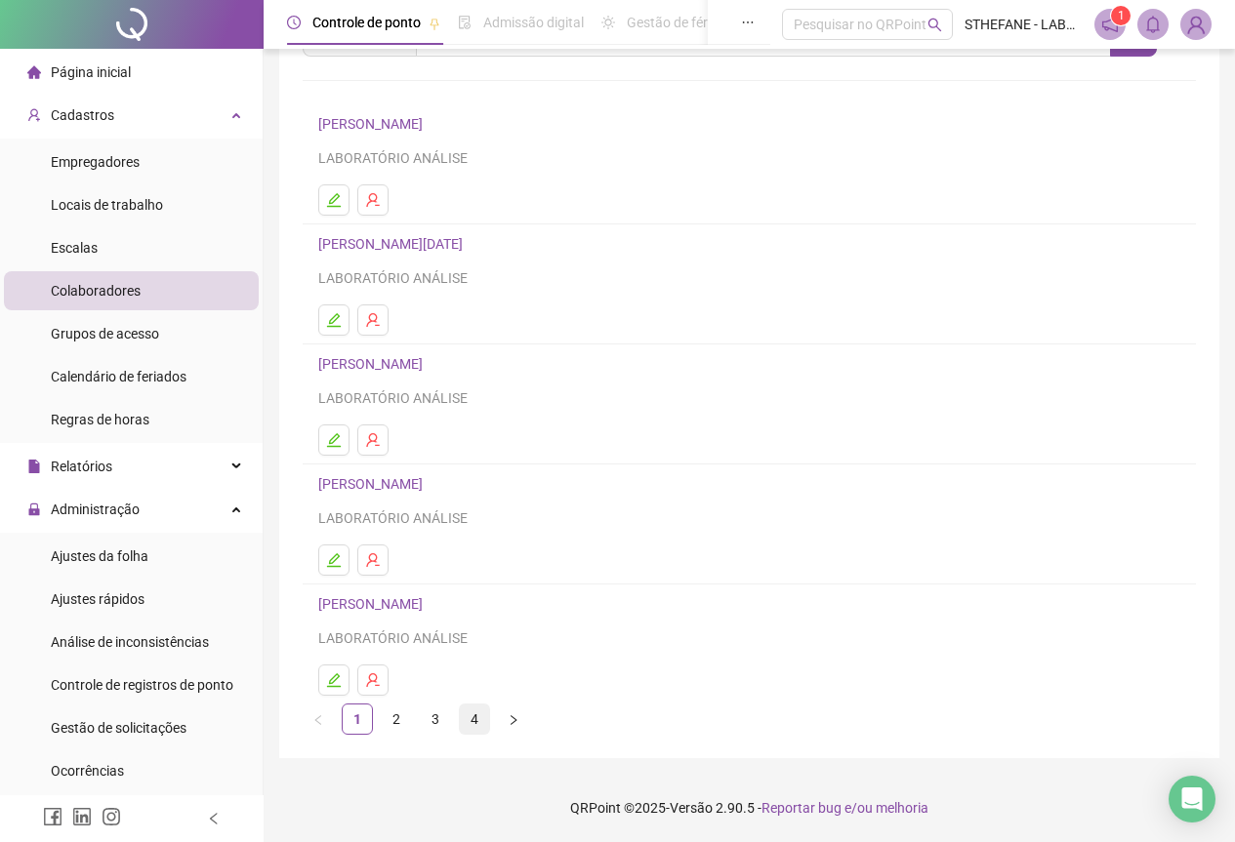
click at [484, 723] on link "4" at bounding box center [474, 719] width 29 height 29
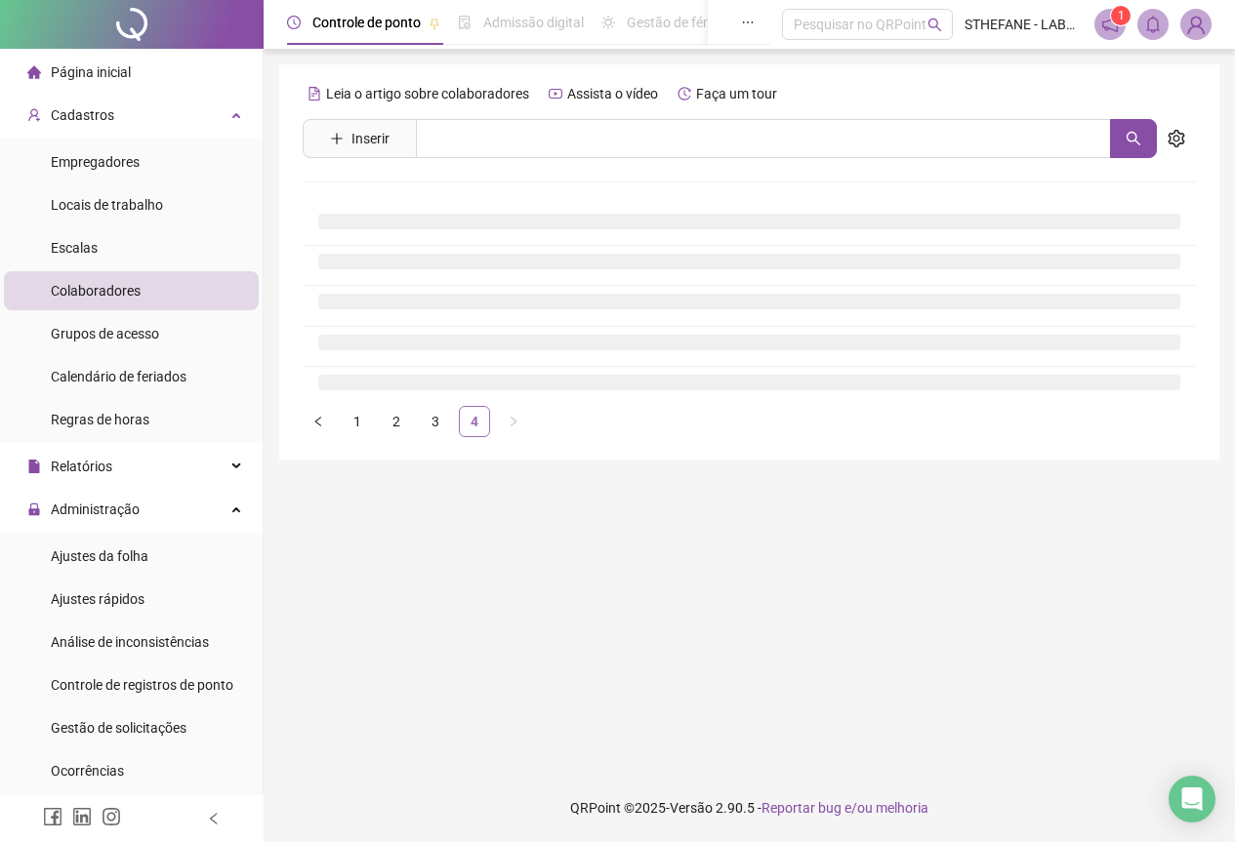
scroll to position [0, 0]
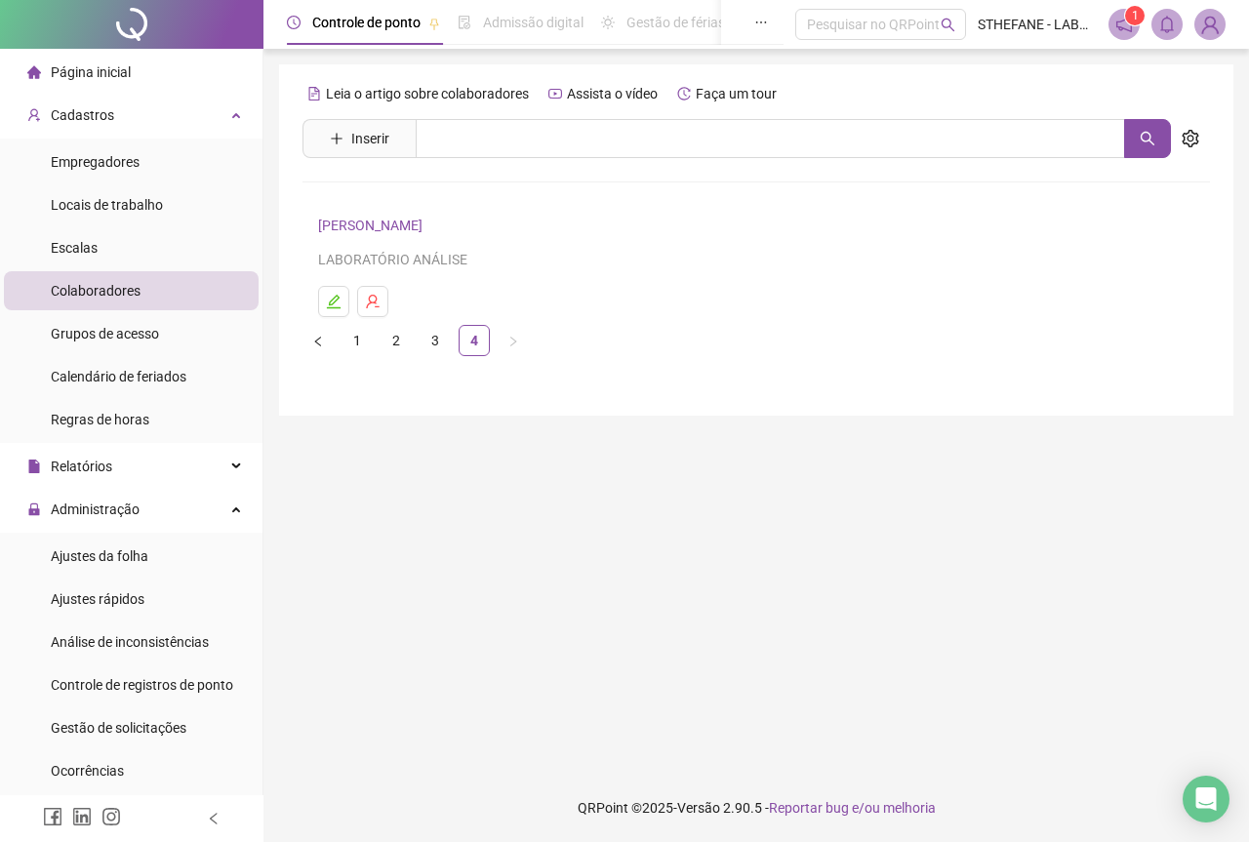
click at [404, 229] on link "[PERSON_NAME]" at bounding box center [373, 226] width 110 height 16
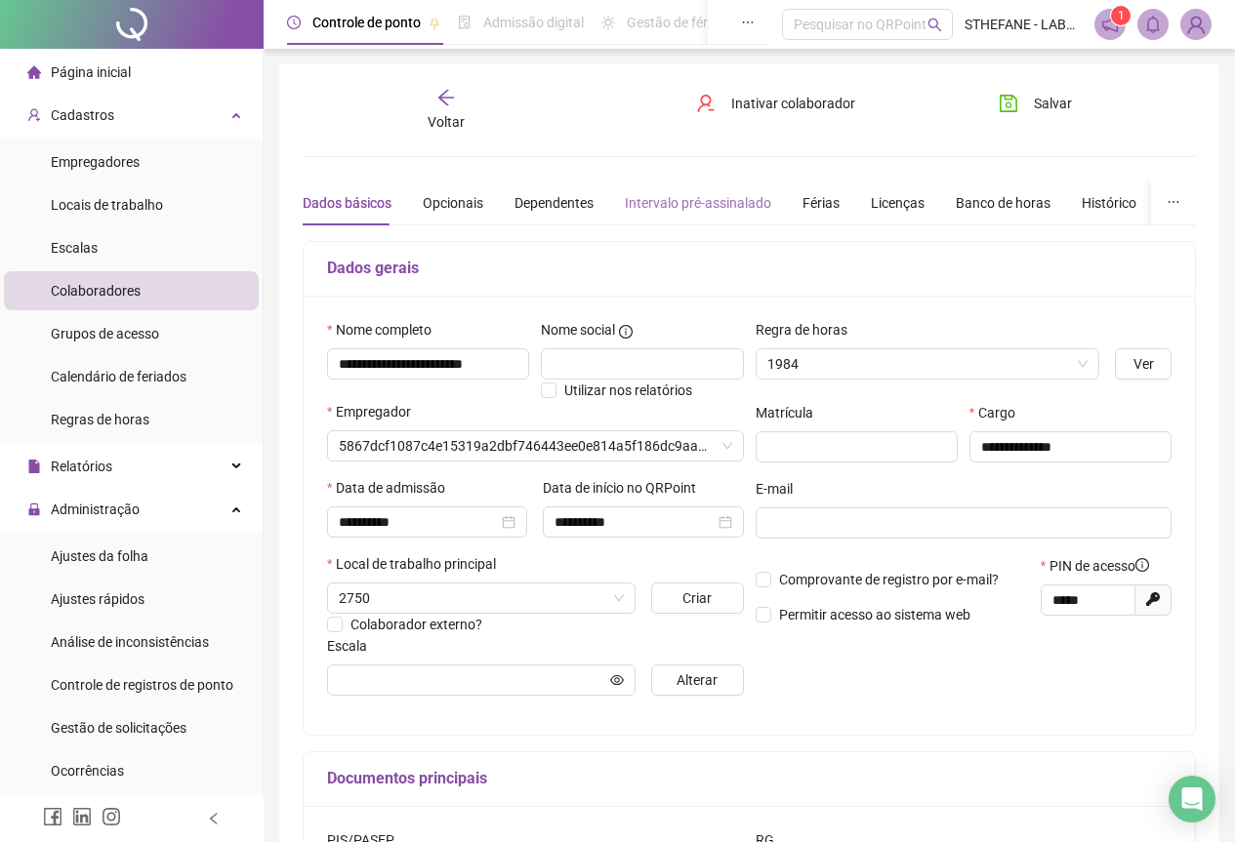
type input "**********"
click at [806, 207] on div "Férias" at bounding box center [820, 202] width 37 height 21
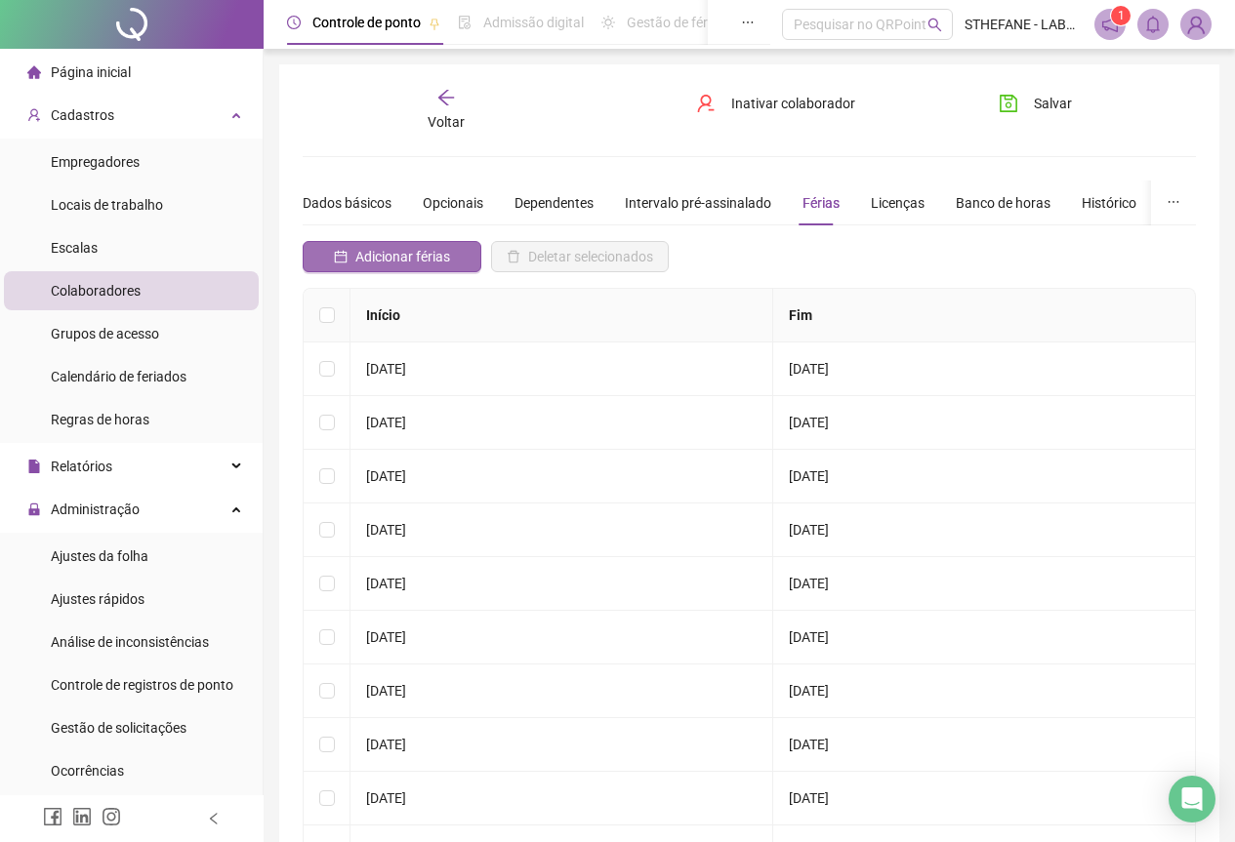
click at [428, 268] on button "Adicionar férias" at bounding box center [392, 256] width 179 height 31
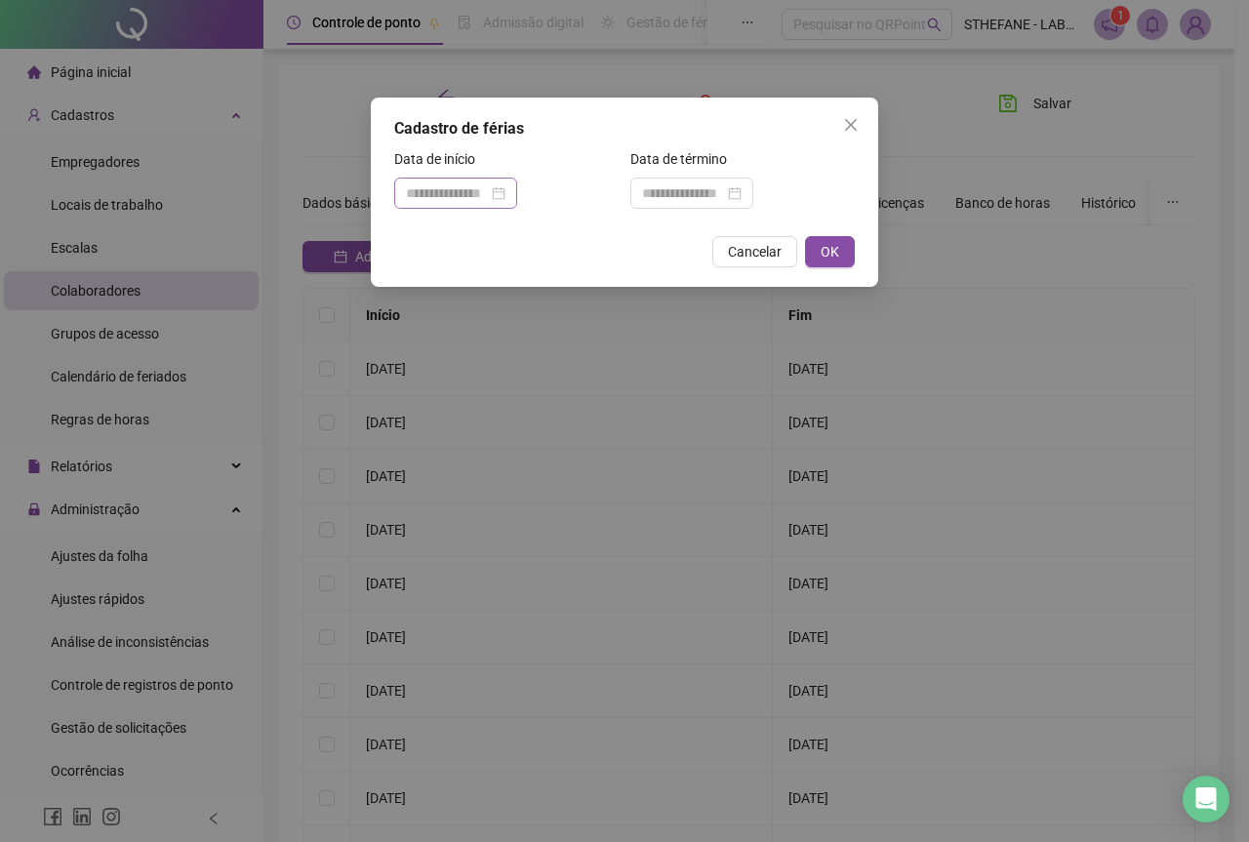
click at [480, 209] on div "Data de início" at bounding box center [506, 186] width 236 height 76
click at [482, 205] on div at bounding box center [455, 193] width 123 height 31
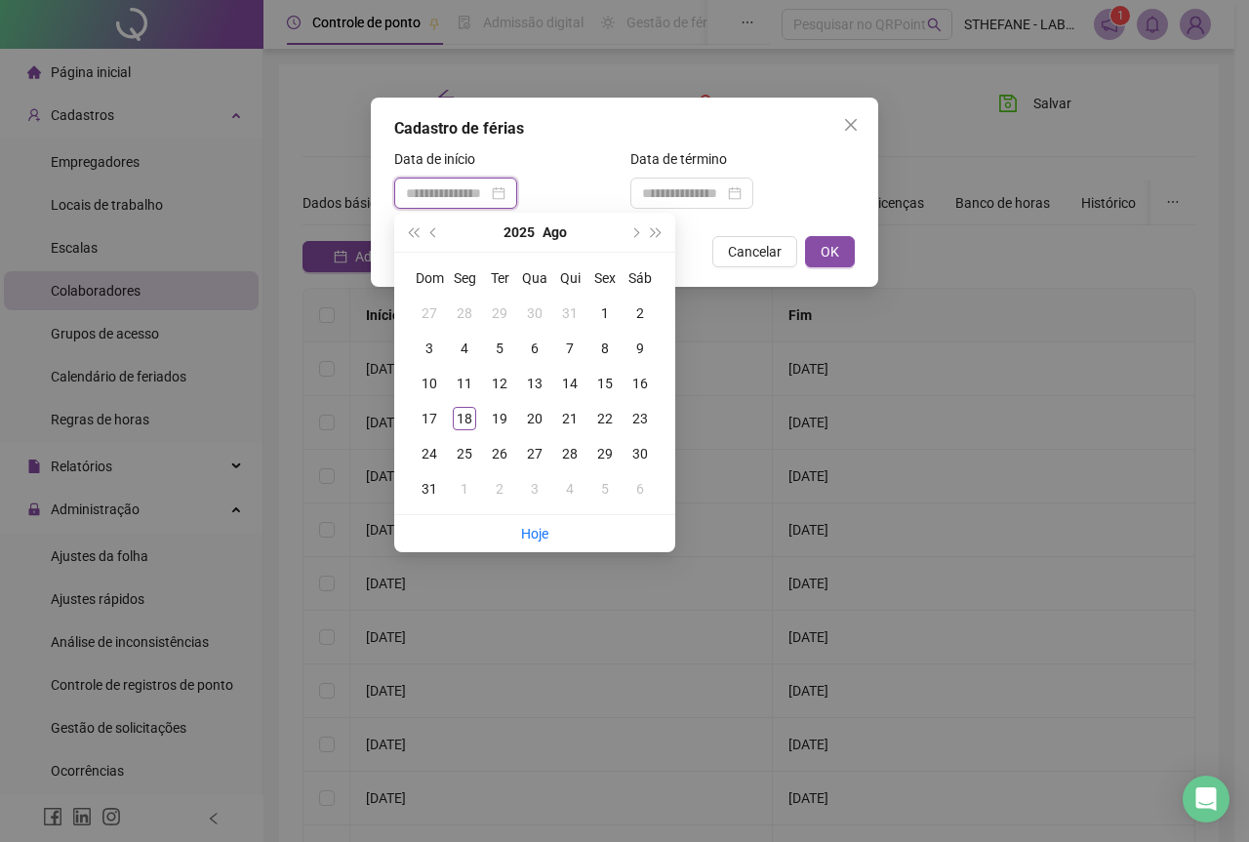
click at [487, 198] on input at bounding box center [447, 193] width 82 height 21
type input "**********"
click at [540, 378] on div "13" at bounding box center [534, 383] width 23 height 23
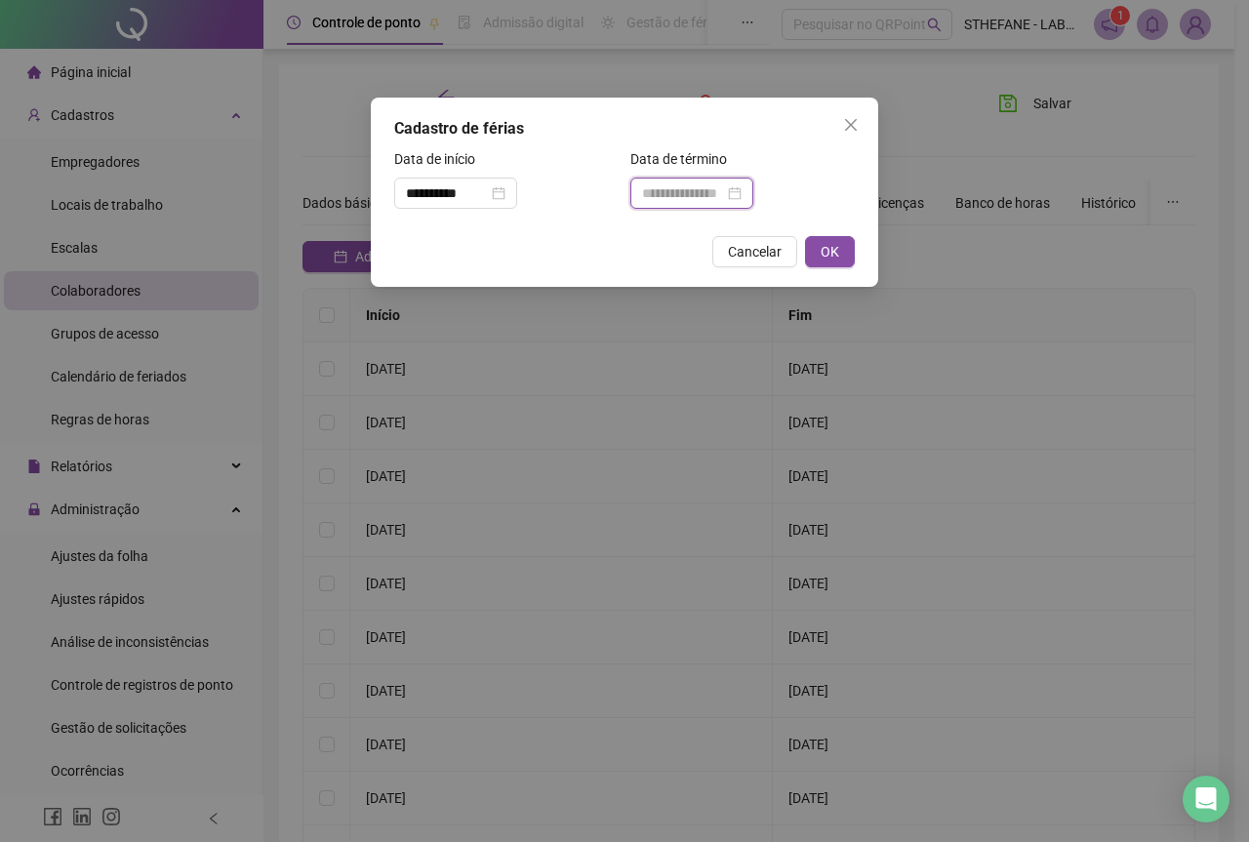
click at [724, 190] on input at bounding box center [683, 193] width 82 height 21
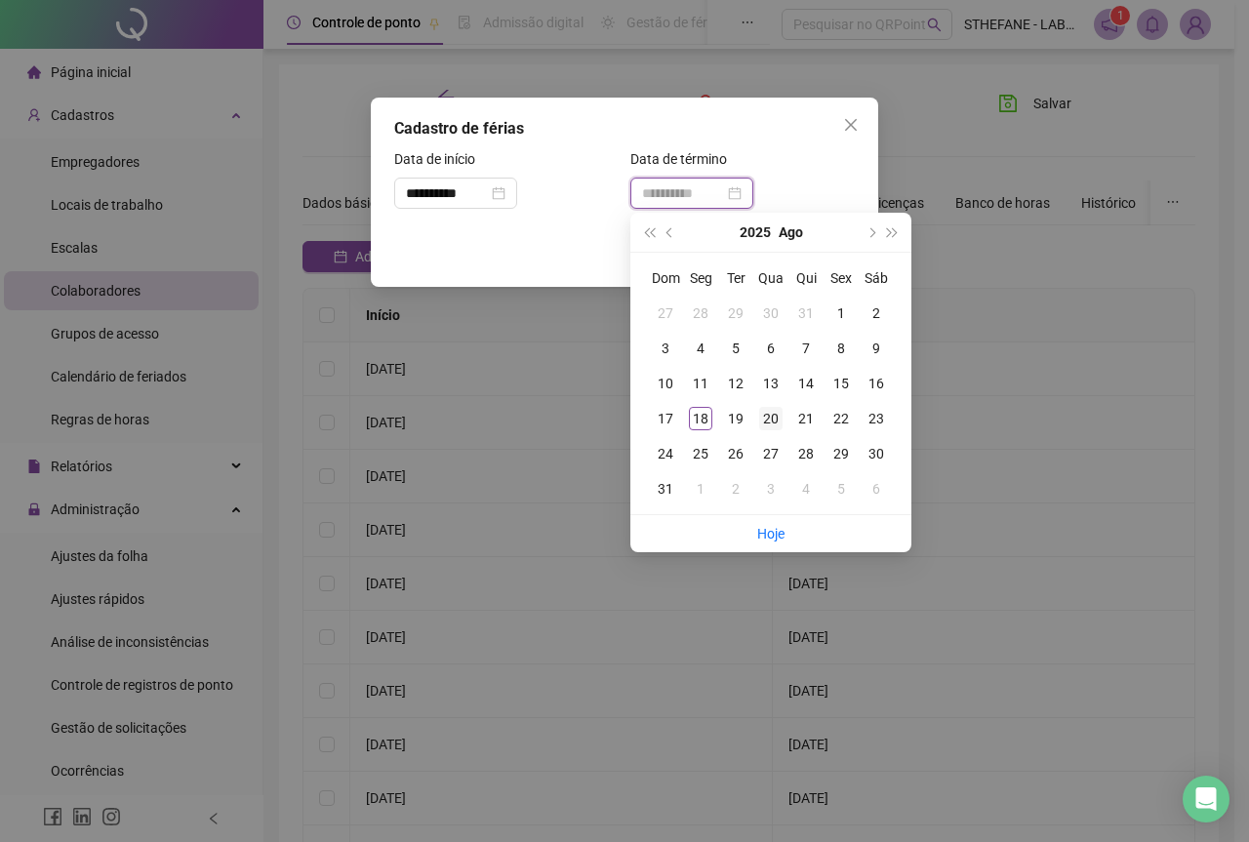
type input "**********"
click at [775, 419] on div "20" at bounding box center [770, 418] width 23 height 23
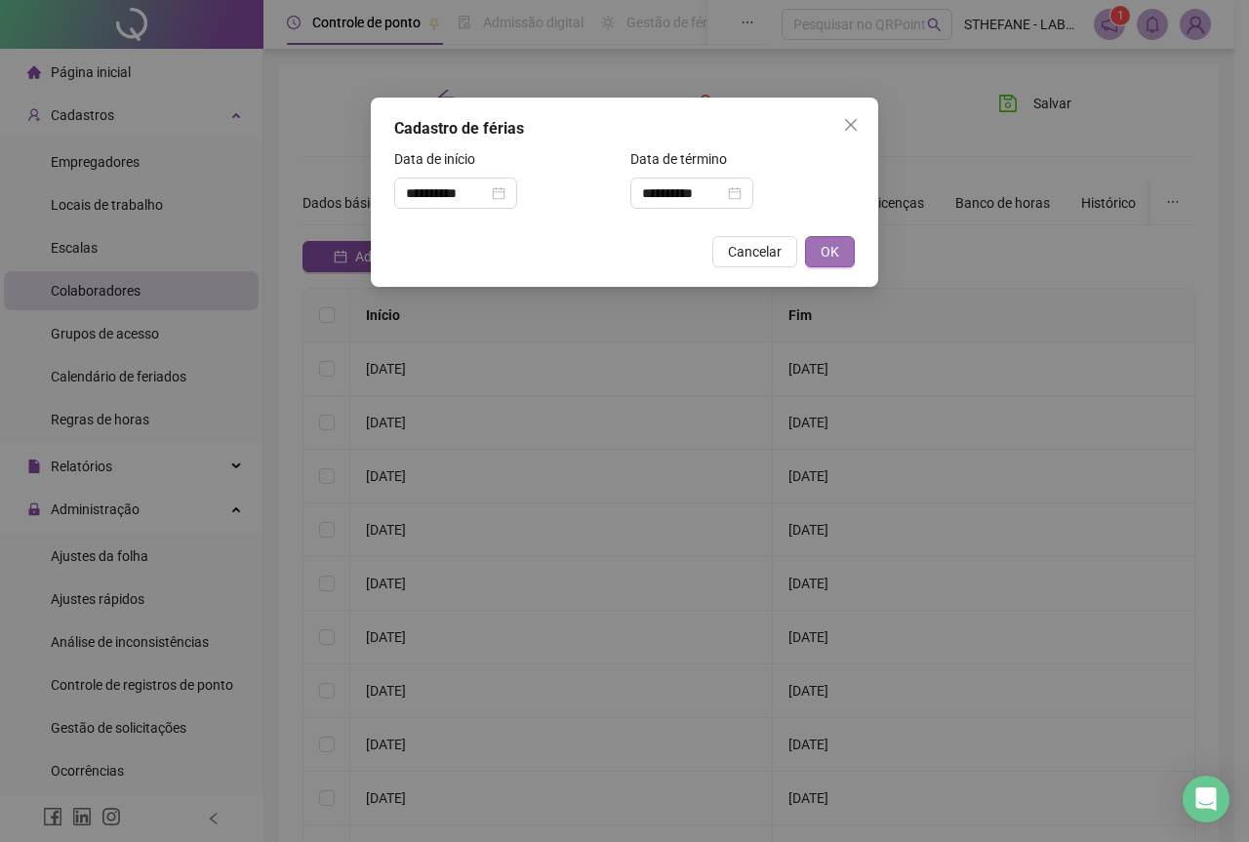
click at [826, 242] on span "OK" at bounding box center [830, 251] width 19 height 21
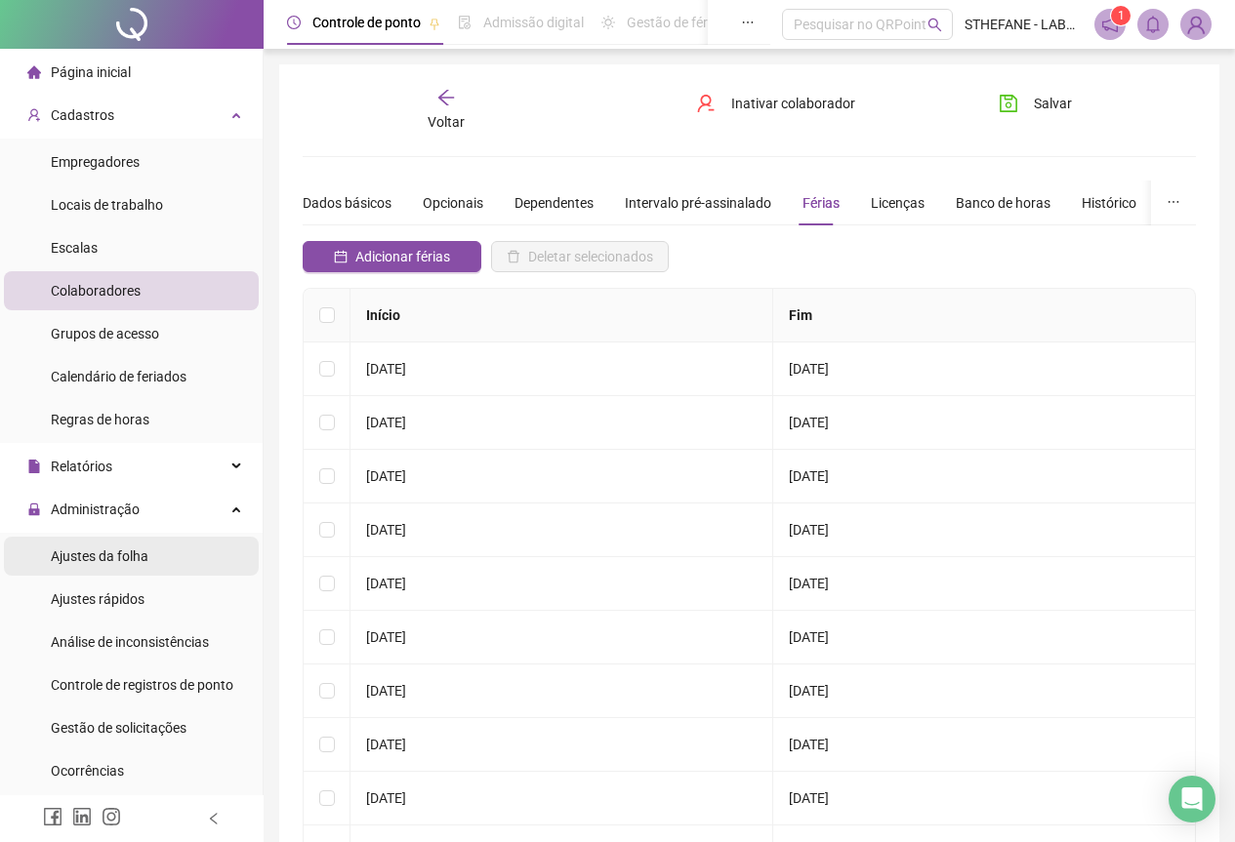
click at [127, 551] on span "Ajustes da folha" at bounding box center [100, 557] width 98 height 16
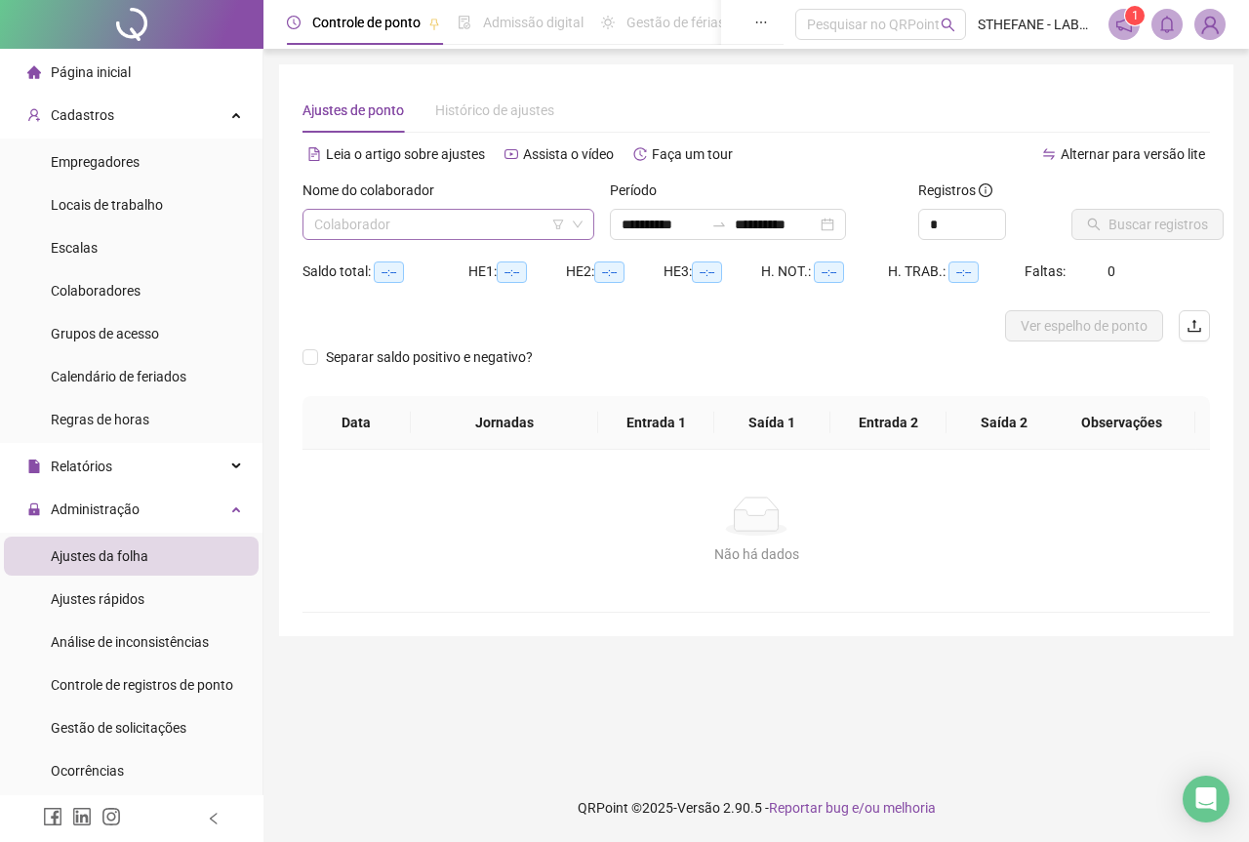
type input "**********"
click at [499, 225] on input "search" at bounding box center [439, 224] width 251 height 29
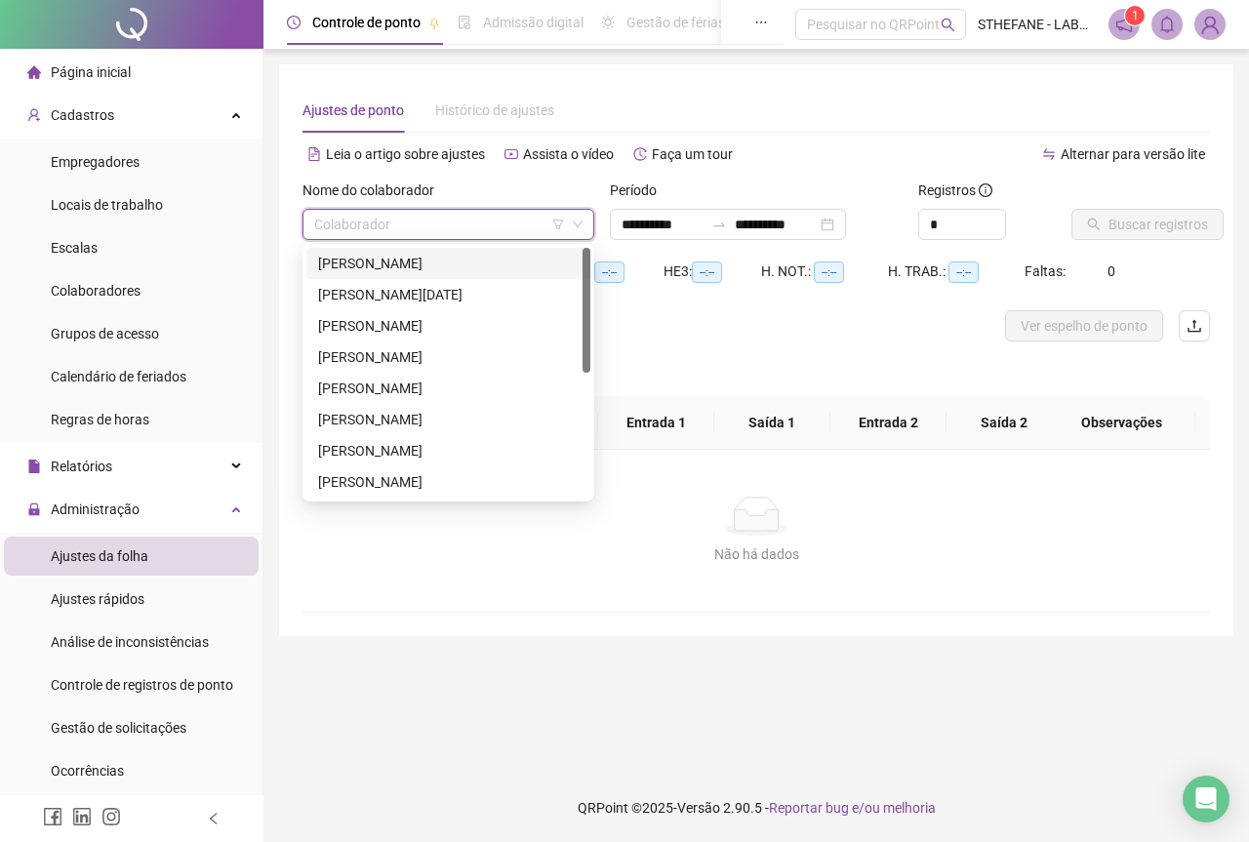
click at [407, 263] on div "[PERSON_NAME]" at bounding box center [448, 263] width 261 height 21
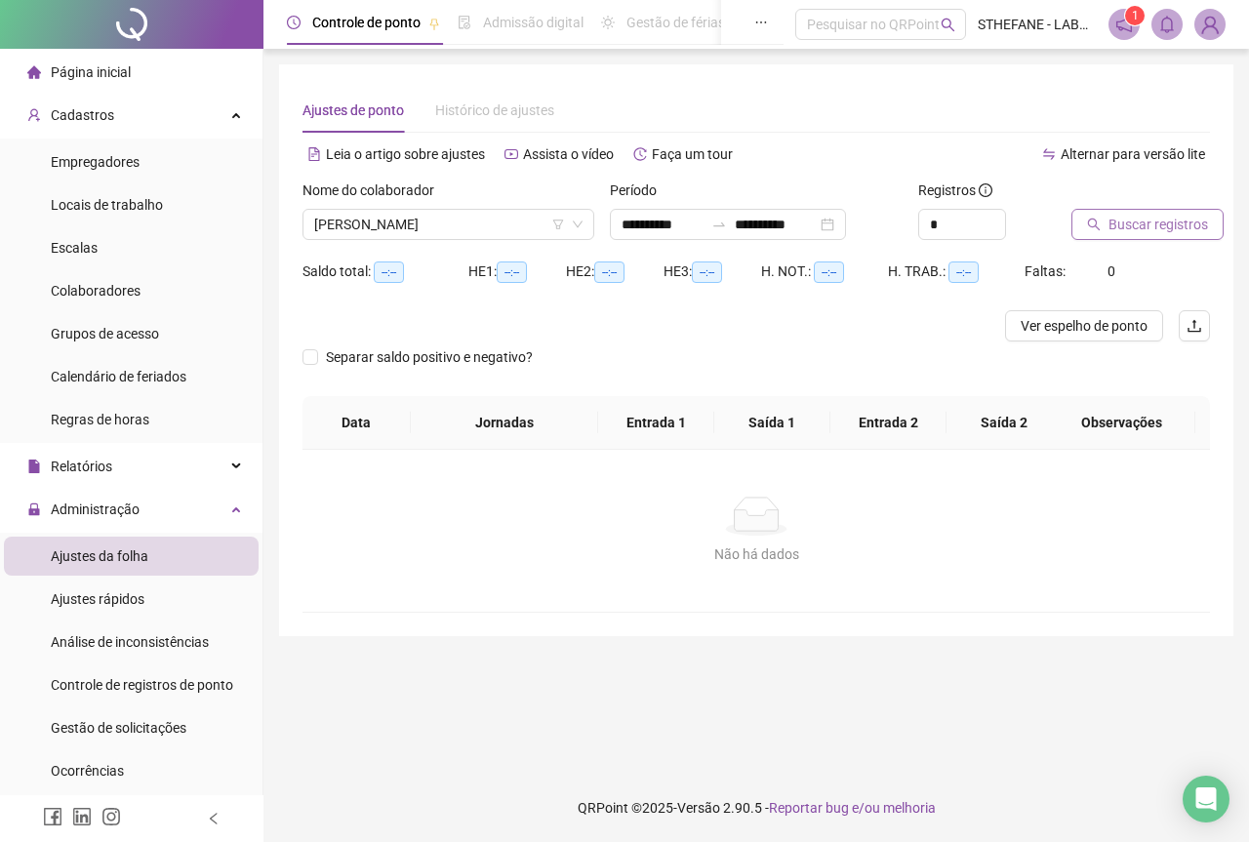
click at [1115, 227] on span "Buscar registros" at bounding box center [1159, 224] width 100 height 21
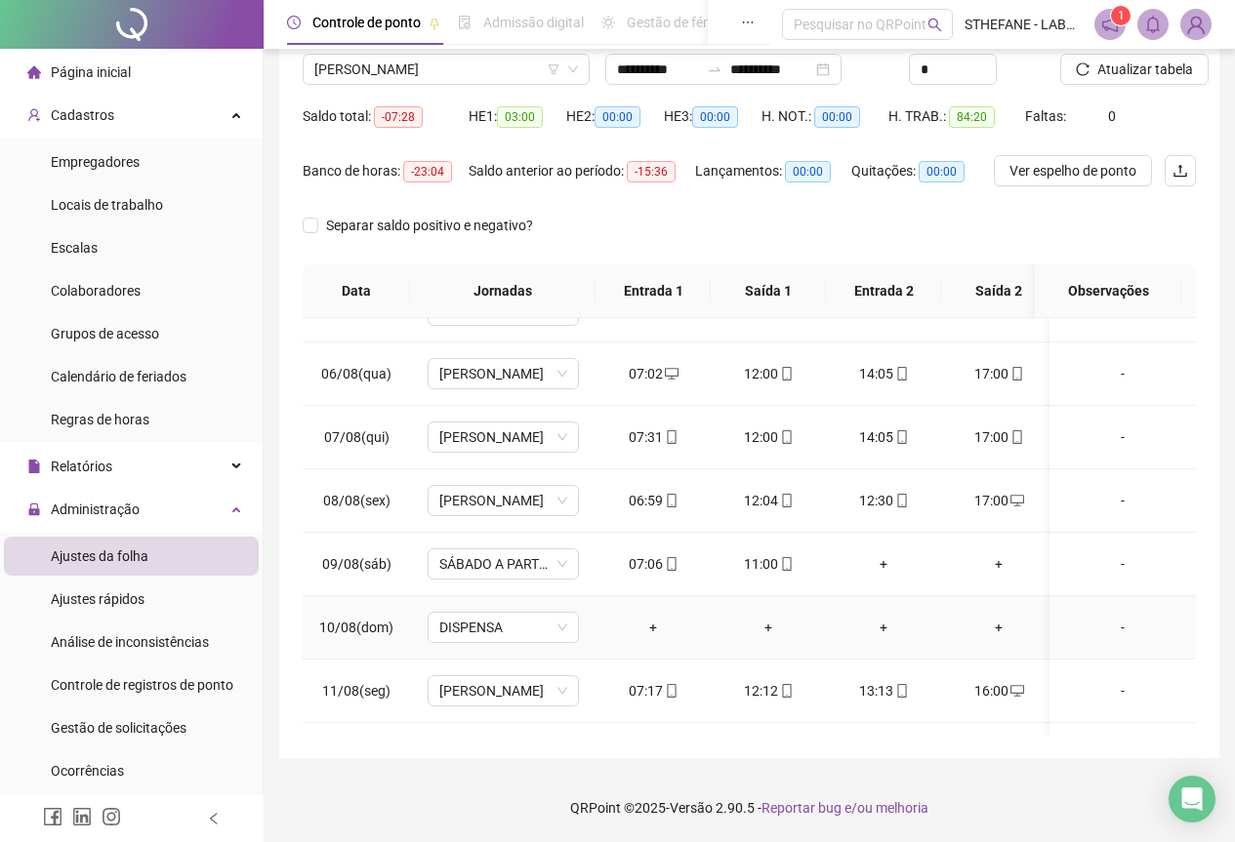
scroll to position [676, 0]
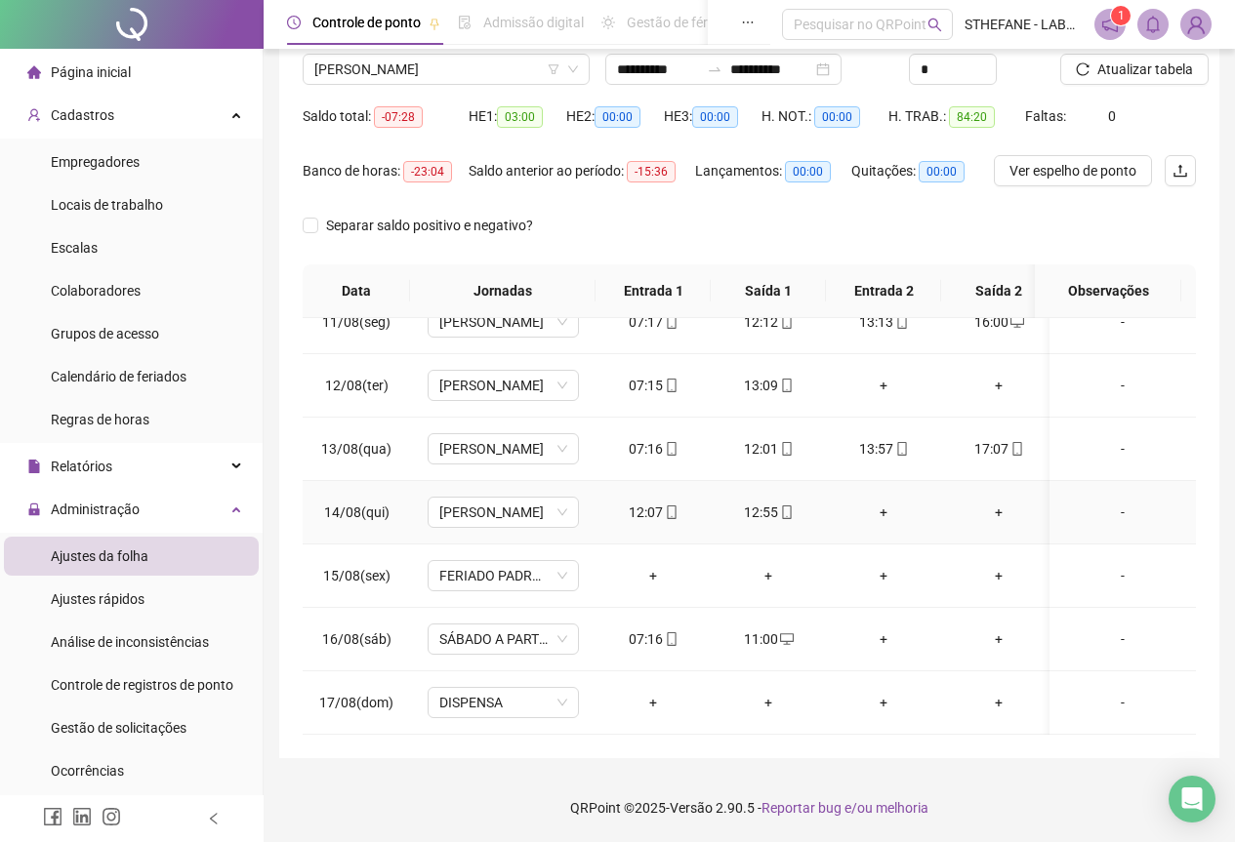
click at [883, 504] on div "+" at bounding box center [883, 512] width 84 height 21
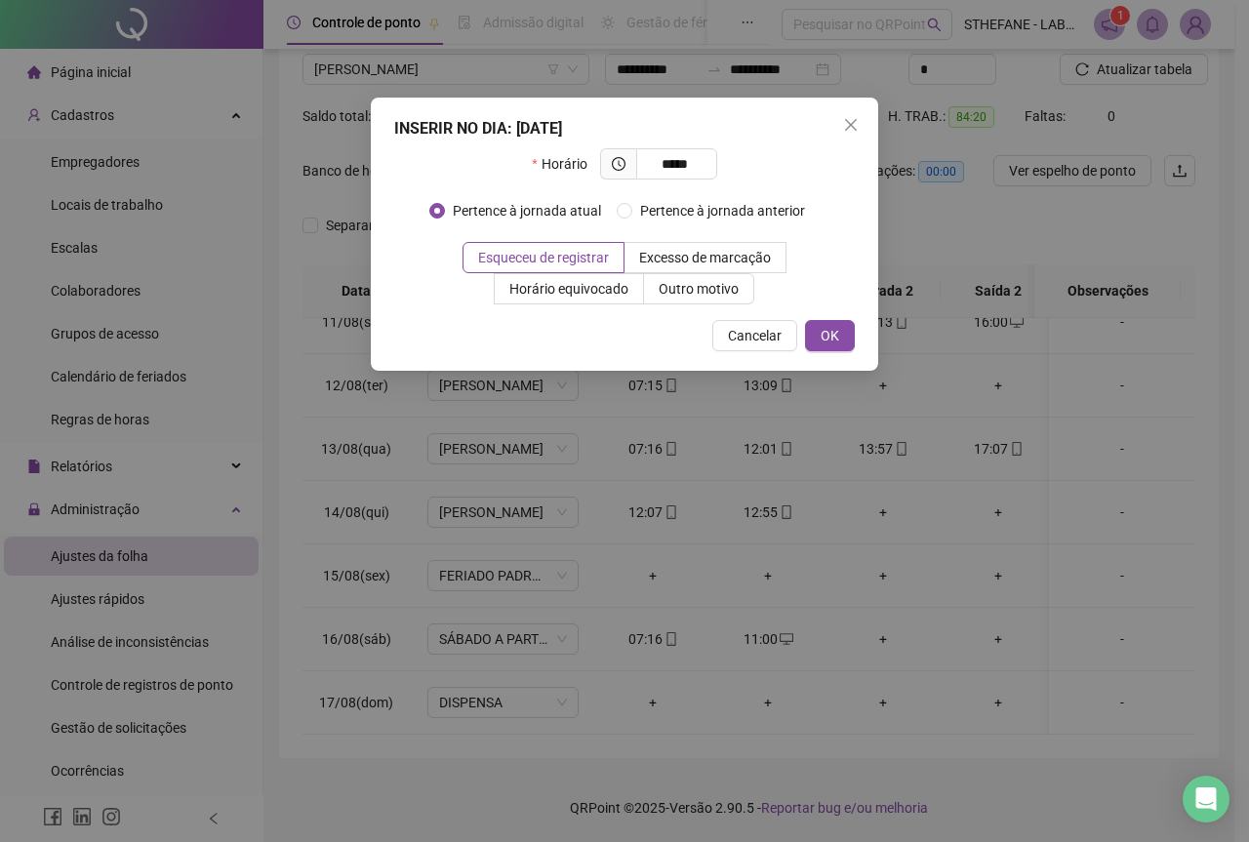
type input "*****"
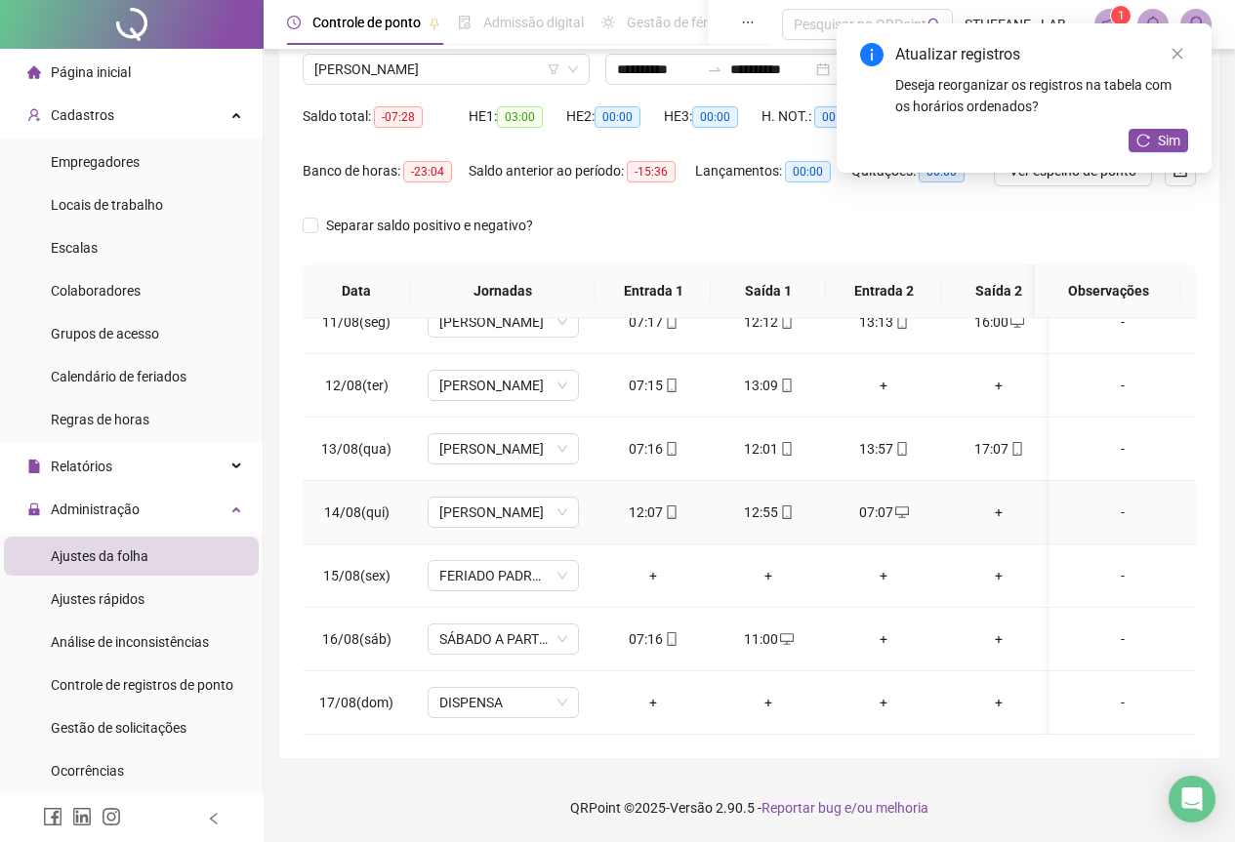
click at [995, 502] on div "+" at bounding box center [999, 512] width 84 height 21
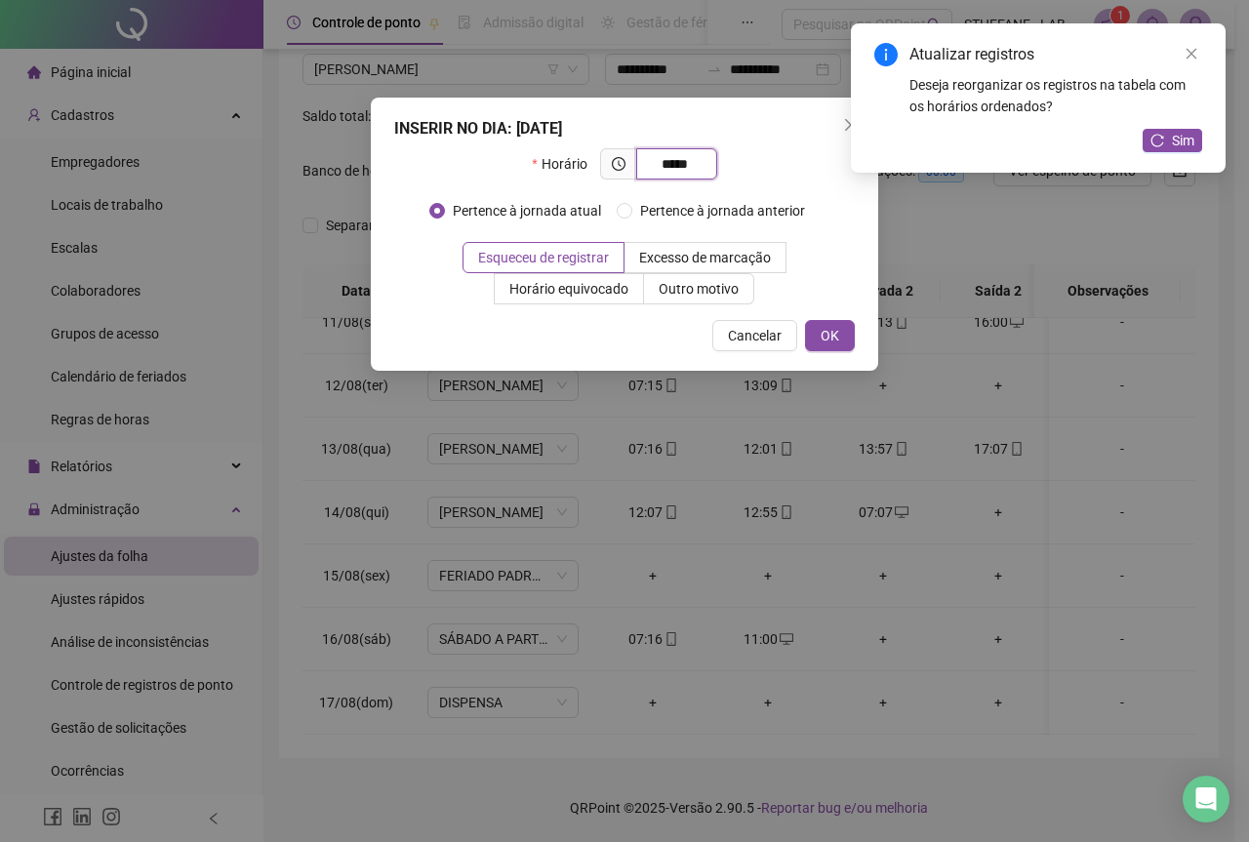
type input "*****"
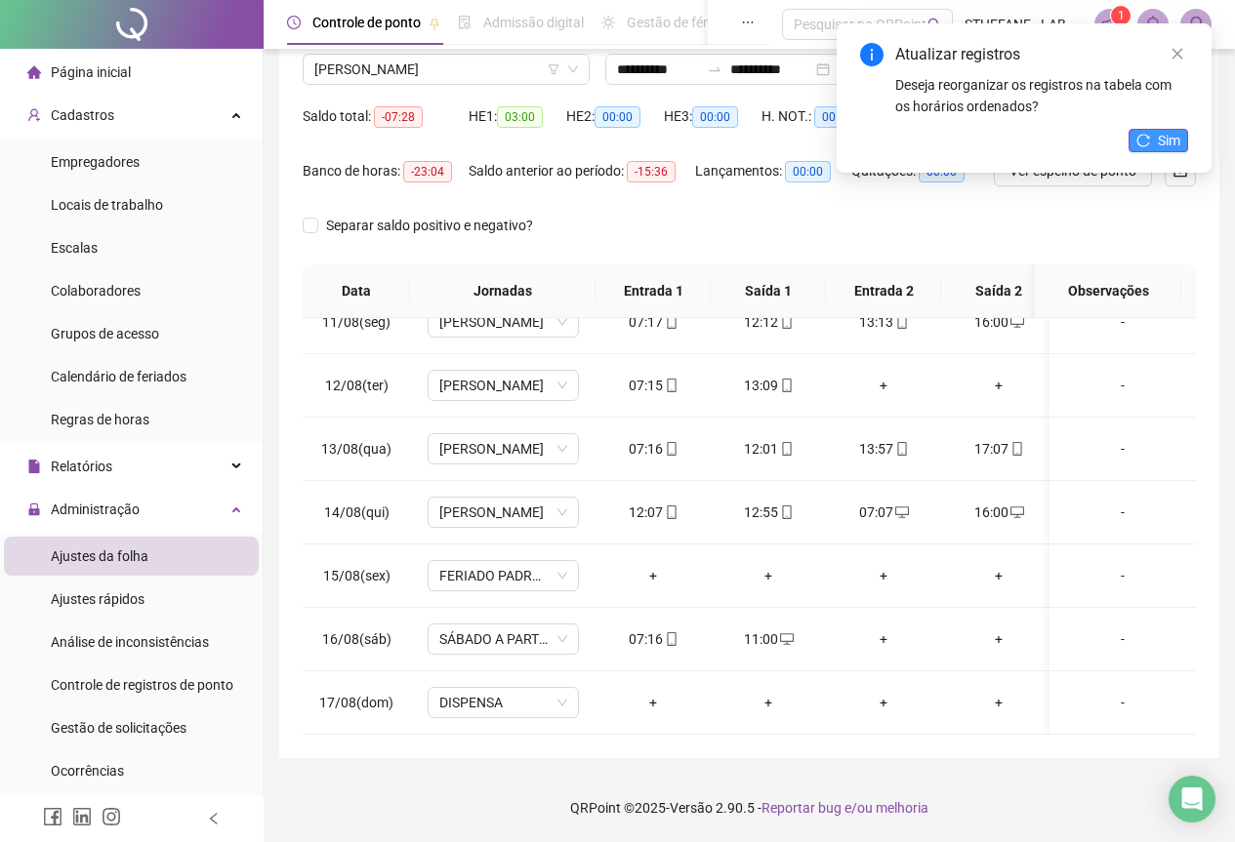
click at [1166, 137] on span "Sim" at bounding box center [1169, 140] width 22 height 21
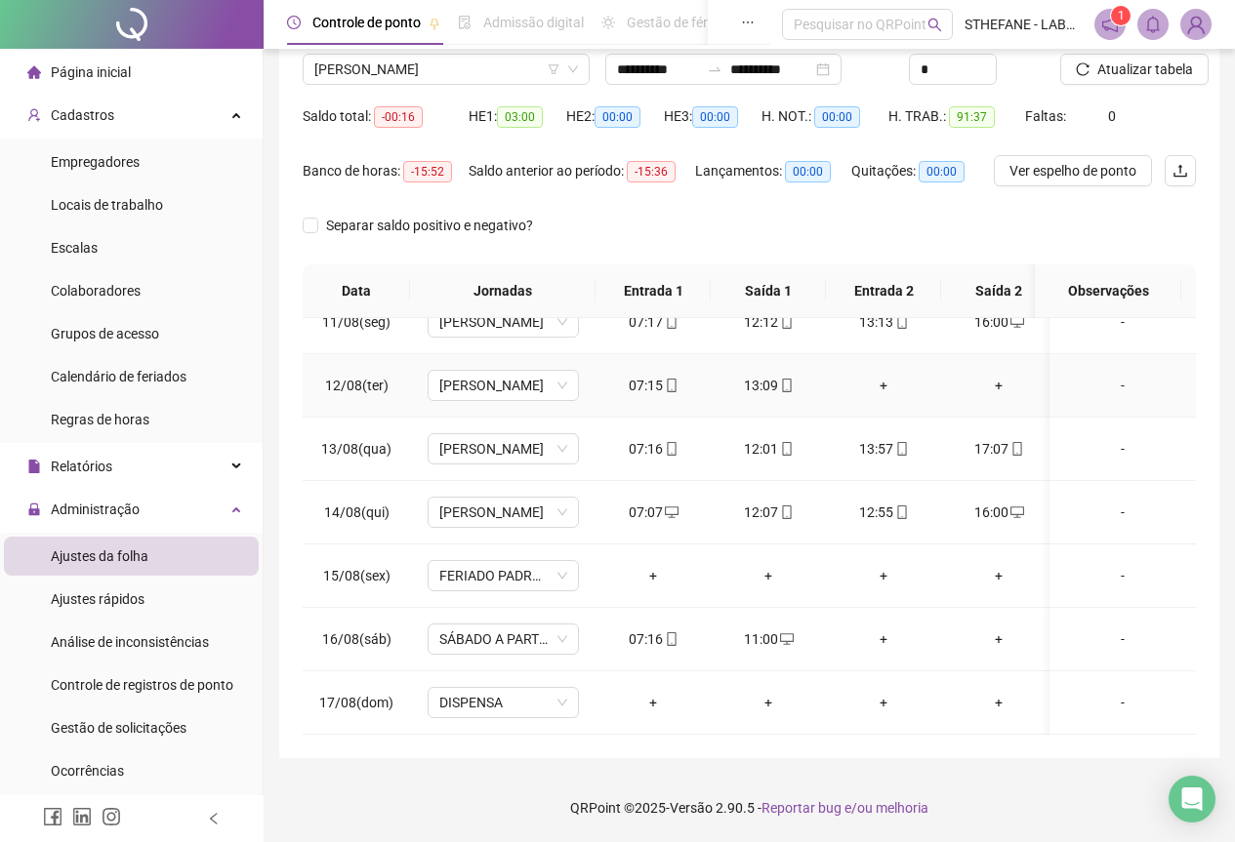
click at [832, 397] on td "+" at bounding box center [883, 385] width 115 height 63
click at [886, 375] on div "+" at bounding box center [883, 385] width 84 height 21
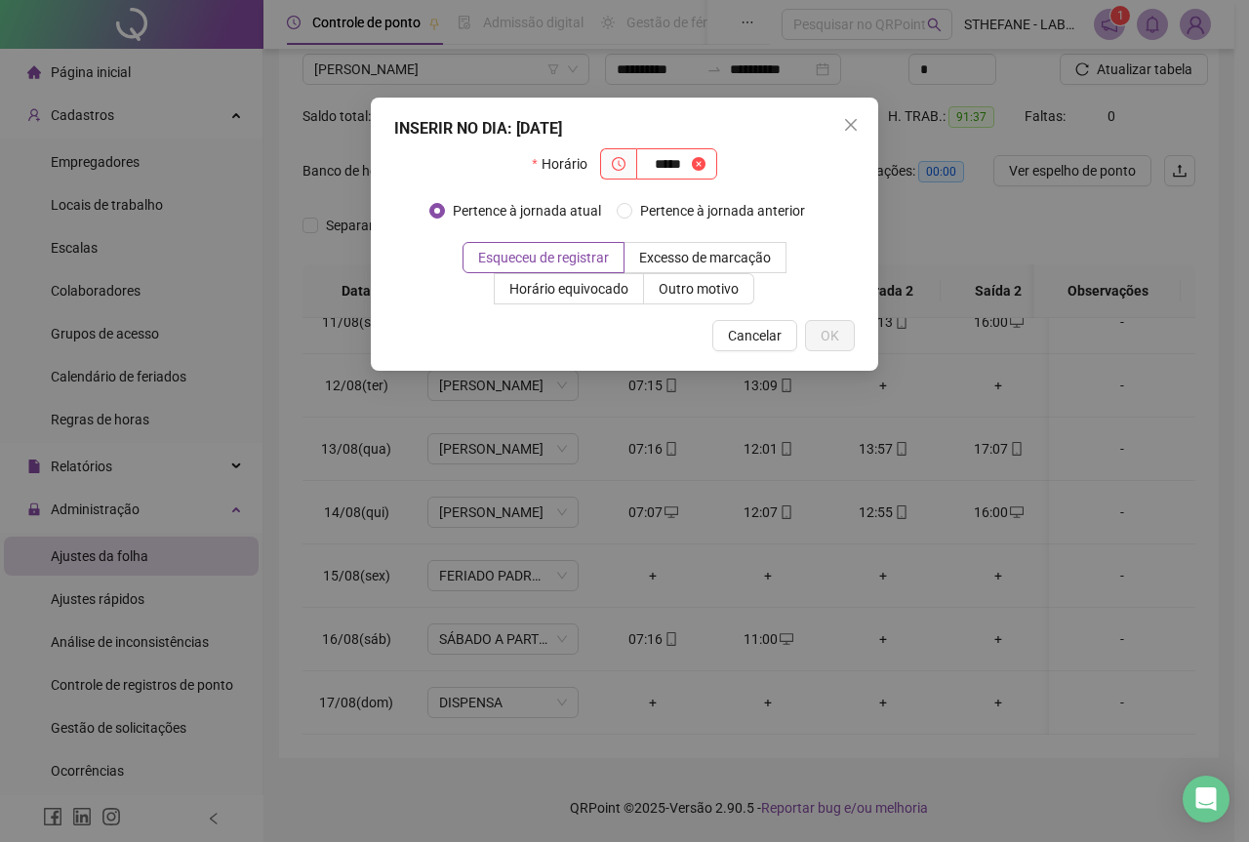
type input "*****"
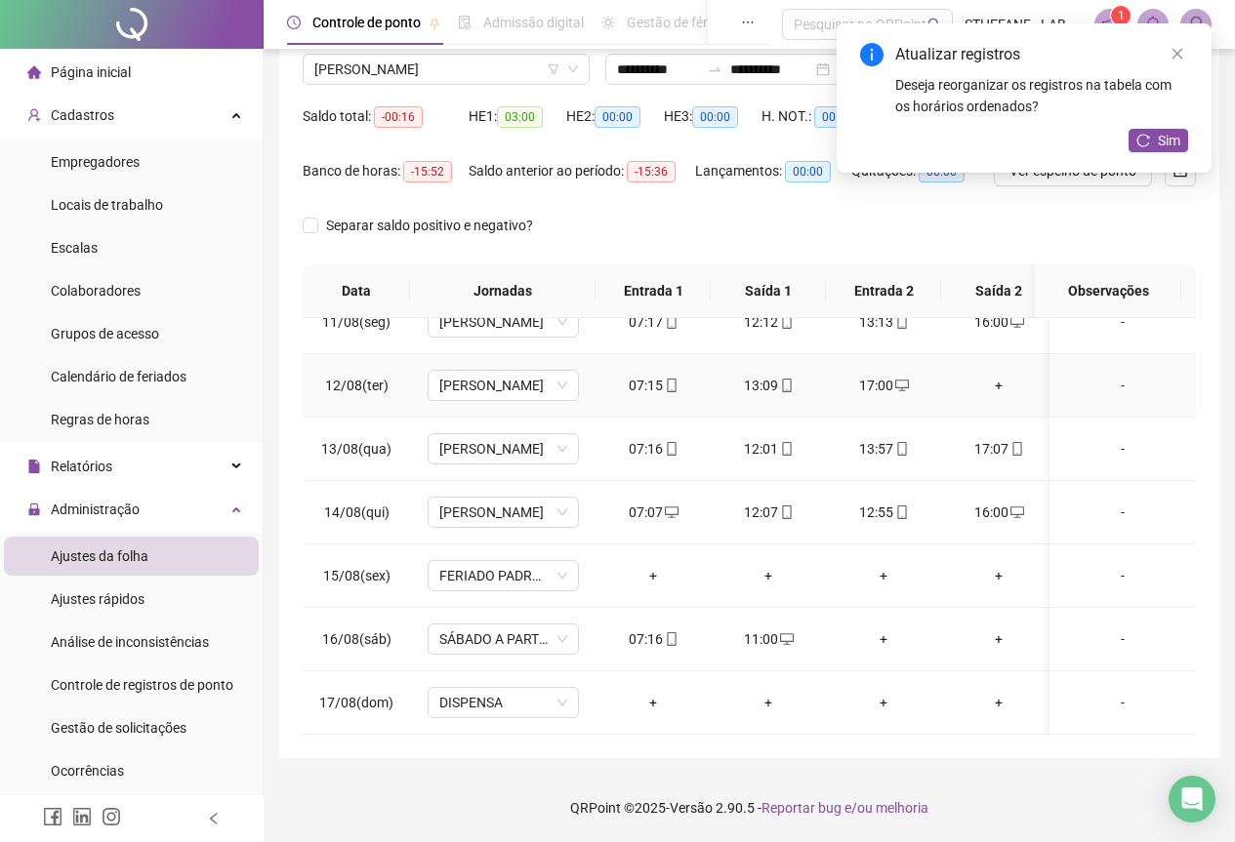
click at [1009, 375] on div "+" at bounding box center [999, 385] width 84 height 21
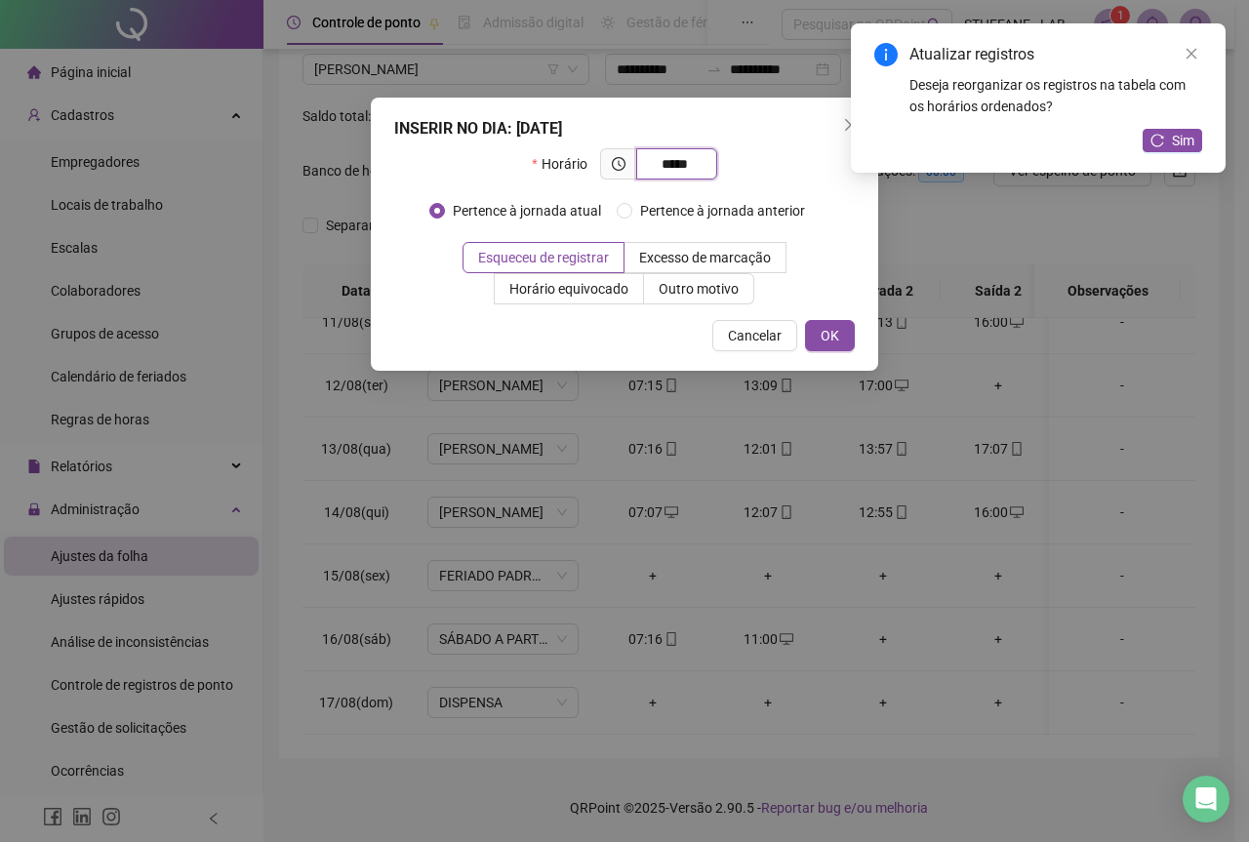
type input "*****"
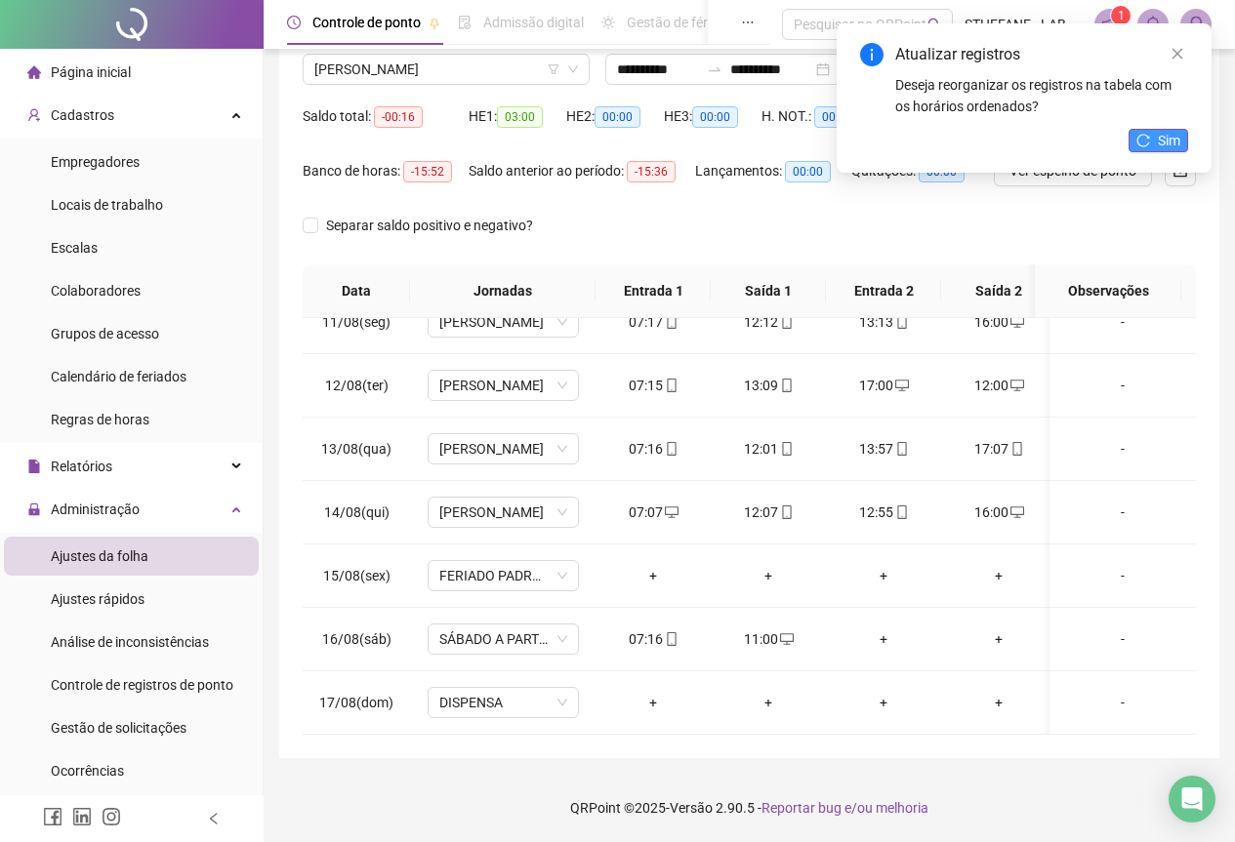
click at [1156, 131] on button "Sim" at bounding box center [1158, 140] width 60 height 23
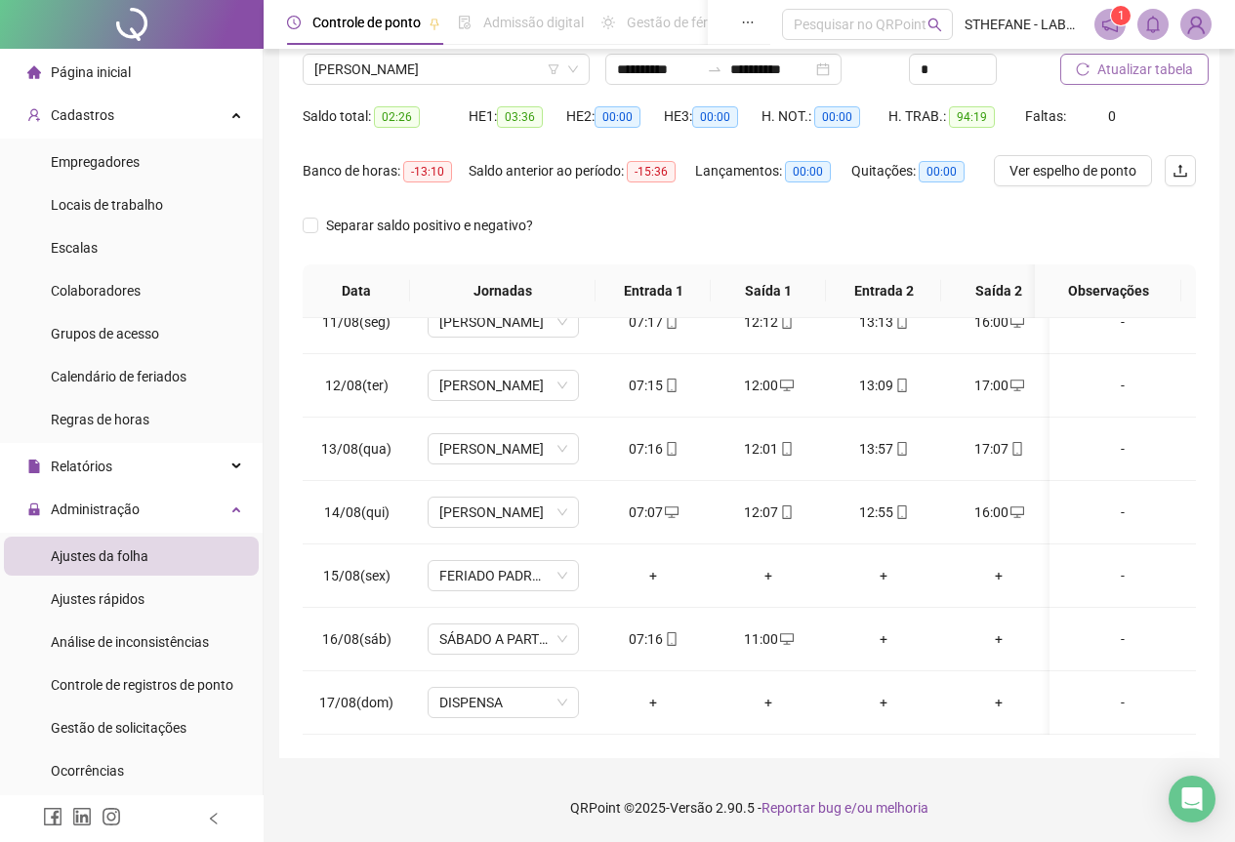
click at [1156, 67] on span "Atualizar tabela" at bounding box center [1145, 69] width 96 height 21
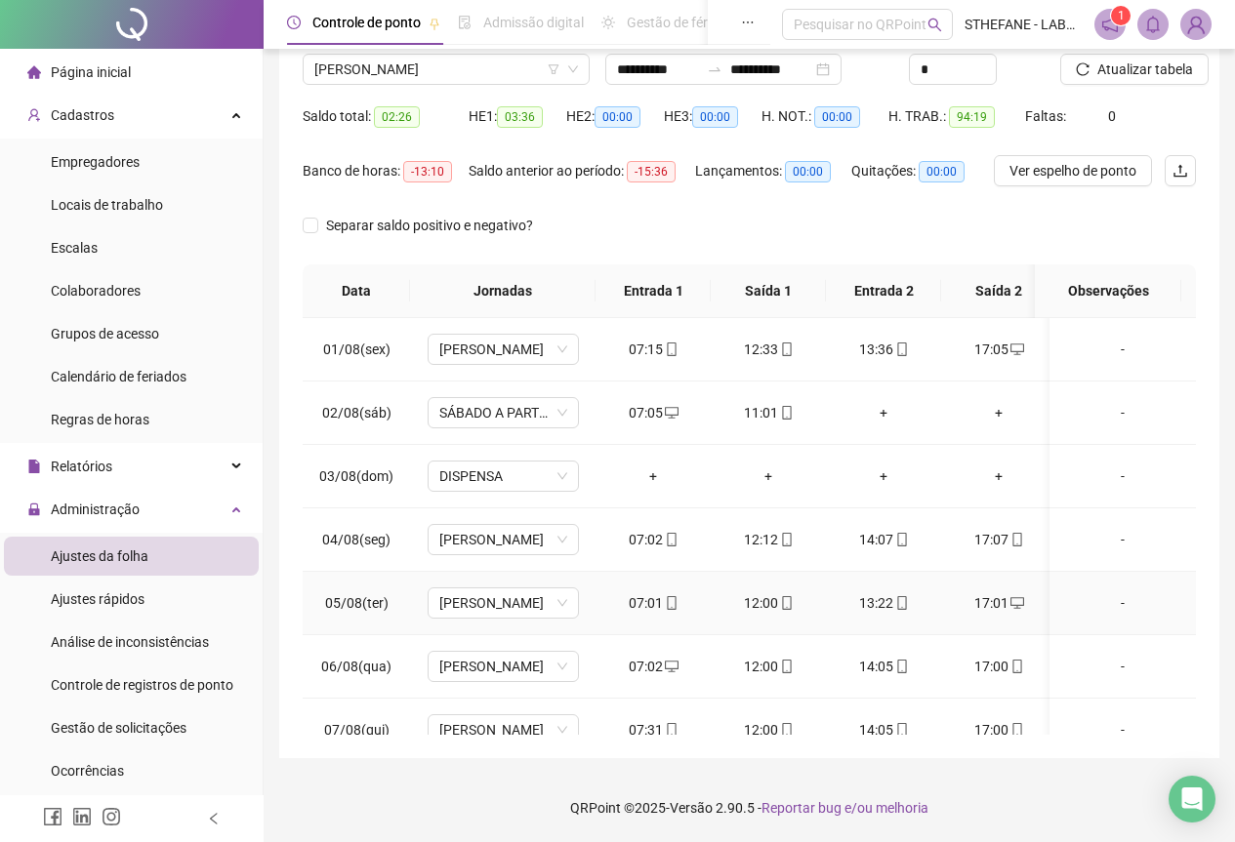
scroll to position [58, 0]
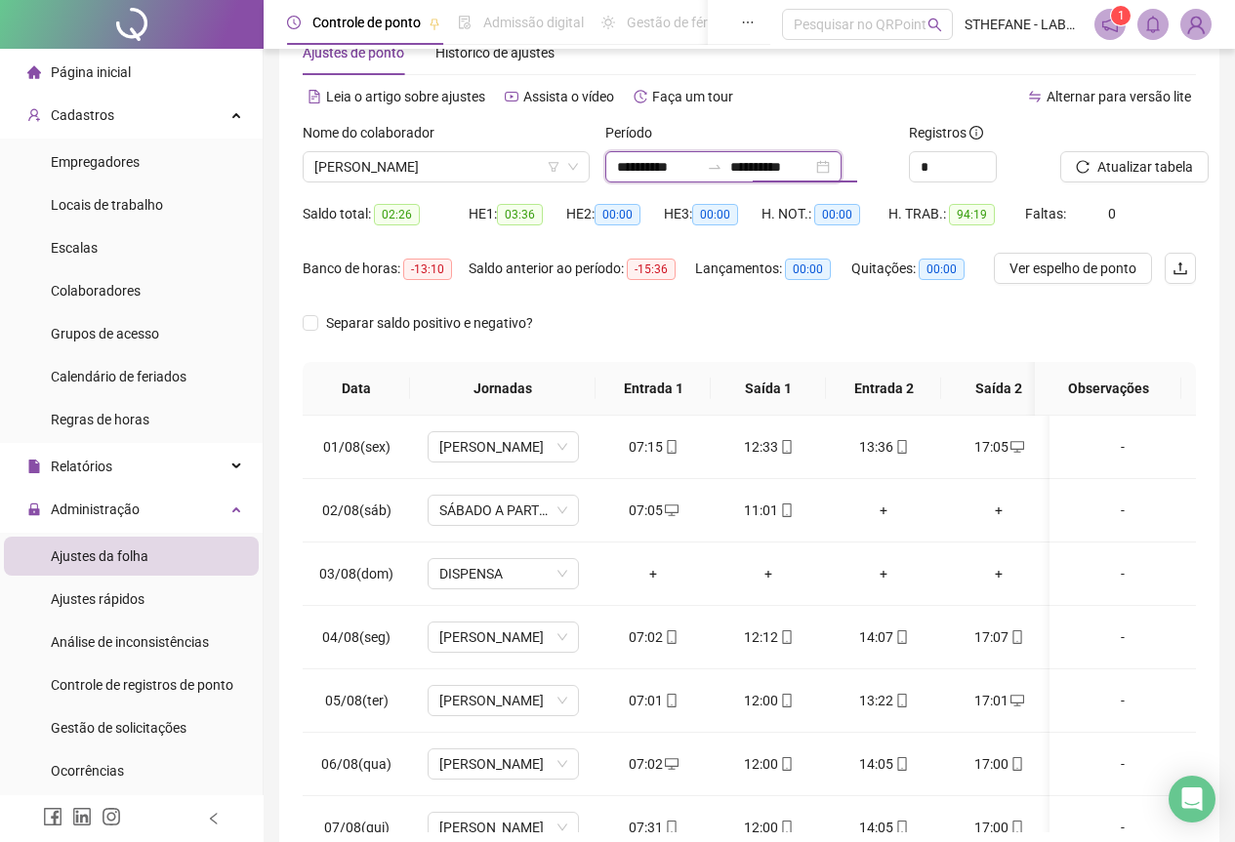
click at [812, 162] on input "**********" at bounding box center [771, 166] width 82 height 21
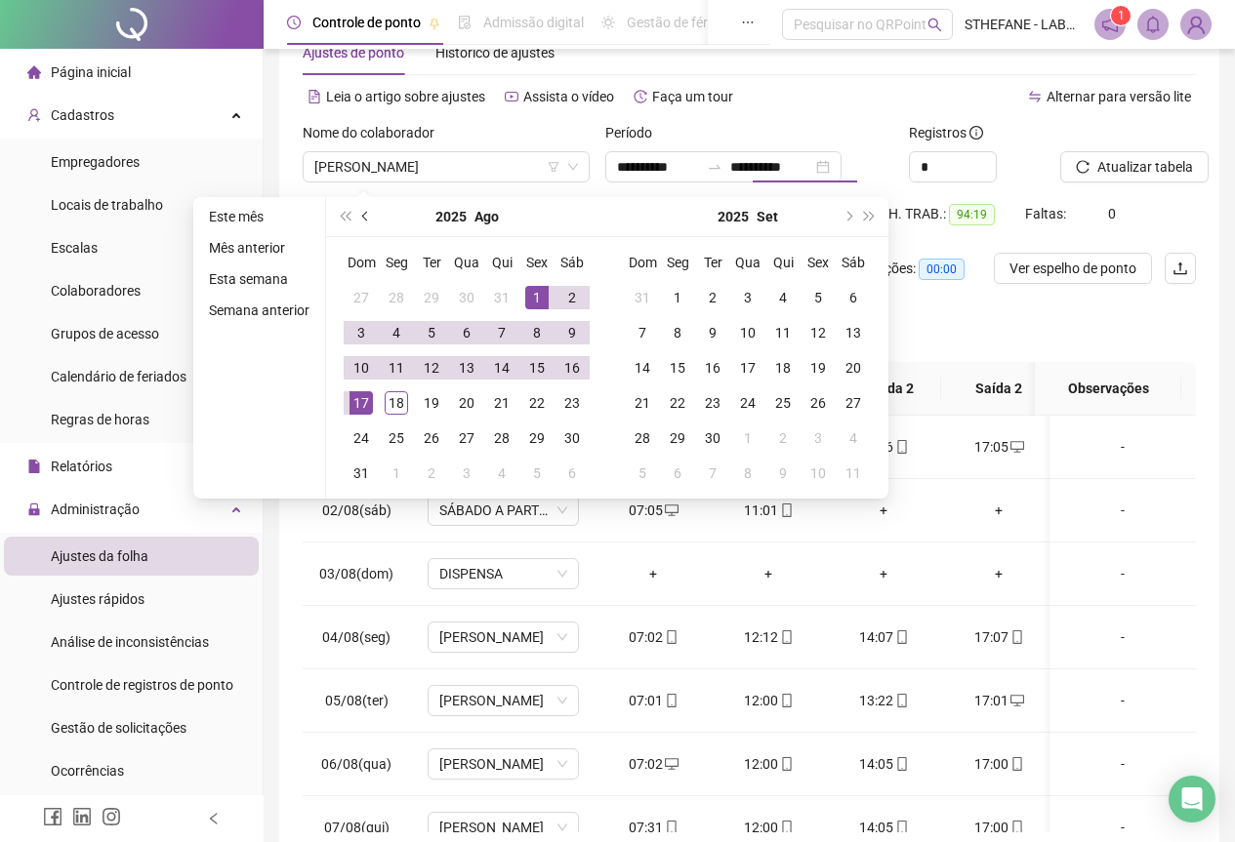
click at [362, 222] on button "prev-year" at bounding box center [365, 216] width 21 height 39
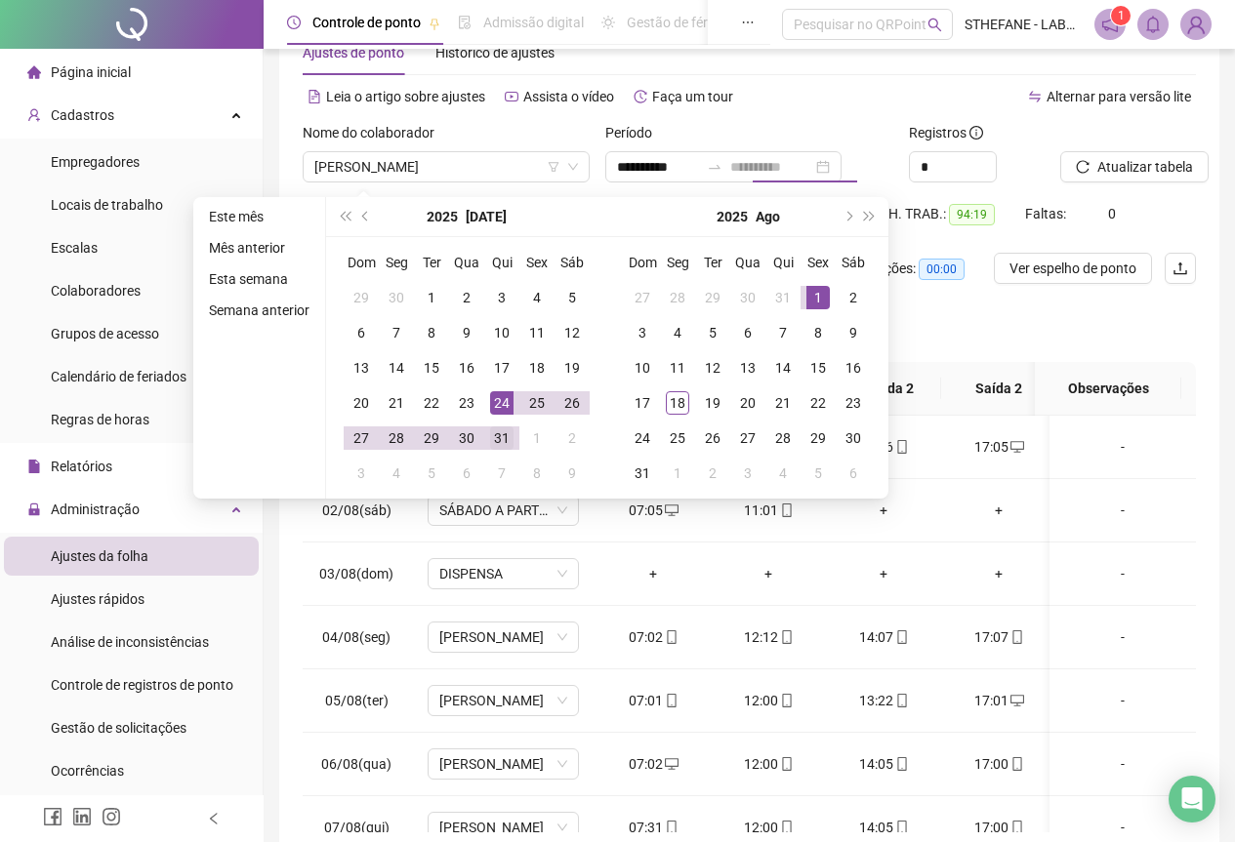
type input "**********"
click at [499, 439] on div "31" at bounding box center [501, 438] width 23 height 23
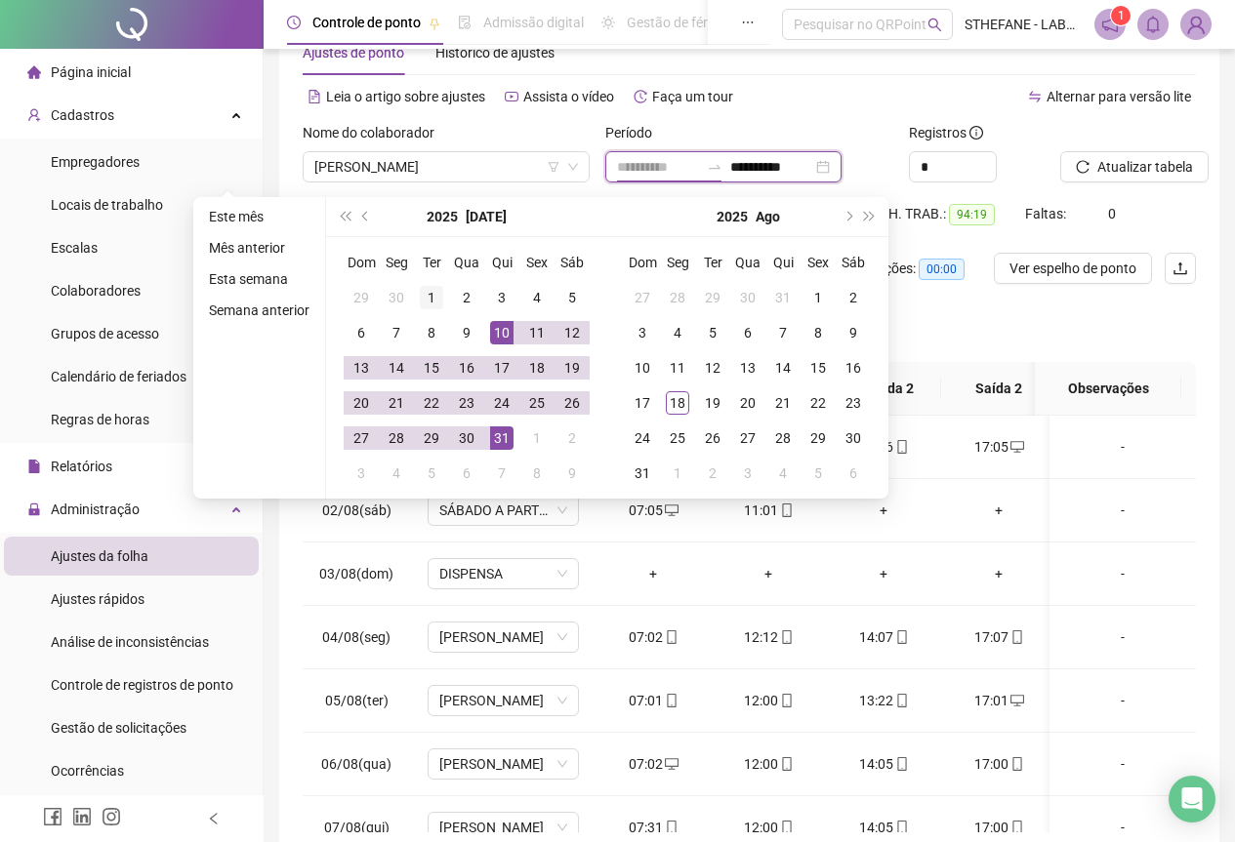
type input "**********"
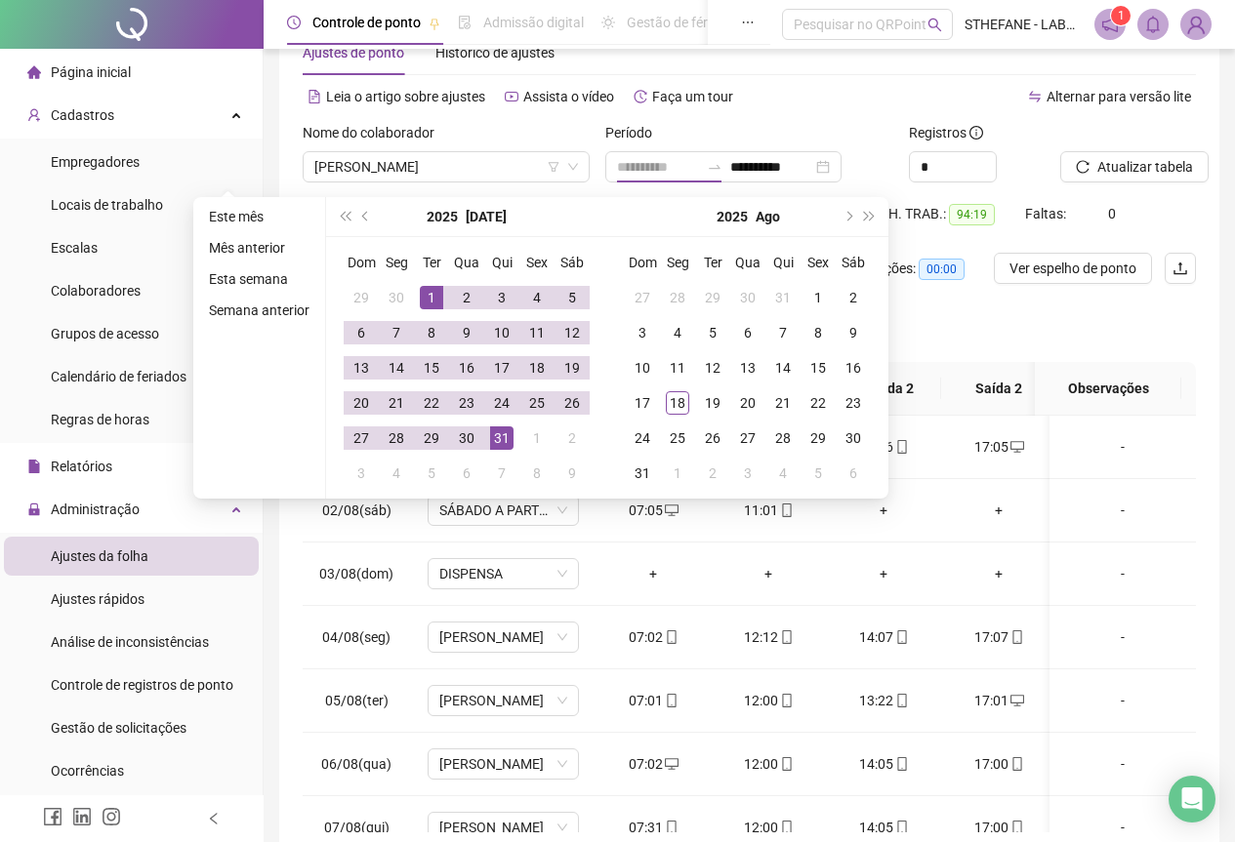
click at [432, 298] on div "1" at bounding box center [431, 297] width 23 height 23
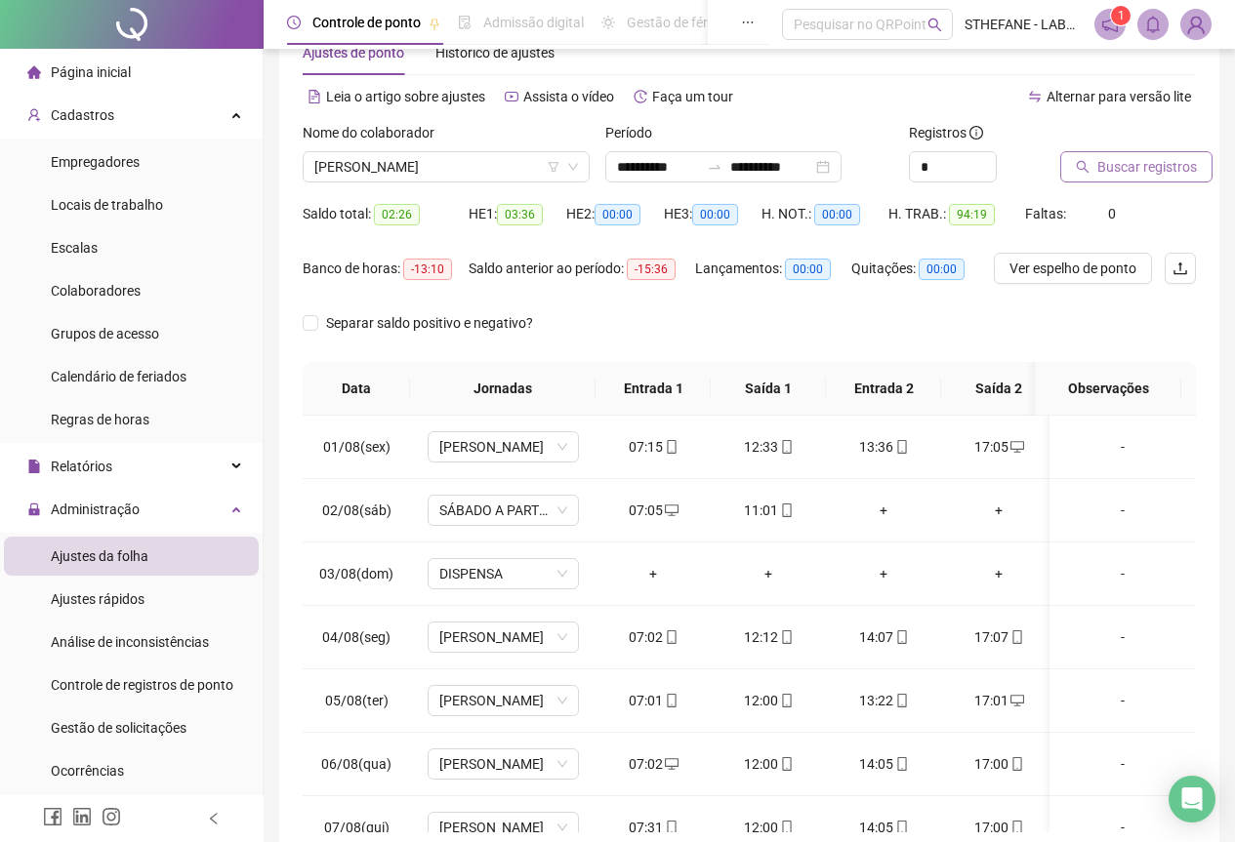
click at [1122, 163] on span "Buscar registros" at bounding box center [1147, 166] width 100 height 21
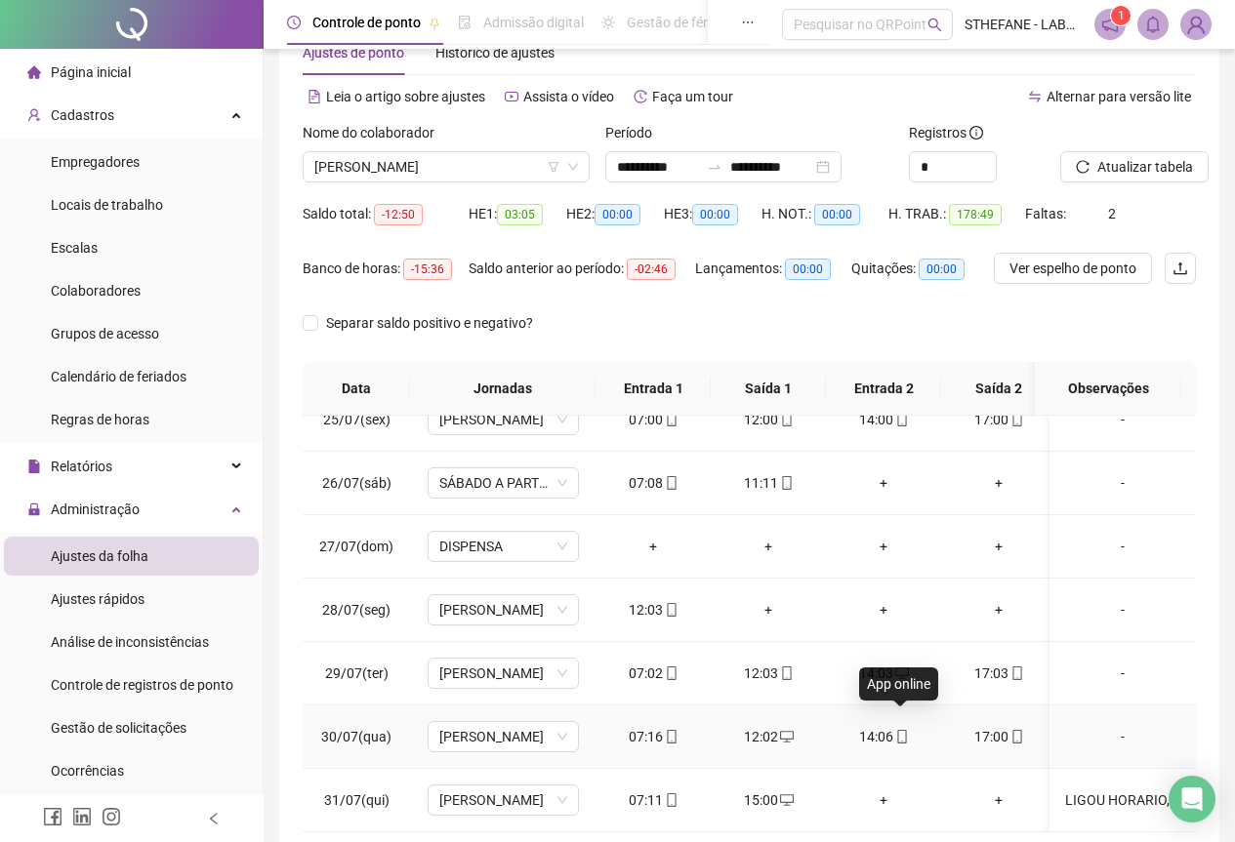
scroll to position [155, 0]
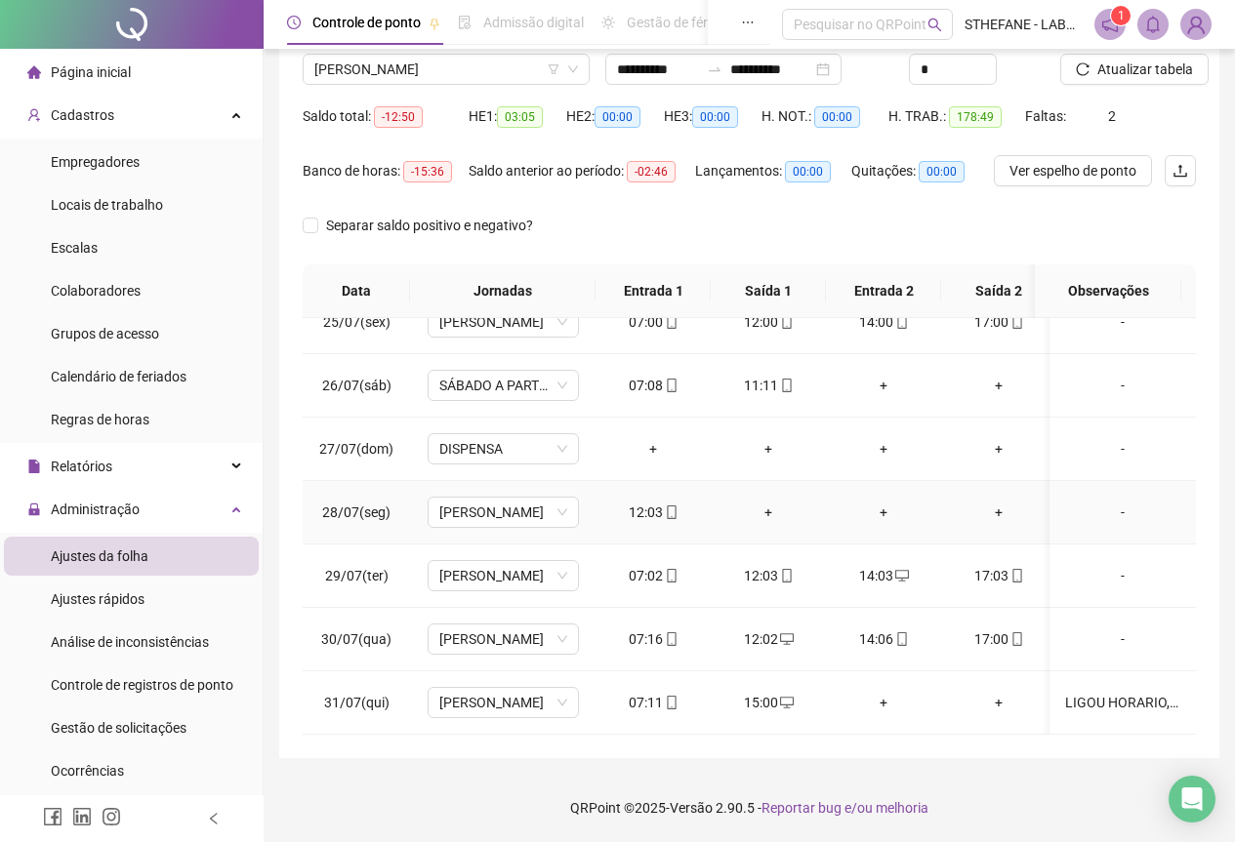
click at [774, 502] on div "+" at bounding box center [768, 512] width 84 height 21
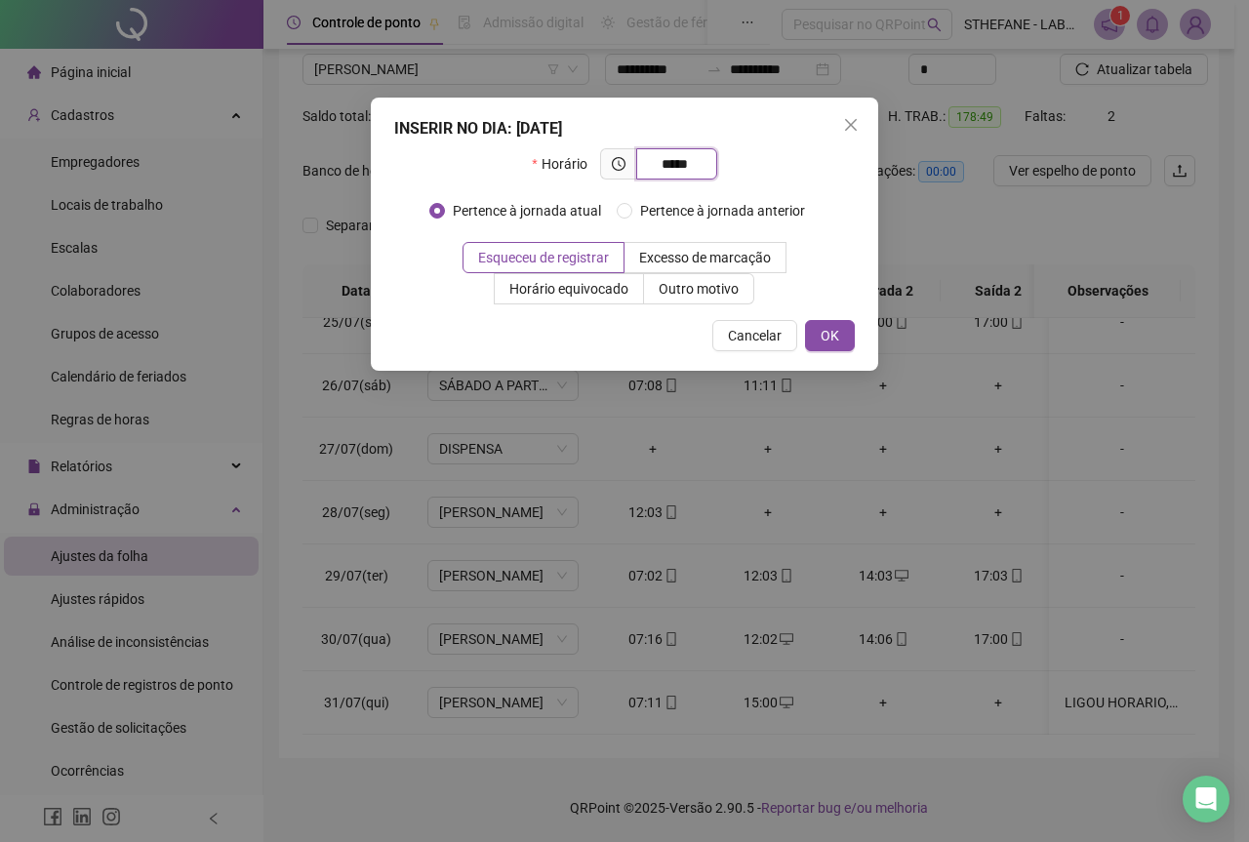
type input "*****"
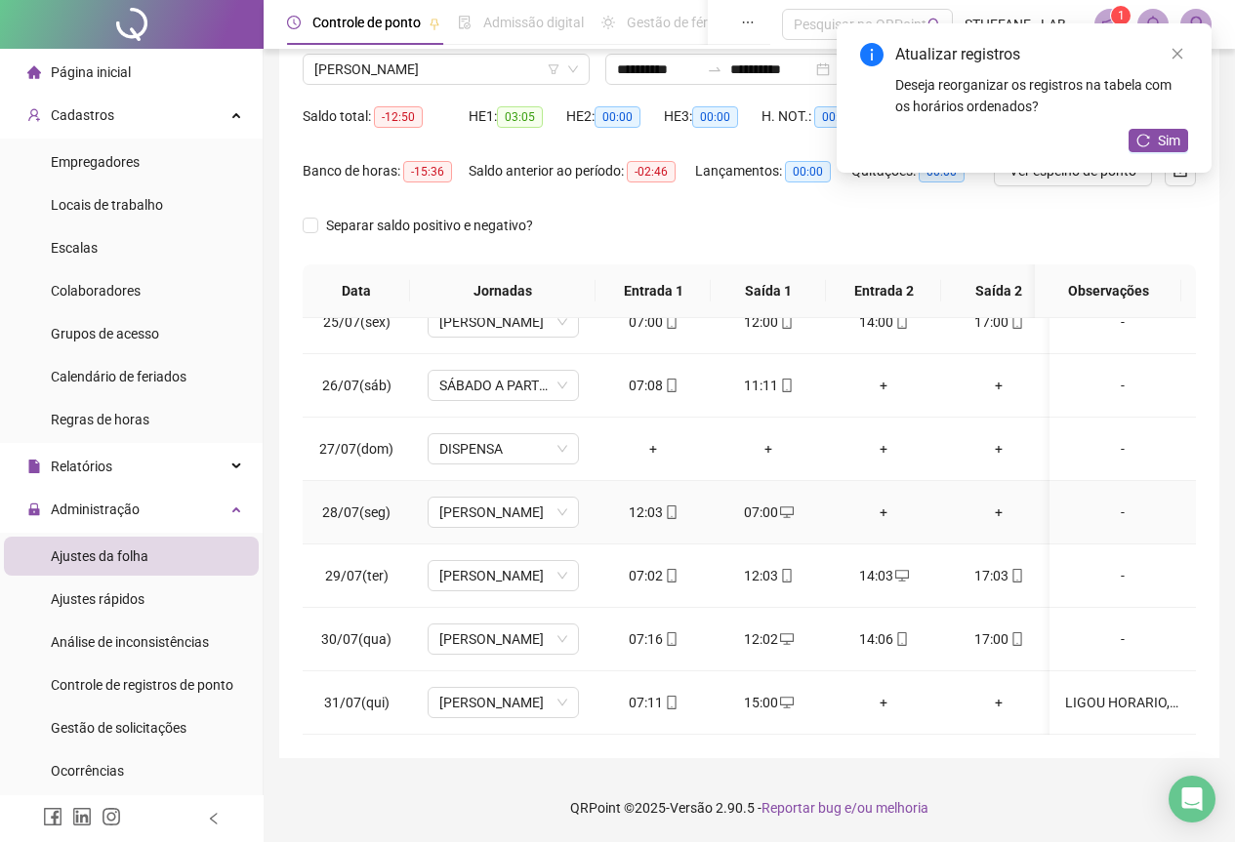
click at [882, 502] on div "+" at bounding box center [883, 512] width 84 height 21
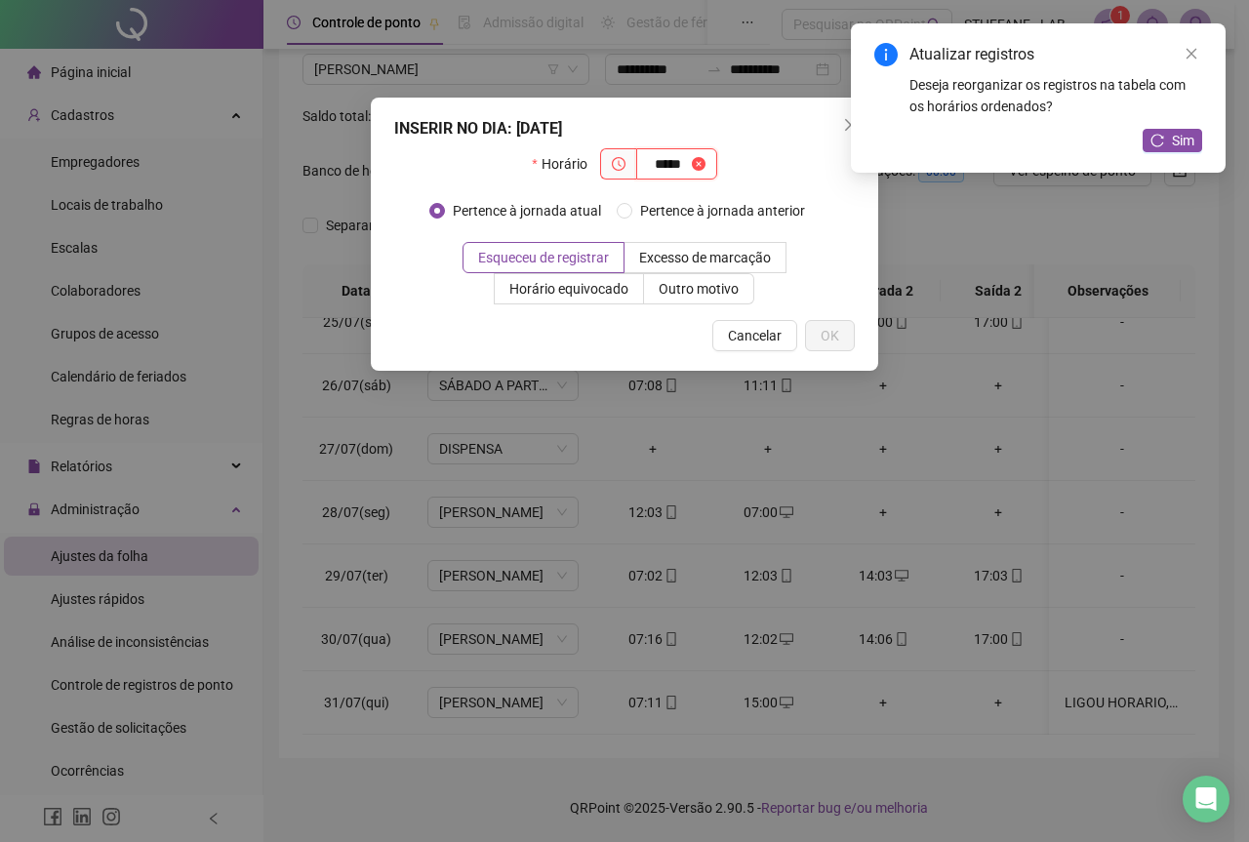
type input "*****"
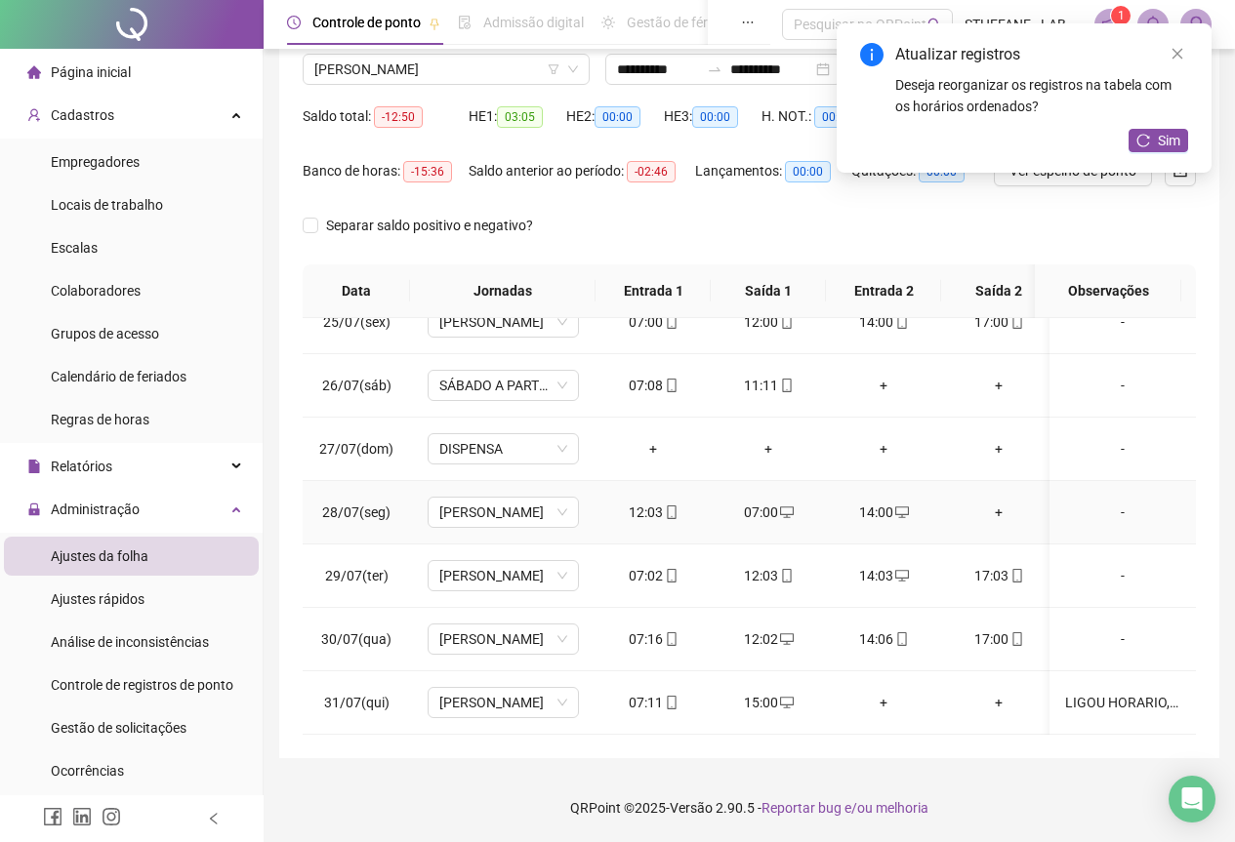
click at [998, 502] on div "+" at bounding box center [999, 512] width 84 height 21
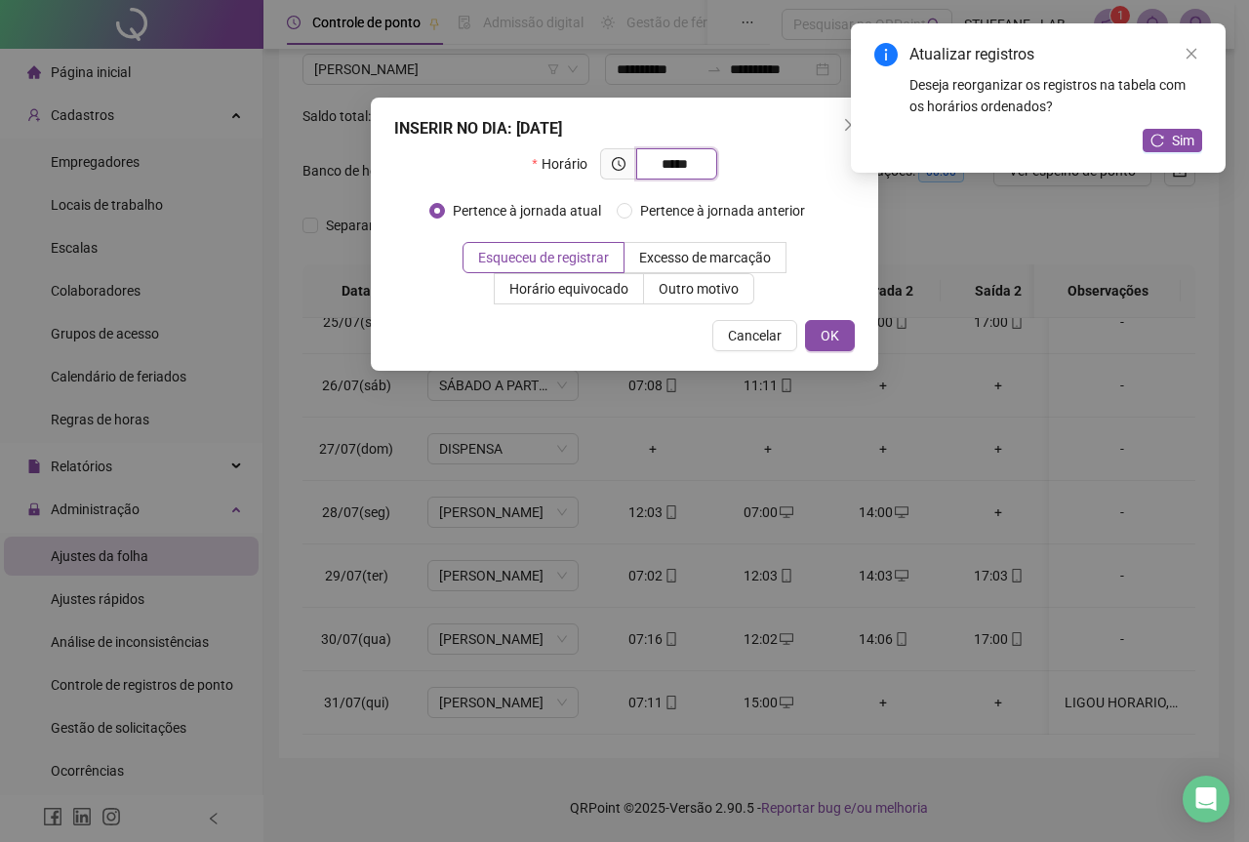
type input "*****"
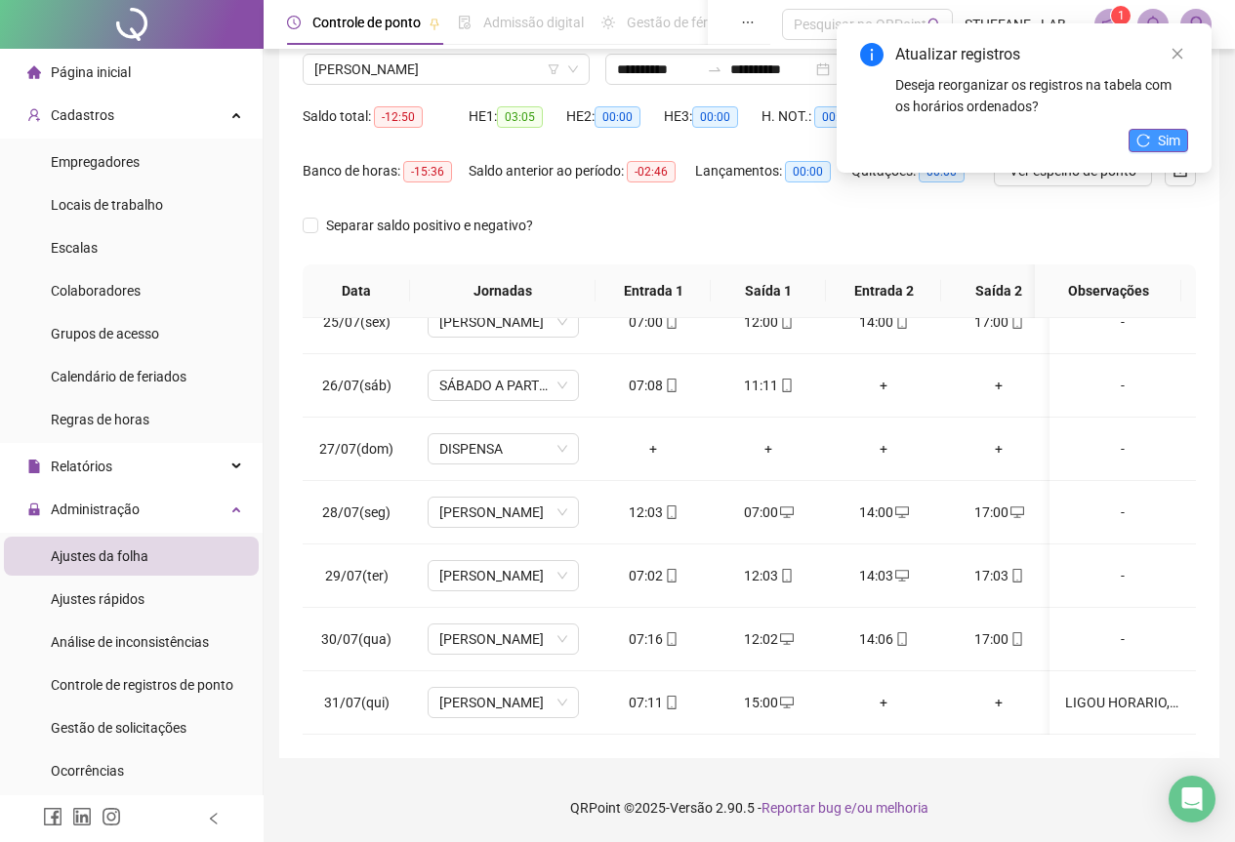
click at [1161, 141] on span "Sim" at bounding box center [1169, 140] width 22 height 21
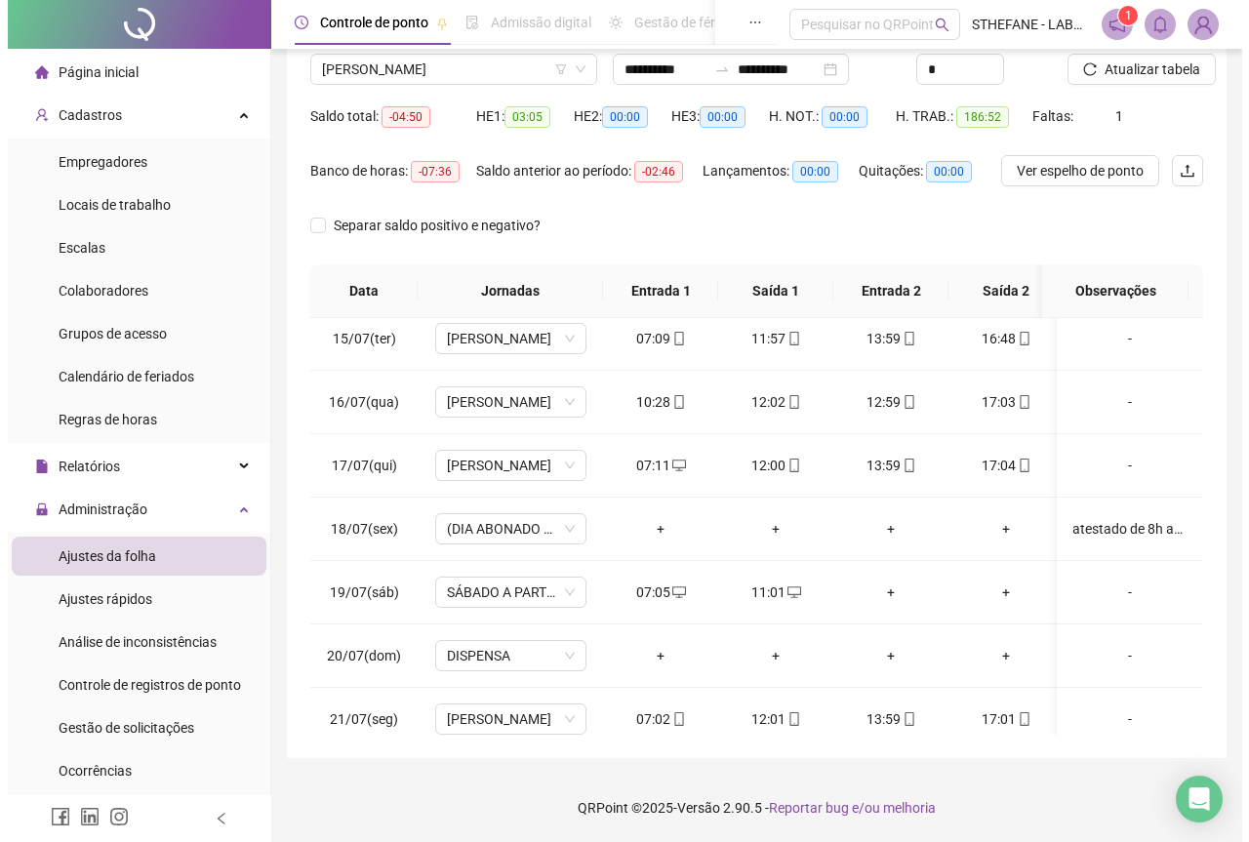
scroll to position [881, 0]
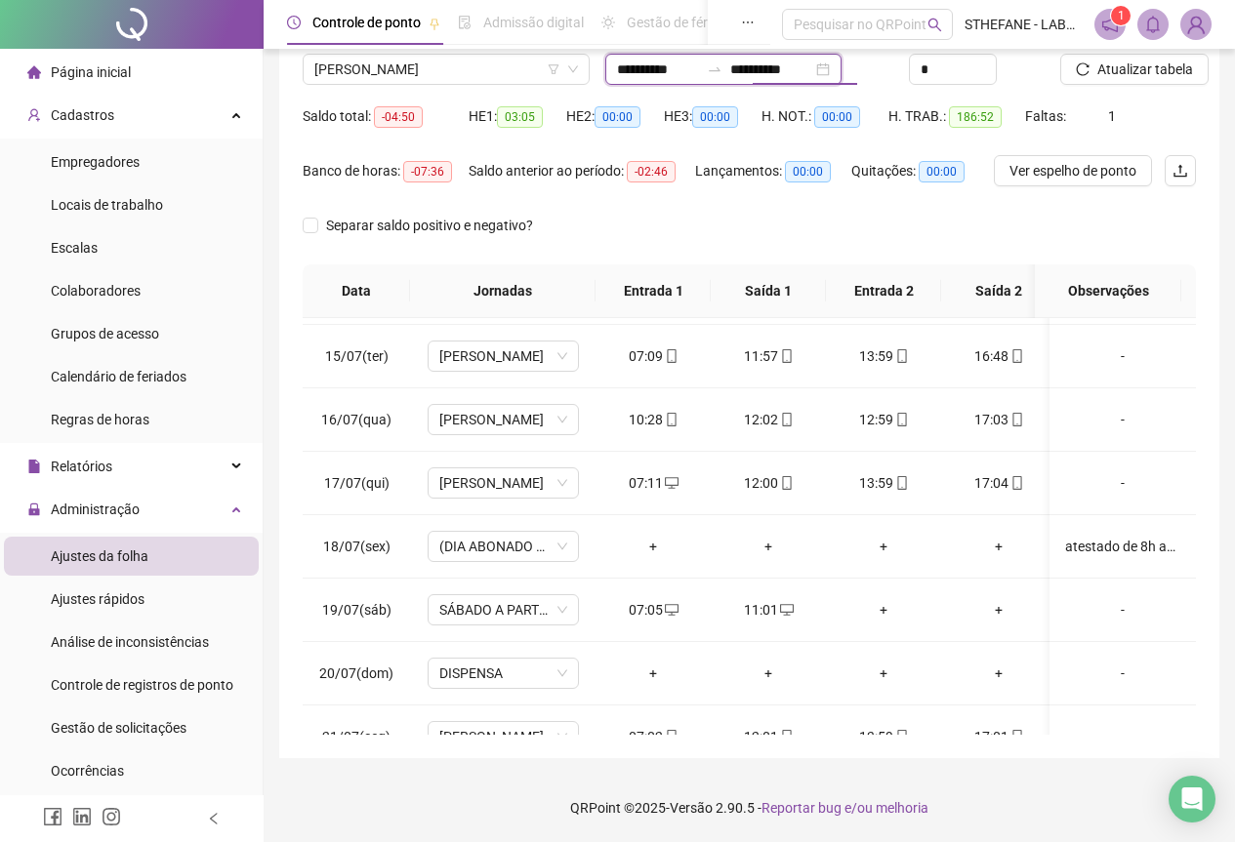
click at [812, 70] on input "**********" at bounding box center [771, 69] width 82 height 21
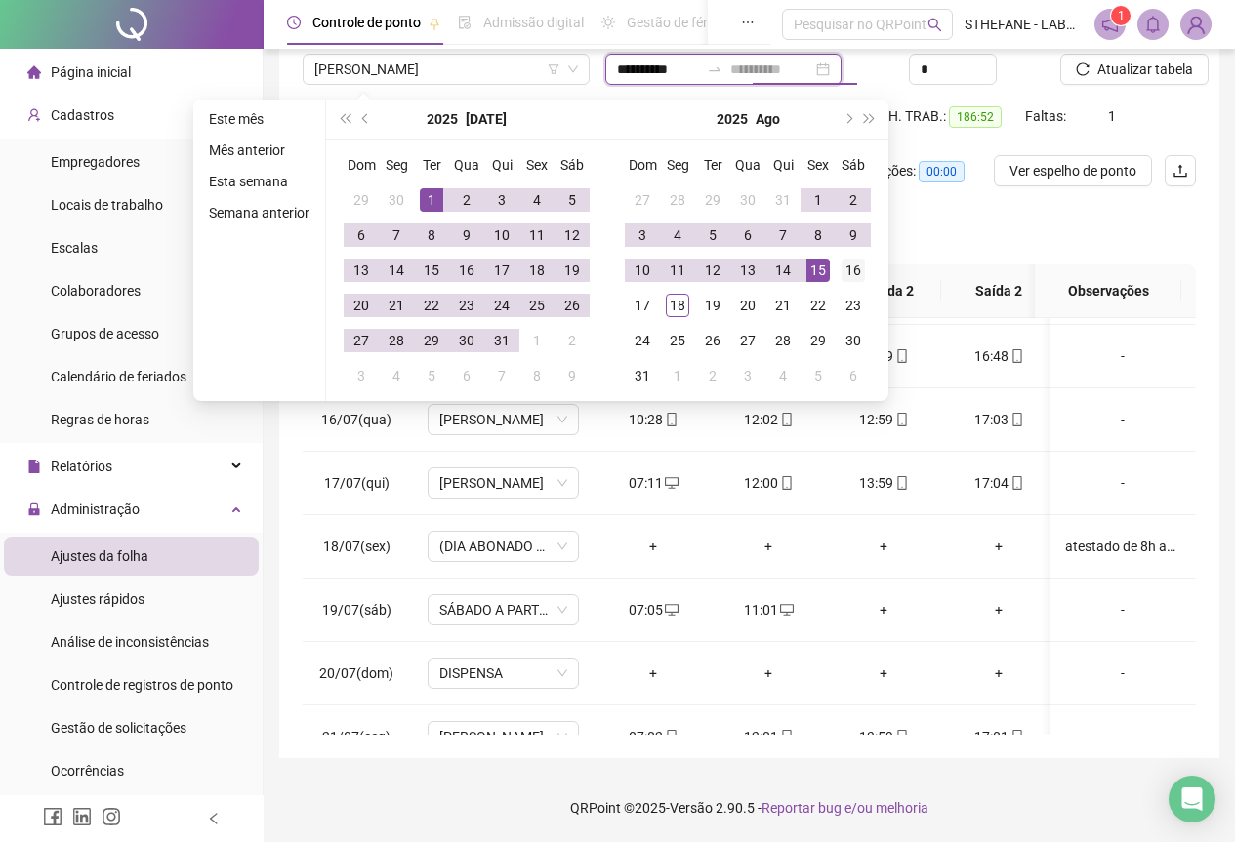
type input "**********"
click at [848, 263] on div "16" at bounding box center [852, 270] width 23 height 23
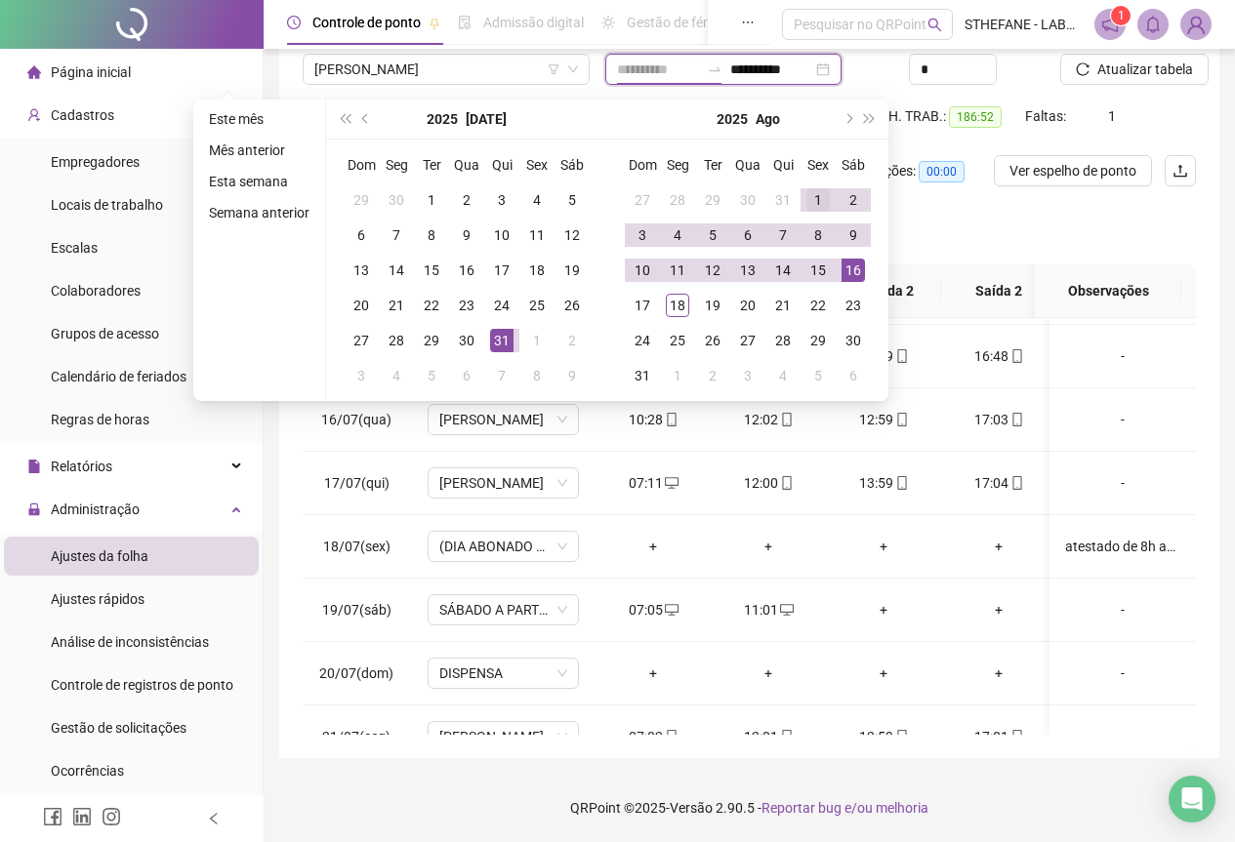
type input "**********"
click at [812, 204] on div "1" at bounding box center [817, 199] width 23 height 23
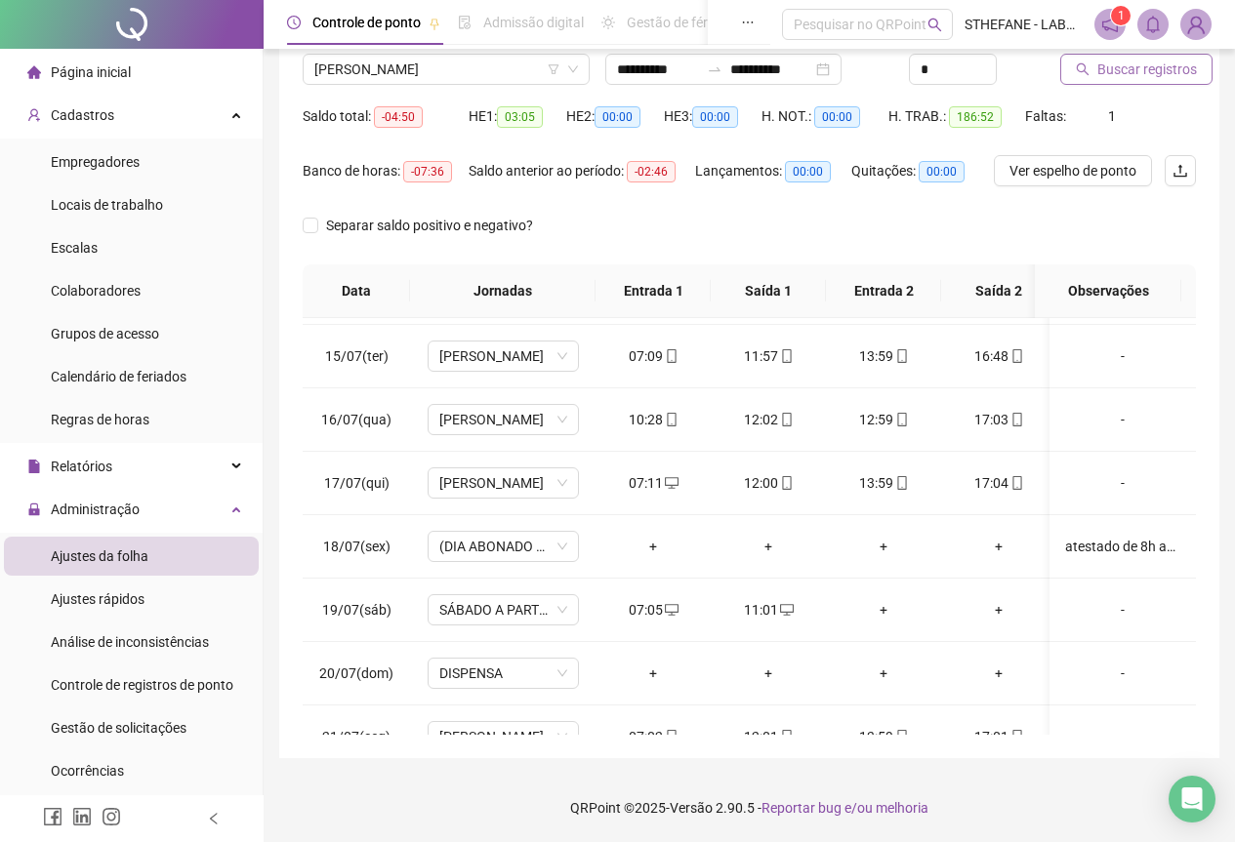
click at [1131, 73] on span "Buscar registros" at bounding box center [1147, 69] width 100 height 21
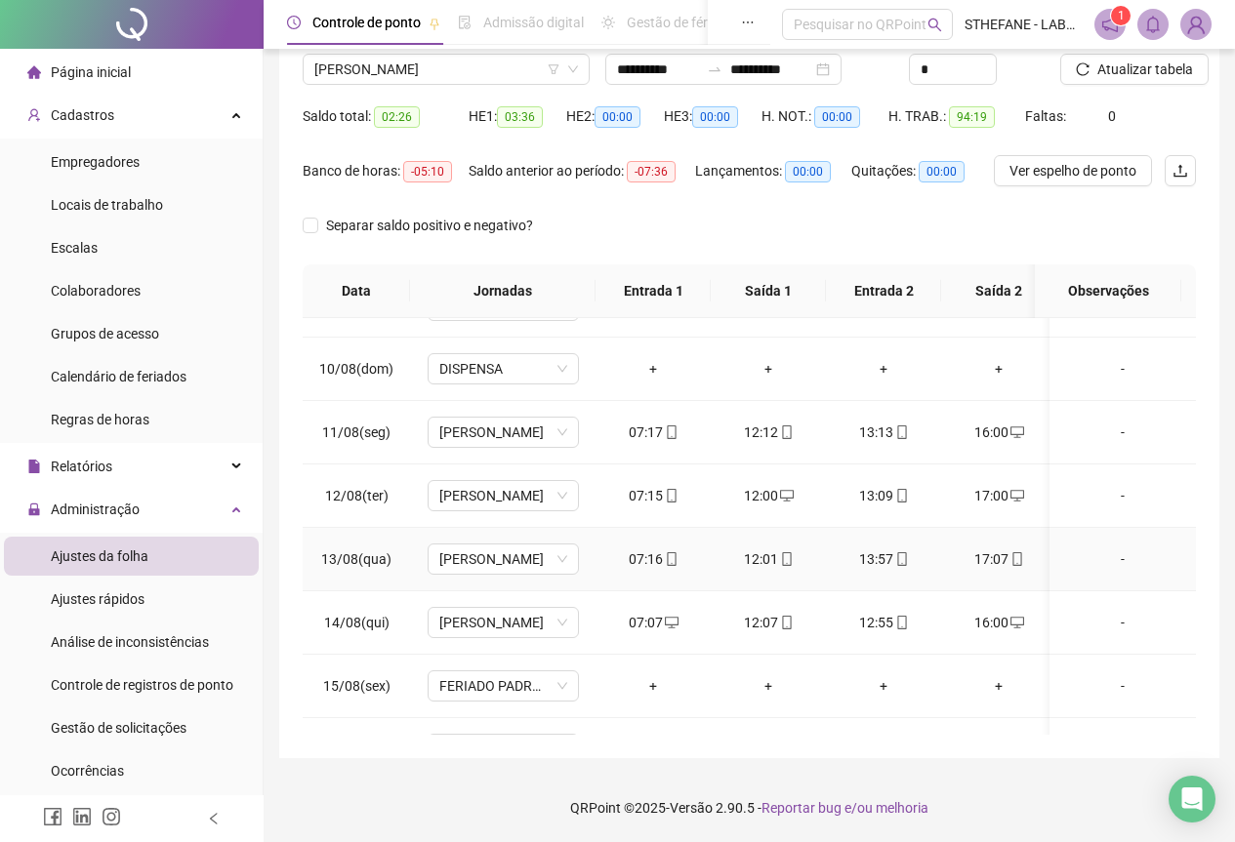
scroll to position [613, 0]
